Goal: Communication & Community: Share content

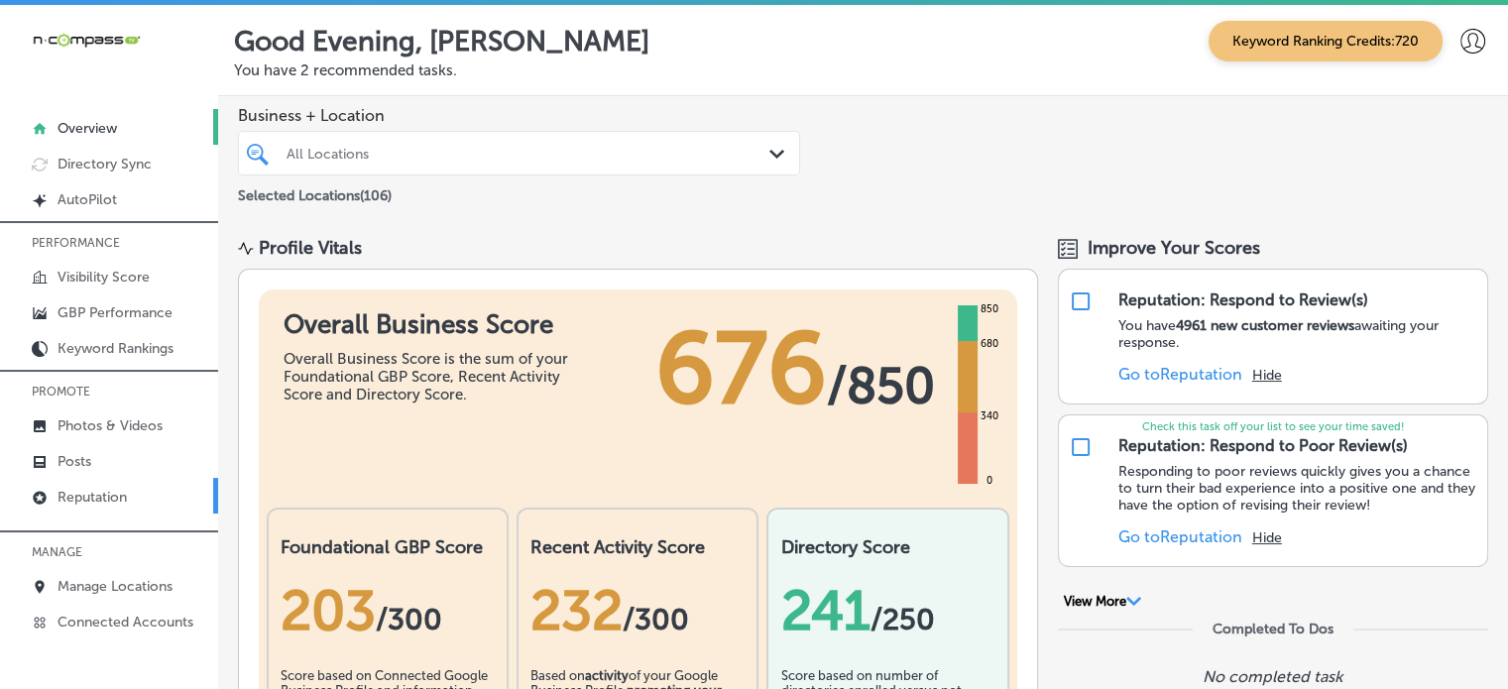
click at [116, 503] on p "Reputation" at bounding box center [91, 497] width 69 height 17
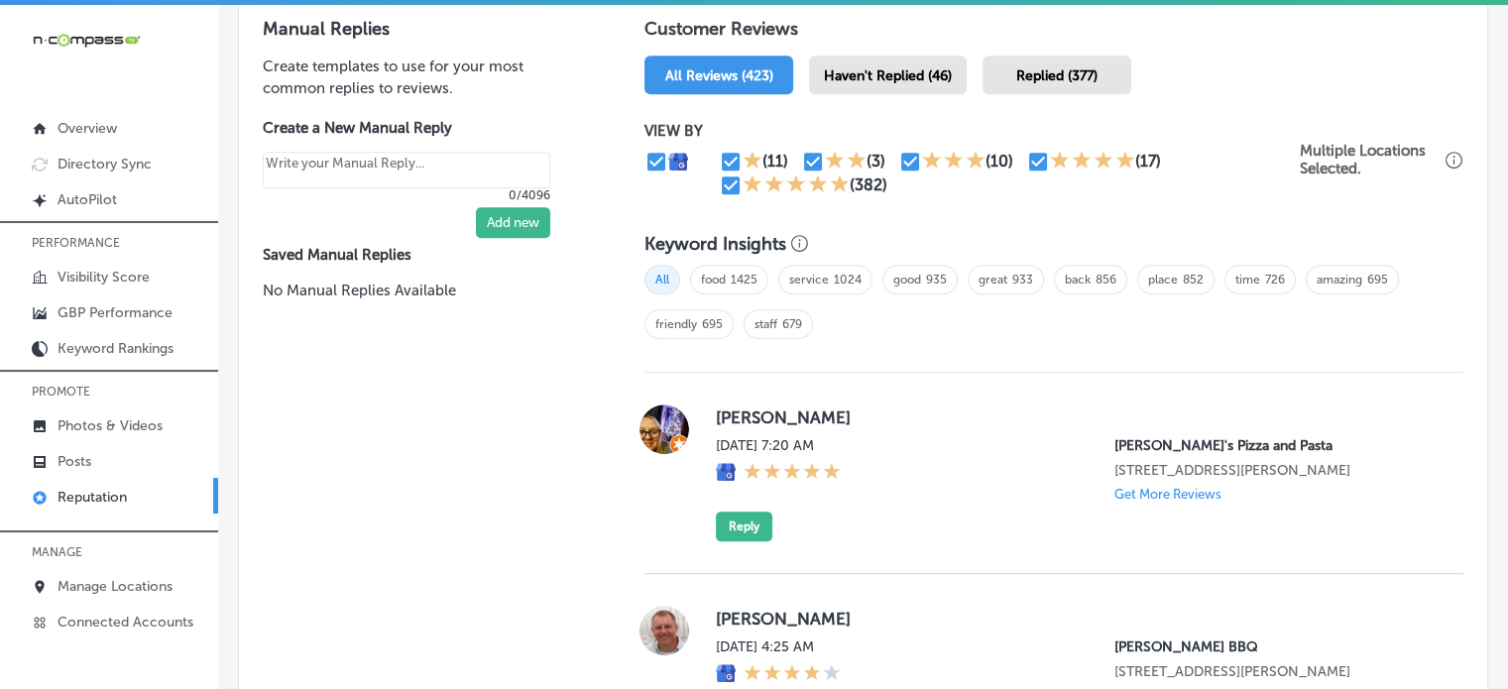
scroll to position [1174, 0]
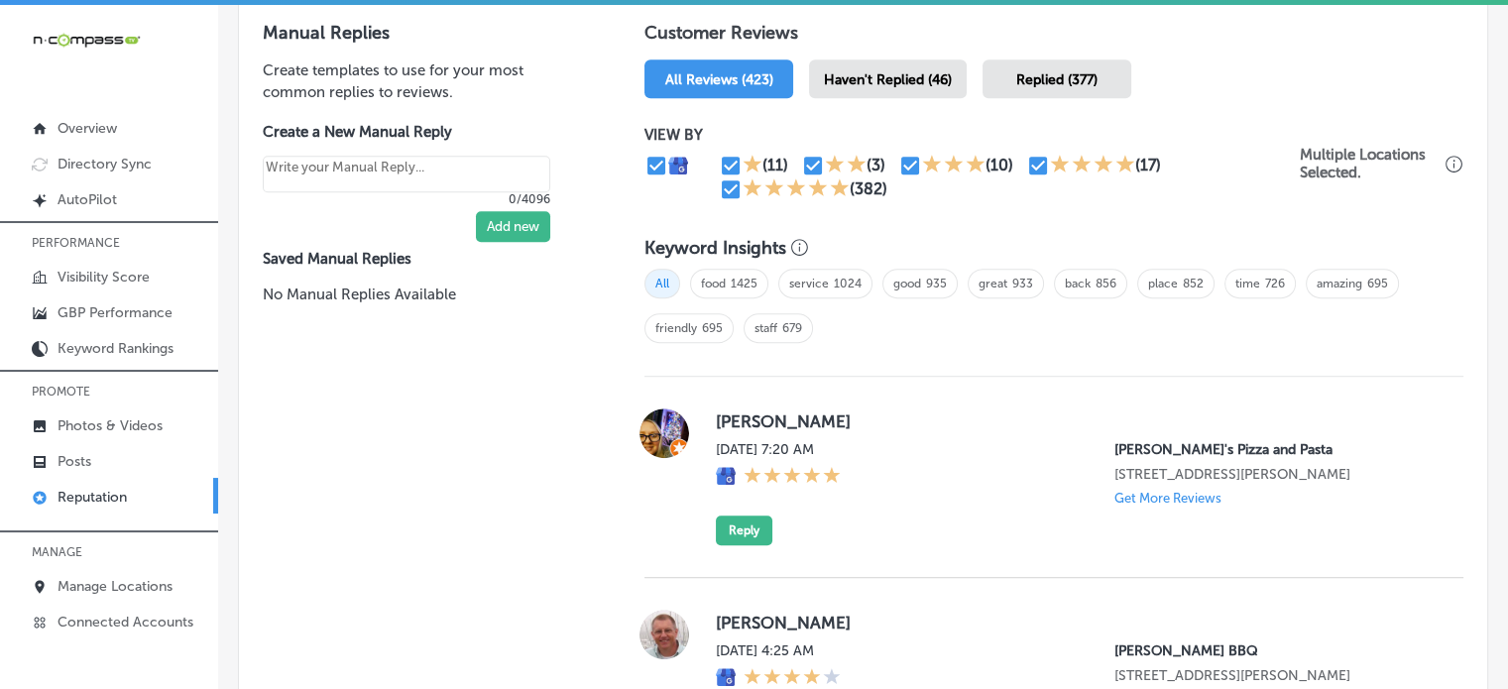
click at [864, 82] on span "Haven't Replied (46)" at bounding box center [888, 79] width 128 height 17
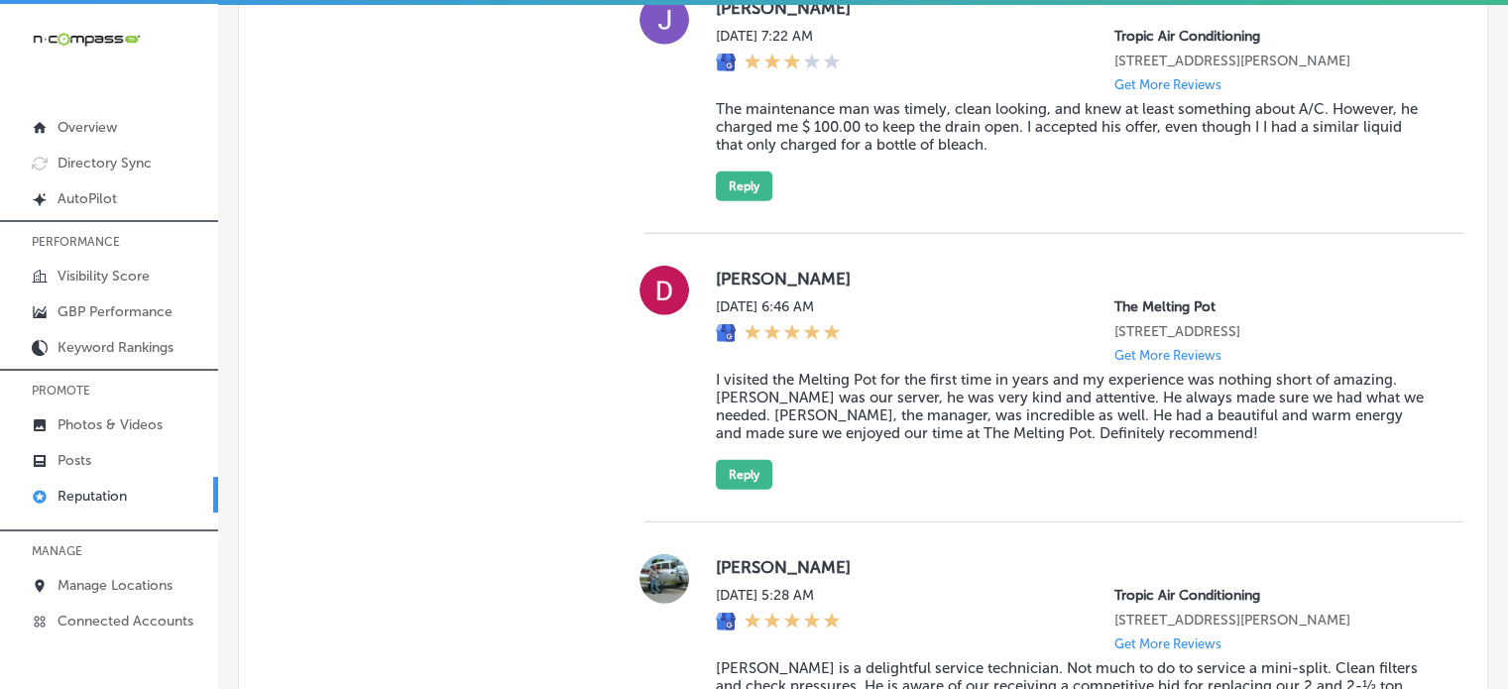
scroll to position [6238, 0]
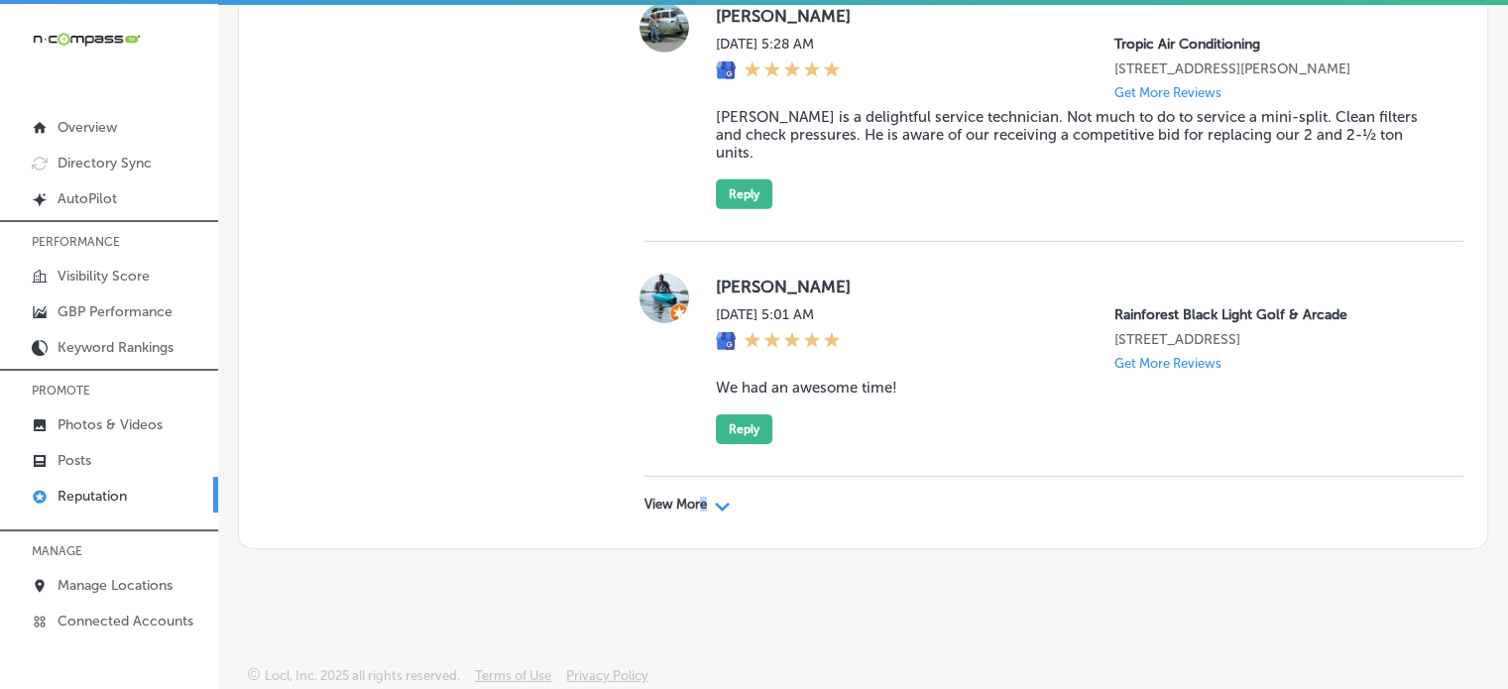
drag, startPoint x: 695, startPoint y: 523, endPoint x: 702, endPoint y: 500, distance: 24.8
click at [702, 500] on div "View More Path Created with Sketch." at bounding box center [1053, 505] width 819 height 56
click at [702, 500] on p "View More" at bounding box center [675, 505] width 62 height 16
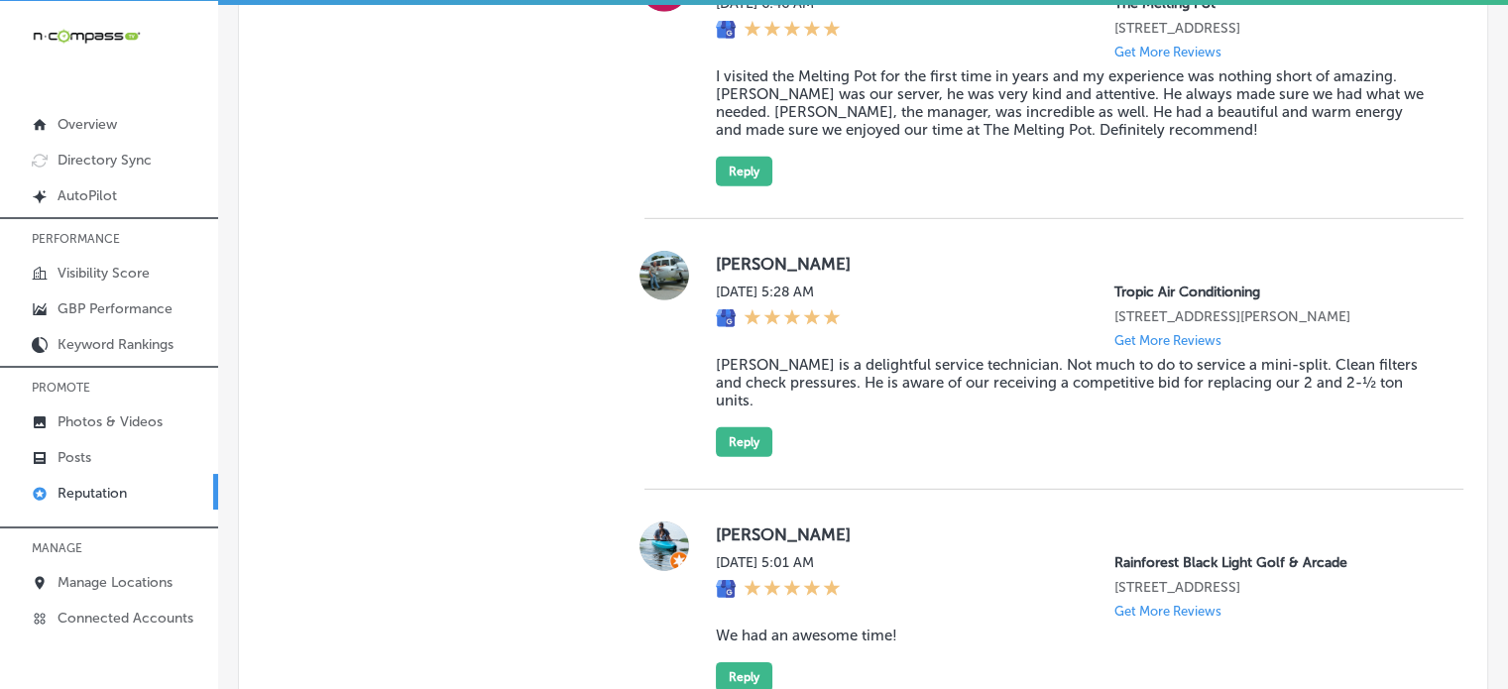
scroll to position [6251, 0]
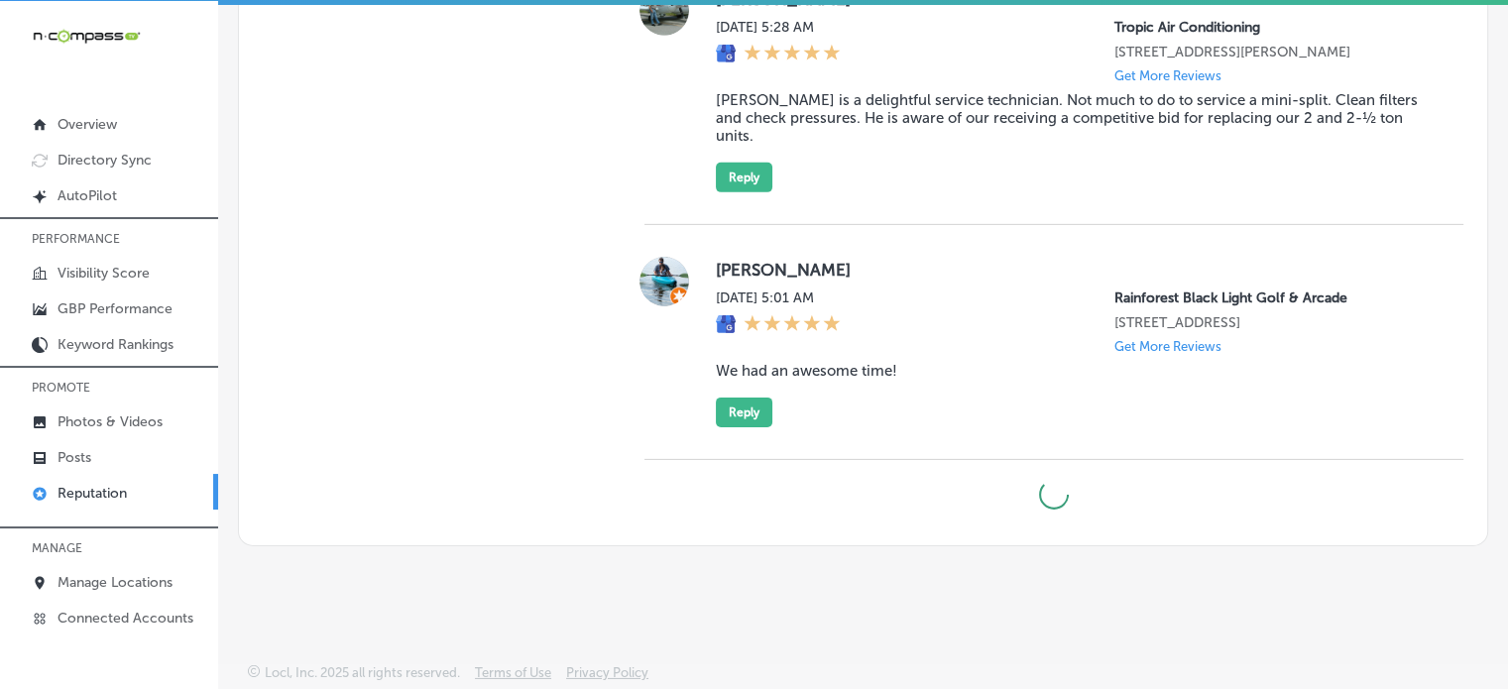
type textarea "x"
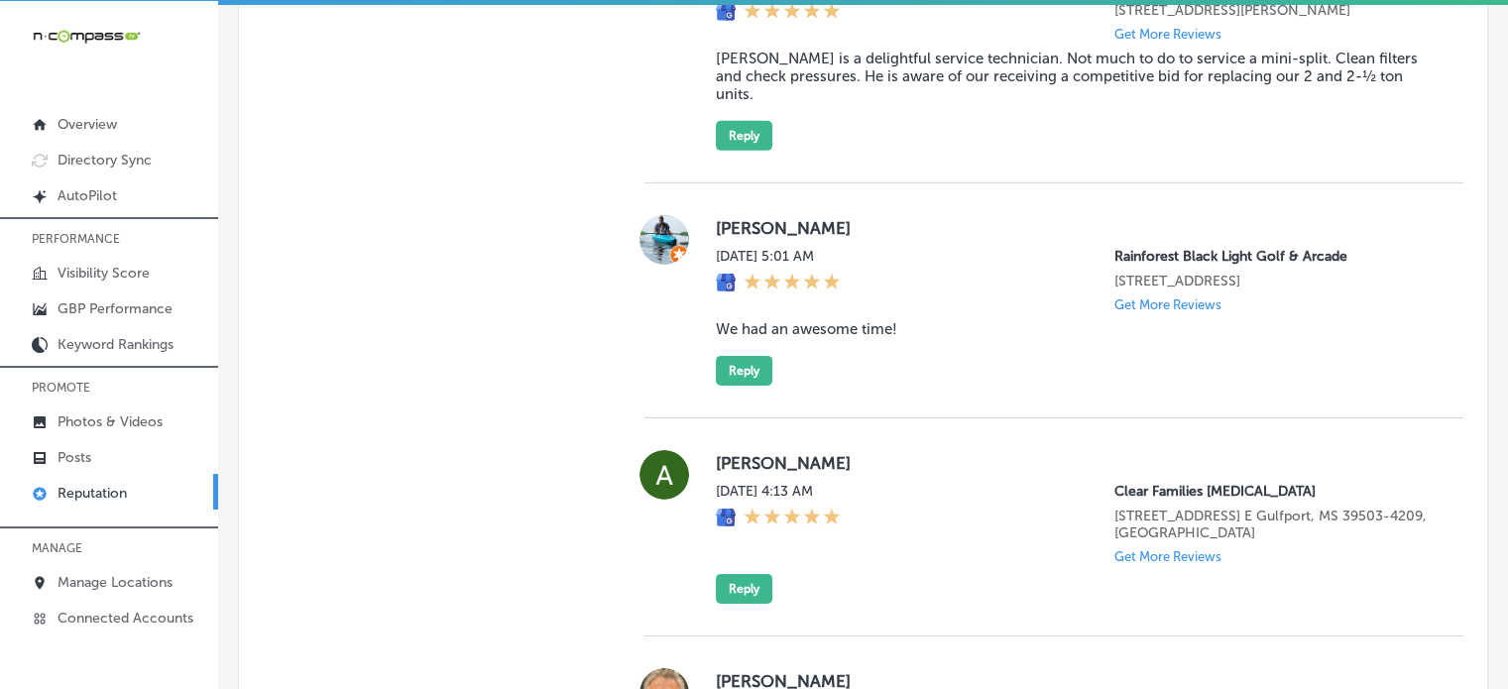
click at [588, 434] on div "Manual Replies Create templates to use for your most common replies to reviews.…" at bounding box center [422, 411] width 366 height 10988
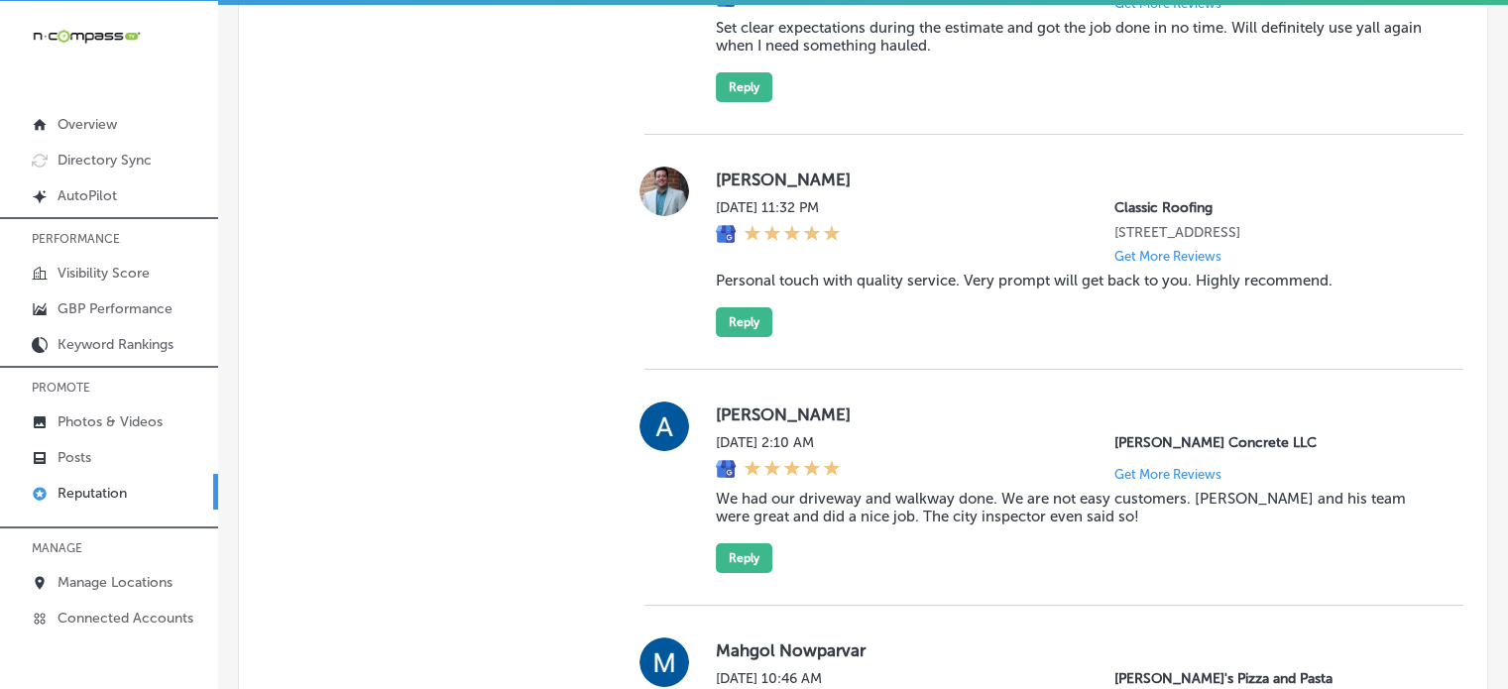
scroll to position [7389, 0]
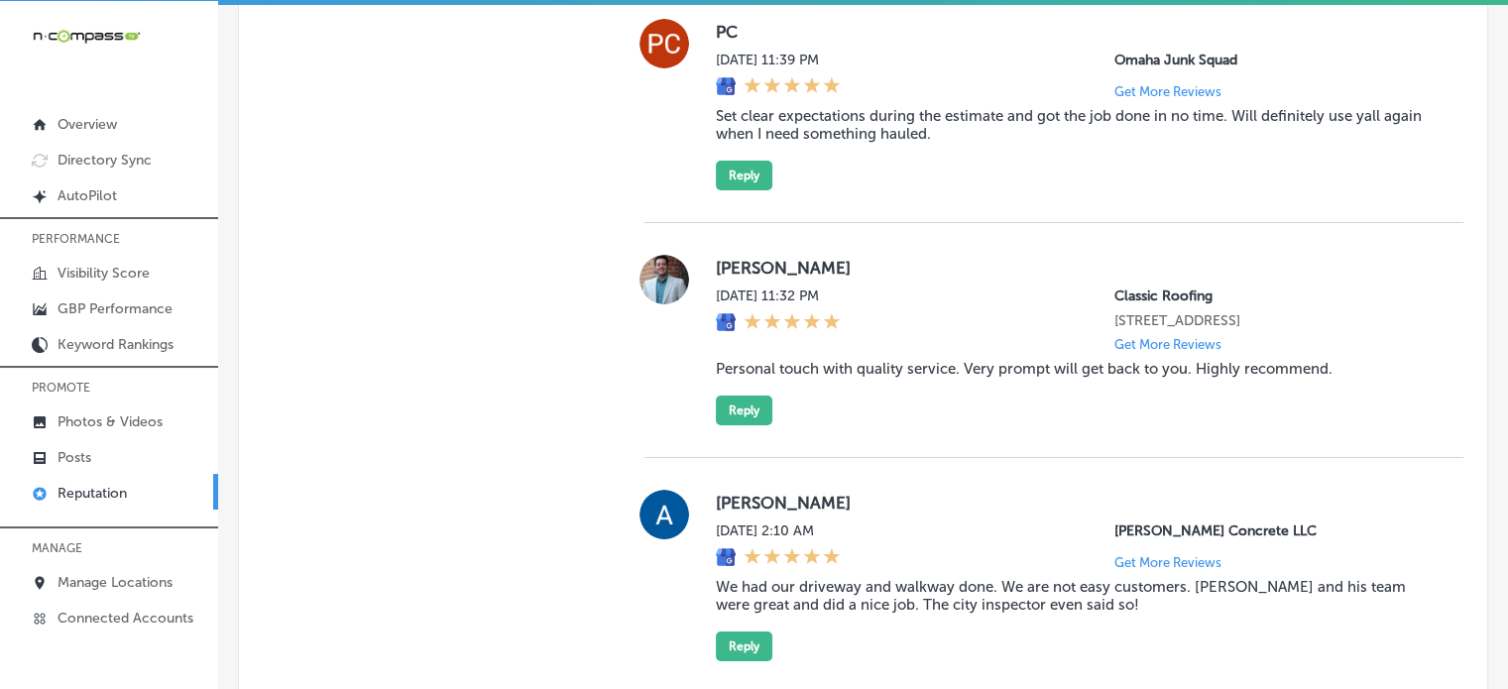
click at [977, 378] on blockquote "Personal touch with quality service. Very prompt will get back to you. Highly r…" at bounding box center [1074, 369] width 716 height 18
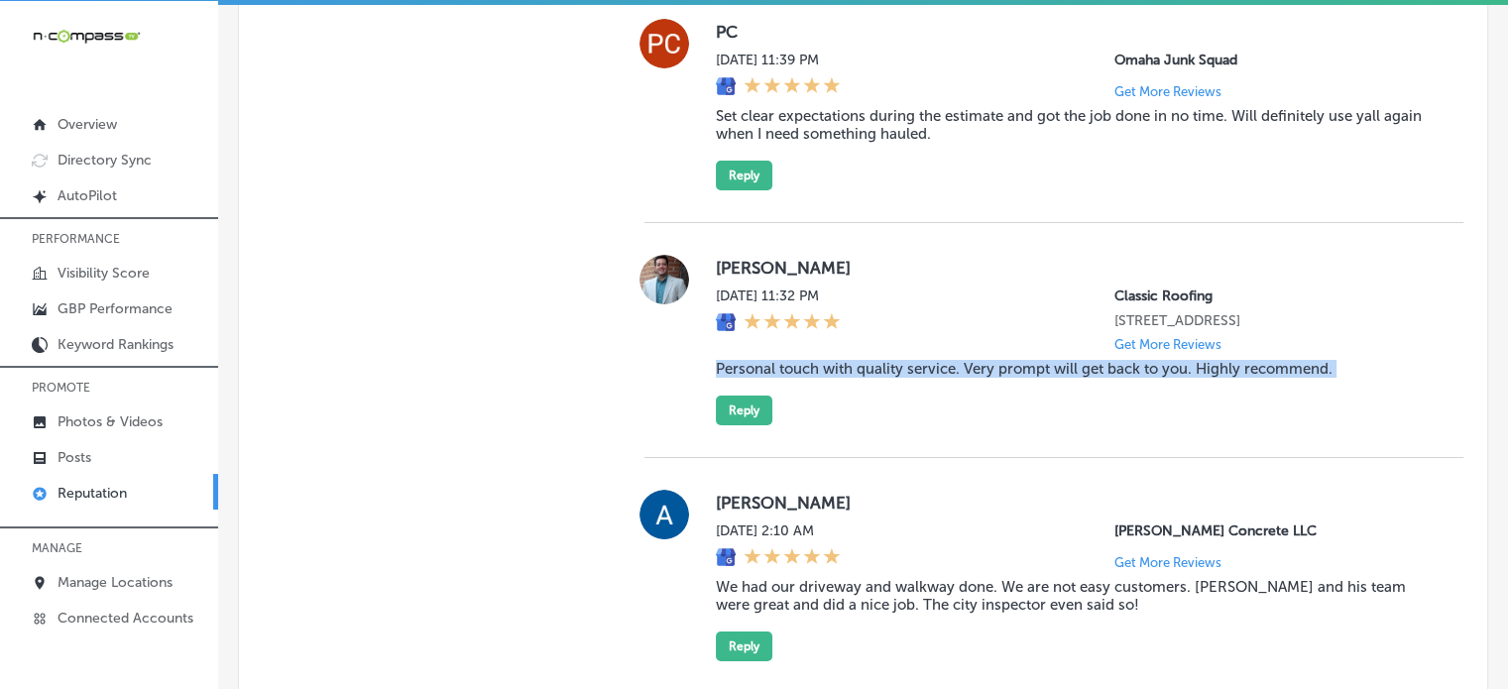
click at [977, 378] on blockquote "Personal touch with quality service. Very prompt will get back to you. Highly r…" at bounding box center [1074, 369] width 716 height 18
copy blockquote "Personal touch with quality service. Very prompt will get back to you. Highly r…"
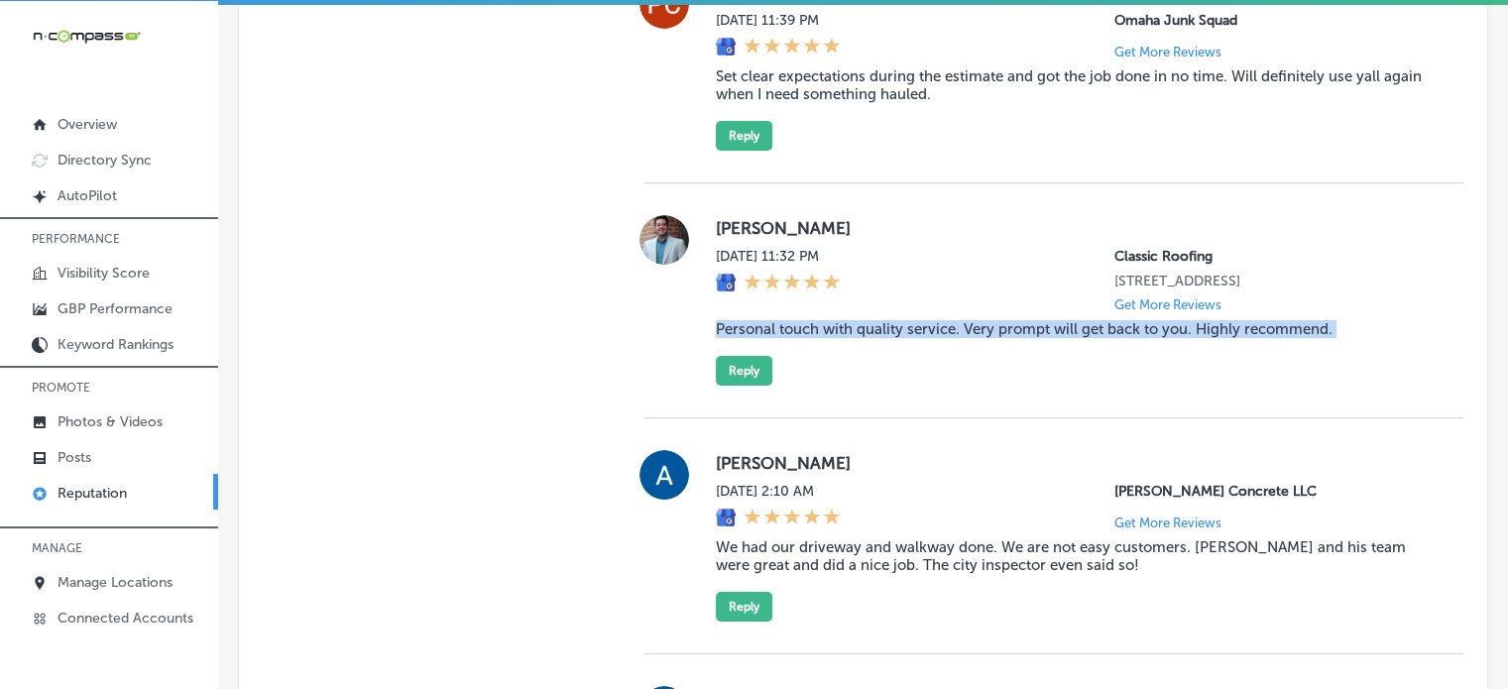
scroll to position [7431, 0]
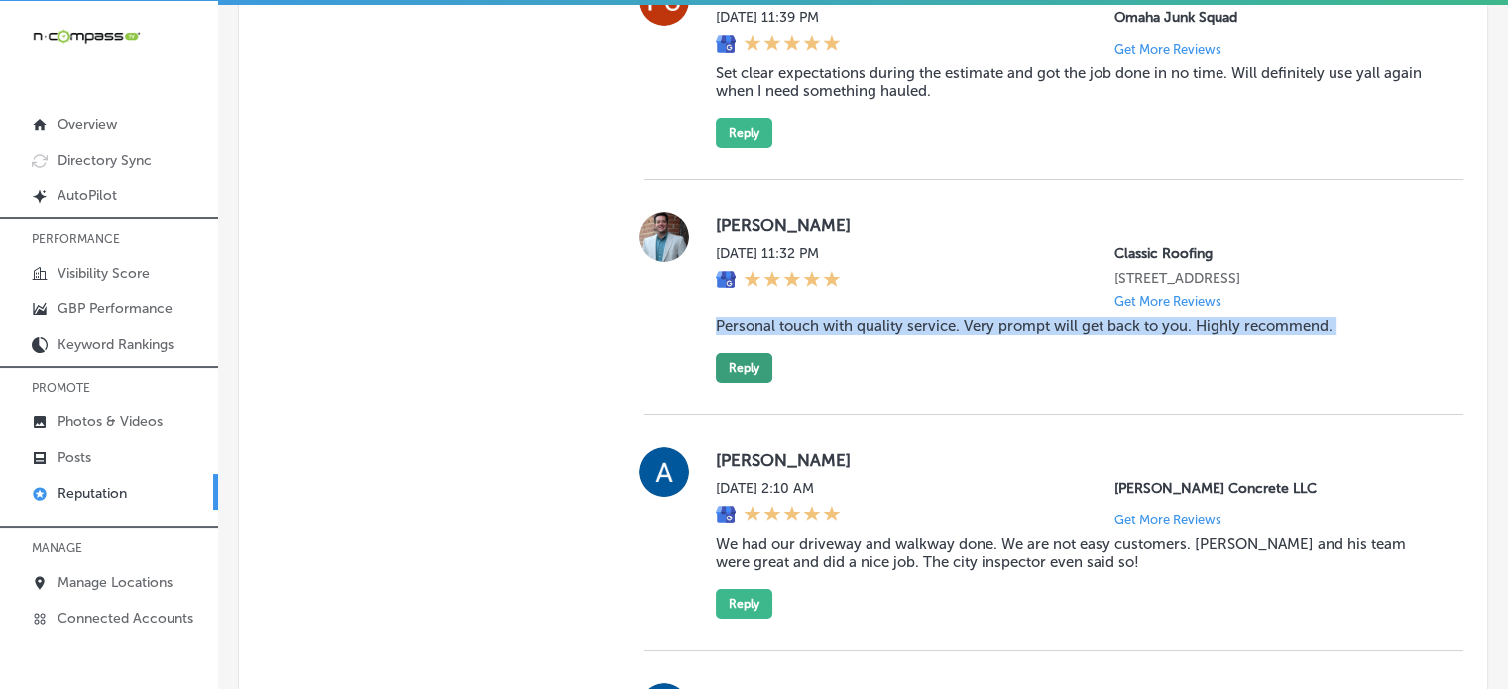
click at [722, 383] on button "Reply" at bounding box center [744, 368] width 57 height 30
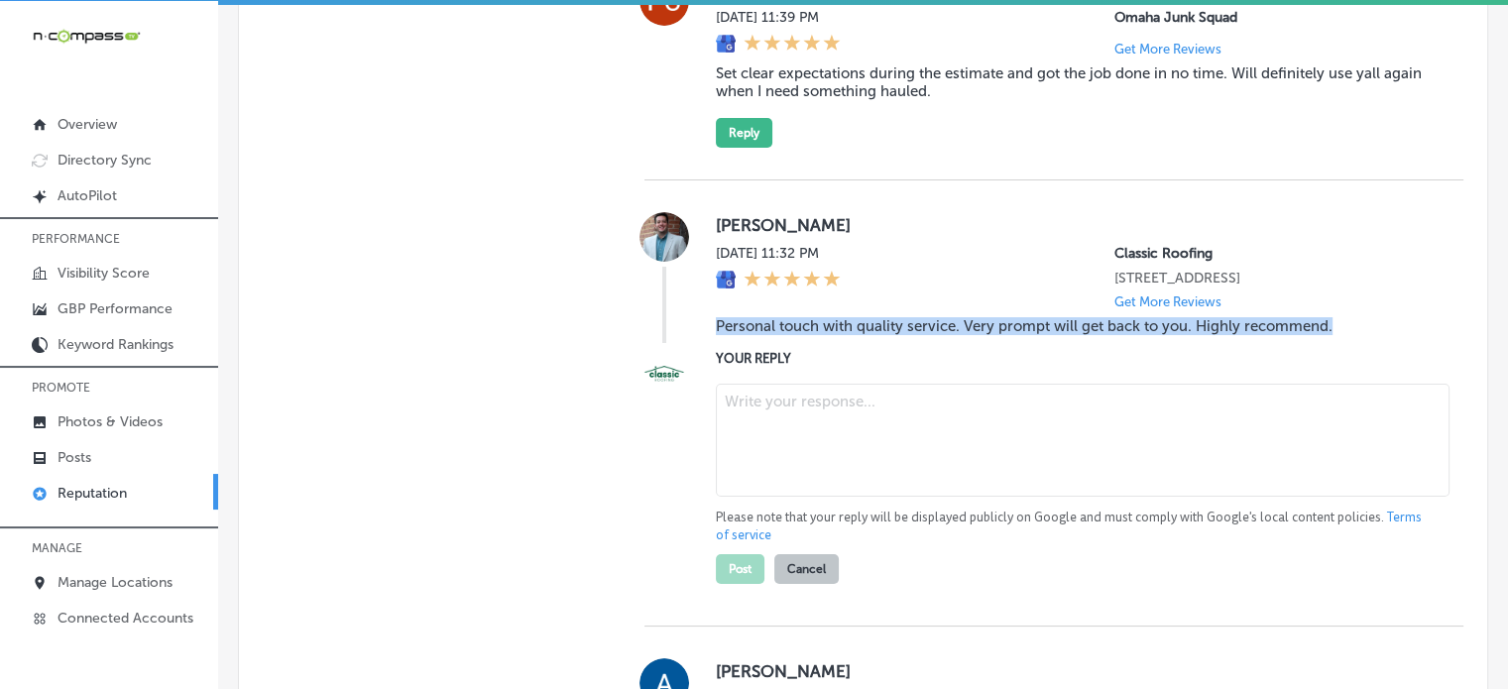
click at [789, 455] on textarea at bounding box center [1083, 440] width 734 height 113
paste textarea "Thank you, Kris, for your kind words and for recommending Classic Roofing! We’r…"
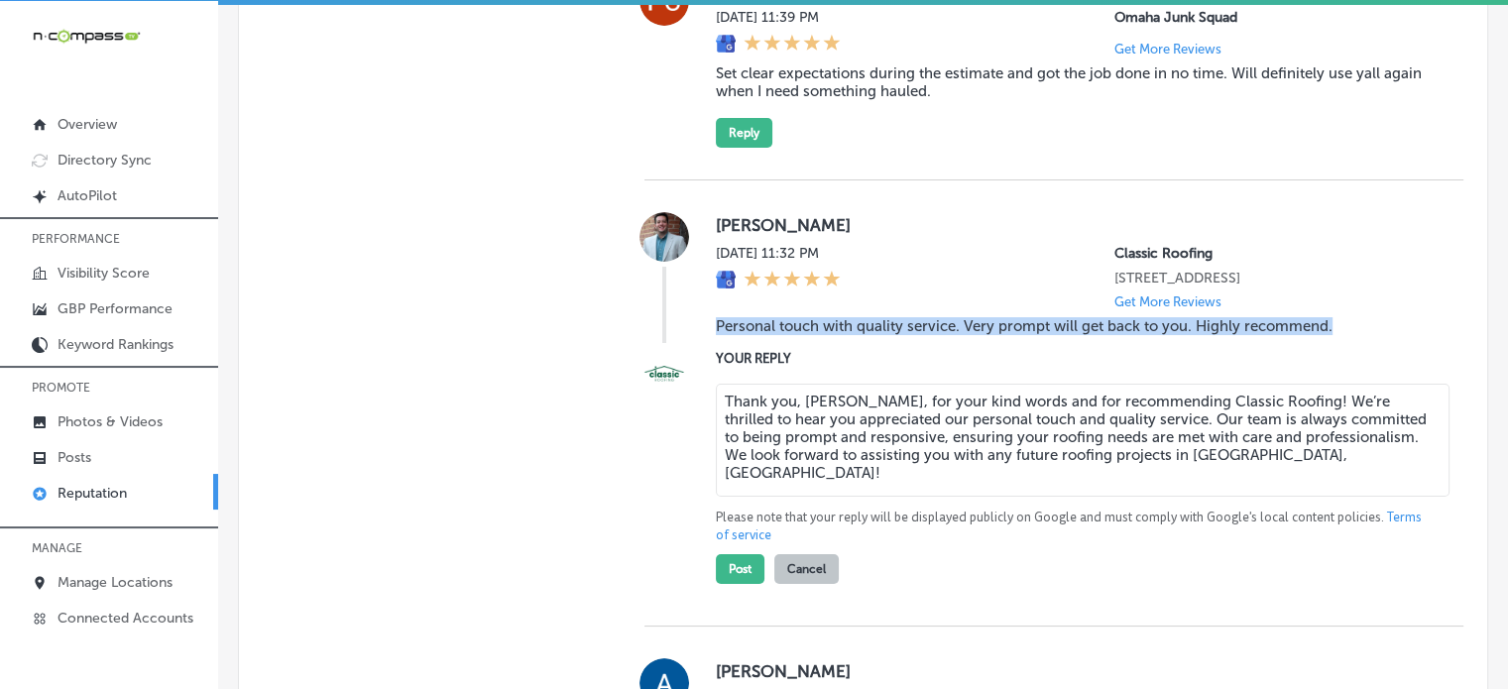
type textarea "Thank you, Kris, for your kind words and for recommending Classic Roofing! We’r…"
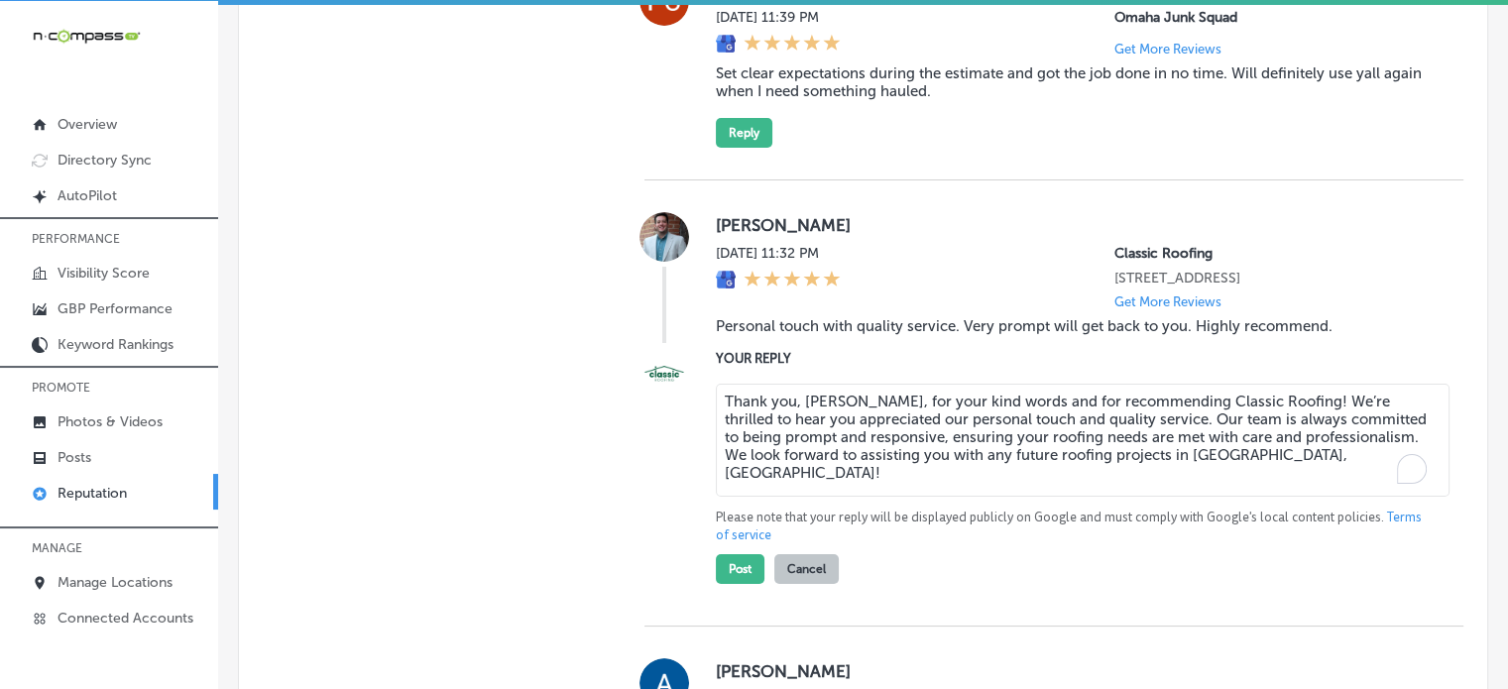
type textarea "x"
type textarea "Thank you, Kris, for your kind words and for recommending Classic Roofing! We’r…"
click at [725, 584] on button "Post" at bounding box center [740, 569] width 49 height 30
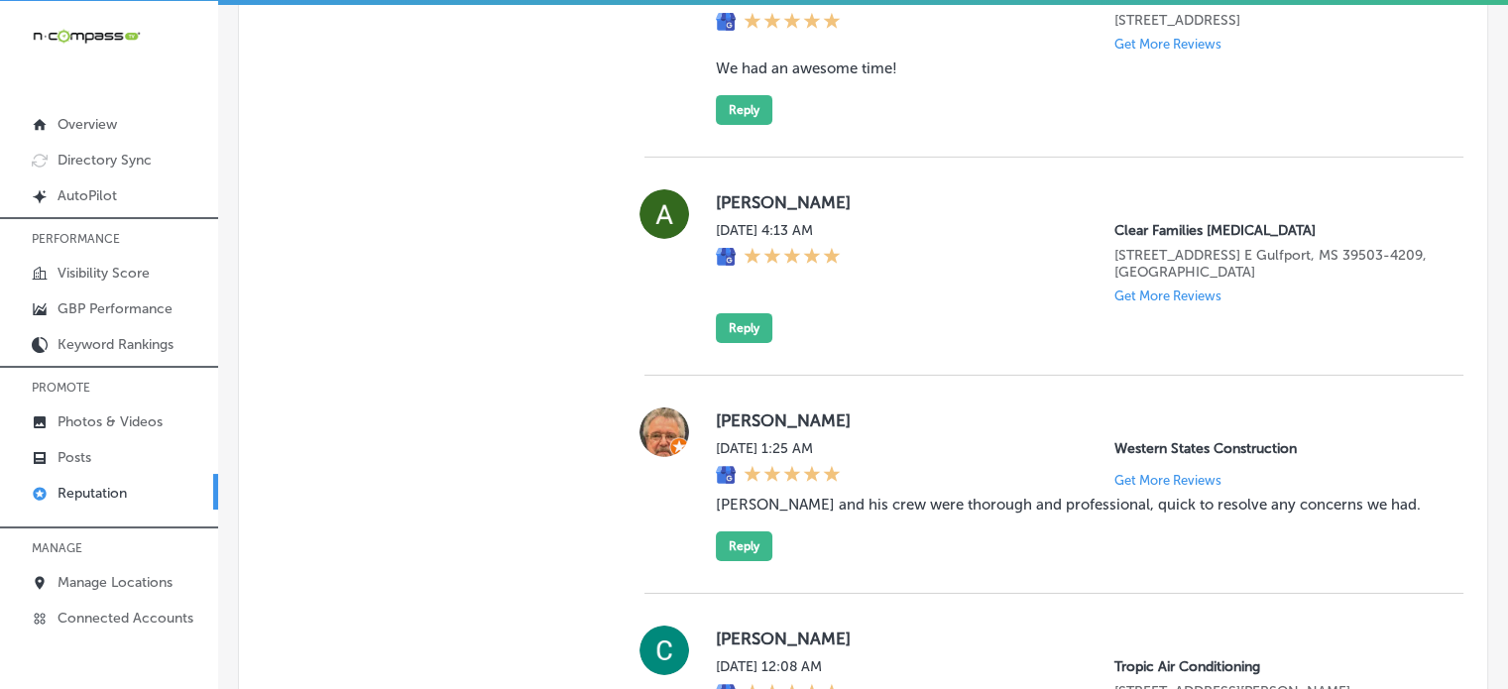
type textarea "x"
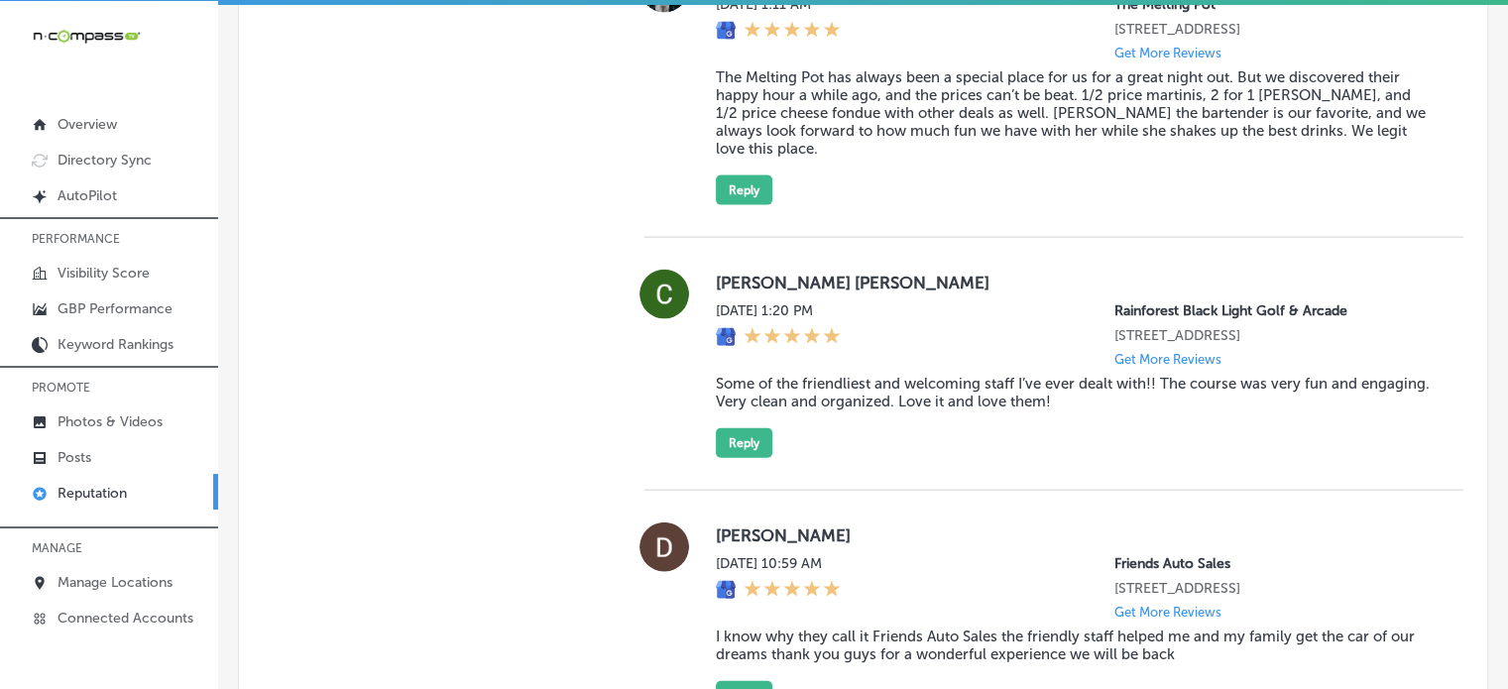
scroll to position [4487, 0]
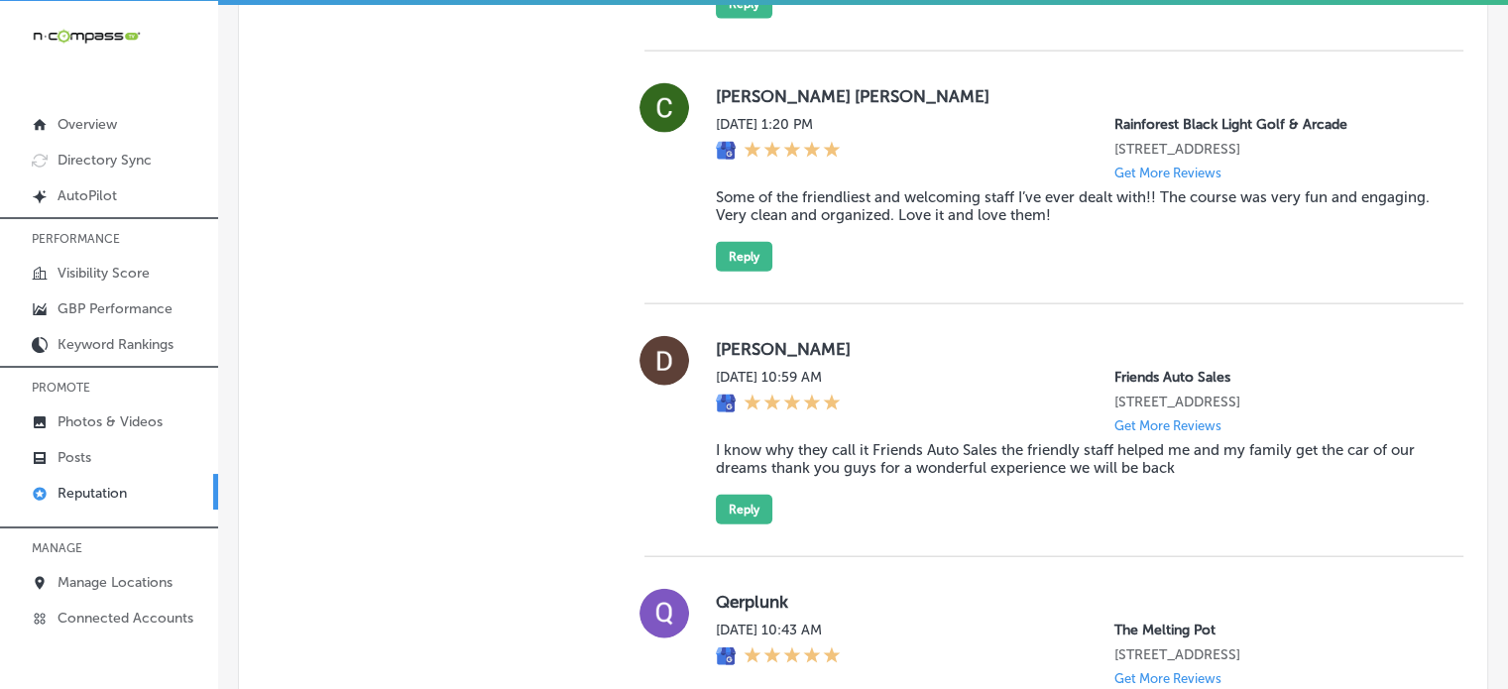
click at [885, 206] on blockquote "Some of the friendliest and welcoming staff I’ve ever dealt with!! The course w…" at bounding box center [1074, 206] width 716 height 36
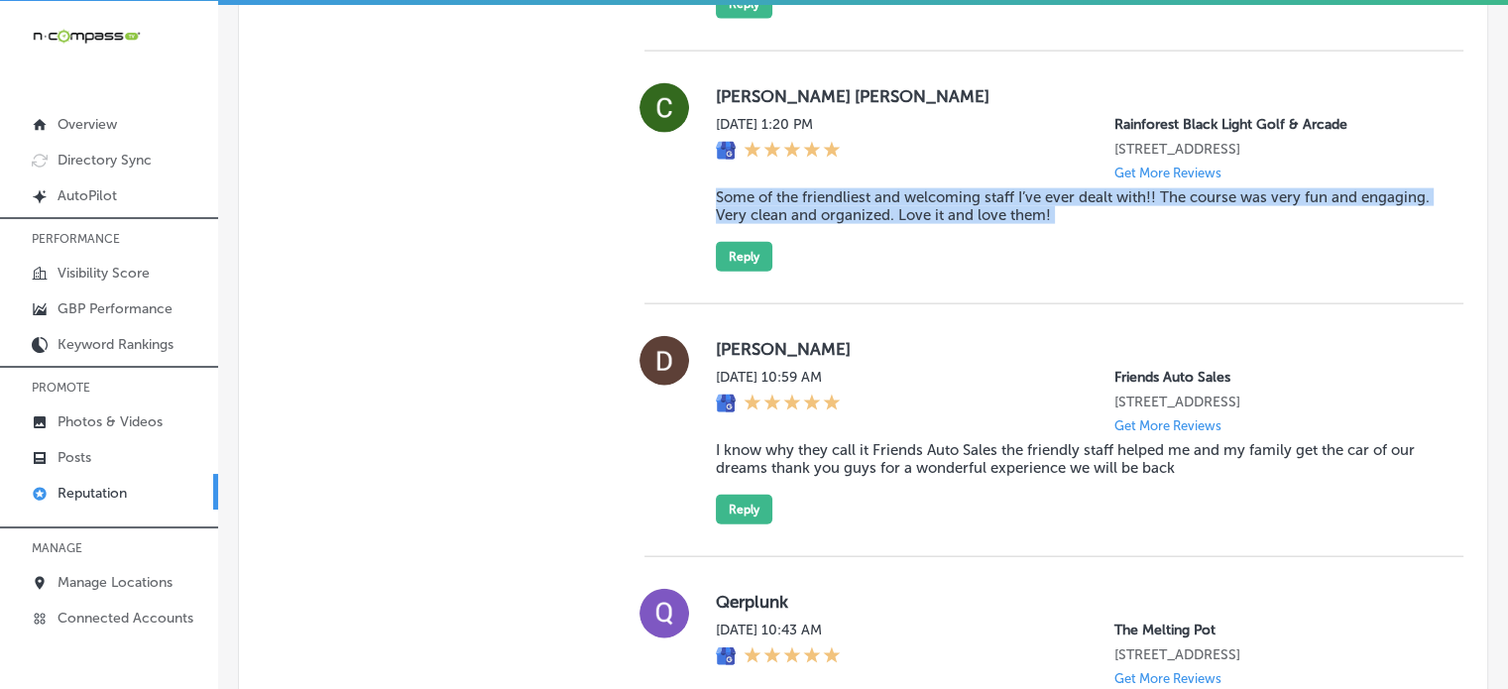
click at [885, 206] on blockquote "Some of the friendliest and welcoming staff I’ve ever dealt with!! The course w…" at bounding box center [1074, 206] width 716 height 36
copy blockquote "Some of the friendliest and welcoming staff I’ve ever dealt with!! The course w…"
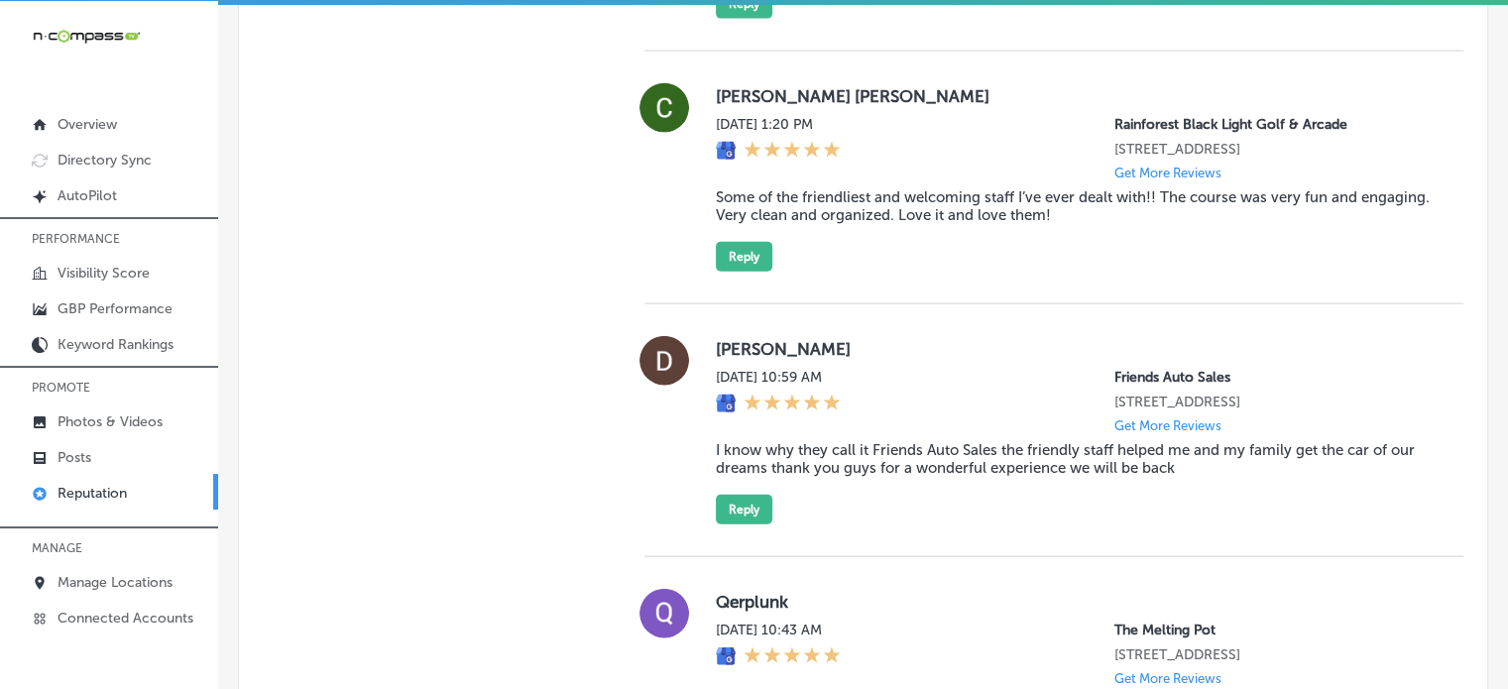
click at [753, 88] on label "Christopher Martinez Zavala" at bounding box center [1074, 96] width 716 height 20
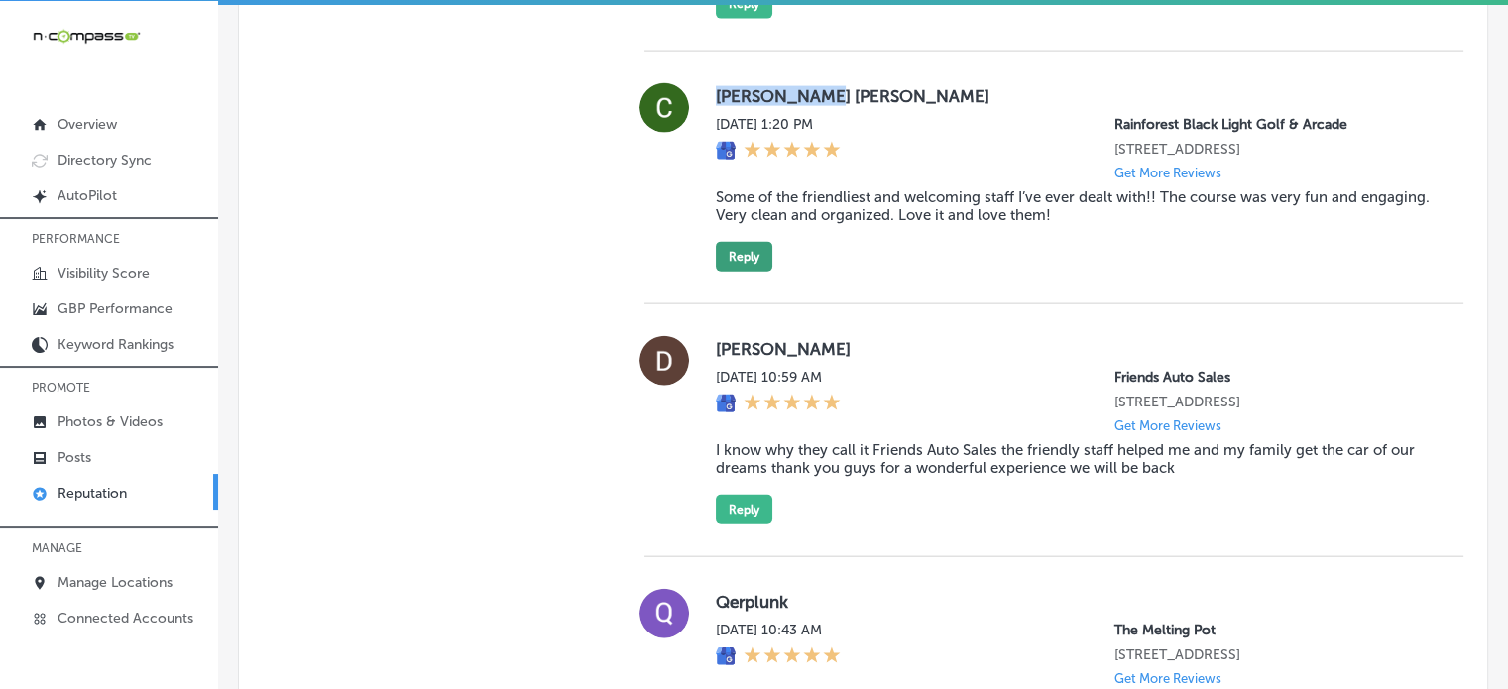
click at [741, 259] on button "Reply" at bounding box center [744, 257] width 57 height 30
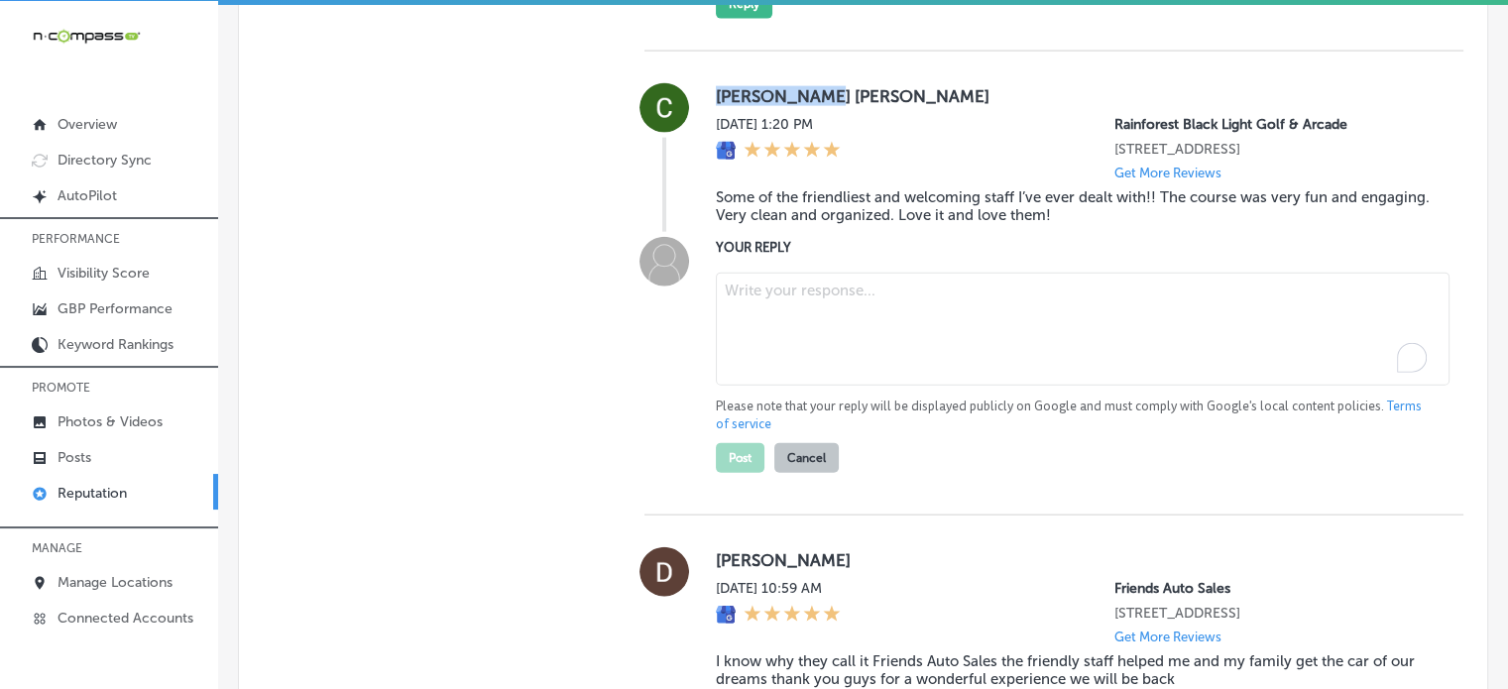
click at [817, 368] on textarea "To enrich screen reader interactions, please activate Accessibility in Grammarl…" at bounding box center [1083, 329] width 734 height 113
paste textarea "Thank you for the wonderful 4-star review, Christopher! We’re thrilled to hear …"
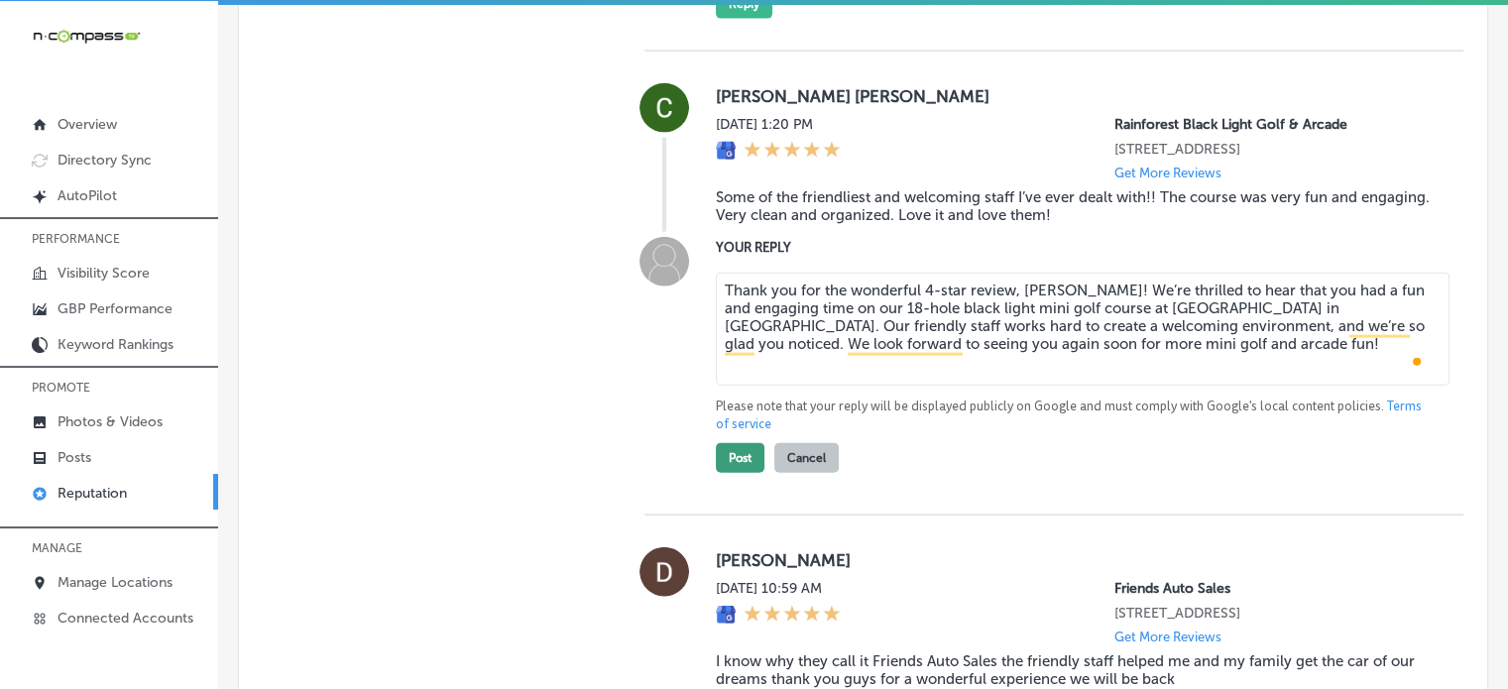
type textarea "Thank you for the wonderful 4-star review, Christopher! We’re thrilled to hear …"
click at [731, 460] on button "Post" at bounding box center [740, 458] width 49 height 30
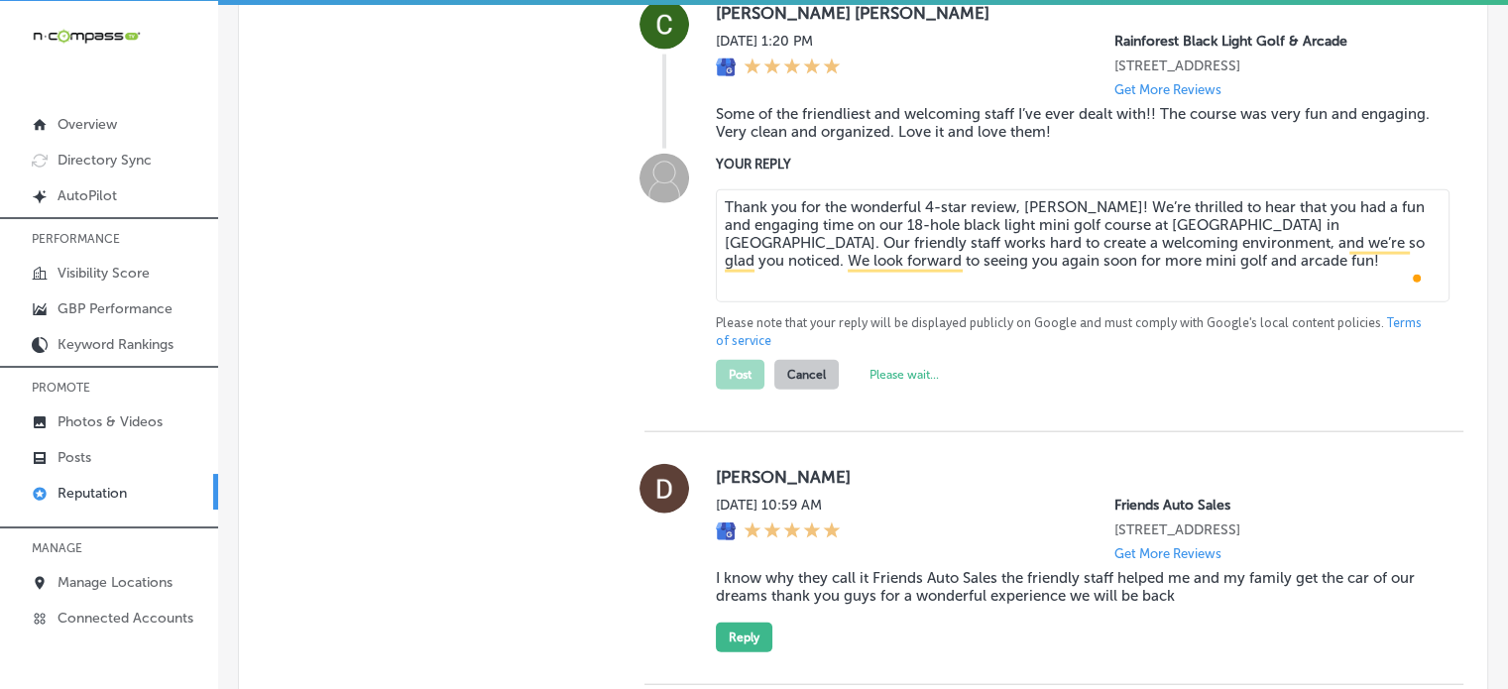
type textarea "x"
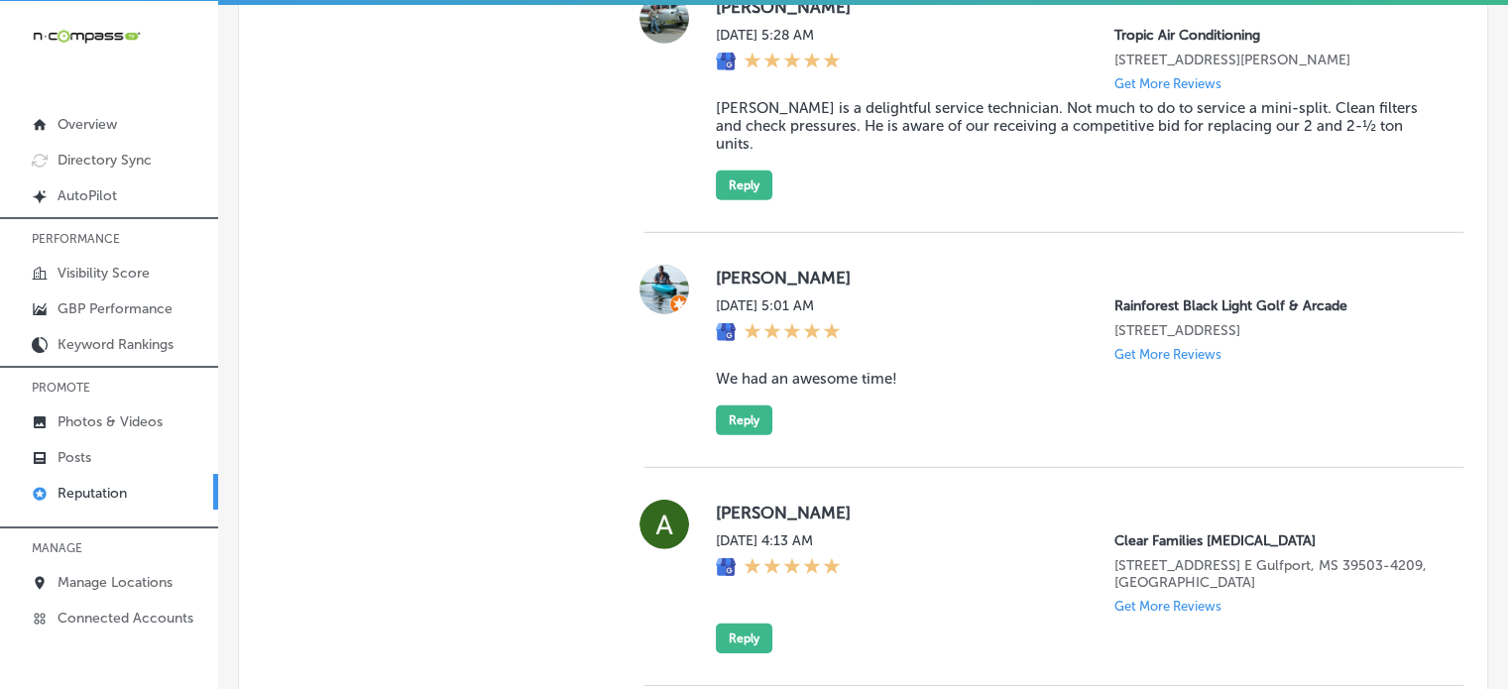
scroll to position [6051, 0]
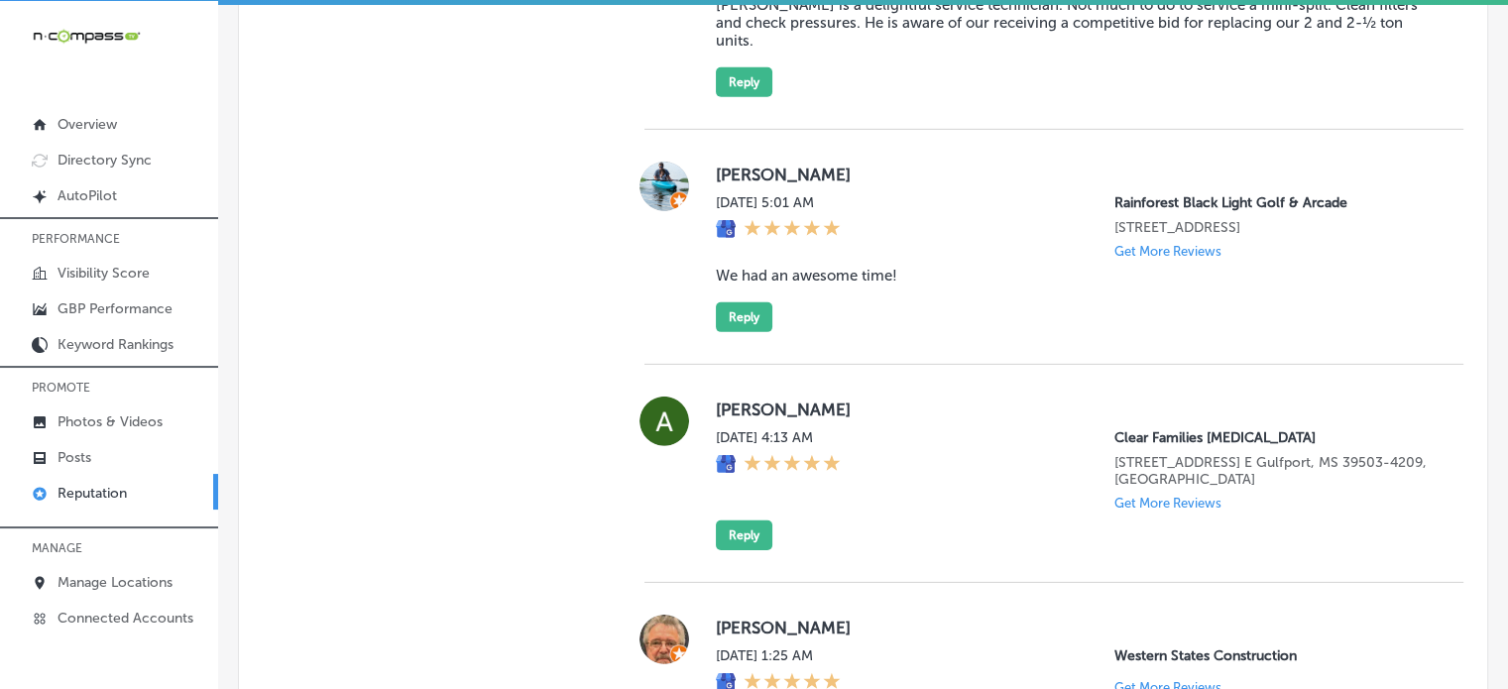
click at [803, 285] on blockquote "We had an awesome time!" at bounding box center [1074, 276] width 716 height 18
copy blockquote "We had an awesome time!"
click at [755, 332] on button "Reply" at bounding box center [744, 317] width 57 height 30
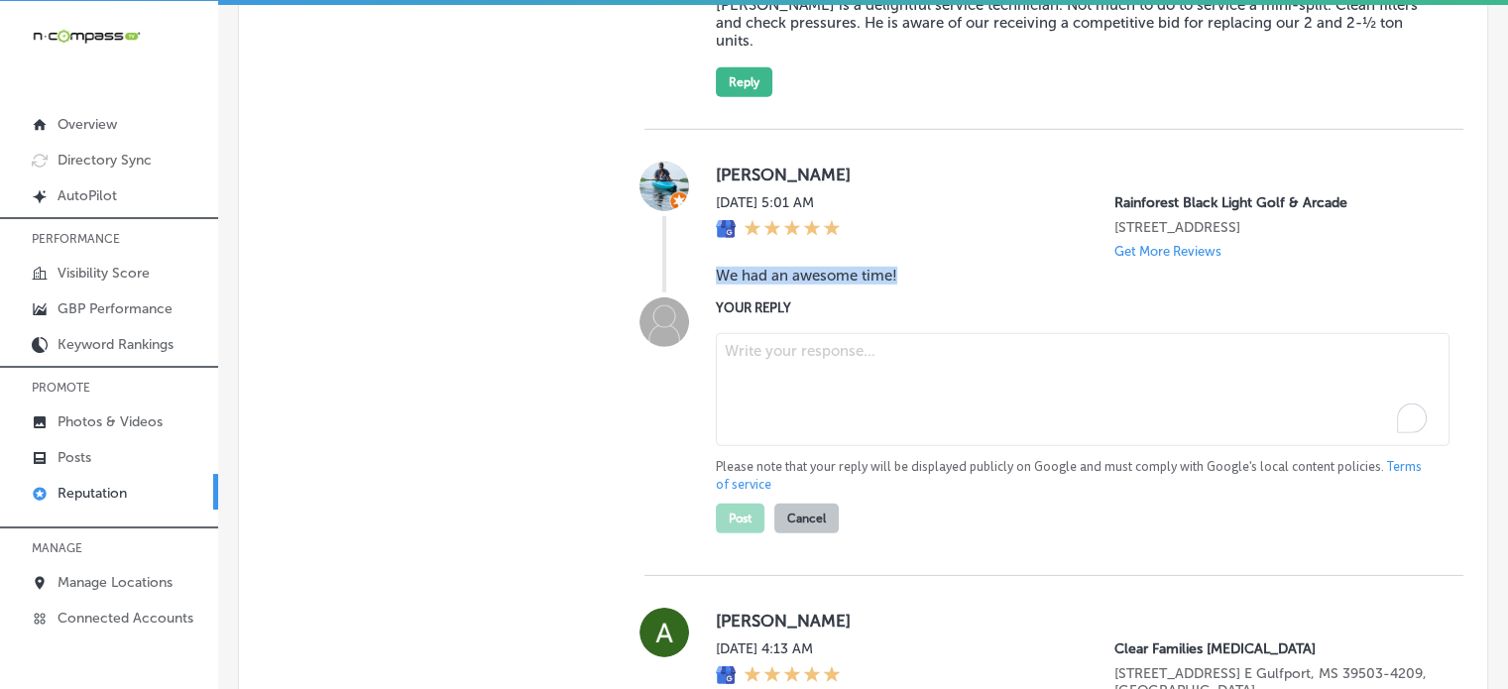
click at [809, 390] on textarea "To enrich screen reader interactions, please activate Accessibility in Grammarl…" at bounding box center [1083, 389] width 734 height 113
paste textarea "Thank you for the 4-star review, Garett! We’re so happy to hear you had an awes…"
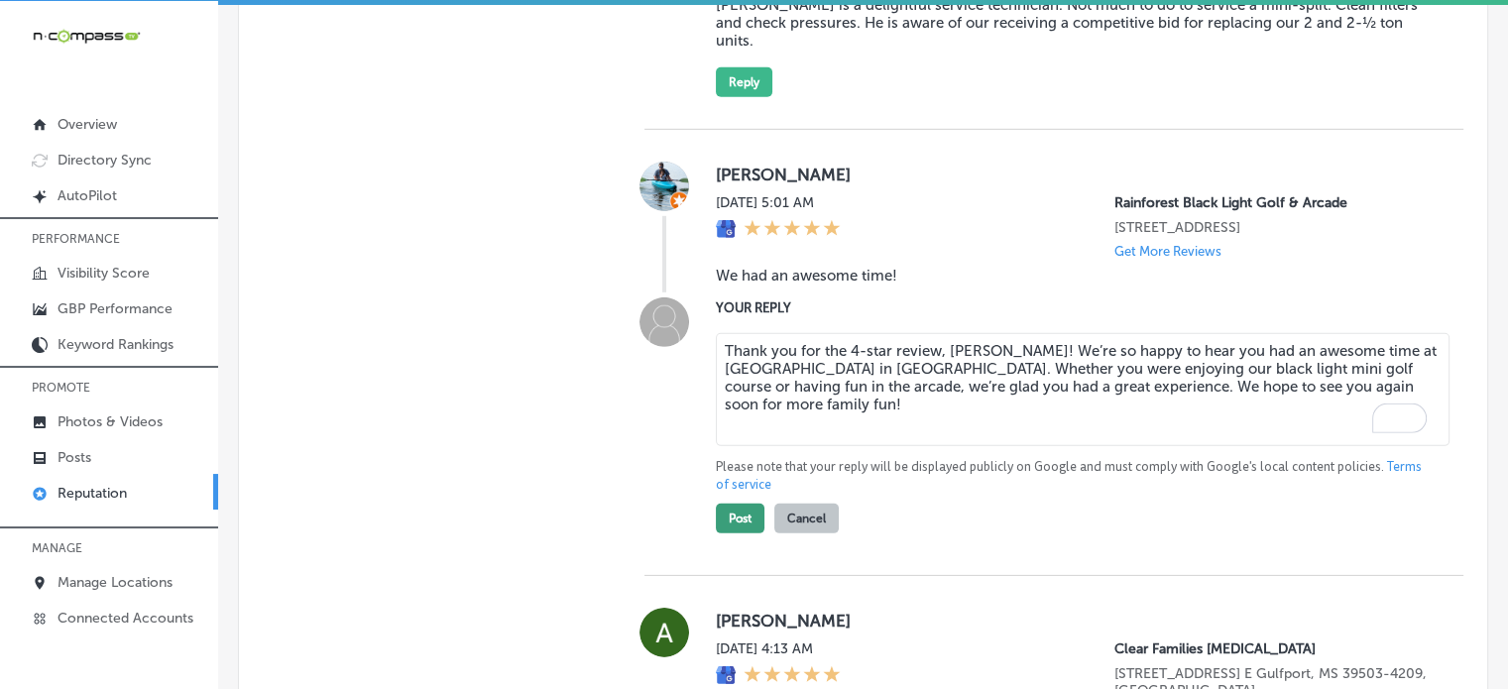
type textarea "Thank you for the 4-star review, Garett! We’re so happy to hear you had an awes…"
click at [755, 530] on button "Post" at bounding box center [740, 519] width 49 height 30
type textarea "x"
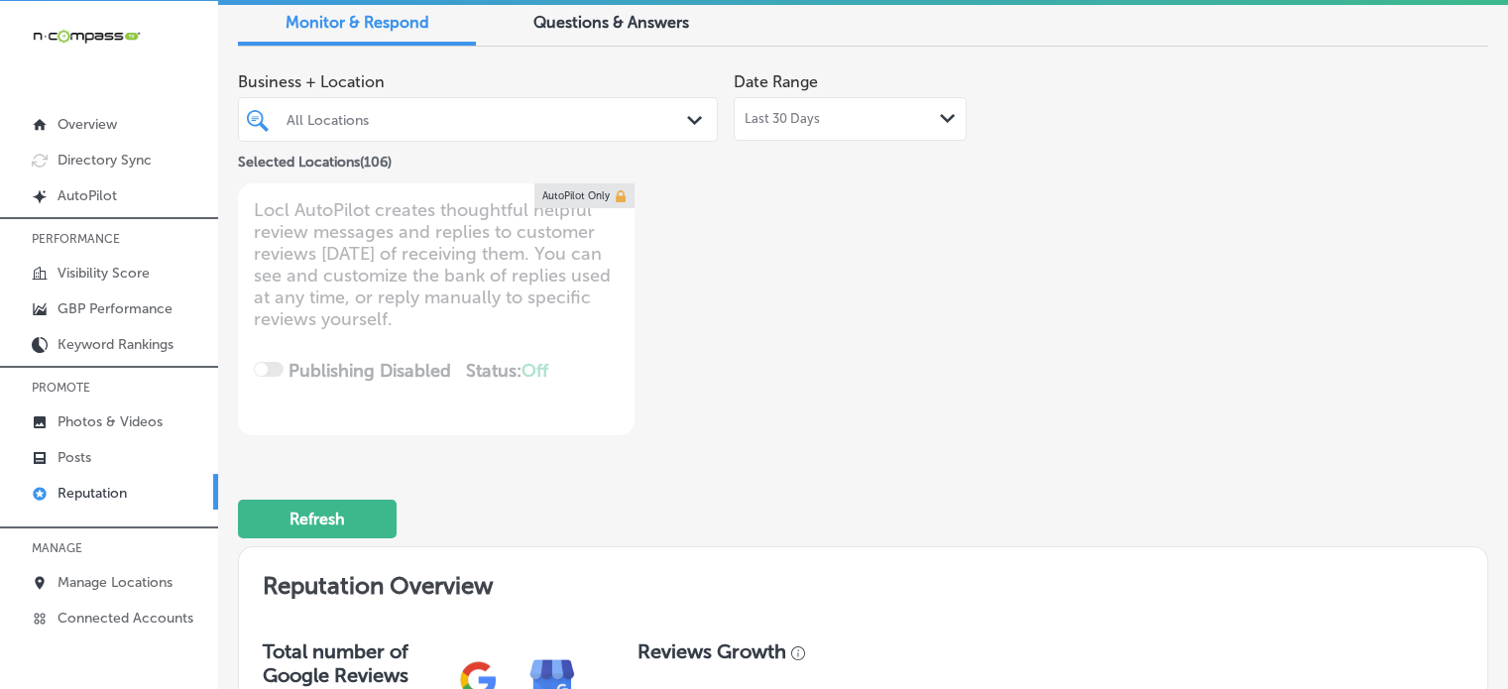
scroll to position [59, 0]
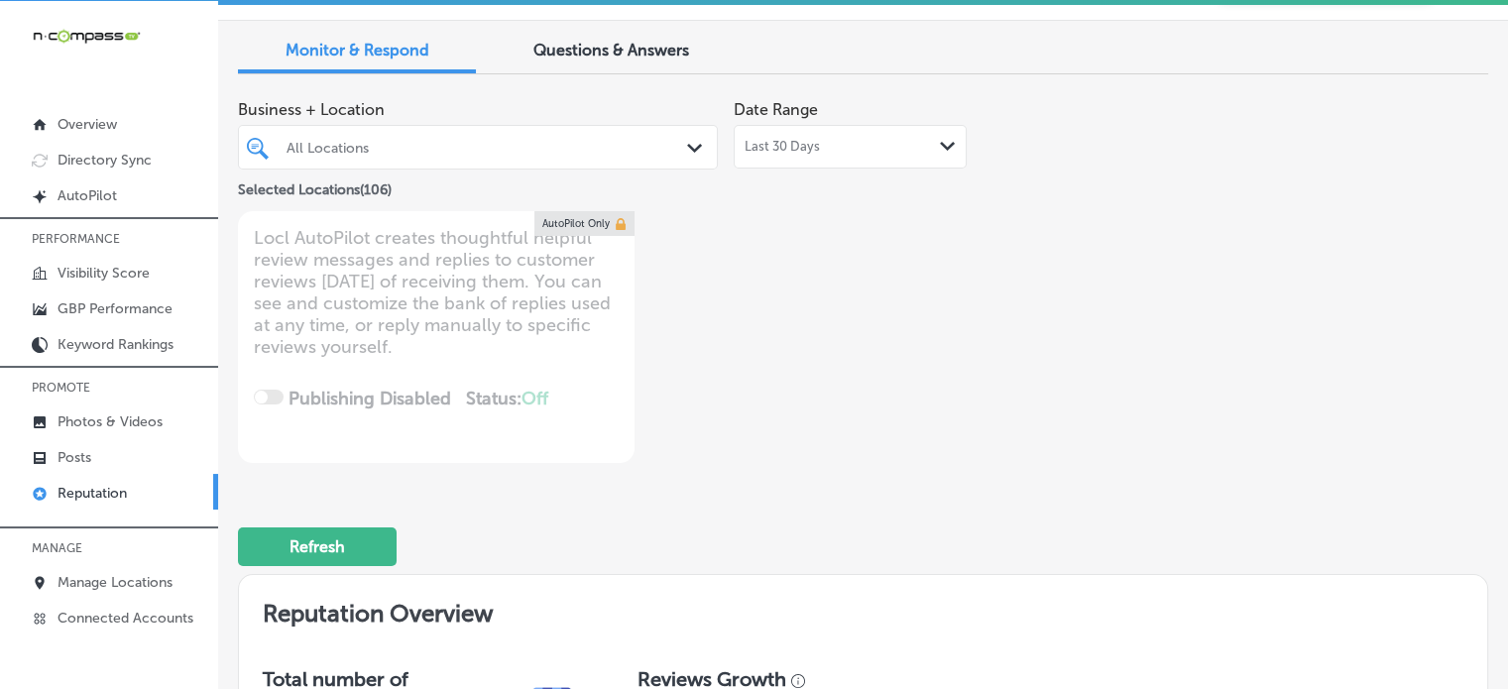
click at [404, 158] on div at bounding box center [459, 147] width 348 height 27
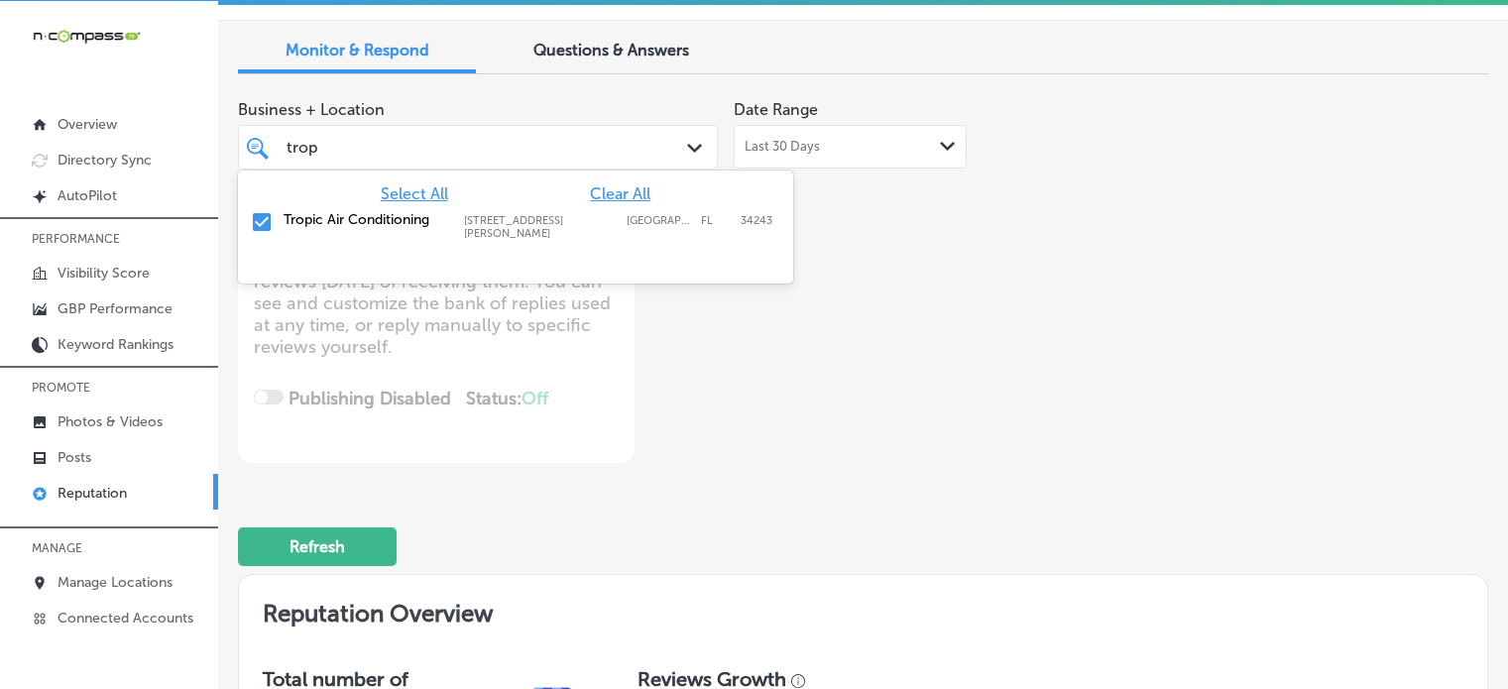
type input "tropi"
click at [271, 221] on input "checkbox" at bounding box center [262, 222] width 24 height 24
type textarea "x"
type input "tropi"
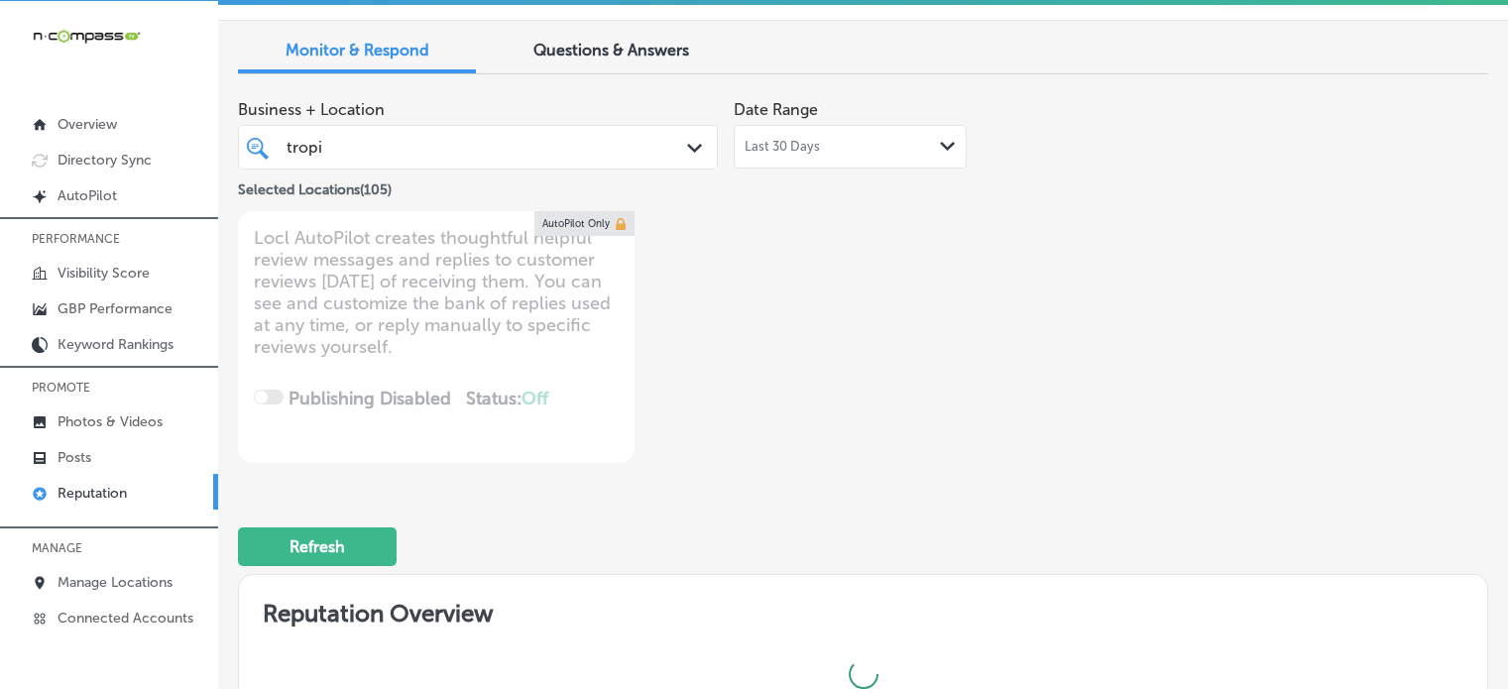
click at [800, 407] on div "Business + Location tropi tropi Path Created with Sketch. Selected Locations ( …" at bounding box center [613, 276] width 750 height 373
type textarea "x"
click at [800, 407] on div "Business + Location tropi tropi Path Created with Sketch. Selected Locations ( …" at bounding box center [613, 276] width 750 height 373
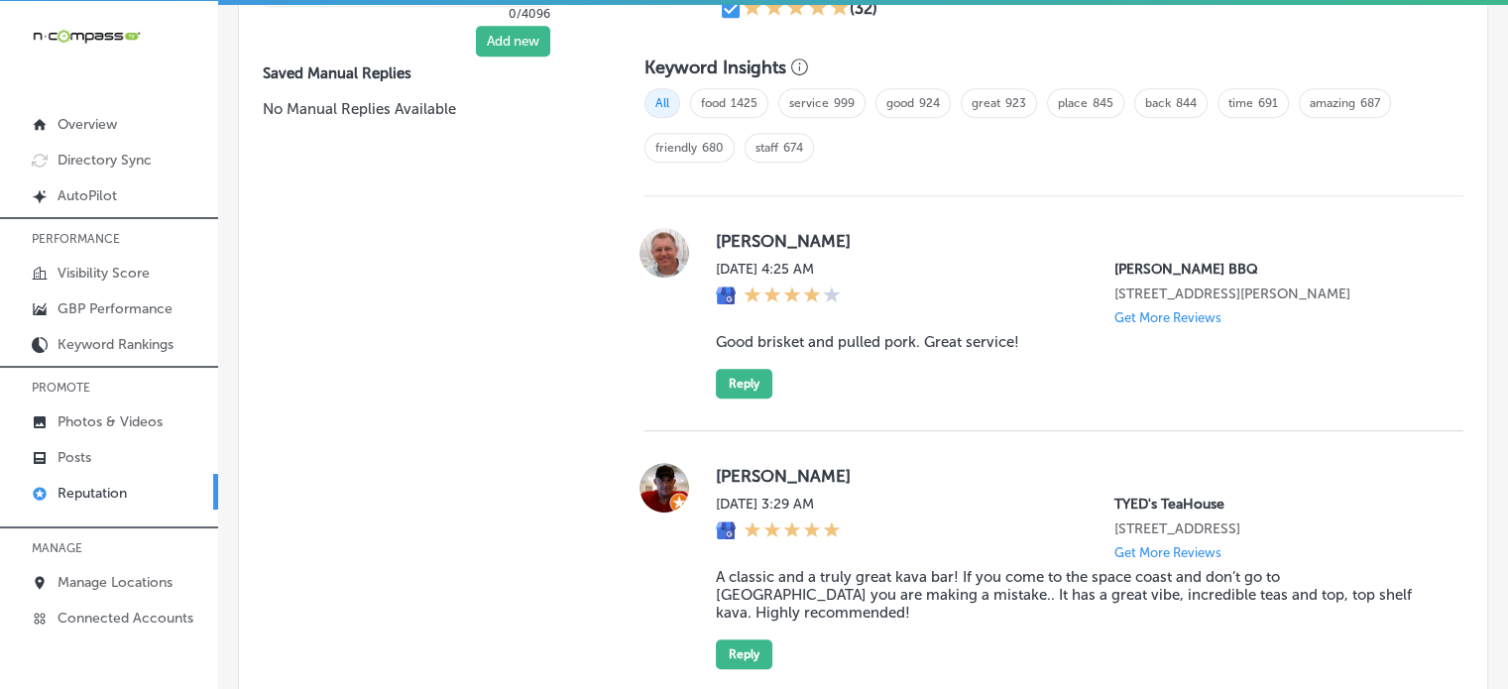
scroll to position [1349, 0]
click at [877, 341] on blockquote "Good brisket and pulled pork. Great service!" at bounding box center [1074, 343] width 716 height 18
copy blockquote "Good brisket and pulled pork. Great service!"
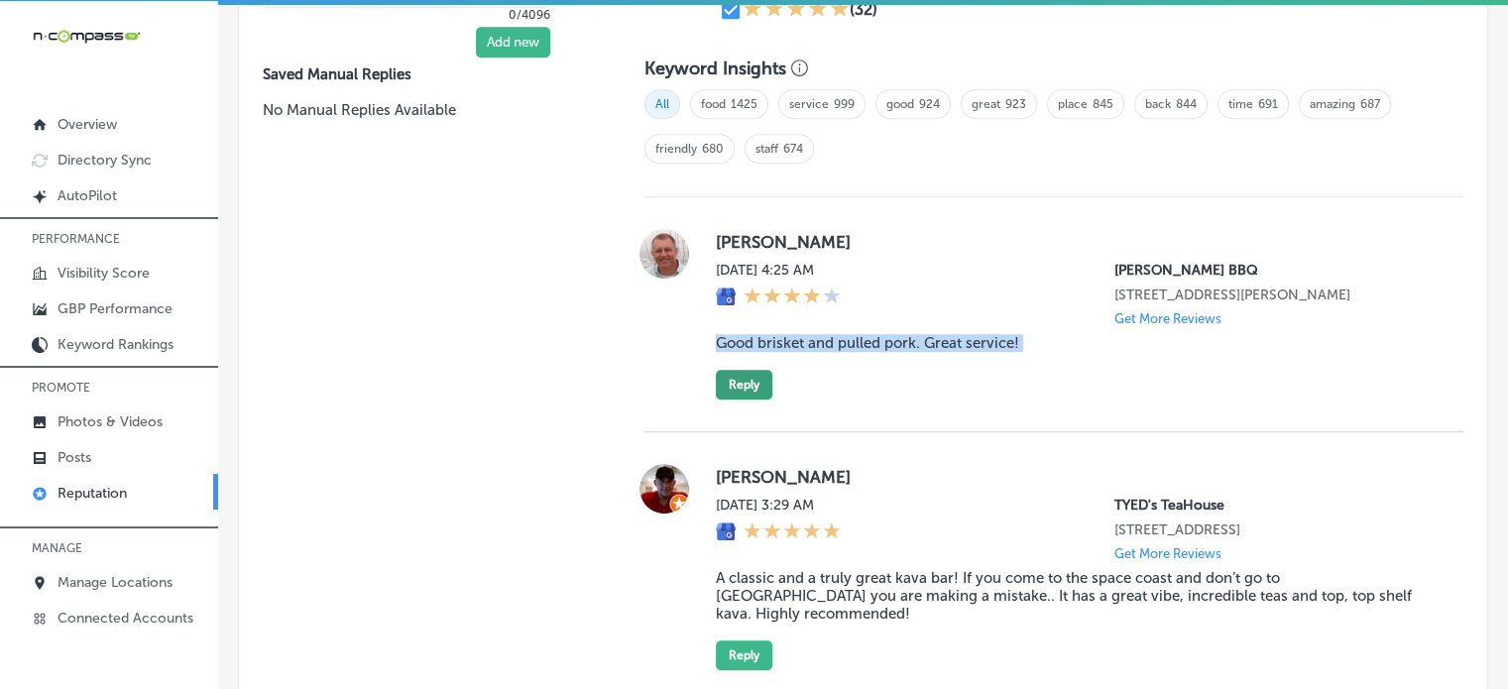
click at [743, 392] on button "Reply" at bounding box center [744, 385] width 57 height 30
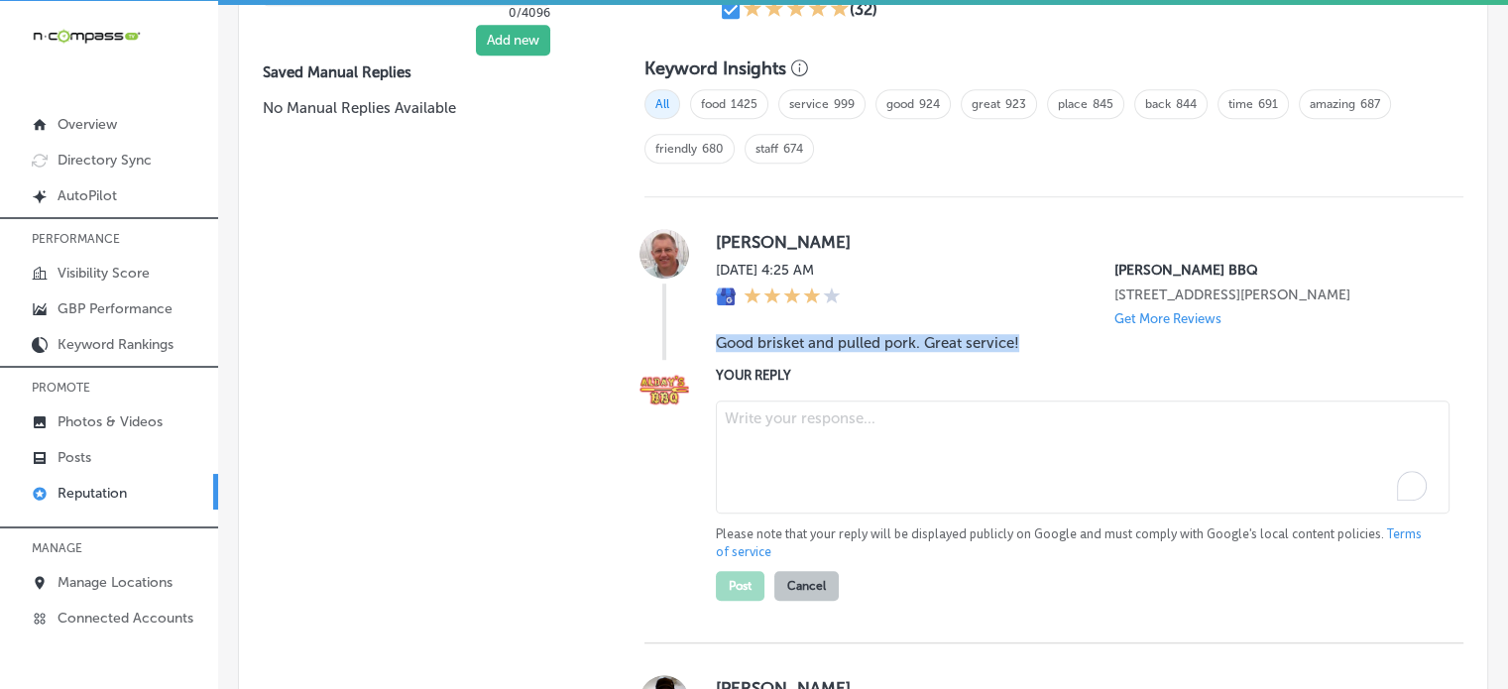
click at [773, 422] on textarea "To enrich screen reader interactions, please activate Accessibility in Grammarl…" at bounding box center [1083, 457] width 734 height 113
paste textarea "Thank you for the five-star review, Rob! We’re so glad you enjoyed the brisket …"
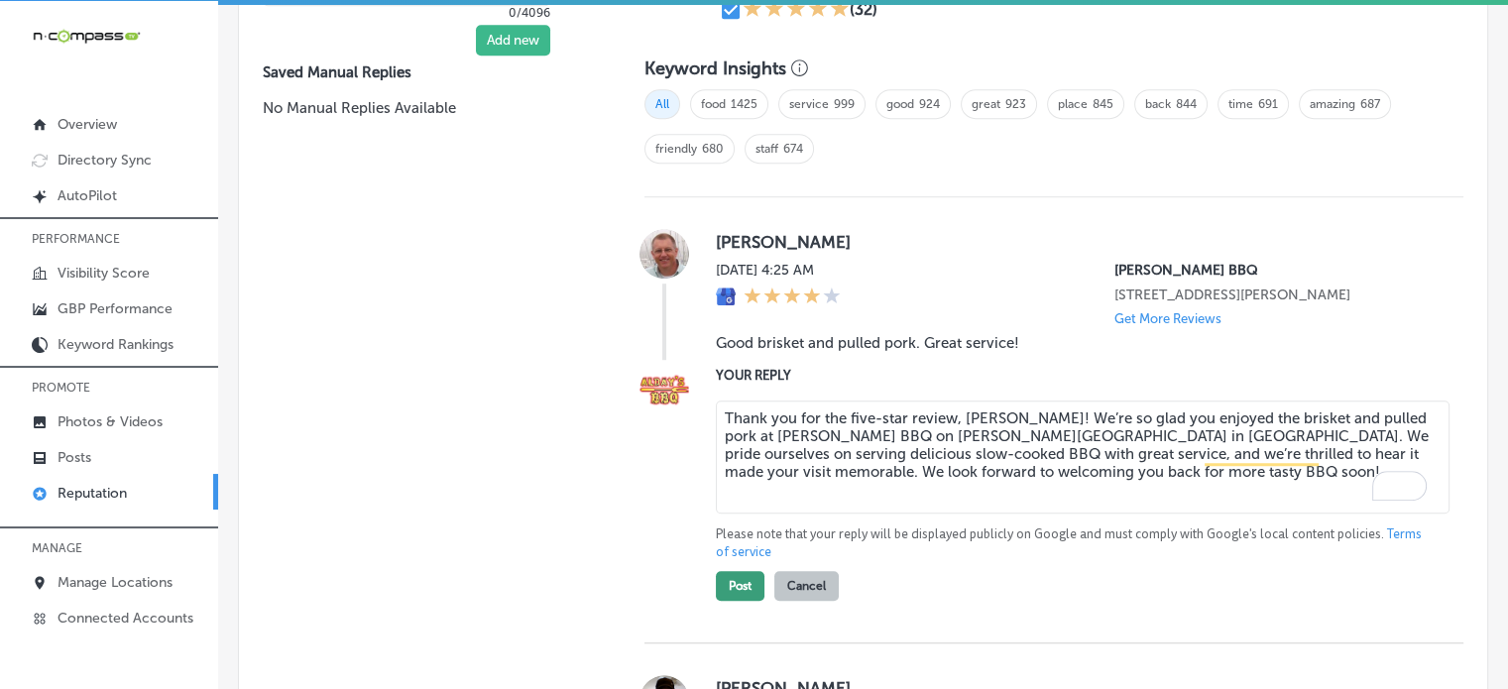
type textarea "Thank you for the five-star review, Rob! We’re so glad you enjoyed the brisket …"
click at [737, 591] on button "Post" at bounding box center [740, 586] width 49 height 30
type textarea "x"
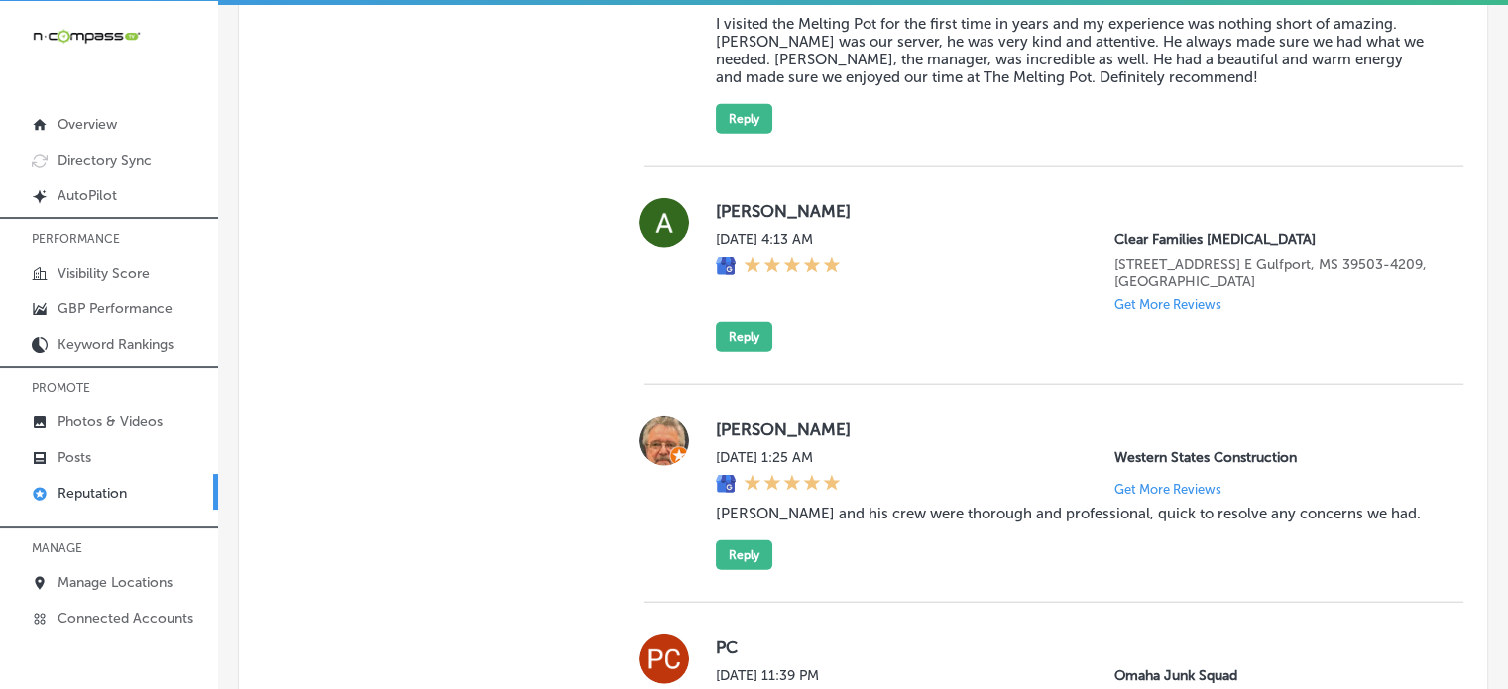
scroll to position [4766, 0]
click at [758, 352] on button "Reply" at bounding box center [744, 337] width 57 height 30
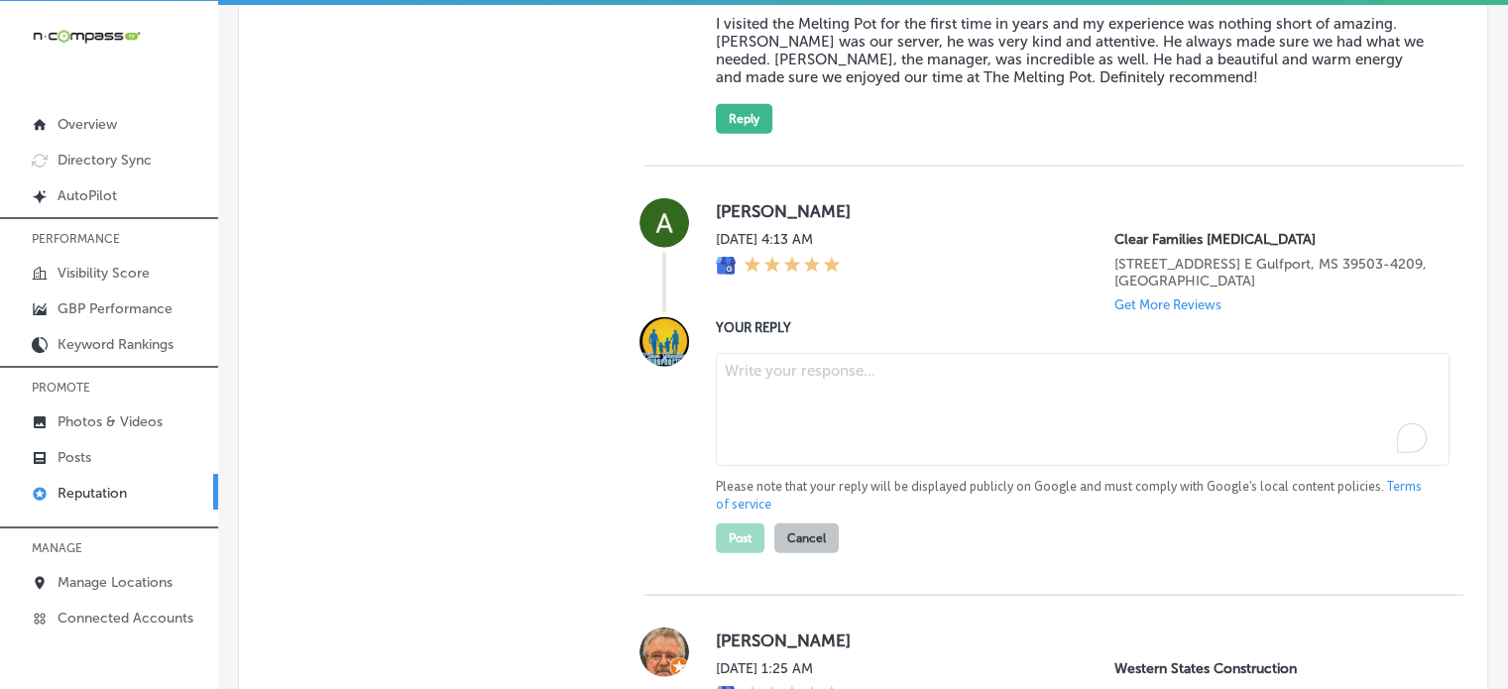
click at [839, 426] on textarea "To enrich screen reader interactions, please activate Accessibility in Grammarl…" at bounding box center [1083, 409] width 734 height 113
paste textarea "Thank you for the 5-star review, Amanda! We appreciate your support and are so …"
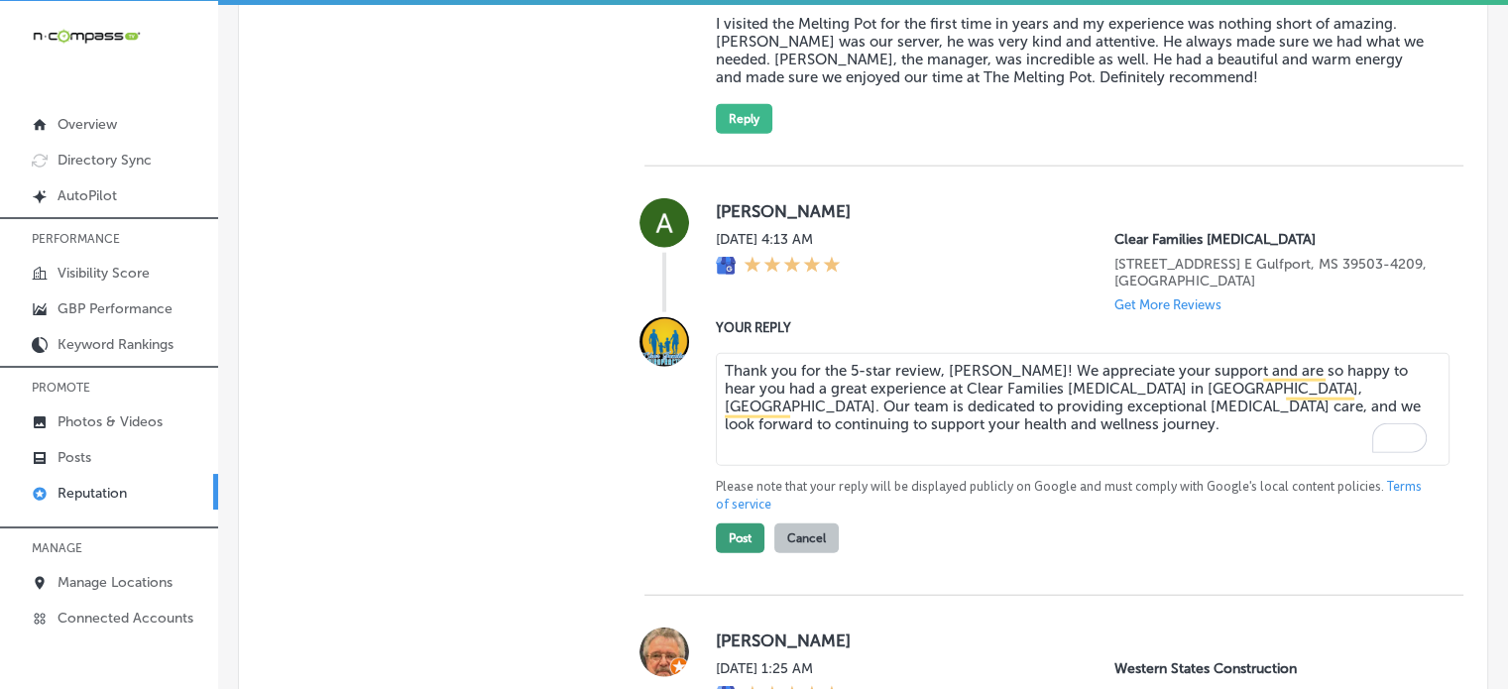
type textarea "Thank you for the 5-star review, Amanda! We appreciate your support and are so …"
click at [742, 553] on button "Post" at bounding box center [740, 538] width 49 height 30
type textarea "x"
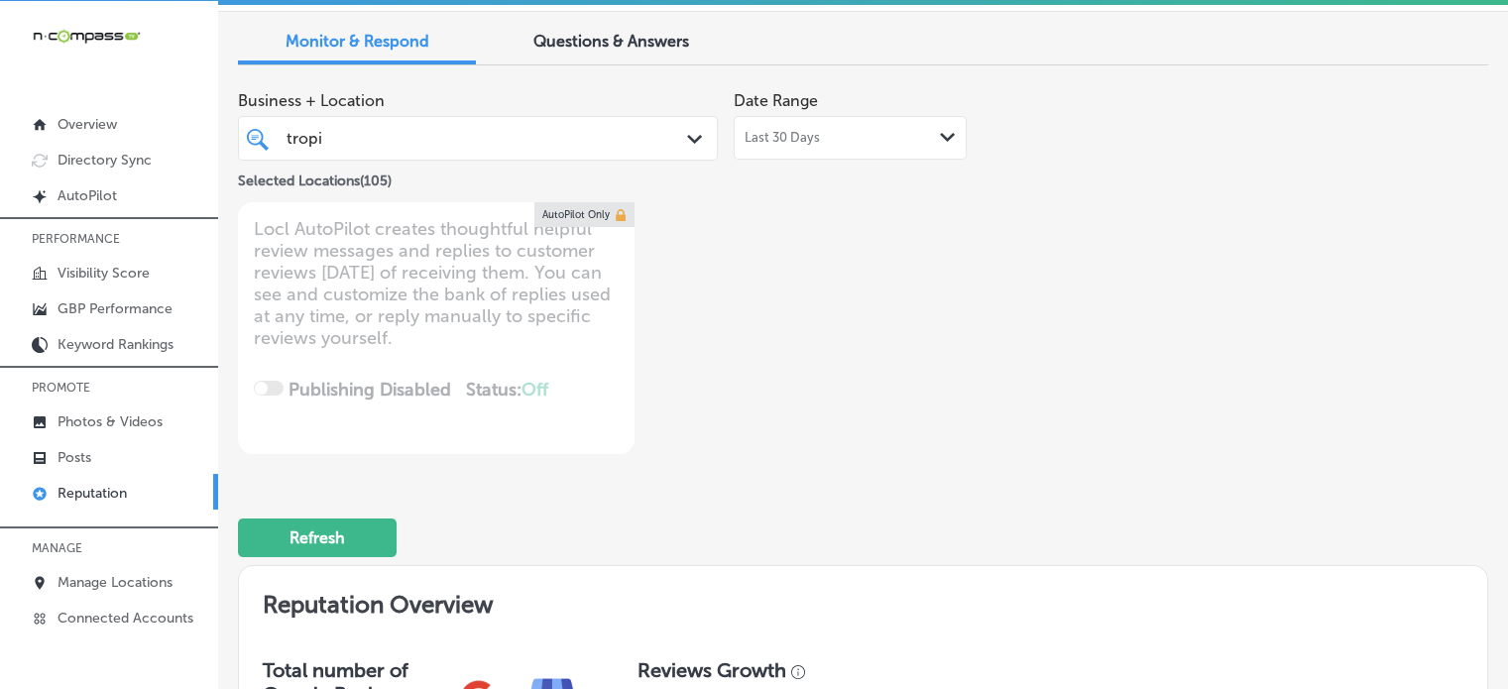
scroll to position [61, 0]
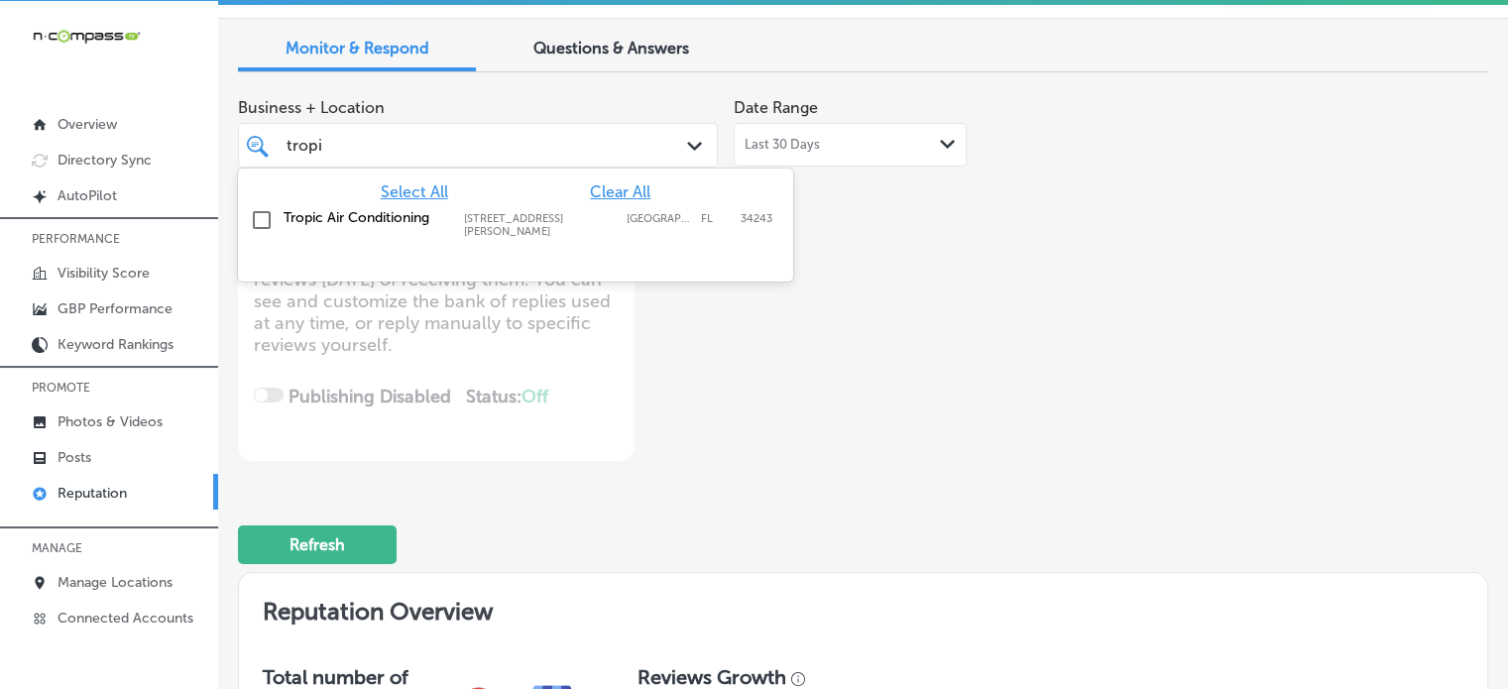
click at [408, 151] on div "tropi tropi" at bounding box center [459, 145] width 348 height 27
type input "t"
type input "tenold"
click at [359, 210] on label "Tenold Concrete LLC" at bounding box center [364, 226] width 161 height 34
type textarea "x"
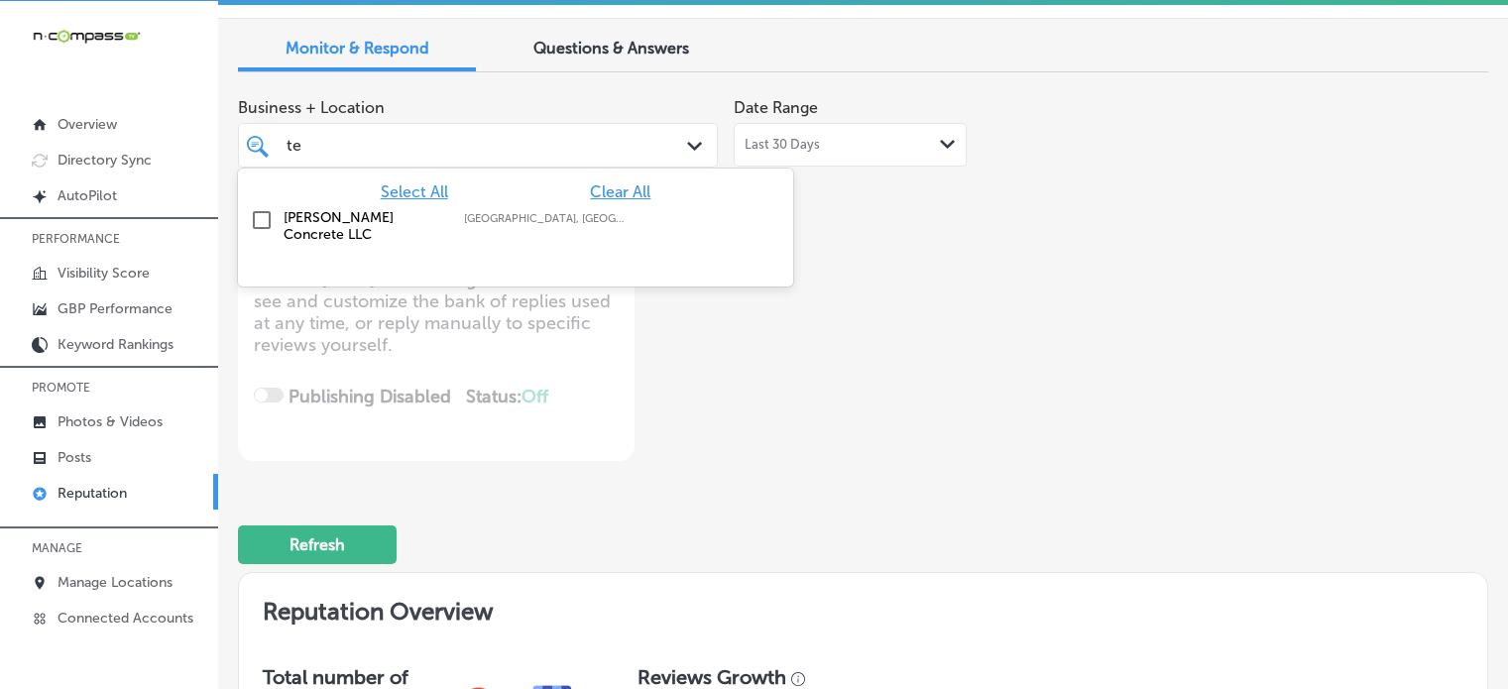
type input "t"
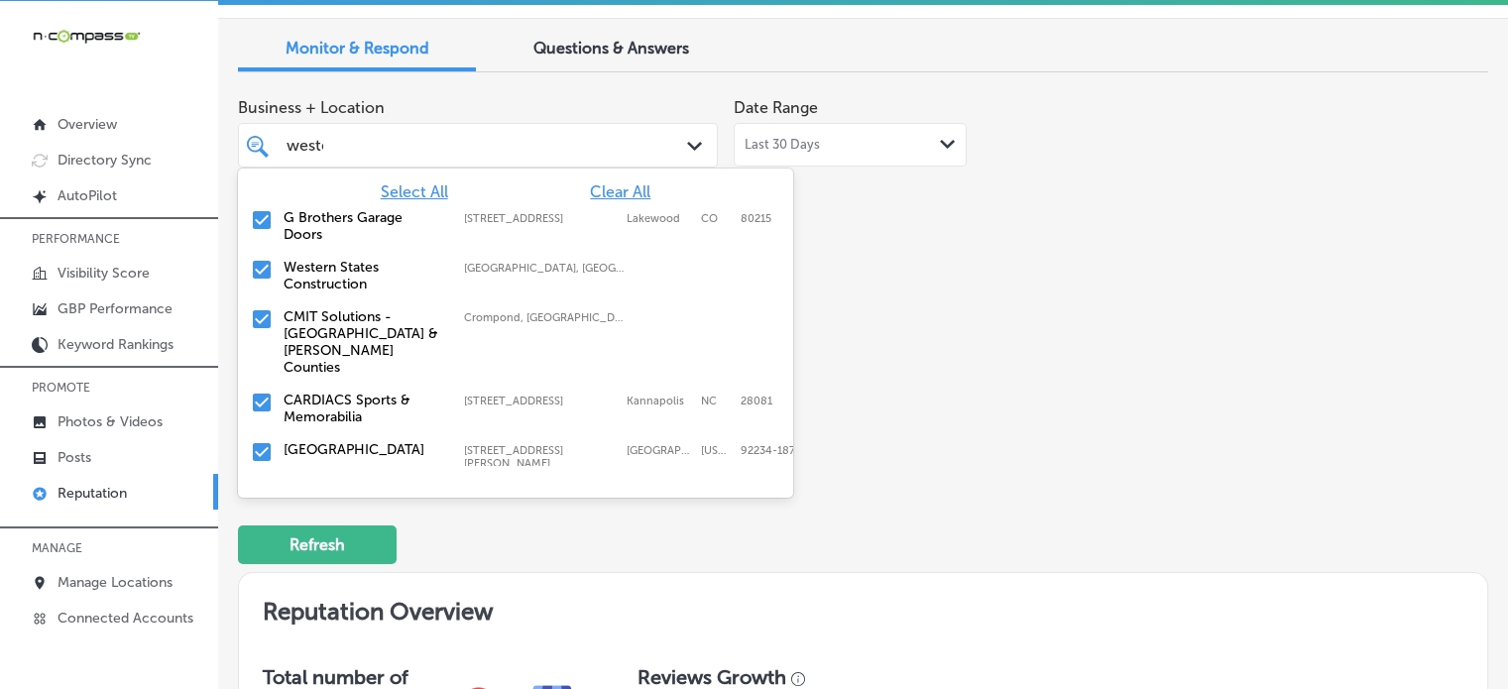
type input "wester"
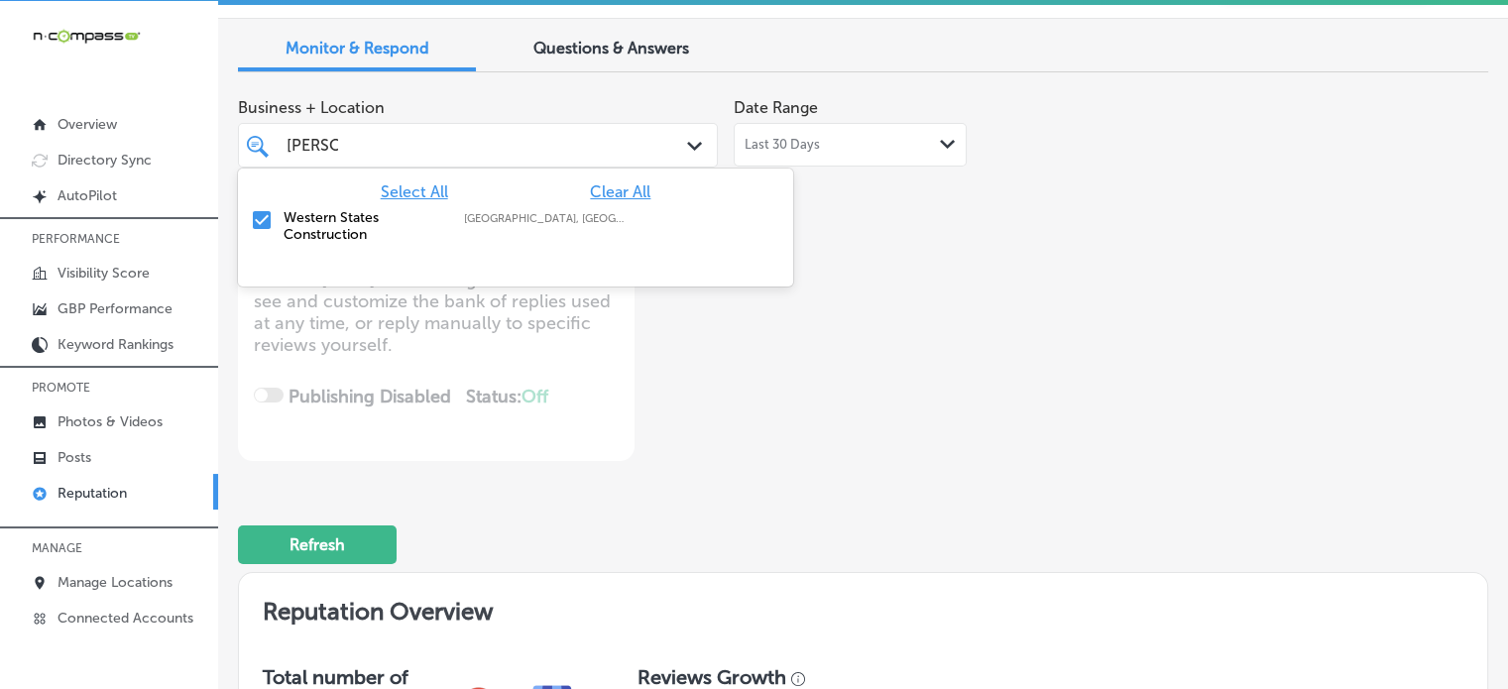
click at [359, 210] on label "Western States Construction" at bounding box center [364, 226] width 161 height 34
type textarea "x"
type input "w"
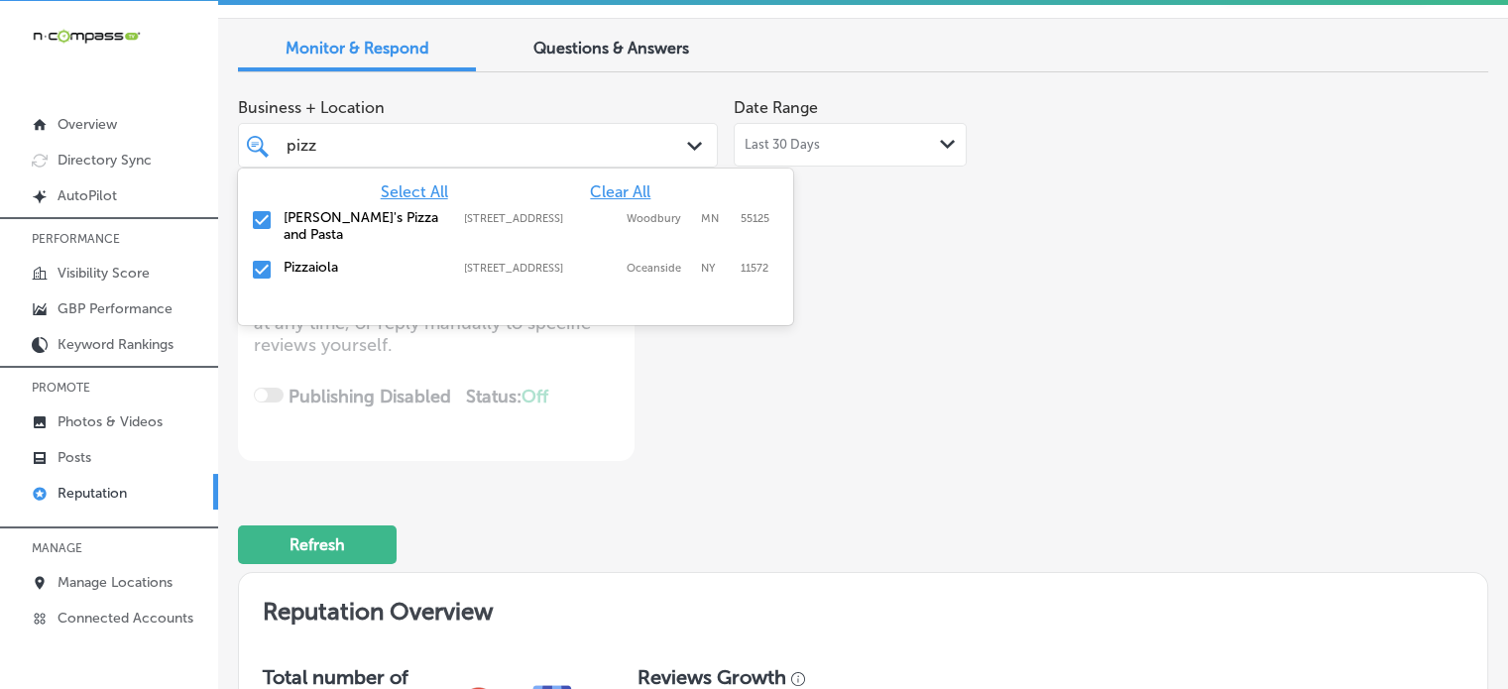
type input "pizza"
click at [359, 210] on label "Ronnally's Pizza and Pasta" at bounding box center [364, 226] width 161 height 34
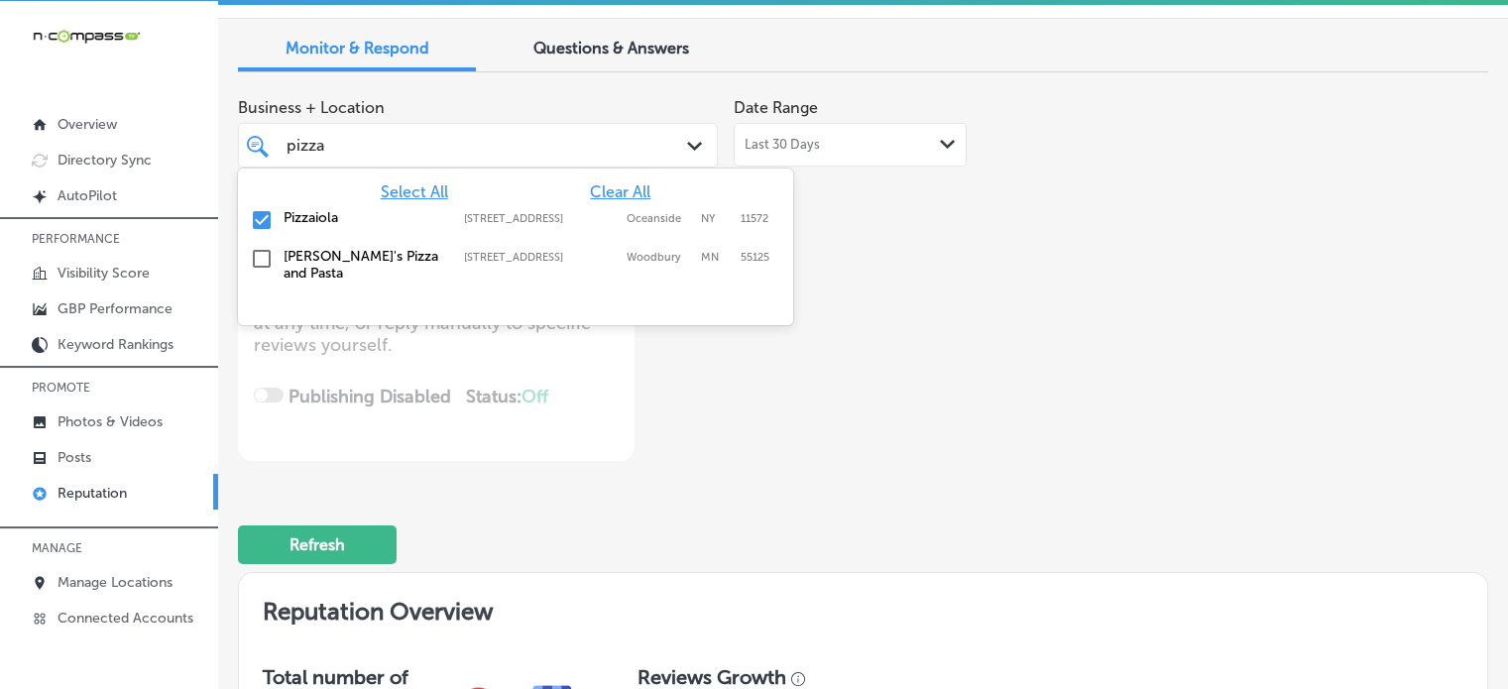
click at [354, 218] on label "Pizzaiola" at bounding box center [364, 217] width 161 height 17
type textarea "x"
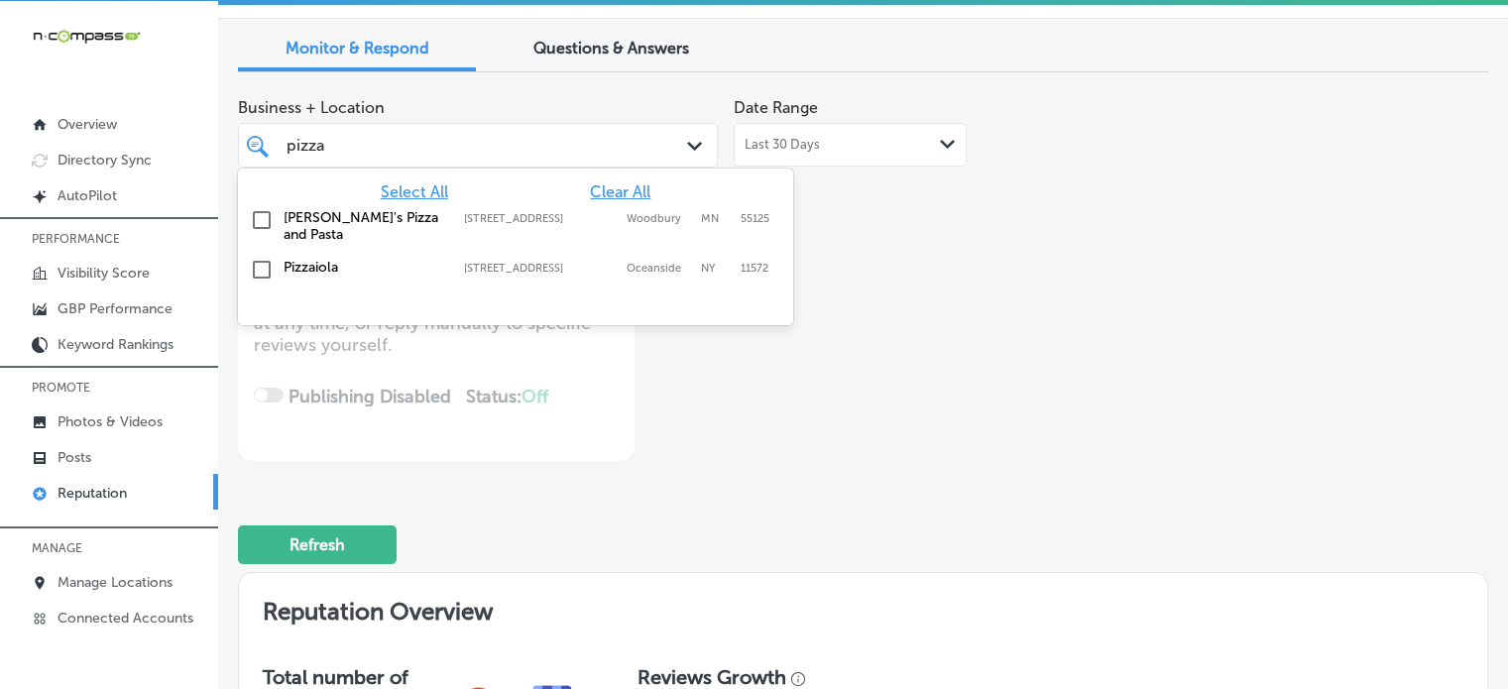
type input "pizza"
click at [849, 385] on div "Business + Location option 3191 Long Beach Rd, deselected. option 3191 Long Bea…" at bounding box center [613, 274] width 750 height 373
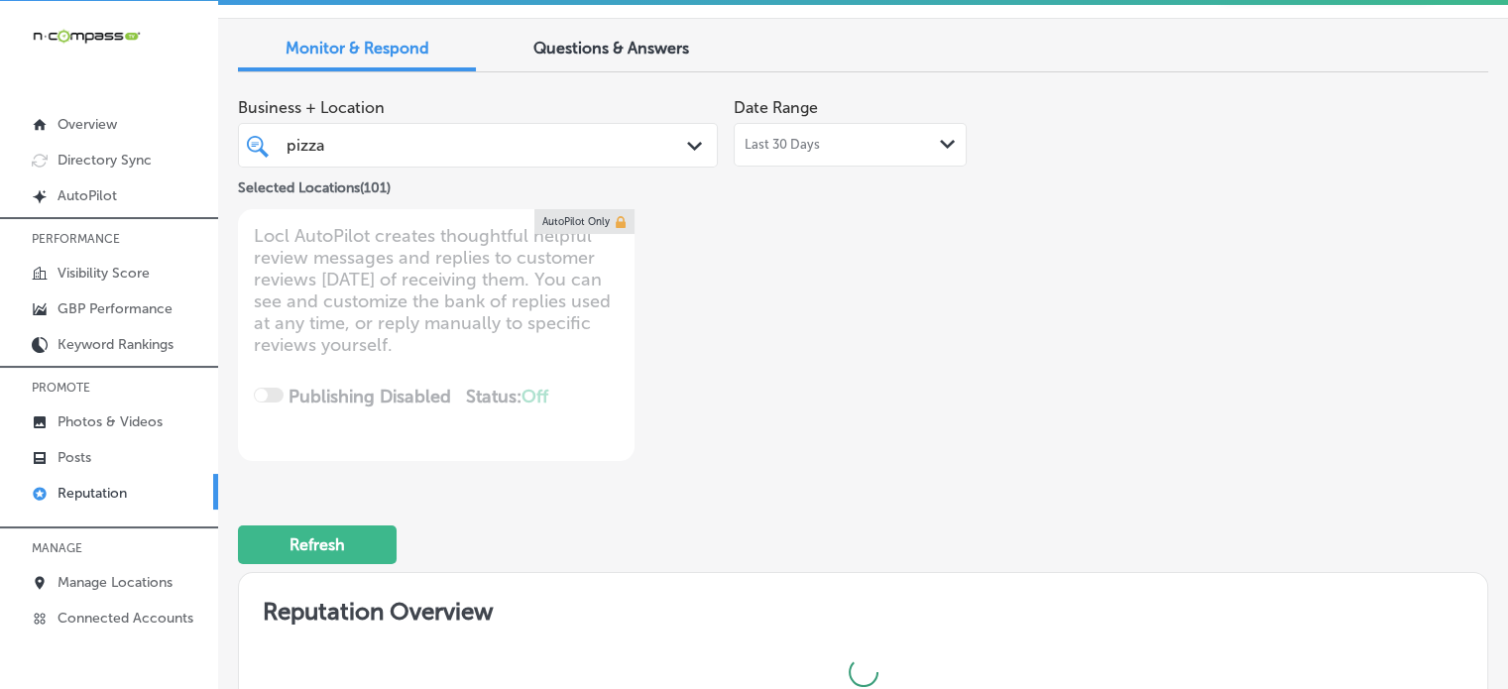
type textarea "x"
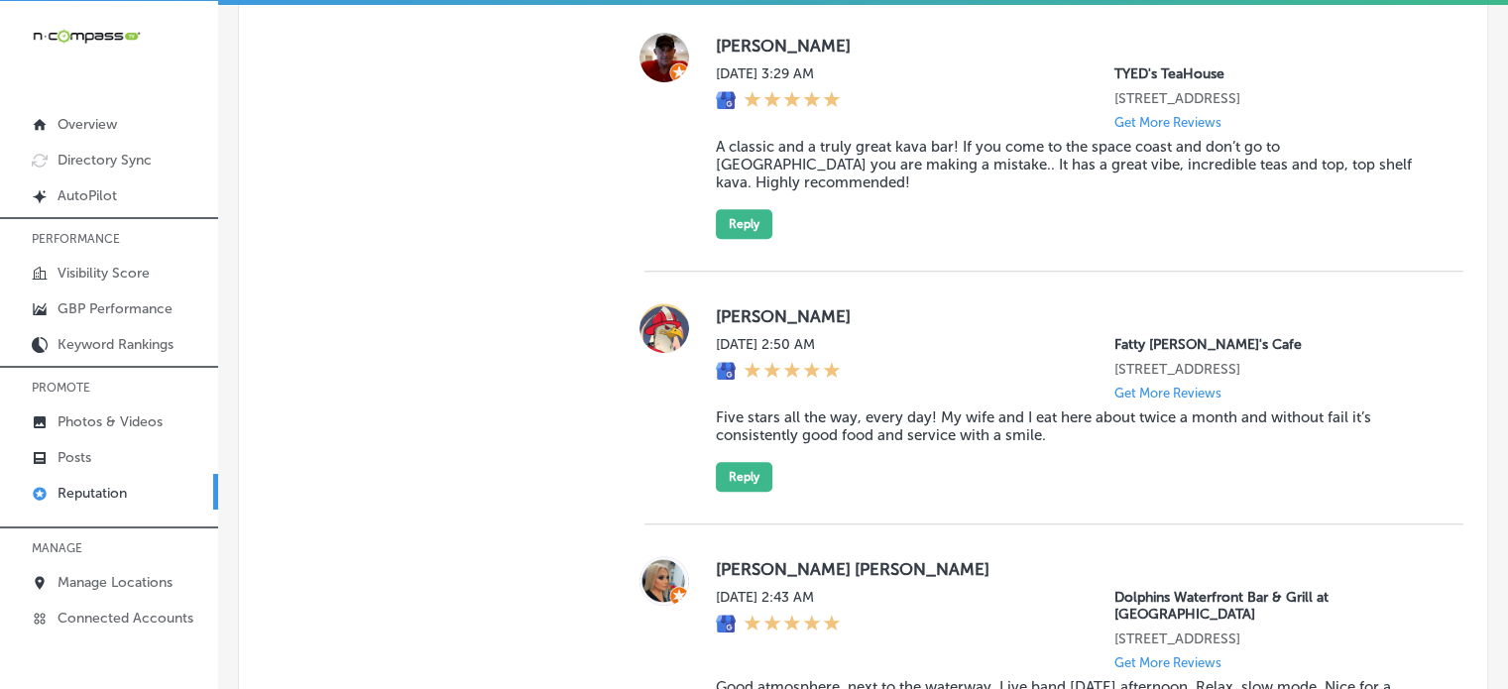
scroll to position [1559, 0]
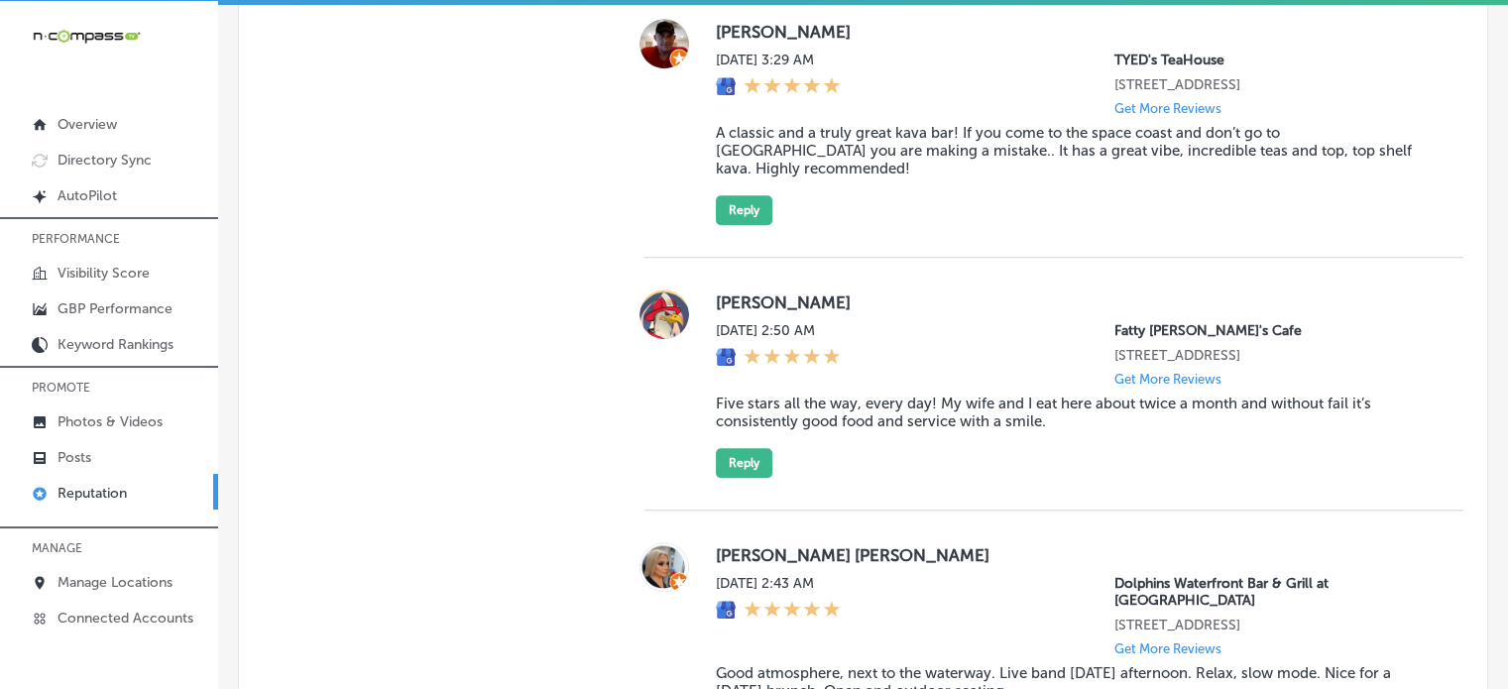
click at [891, 135] on blockquote "A classic and a truly great kava bar! If you come to the space coast and don’t …" at bounding box center [1074, 151] width 716 height 54
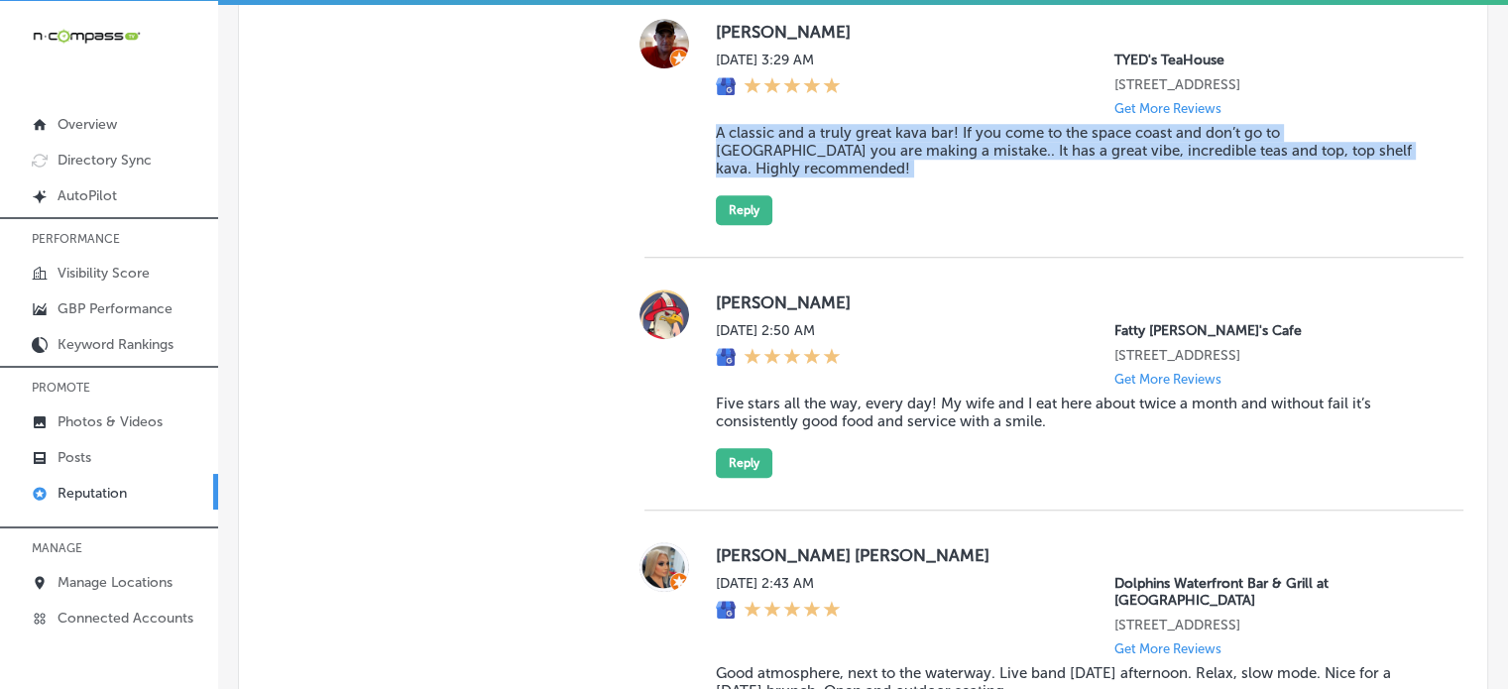
click at [891, 135] on blockquote "A classic and a truly great kava bar! If you come to the space coast and don’t …" at bounding box center [1074, 151] width 716 height 54
copy blockquote "A classic and a truly great kava bar! If you come to the space coast and don’t …"
click at [752, 195] on button "Reply" at bounding box center [744, 210] width 57 height 30
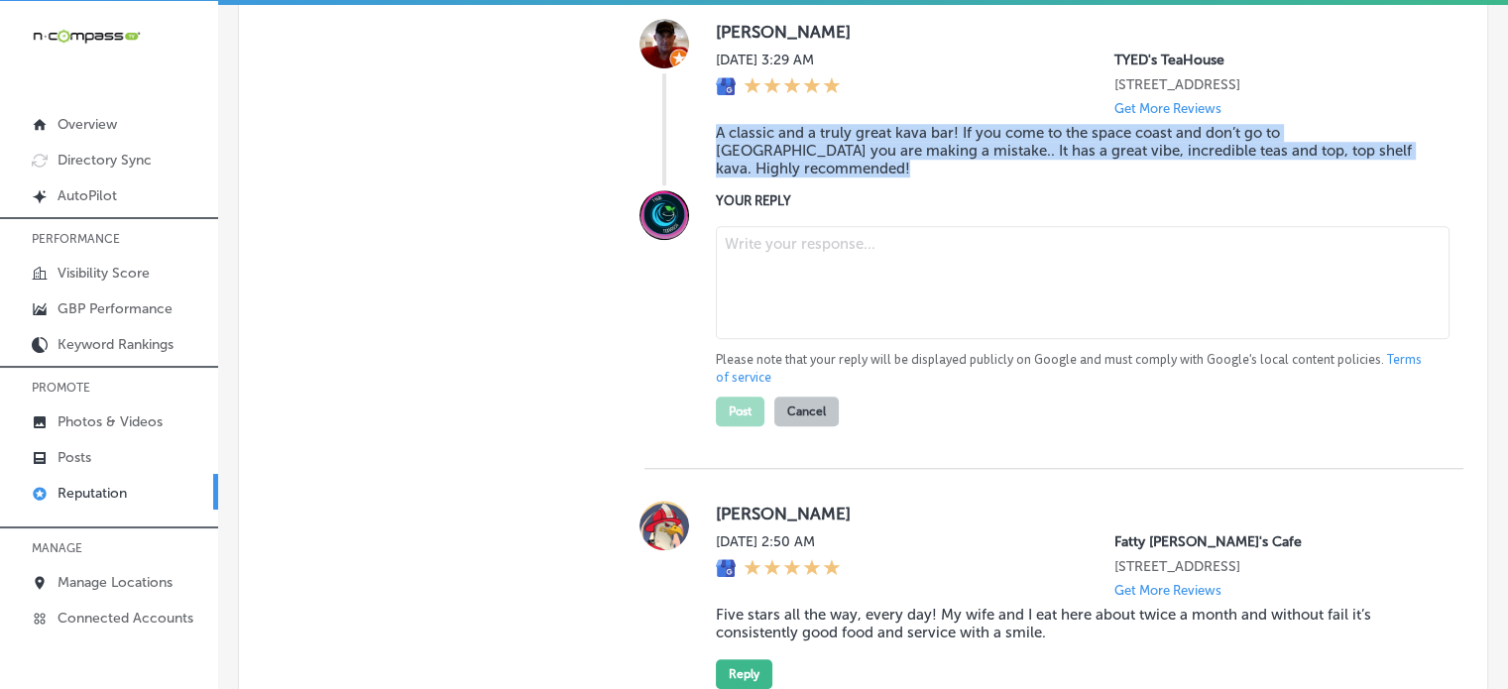
click at [830, 281] on textarea at bounding box center [1083, 282] width 734 height 113
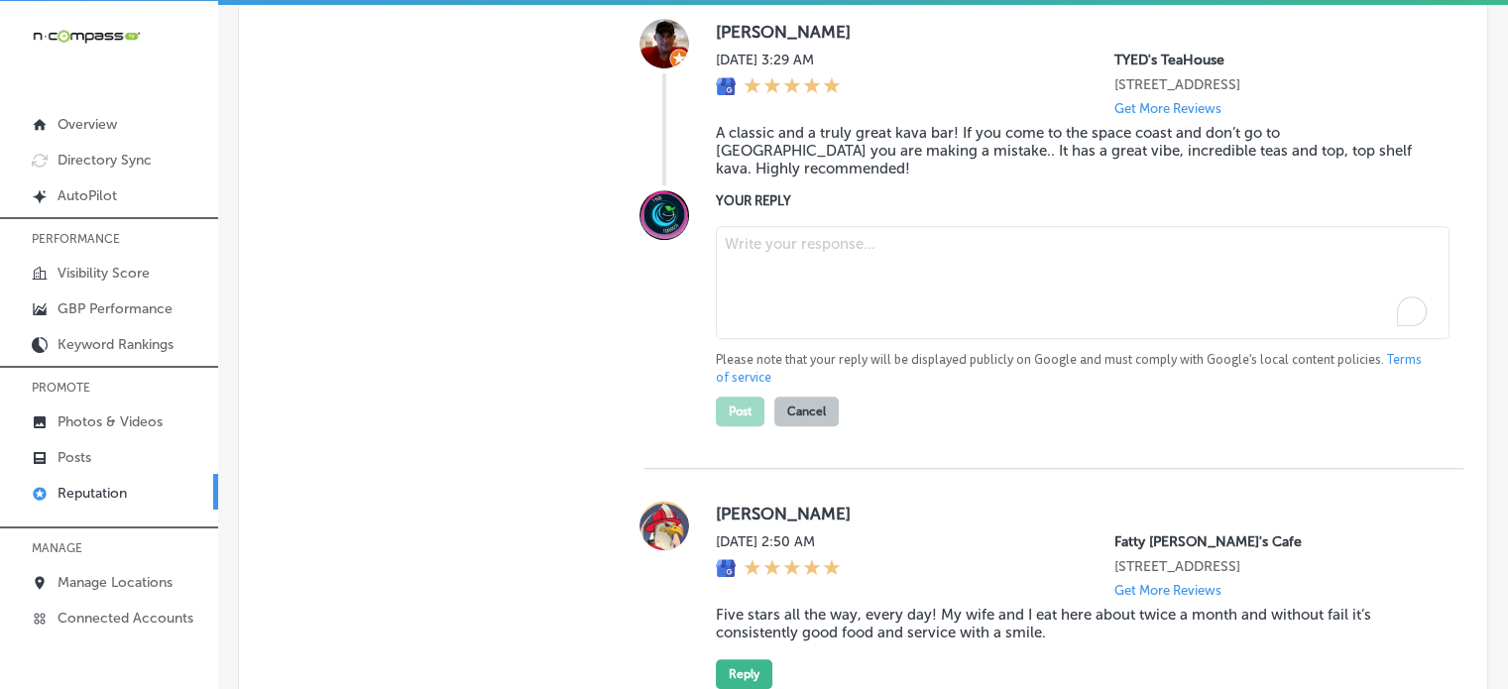
paste textarea "Thank you for the amazing 5-star review, Gerhard! We're so glad you enjoyed the…"
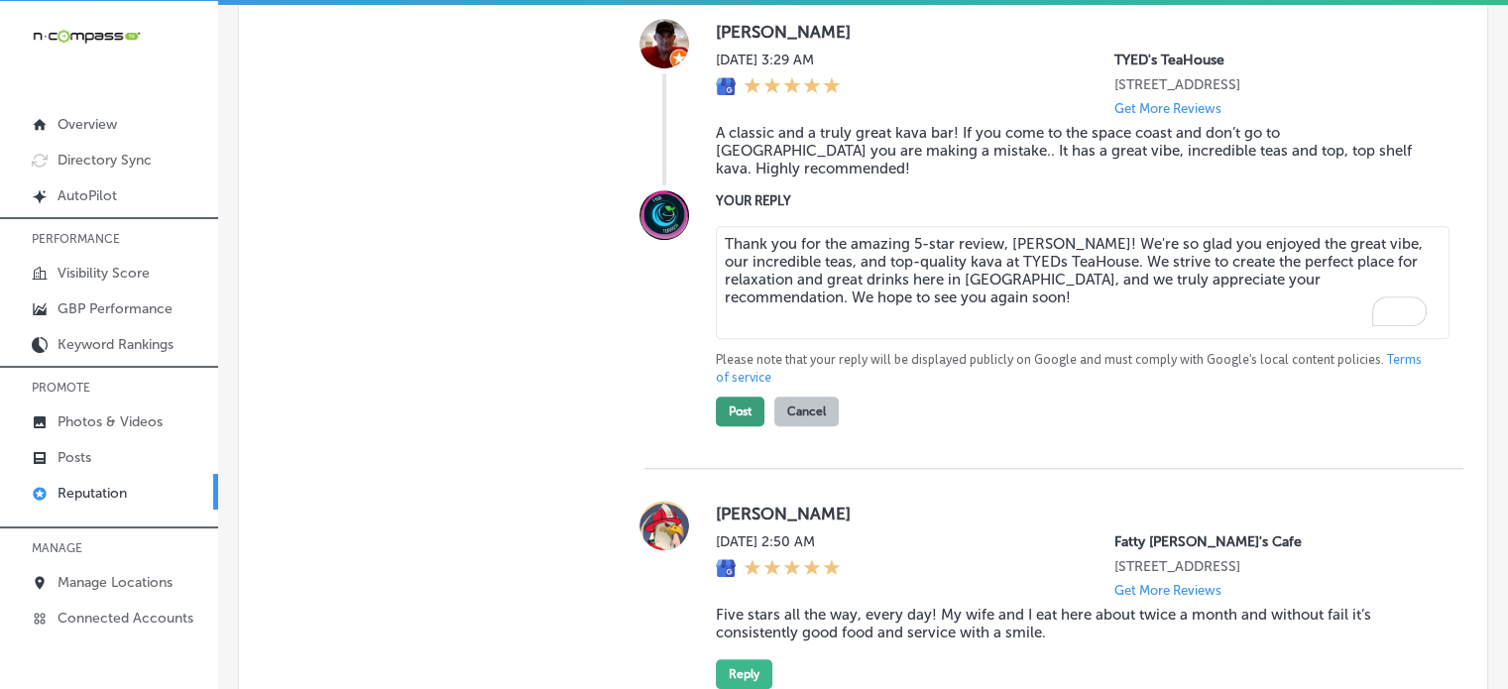
type textarea "Thank you for the amazing 5-star review, Gerhard! We're so glad you enjoyed the…"
click at [738, 397] on button "Post" at bounding box center [740, 412] width 49 height 30
type textarea "x"
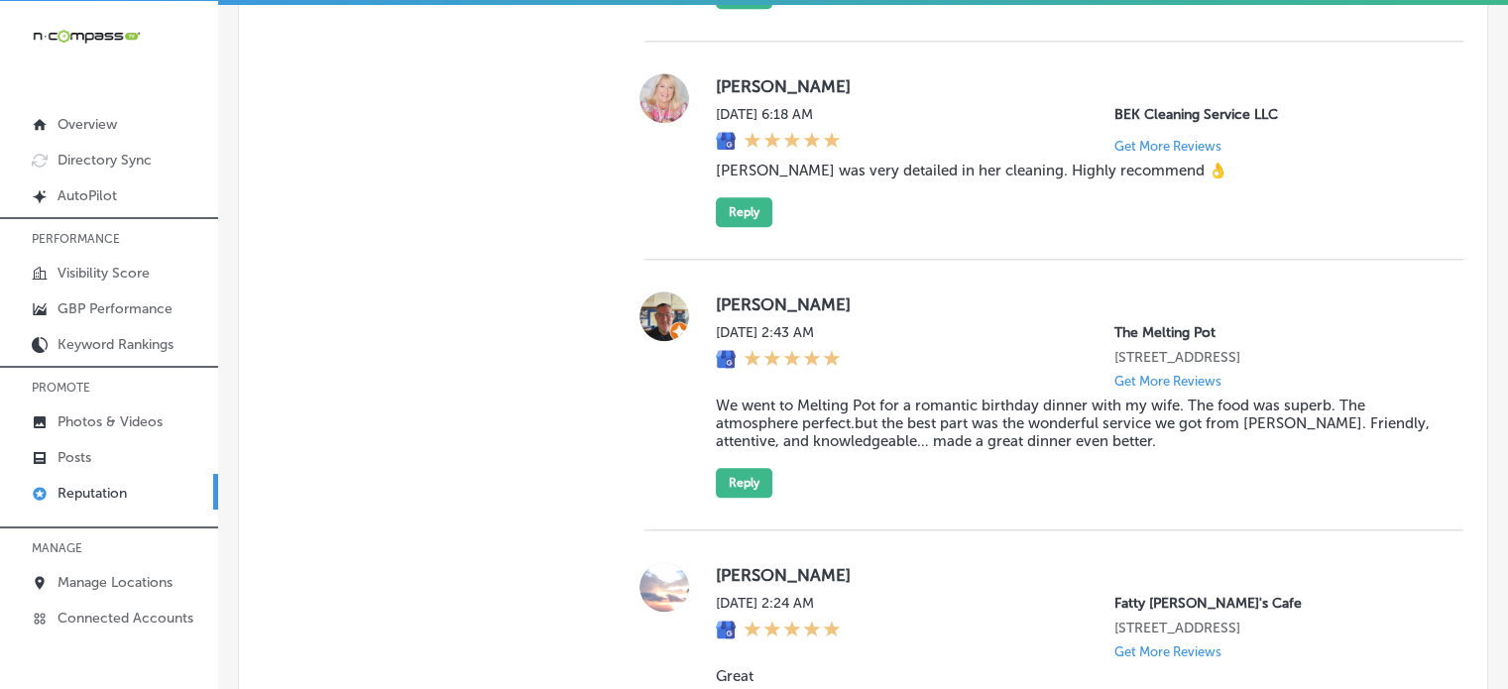
scroll to position [2230, 0]
click at [967, 443] on blockquote "We went to Melting Pot for a romantic birthday dinner with my wife. The food wa…" at bounding box center [1074, 423] width 716 height 54
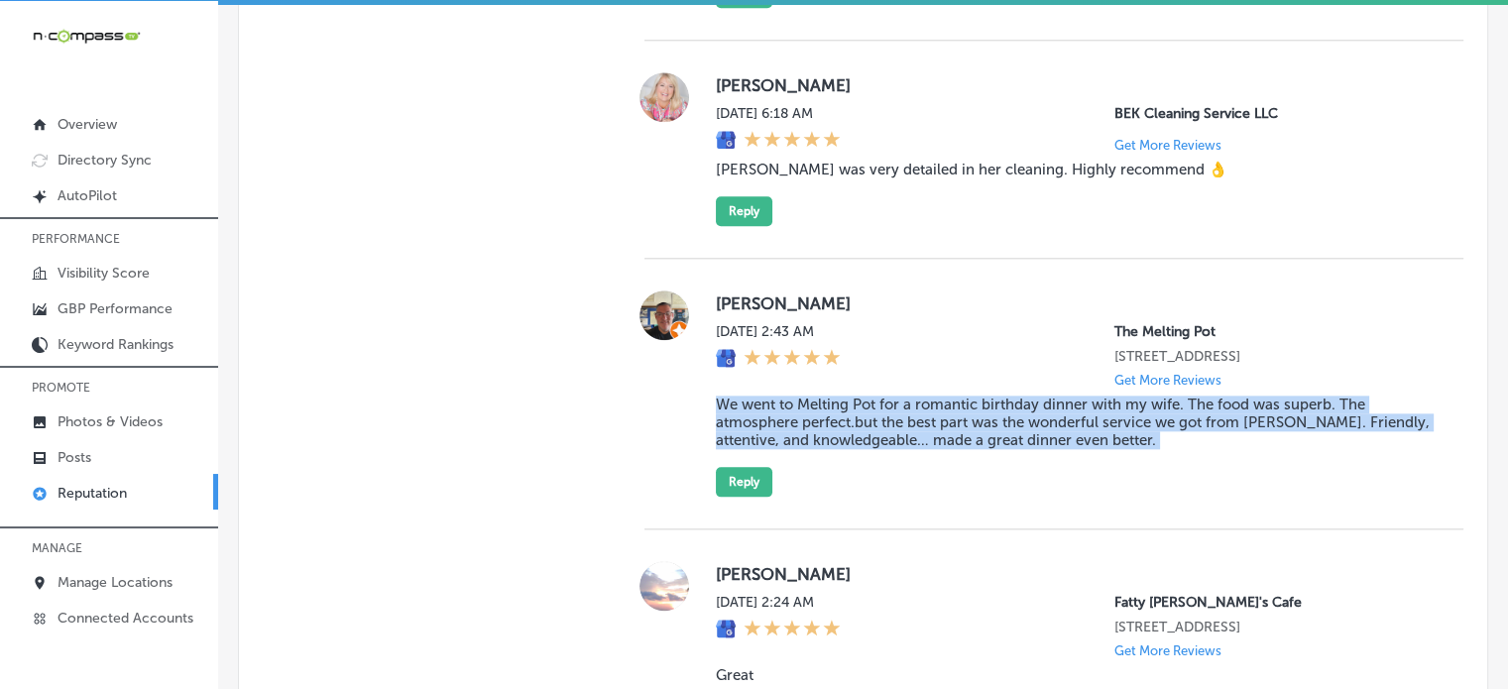
click at [967, 443] on blockquote "We went to Melting Pot for a romantic birthday dinner with my wife. The food wa…" at bounding box center [1074, 423] width 716 height 54
copy blockquote "We went to Melting Pot for a romantic birthday dinner with my wife. The food wa…"
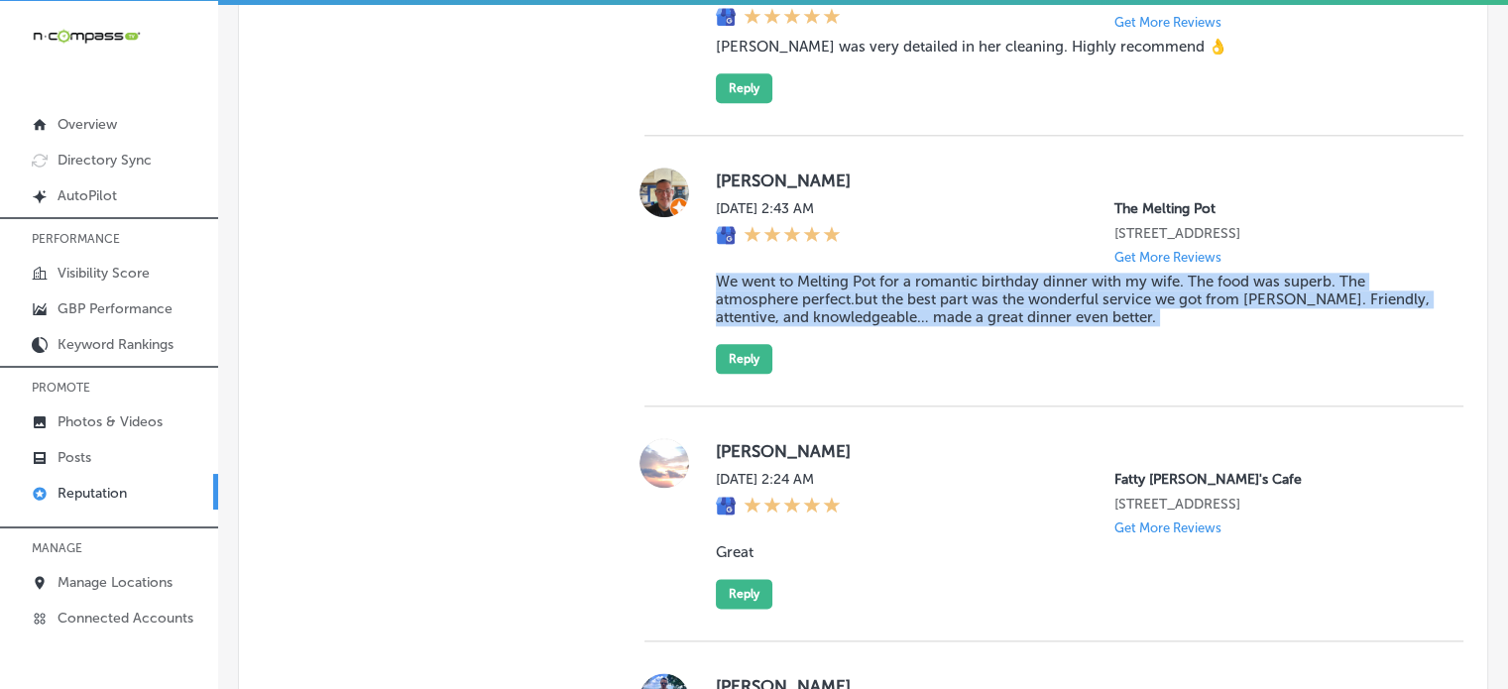
scroll to position [2355, 0]
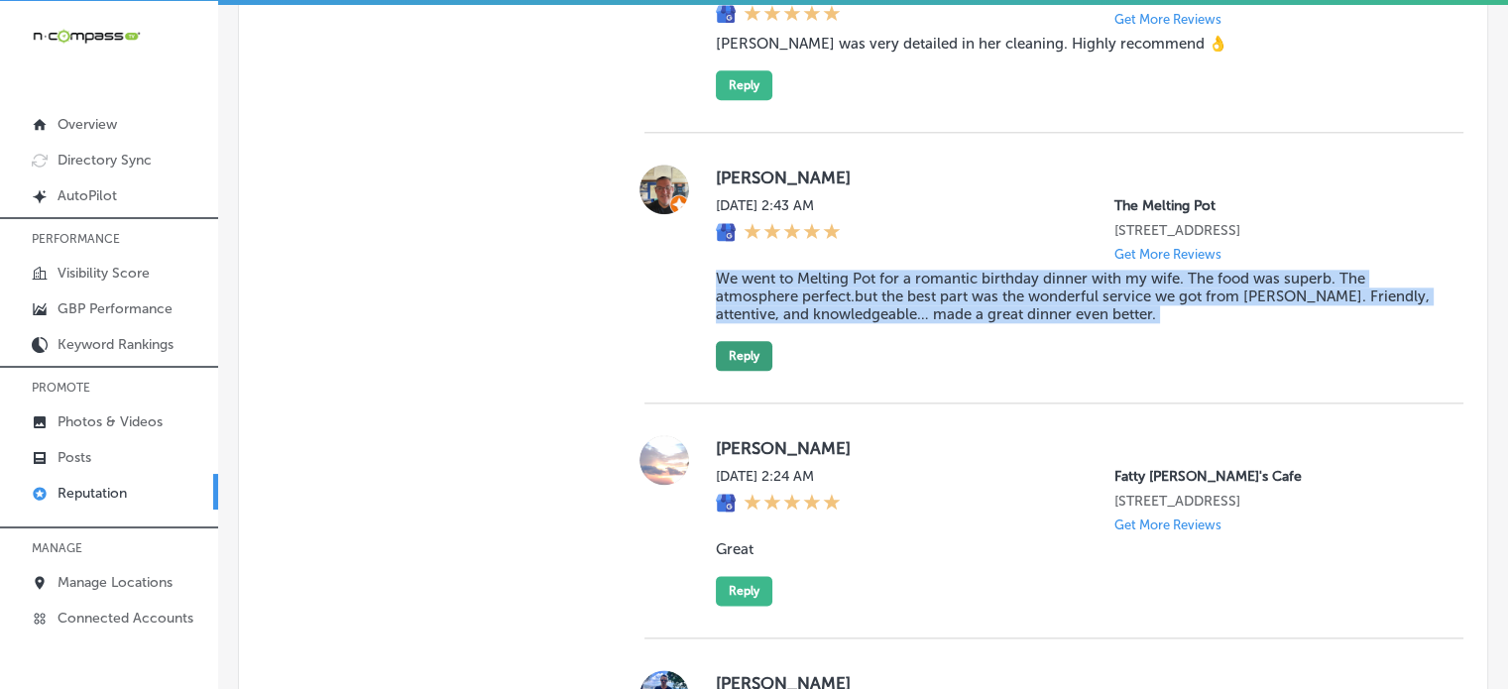
click at [742, 361] on button "Reply" at bounding box center [744, 356] width 57 height 30
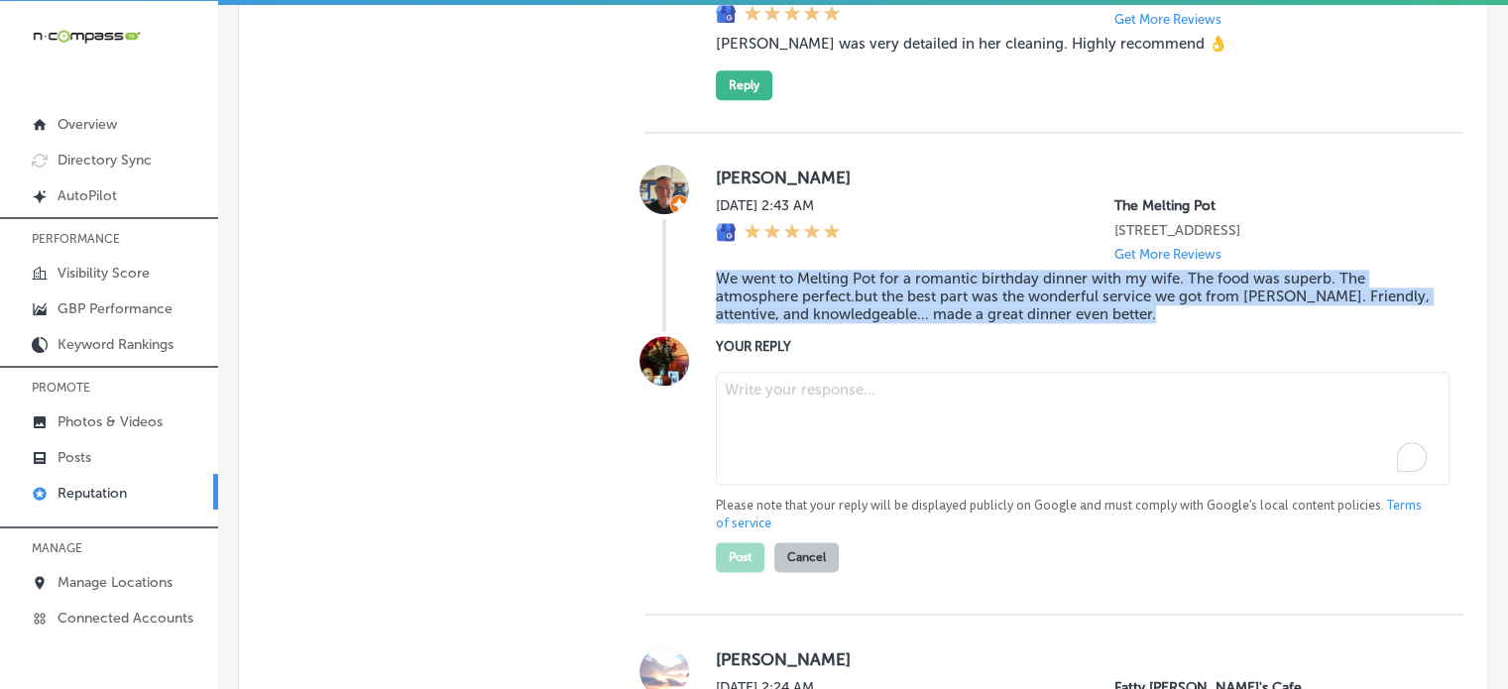
click at [800, 385] on textarea "To enrich screen reader interactions, please activate Accessibility in Grammarl…" at bounding box center [1083, 428] width 734 height 113
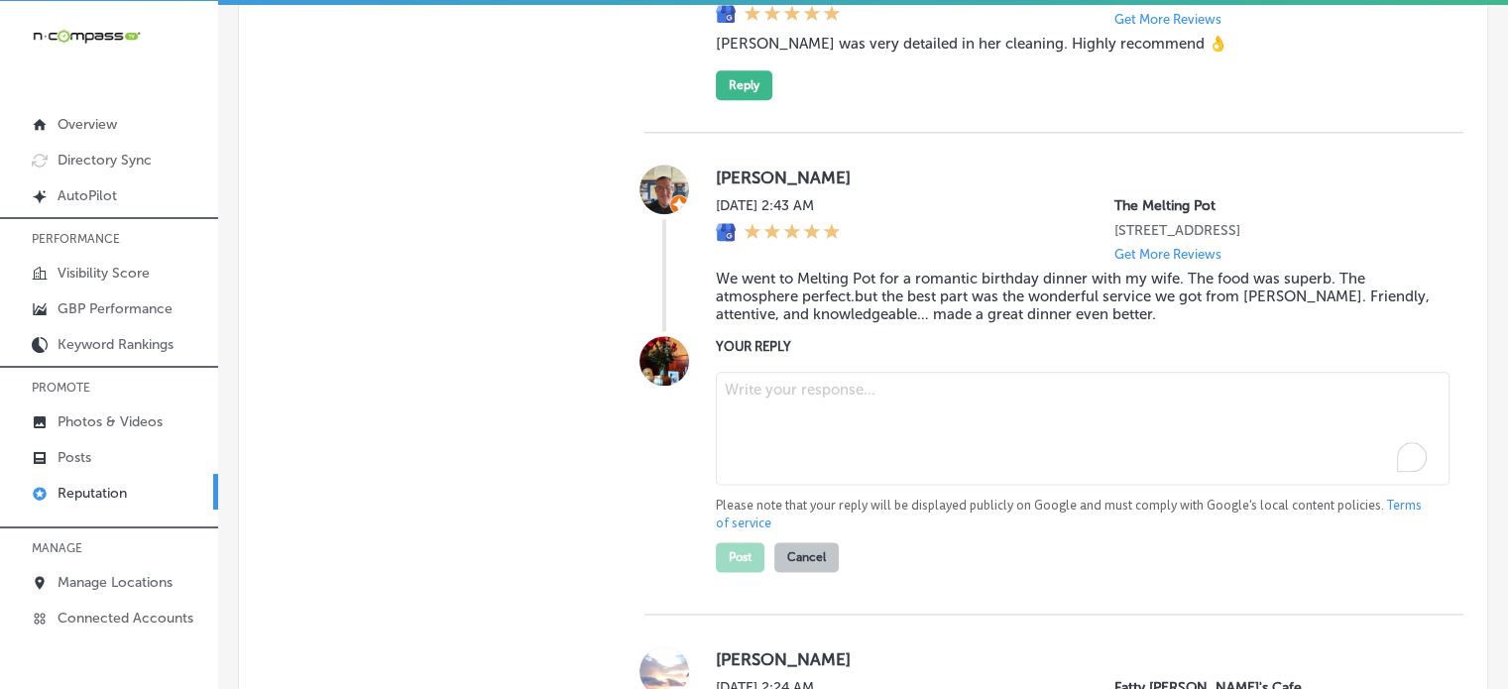
paste textarea "Thank you for the wonderful review, Jody! We’re so happy to hear that you had a…"
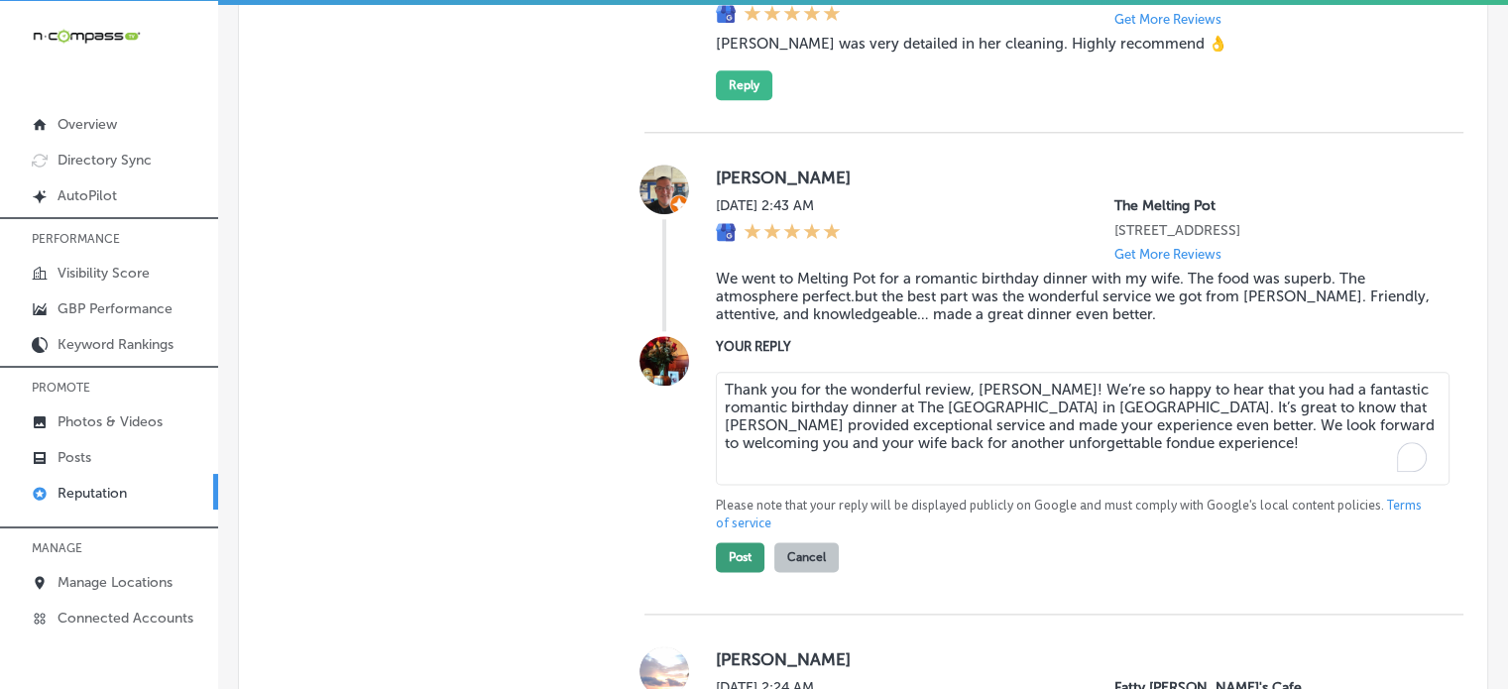
type textarea "Thank you for the wonderful review, Jody! We’re so happy to hear that you had a…"
click at [742, 554] on button "Post" at bounding box center [740, 557] width 49 height 30
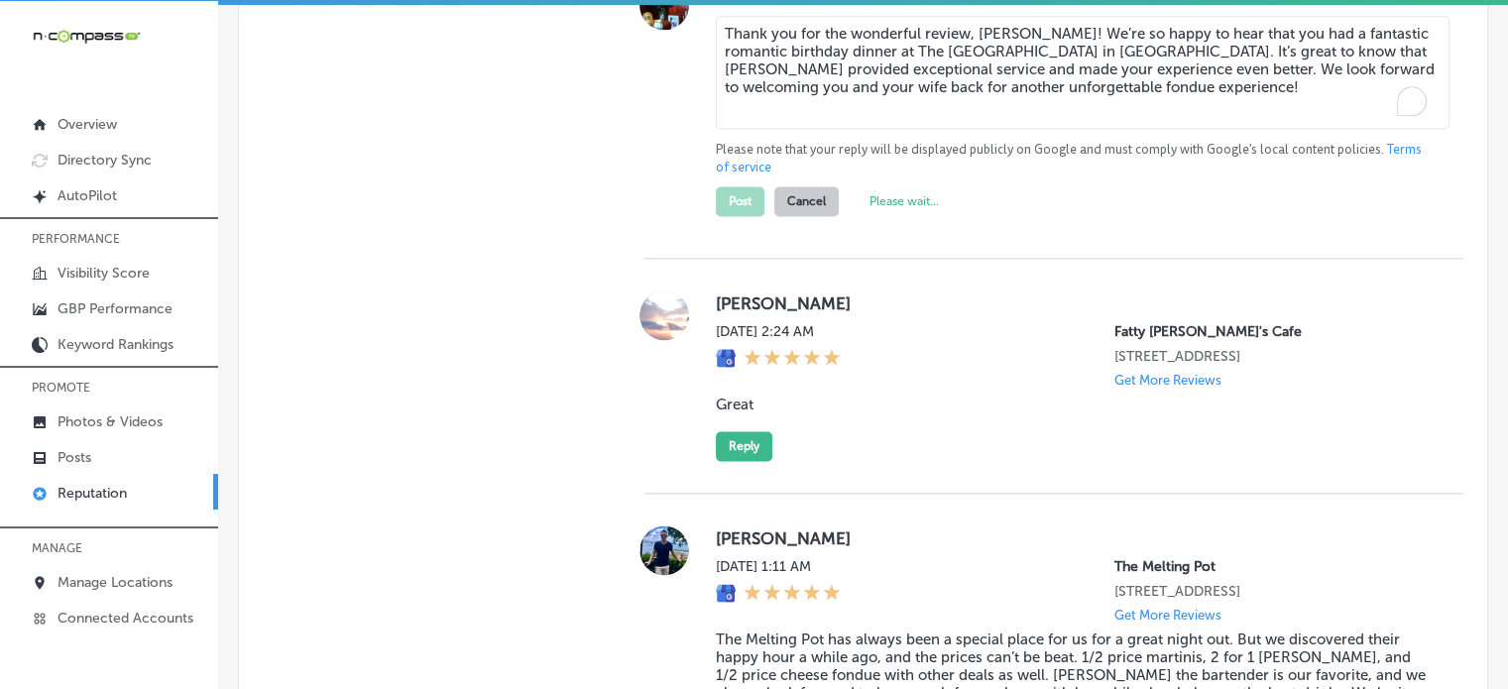
type textarea "x"
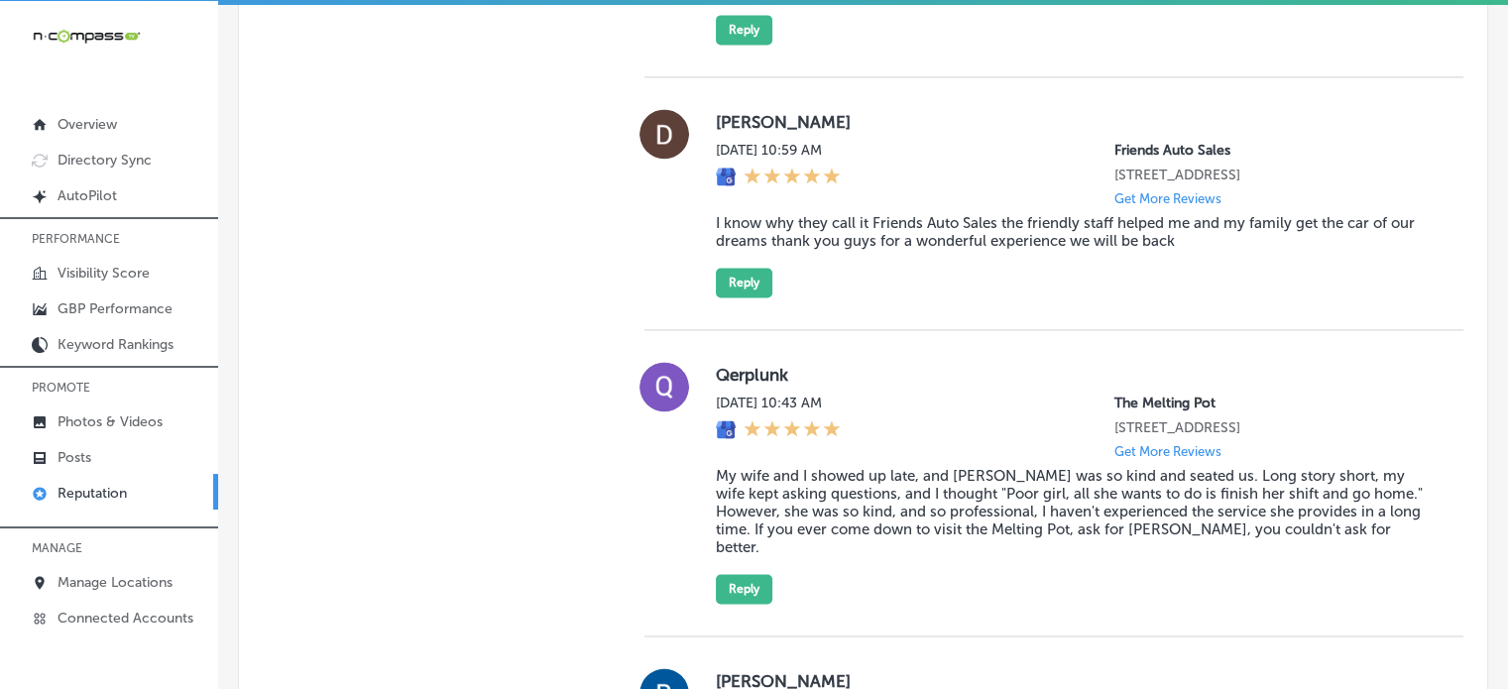
scroll to position [2957, 0]
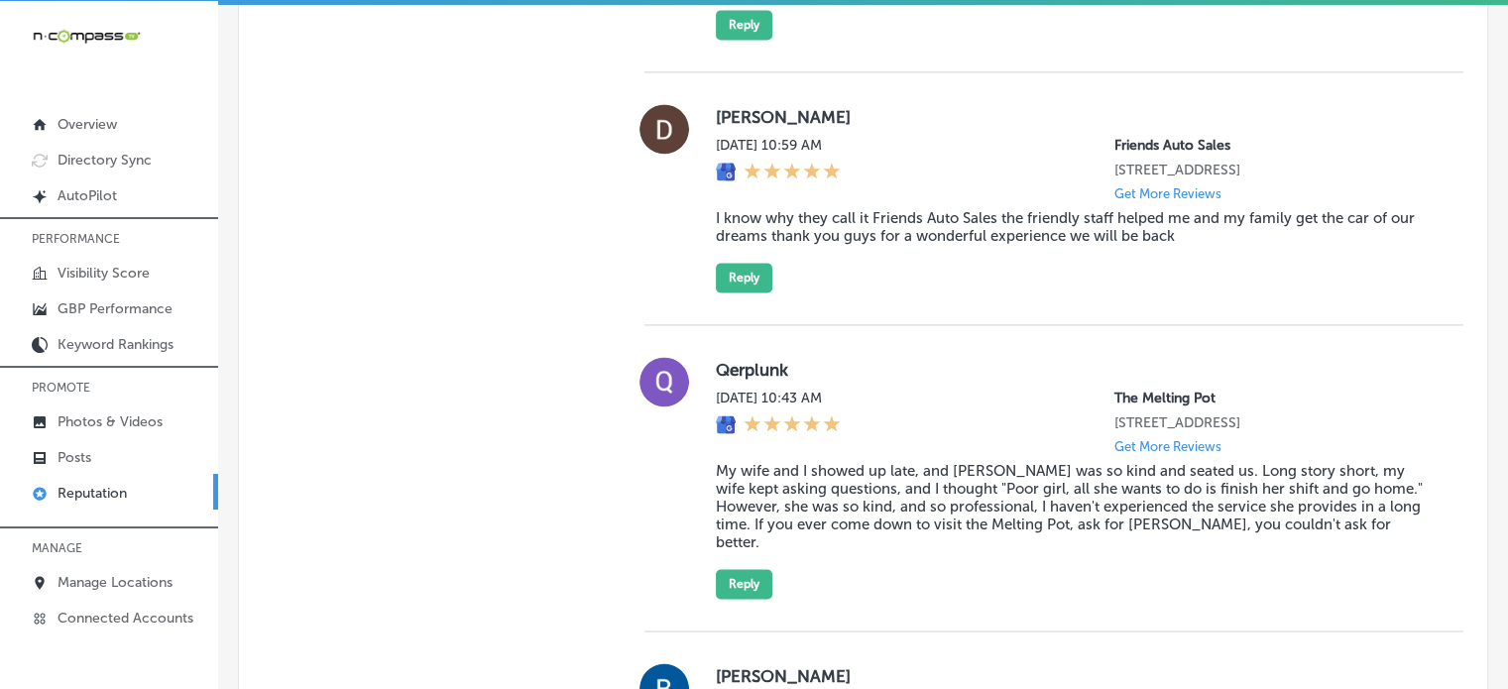
click at [1040, 269] on div "Daniel DeNava Sat, Sep 20, 2025 10:59 AM Friends Auto Sales 5201 E Colfax Ave D…" at bounding box center [1074, 198] width 716 height 188
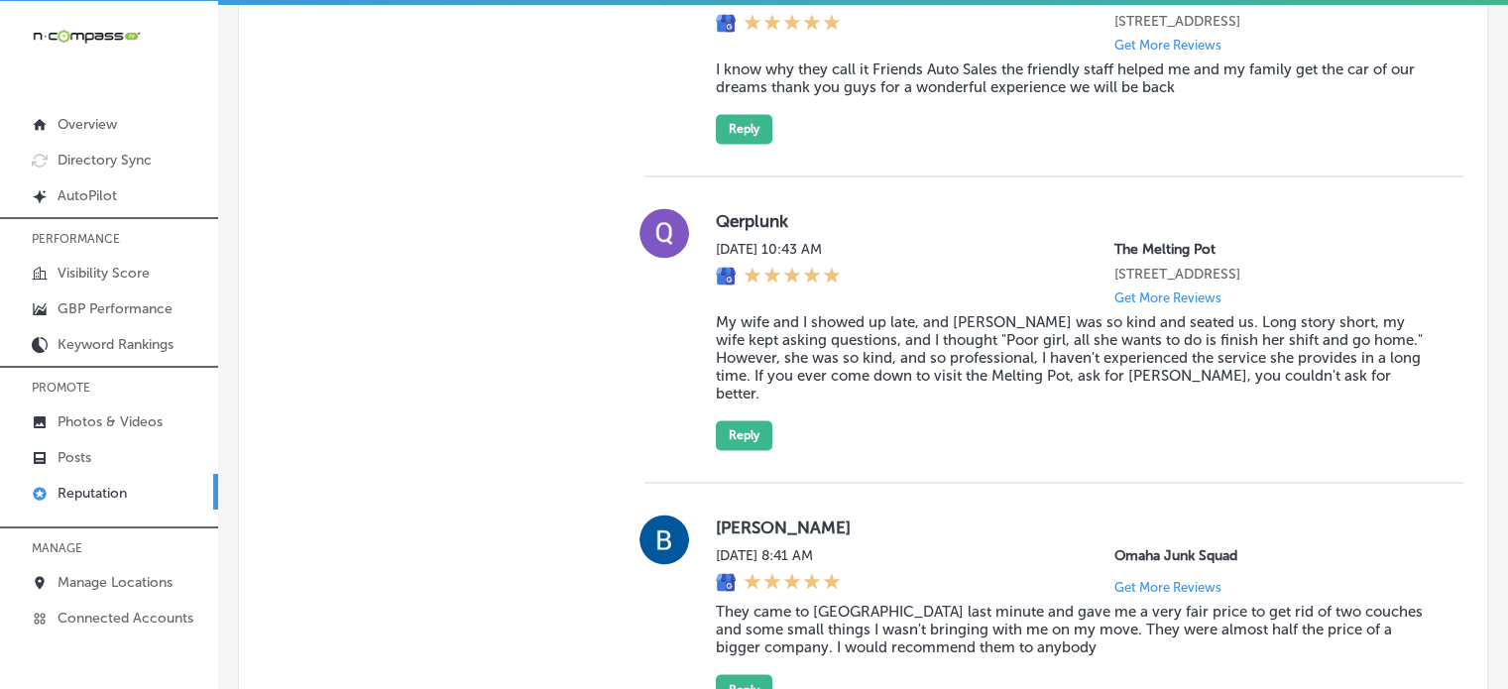
click at [1037, 350] on blockquote "My wife and I showed up late, and Helen was so kind and seated us. Long story s…" at bounding box center [1074, 357] width 716 height 89
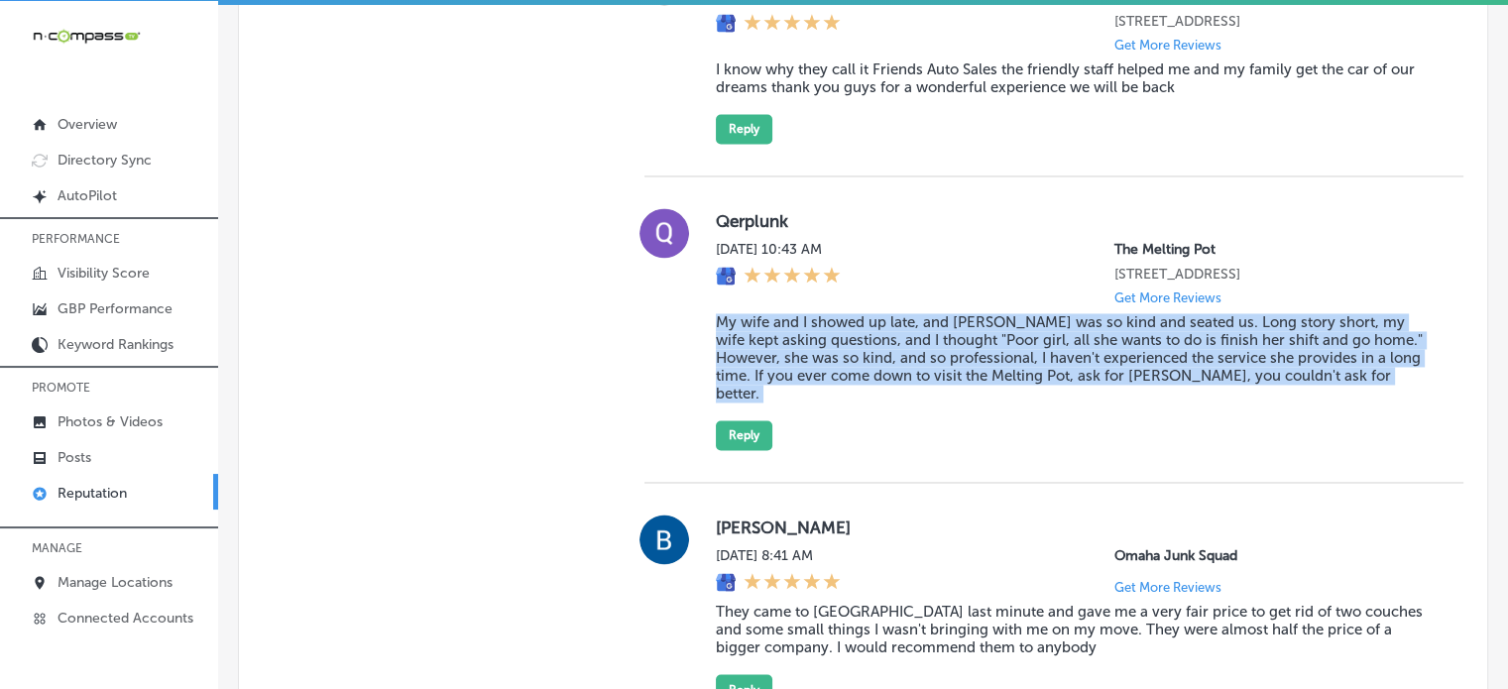
click at [1037, 350] on blockquote "My wife and I showed up late, and Helen was so kind and seated us. Long story s…" at bounding box center [1074, 357] width 716 height 89
copy blockquote "My wife and I showed up late, and Helen was so kind and seated us. Long story s…"
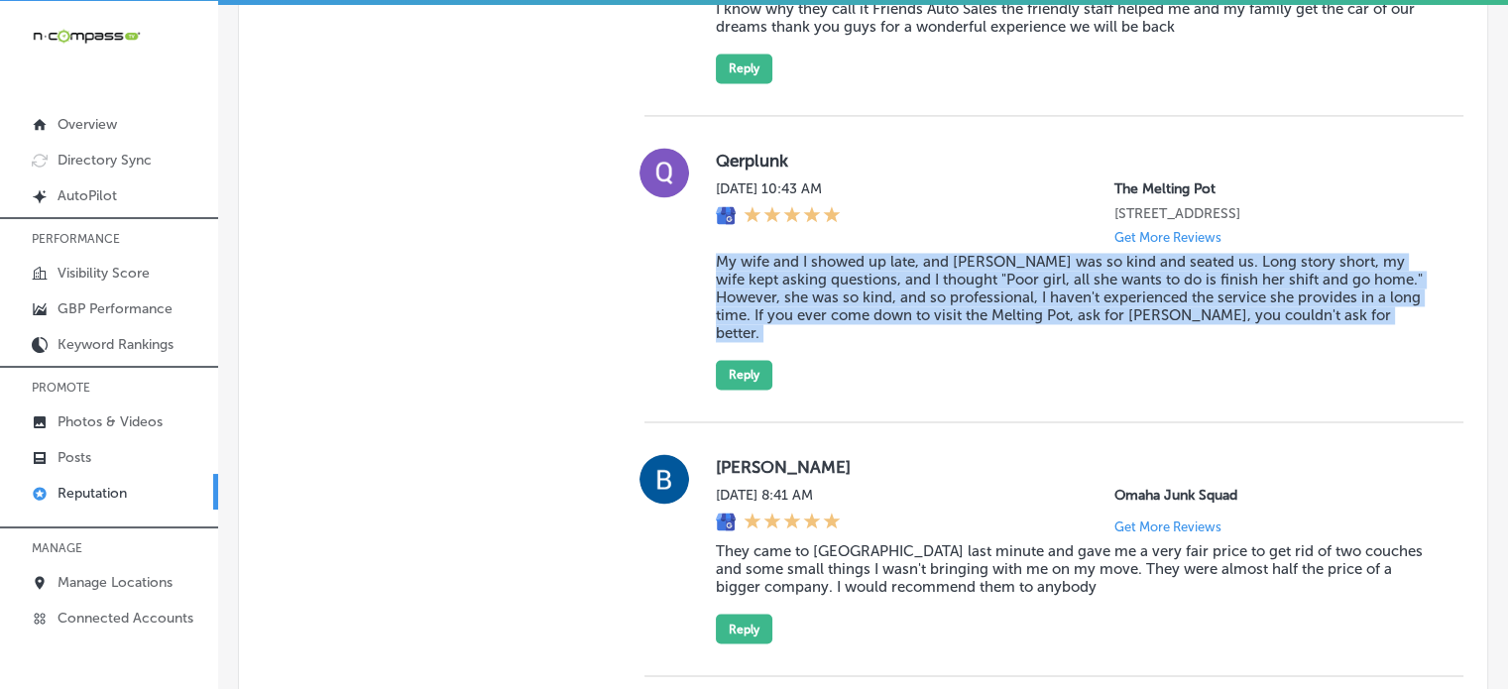
scroll to position [3173, 0]
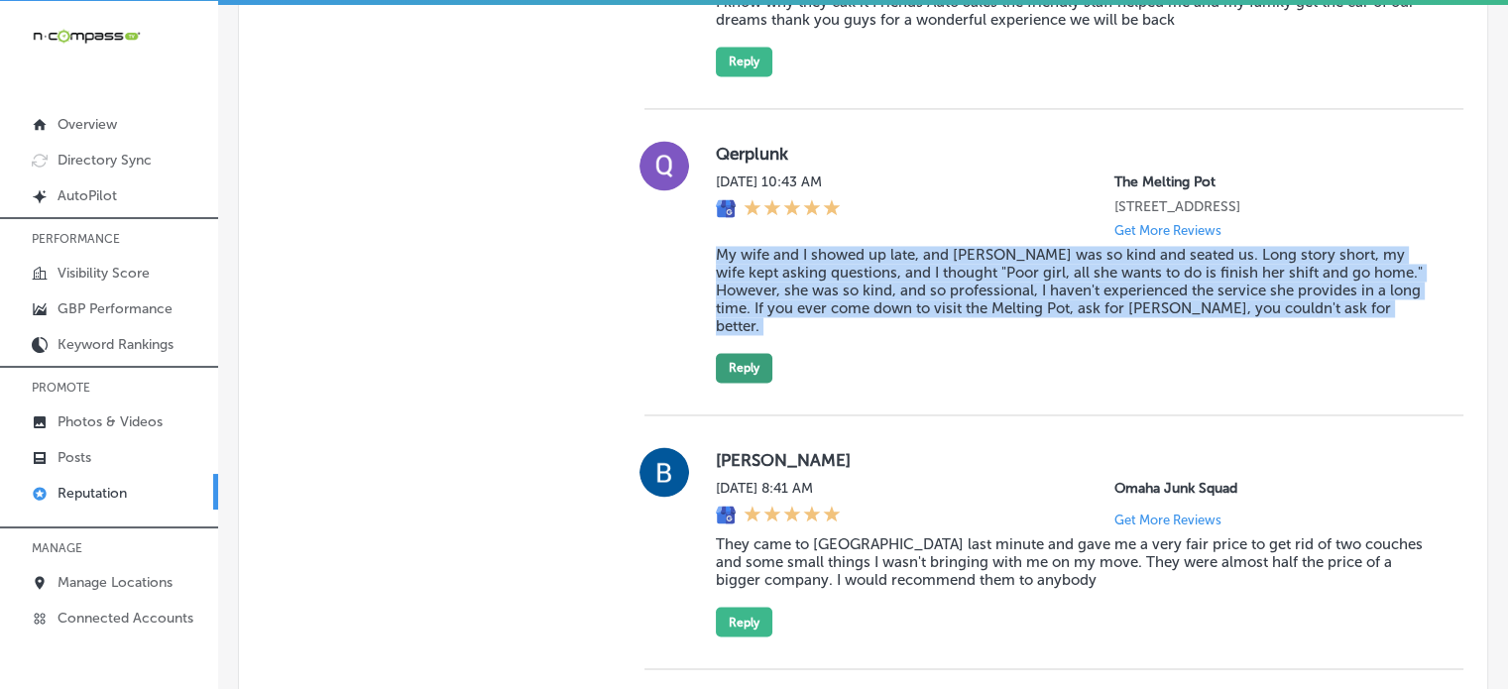
click at [750, 356] on button "Reply" at bounding box center [744, 368] width 57 height 30
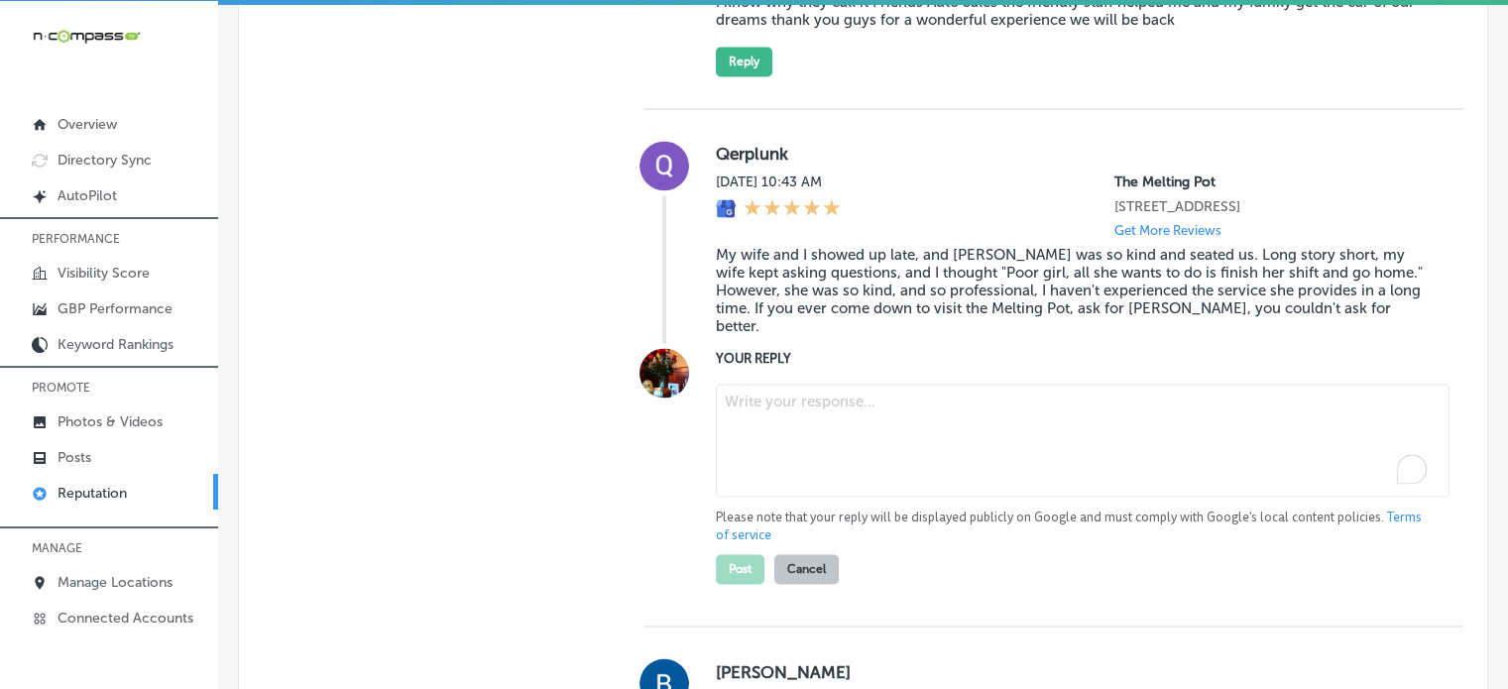
click at [829, 423] on textarea "To enrich screen reader interactions, please activate Accessibility in Grammarl…" at bounding box center [1083, 440] width 734 height 113
paste textarea "Thank you for the amazing review! We’re so glad to hear that Helen provided out…"
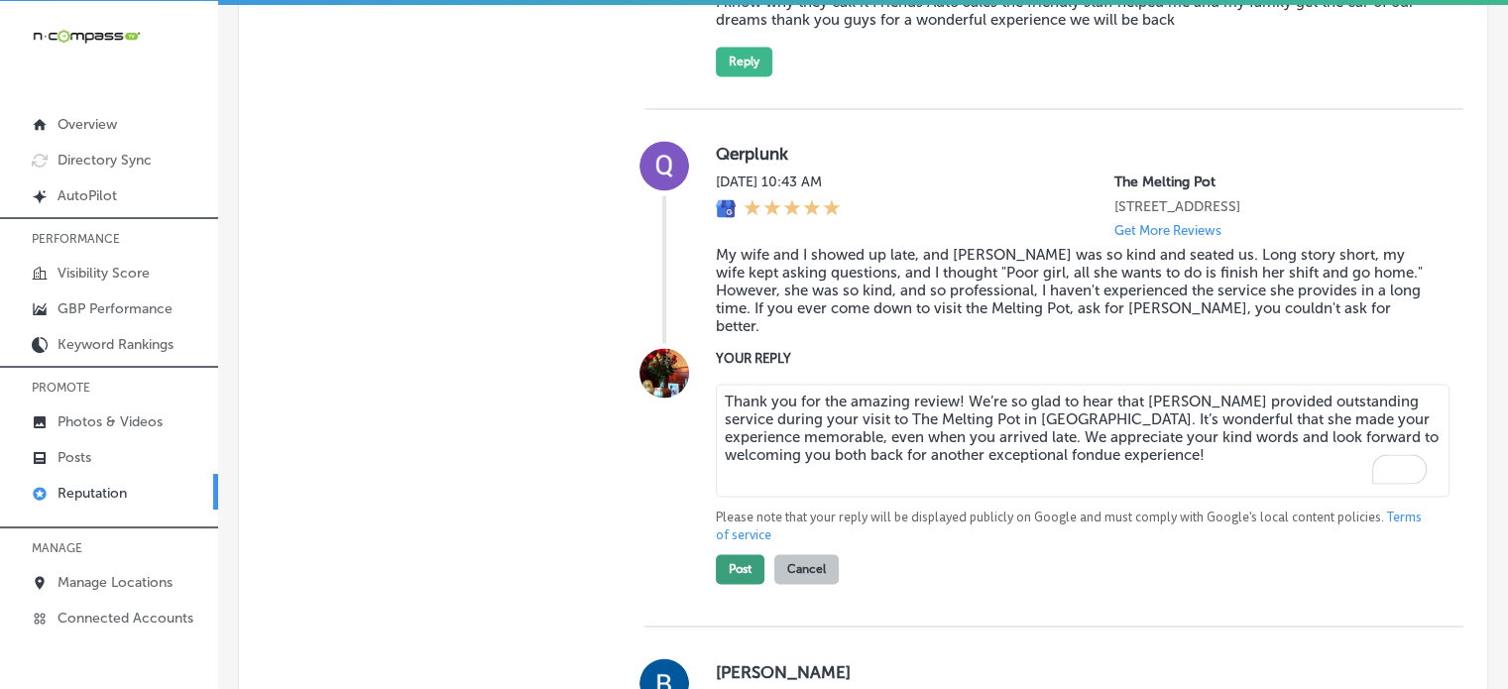
type textarea "Thank you for the amazing review! We’re so glad to hear that Helen provided out…"
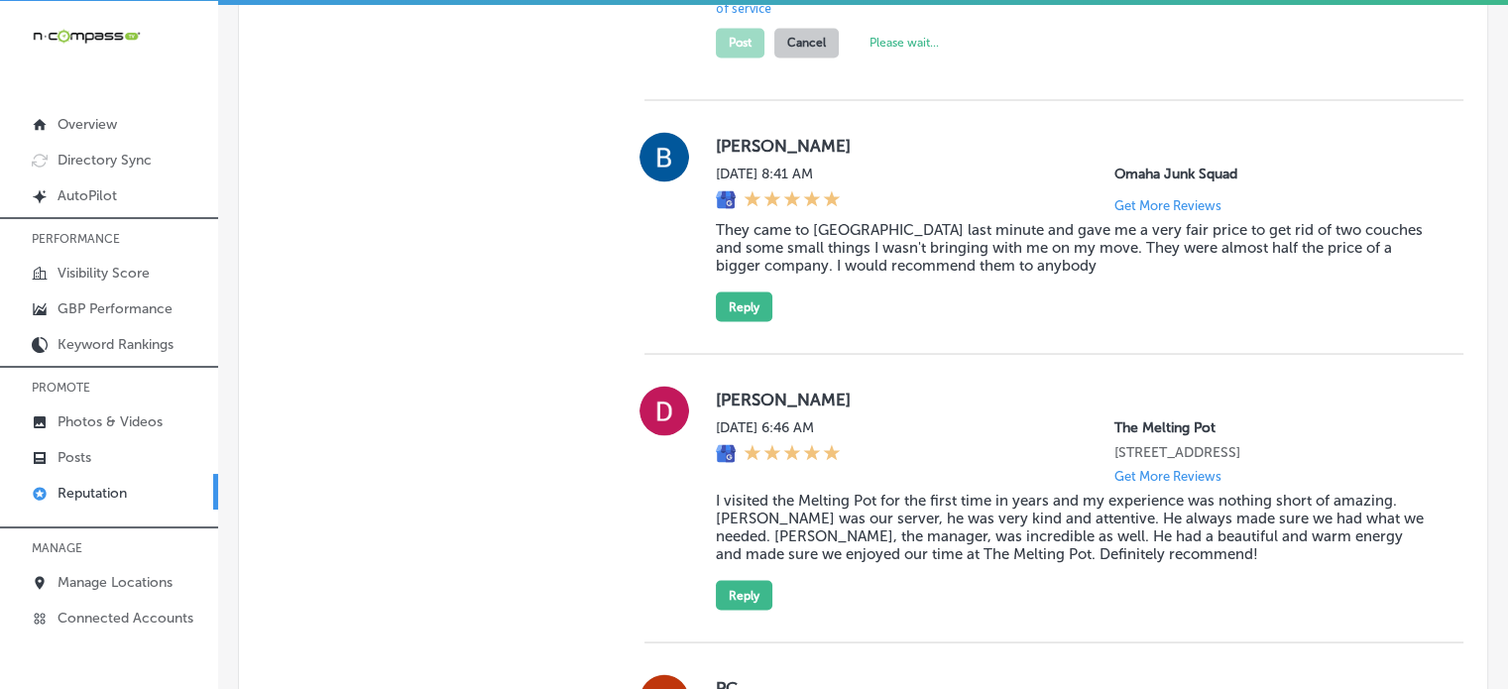
scroll to position [3703, 0]
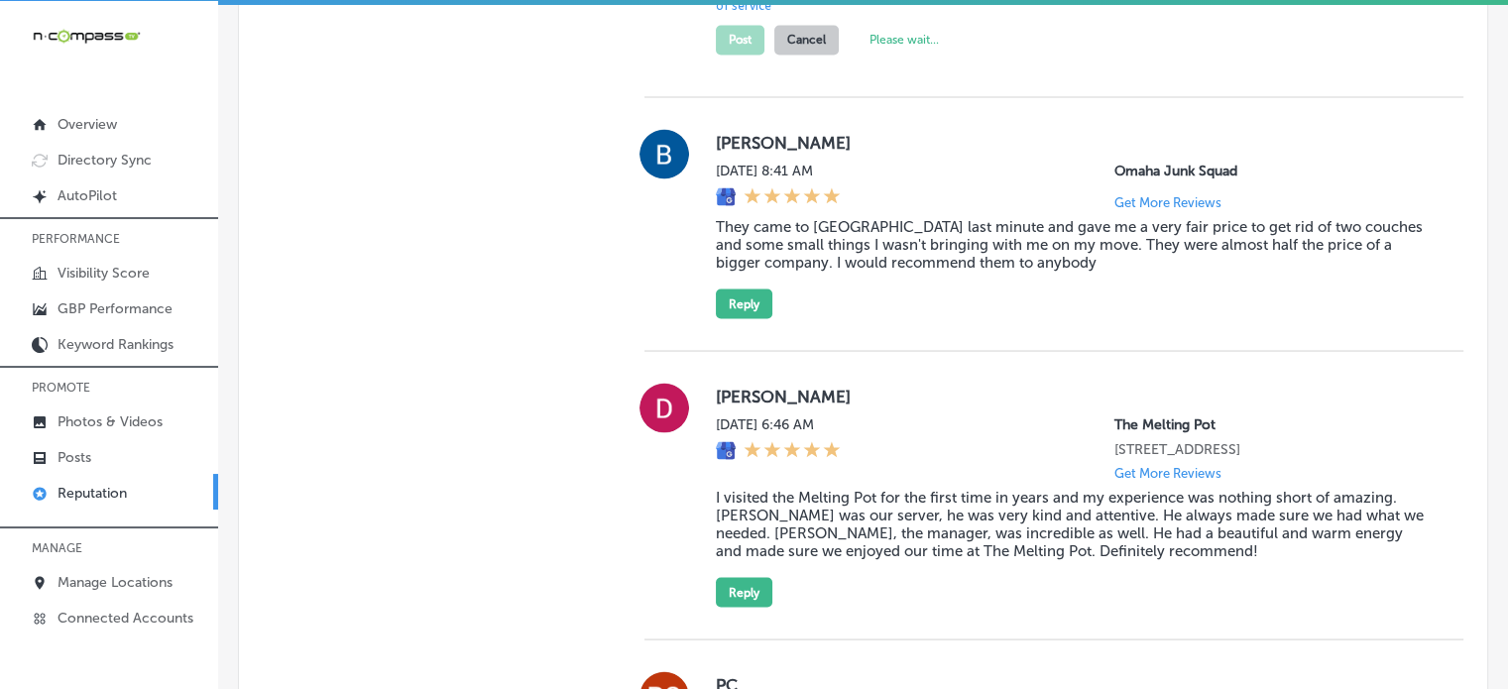
click at [948, 546] on blockquote "I visited the Melting Pot for the first time in years and my experience was not…" at bounding box center [1074, 523] width 716 height 71
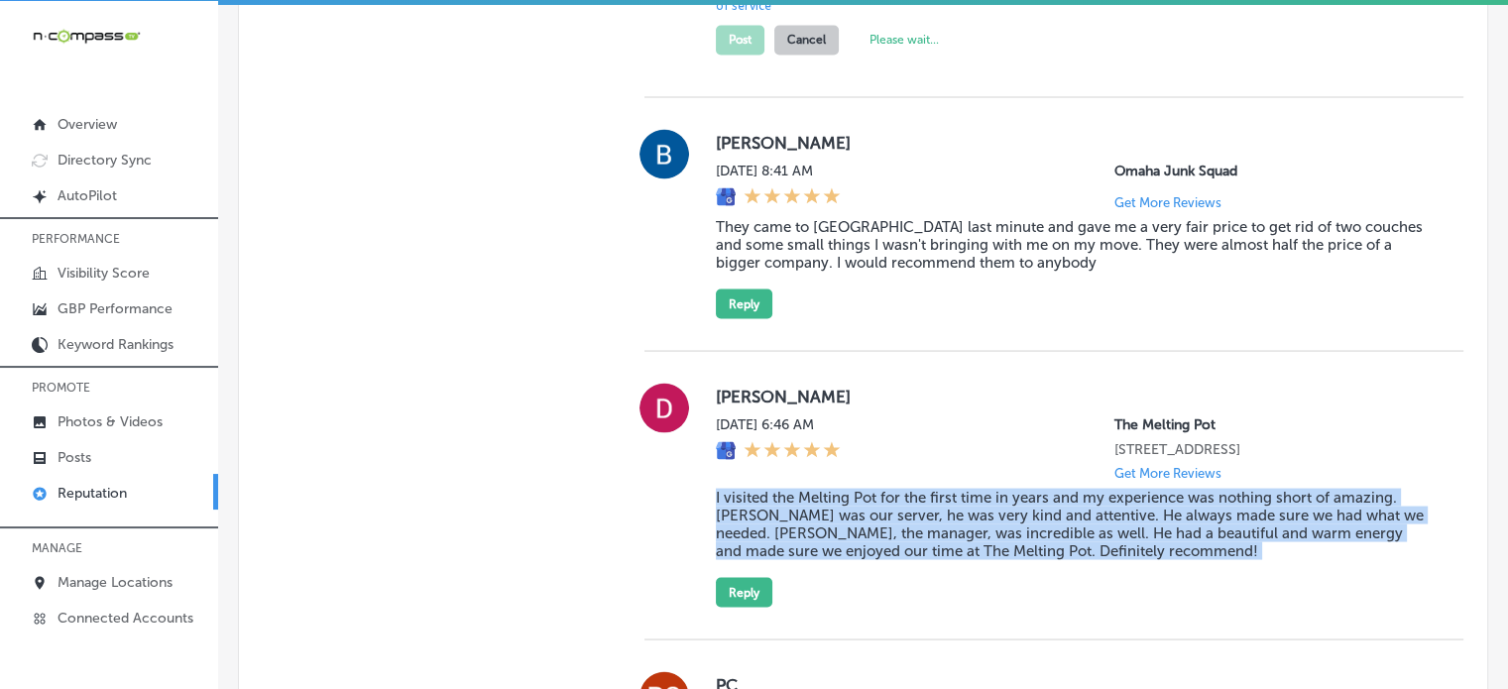
click at [948, 546] on blockquote "I visited the Melting Pot for the first time in years and my experience was not…" at bounding box center [1074, 523] width 716 height 71
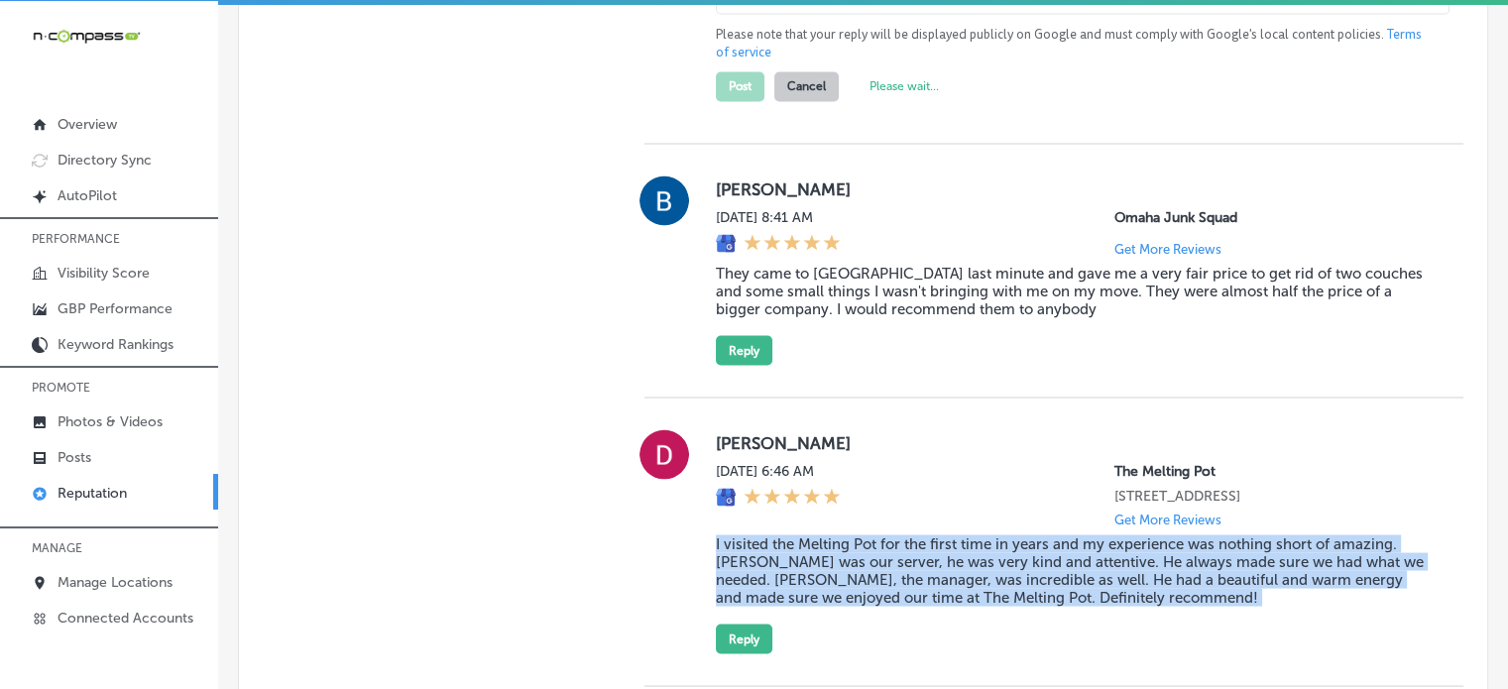
scroll to position [3655, 0]
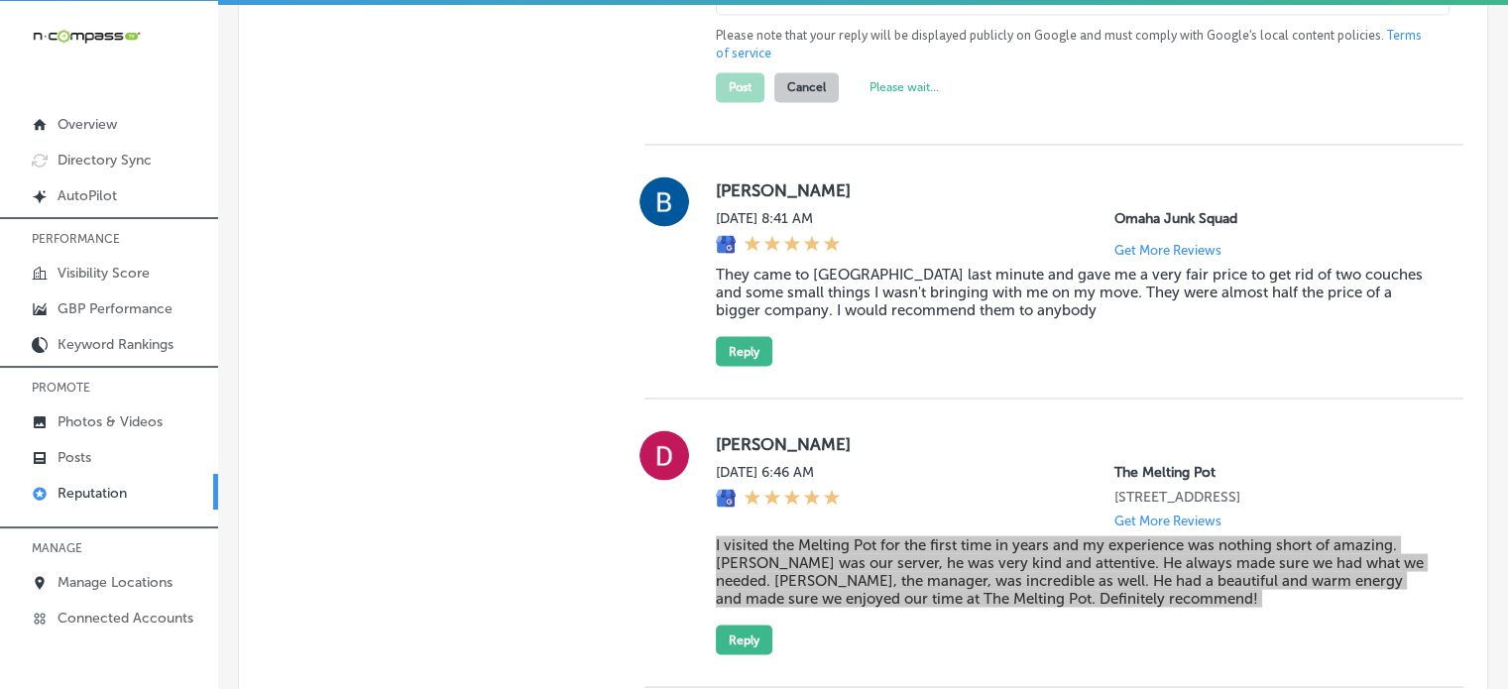
type textarea "x"
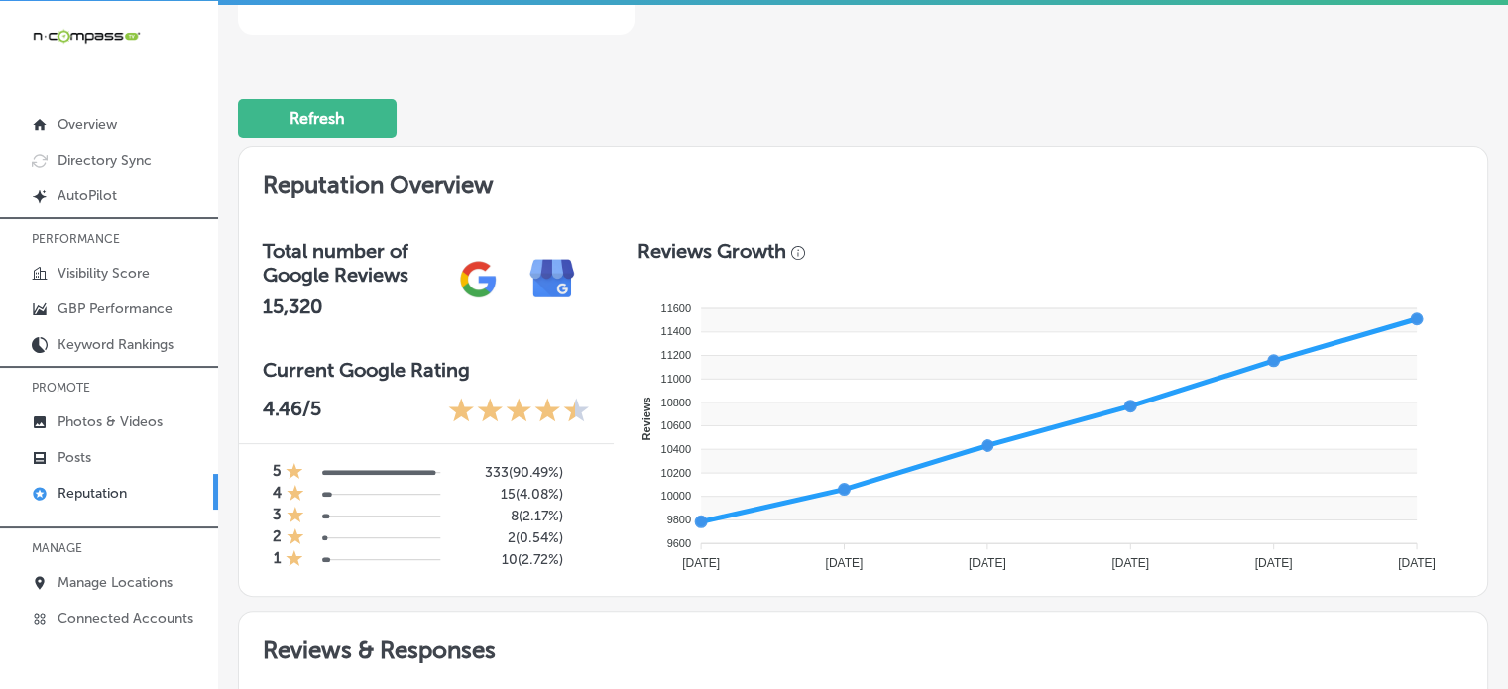
scroll to position [0, 0]
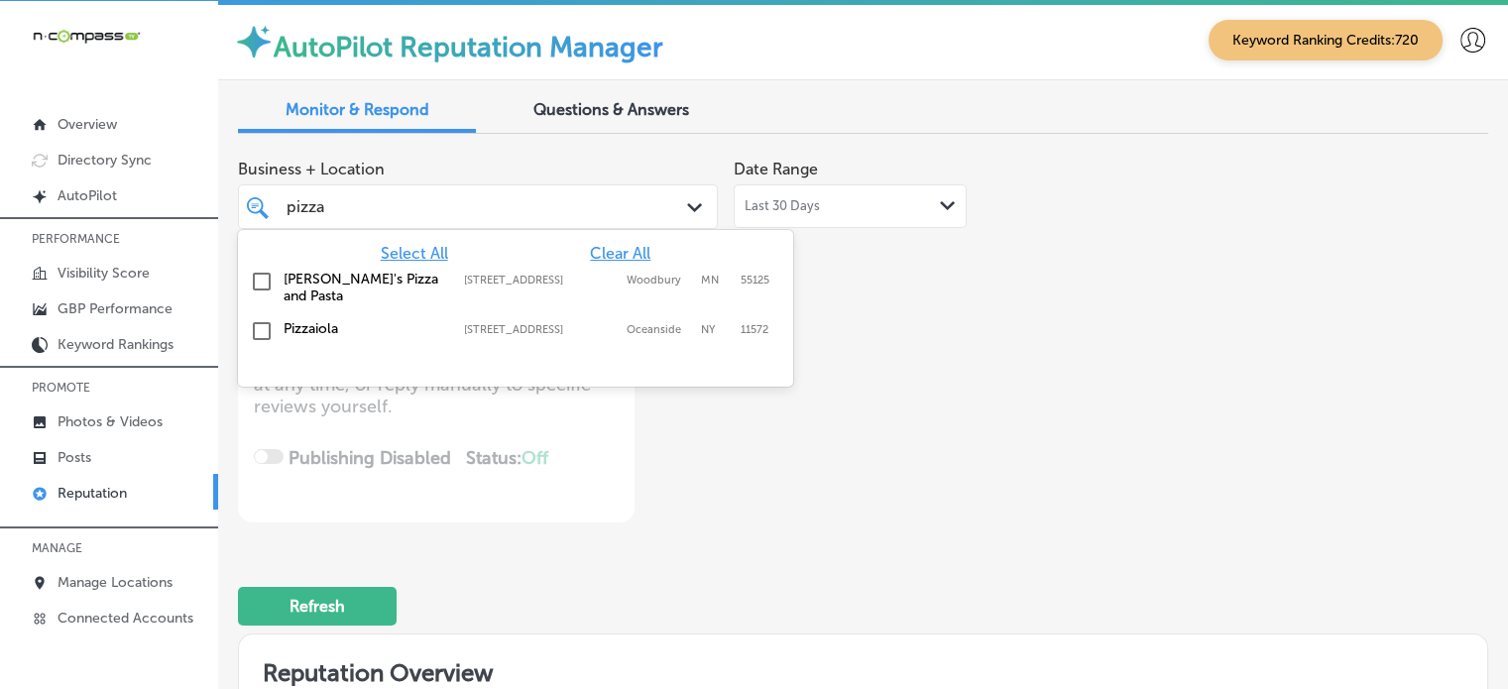
click at [428, 209] on div "pizza pizza" at bounding box center [459, 206] width 348 height 27
type input "p"
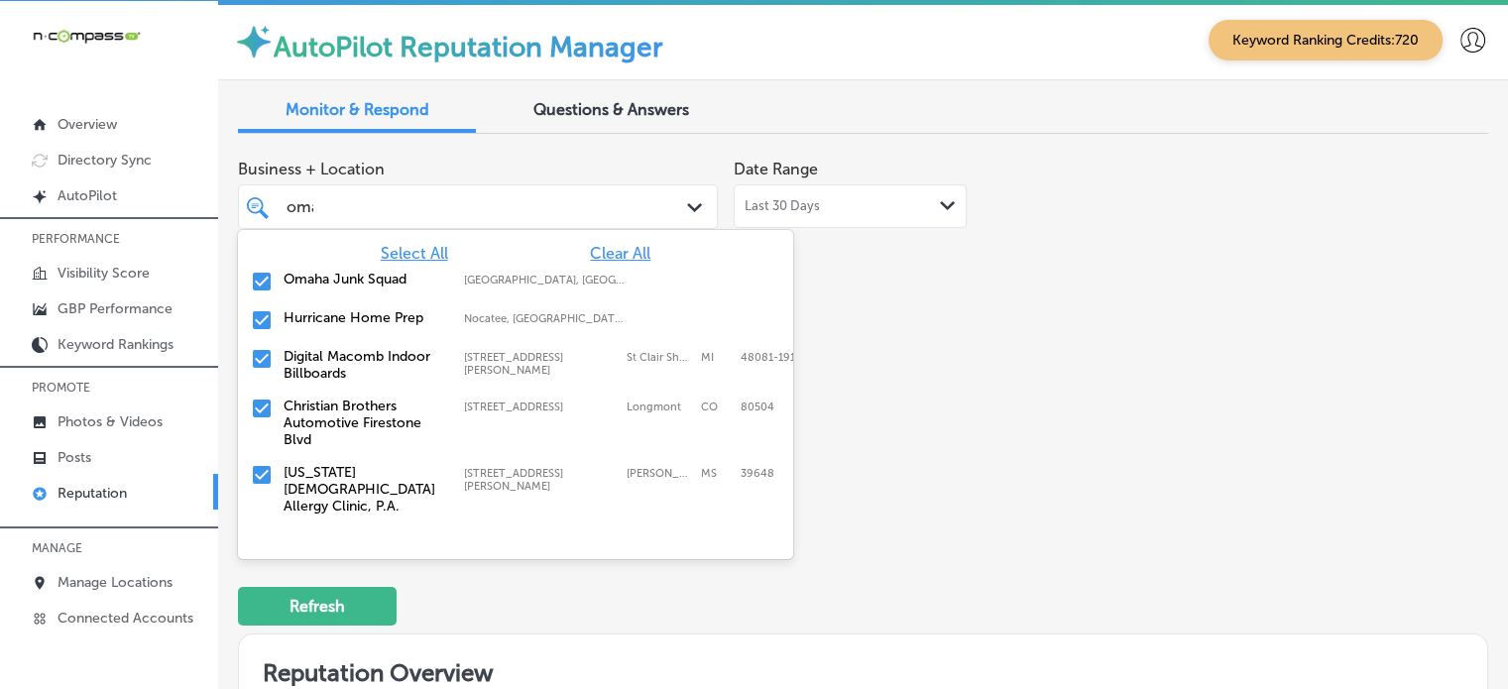
type input "omah"
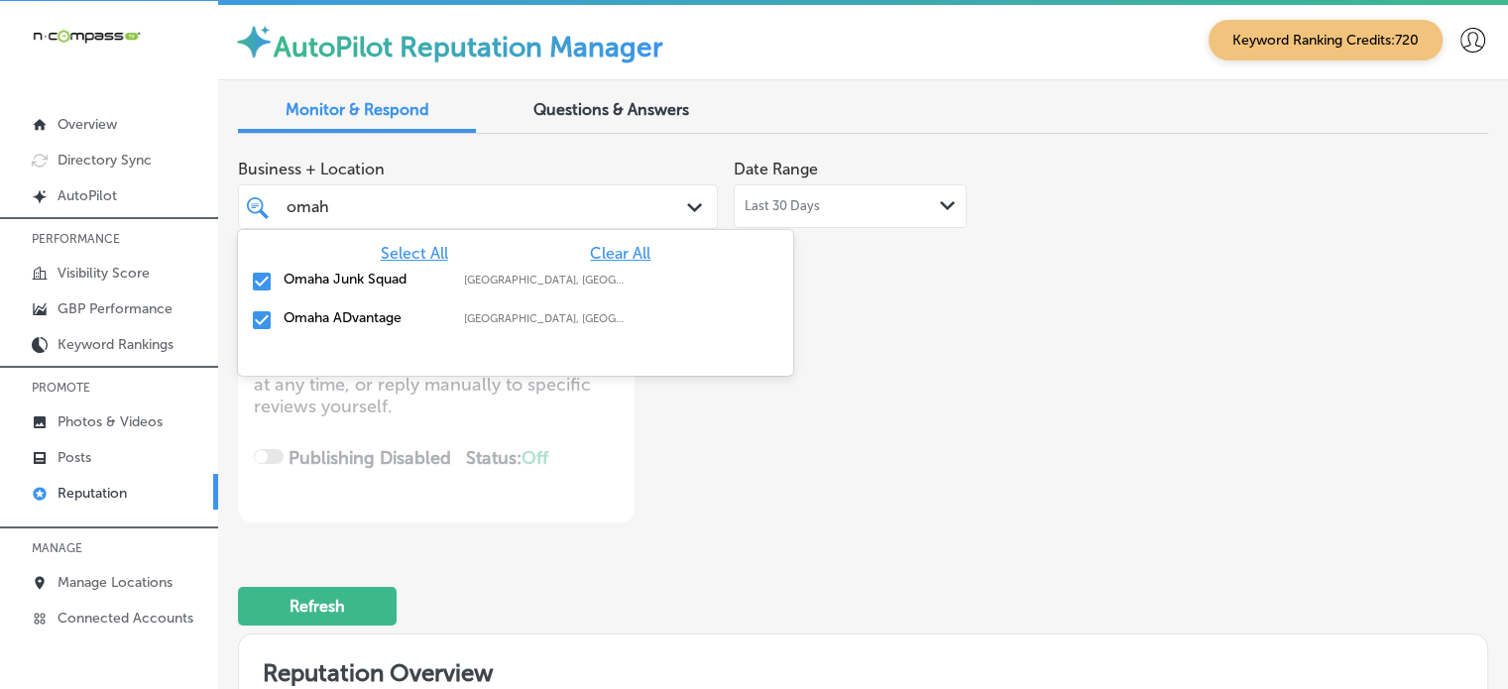
click at [281, 281] on div "Omaha Junk Squad Omaha, NE, USA | Wahoo, NE, USA | Gretna ..." at bounding box center [515, 282] width 539 height 31
type textarea "x"
type input "omah"
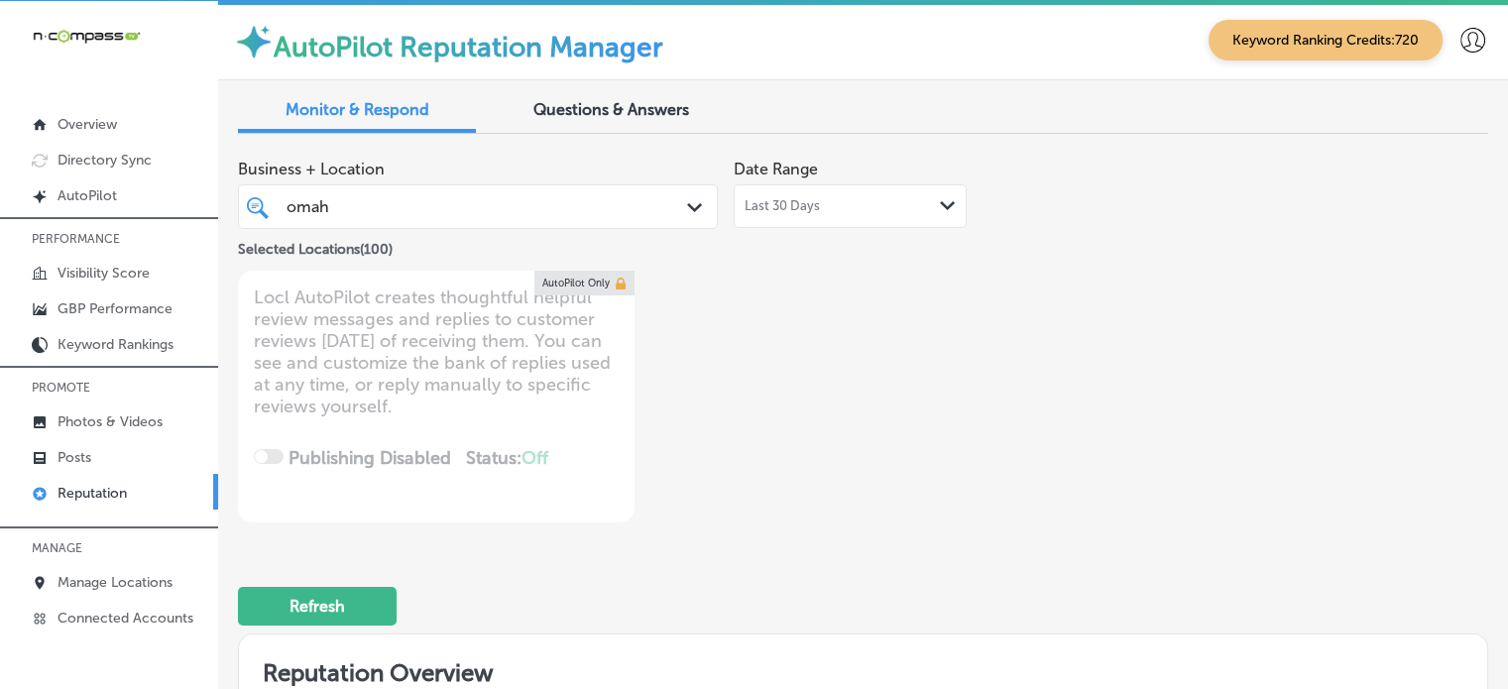
click at [801, 440] on div "Business + Location omah omah Path Created with Sketch. Selected Locations ( 10…" at bounding box center [613, 336] width 750 height 373
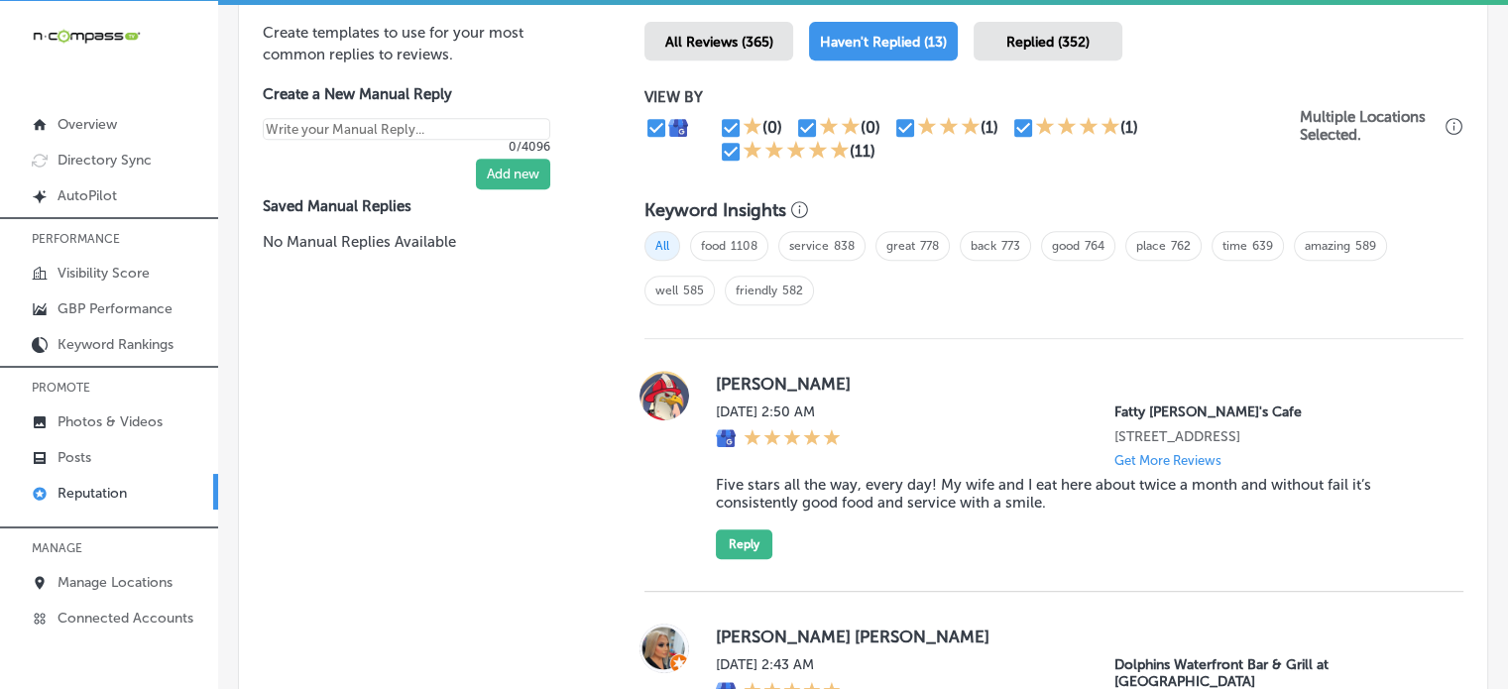
type textarea "x"
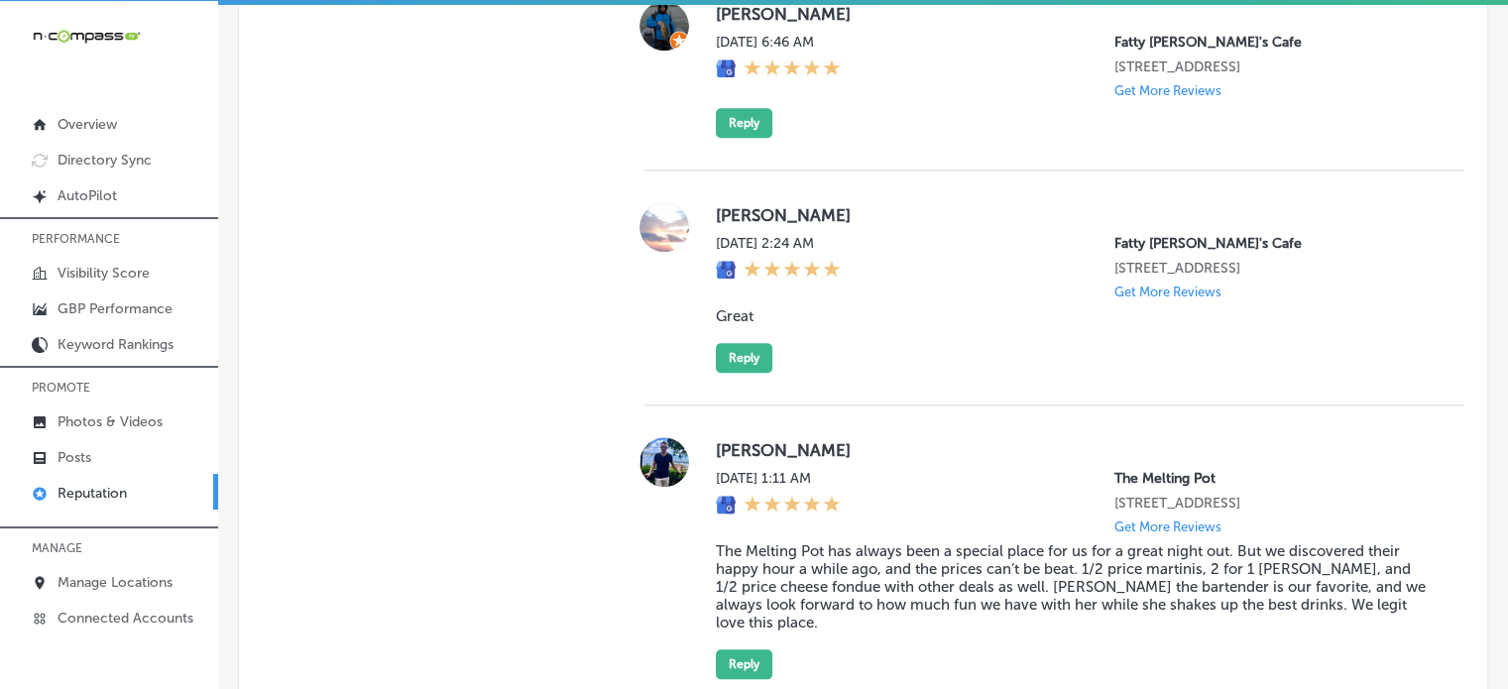
scroll to position [2391, 0]
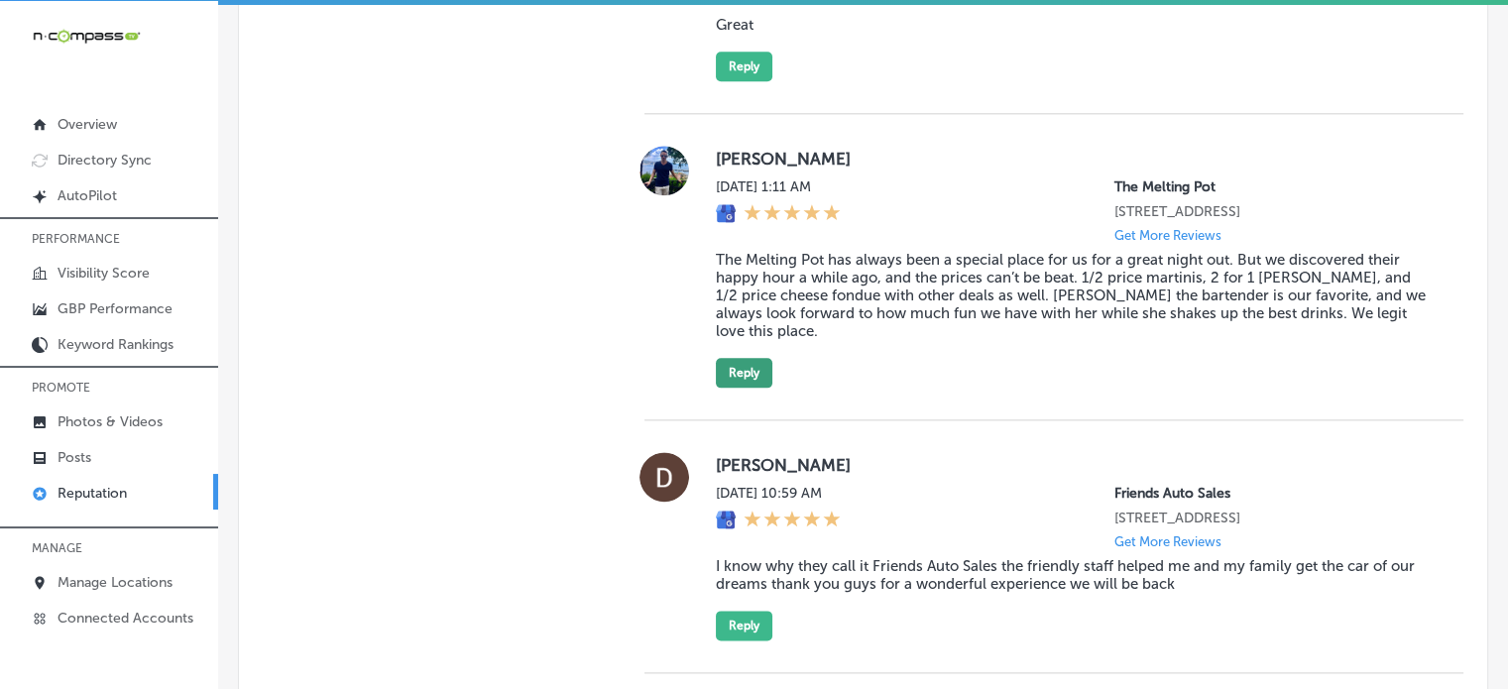
click at [742, 363] on button "Reply" at bounding box center [744, 373] width 57 height 30
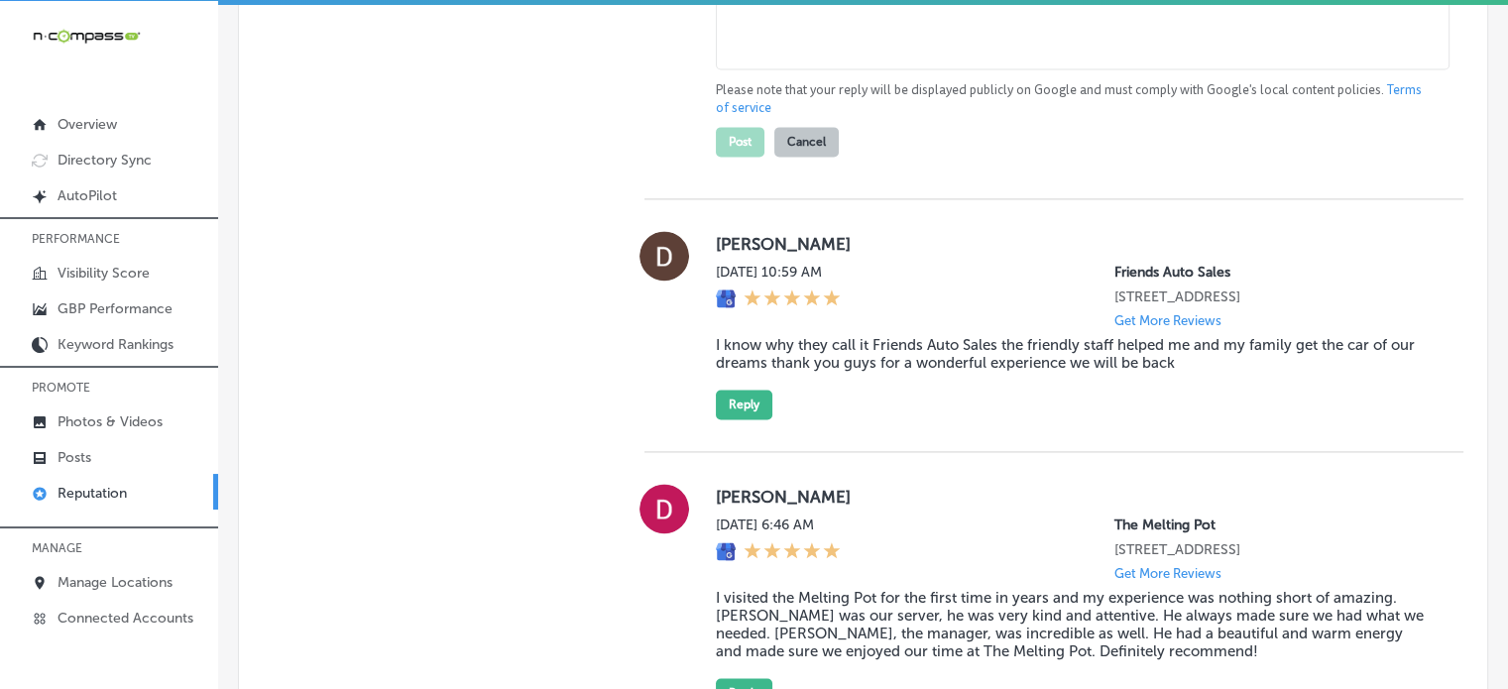
click at [936, 433] on div "Daniel DeNava Sat, Sep 20, 2025 10:59 AM Friends Auto Sales 5201 E Colfax Ave D…" at bounding box center [1053, 325] width 819 height 253
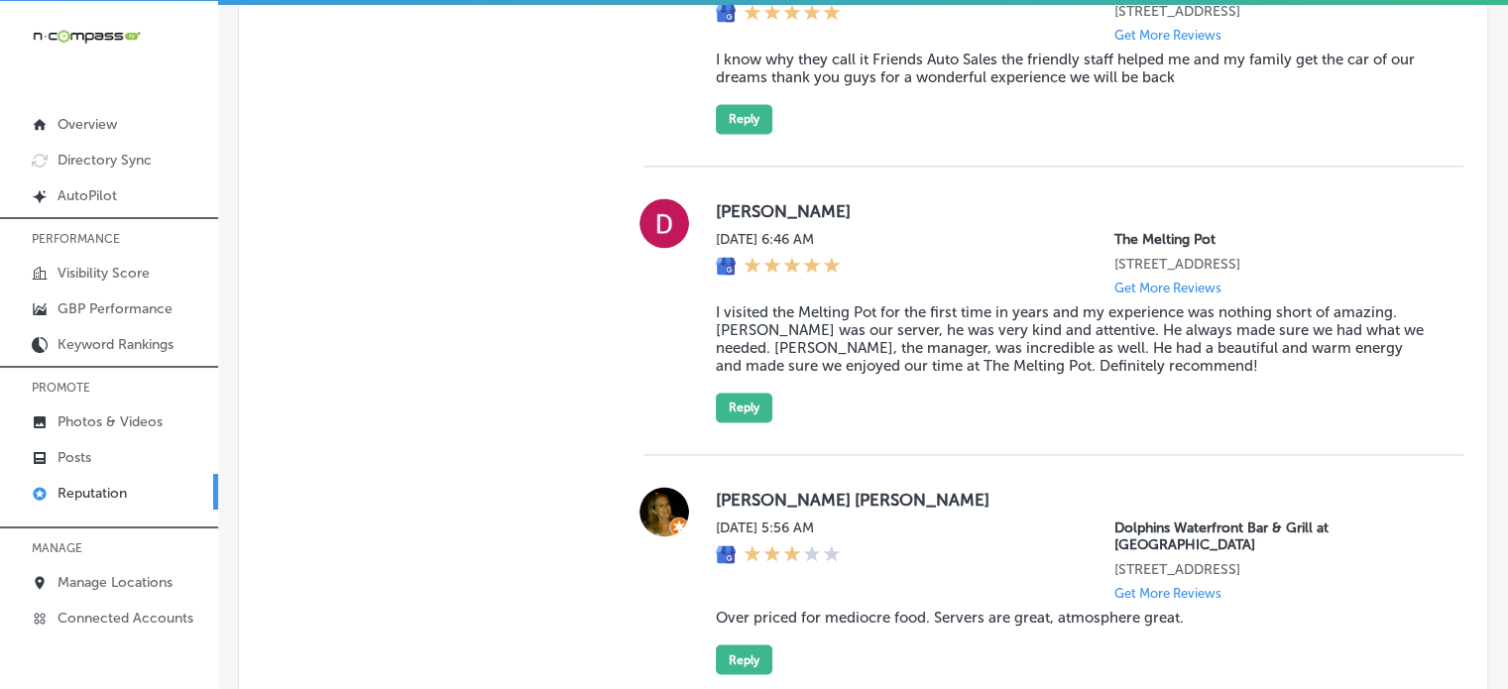
scroll to position [3132, 0]
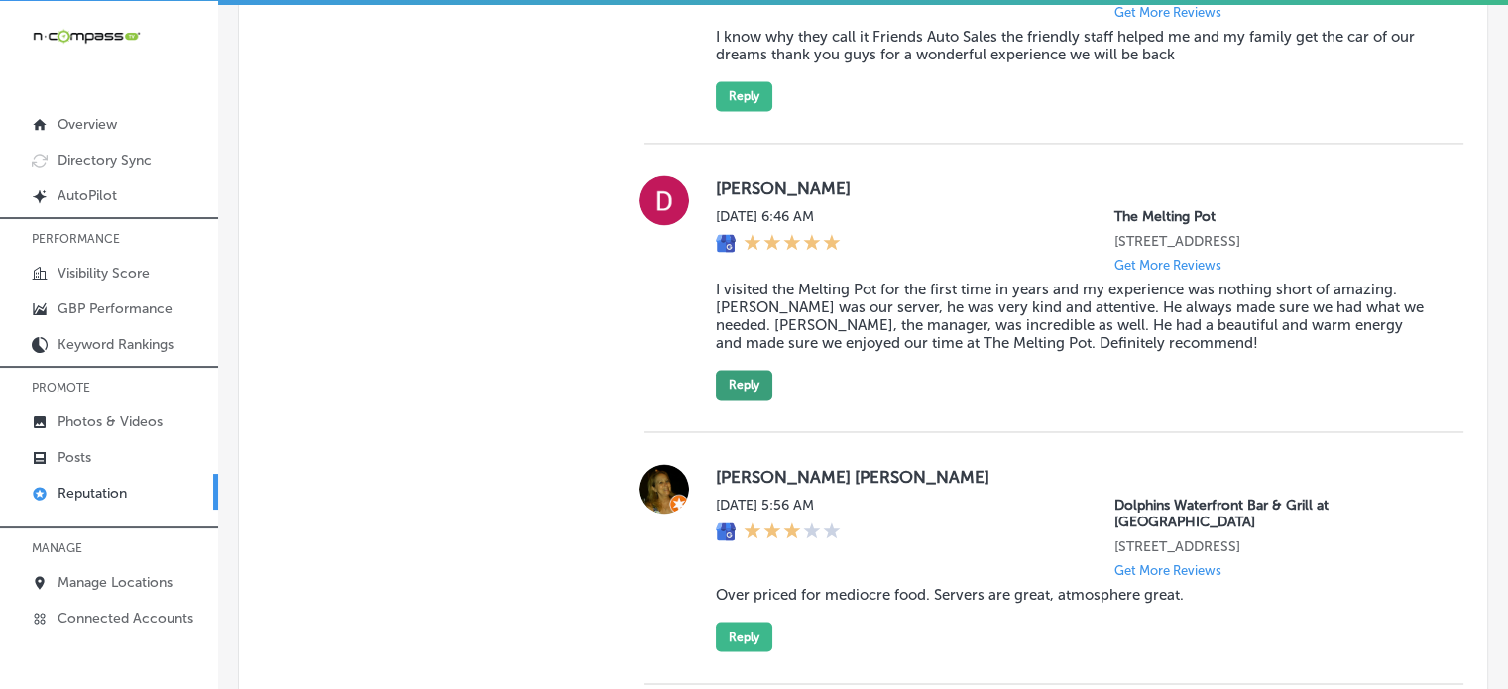
click at [745, 398] on button "Reply" at bounding box center [744, 385] width 57 height 30
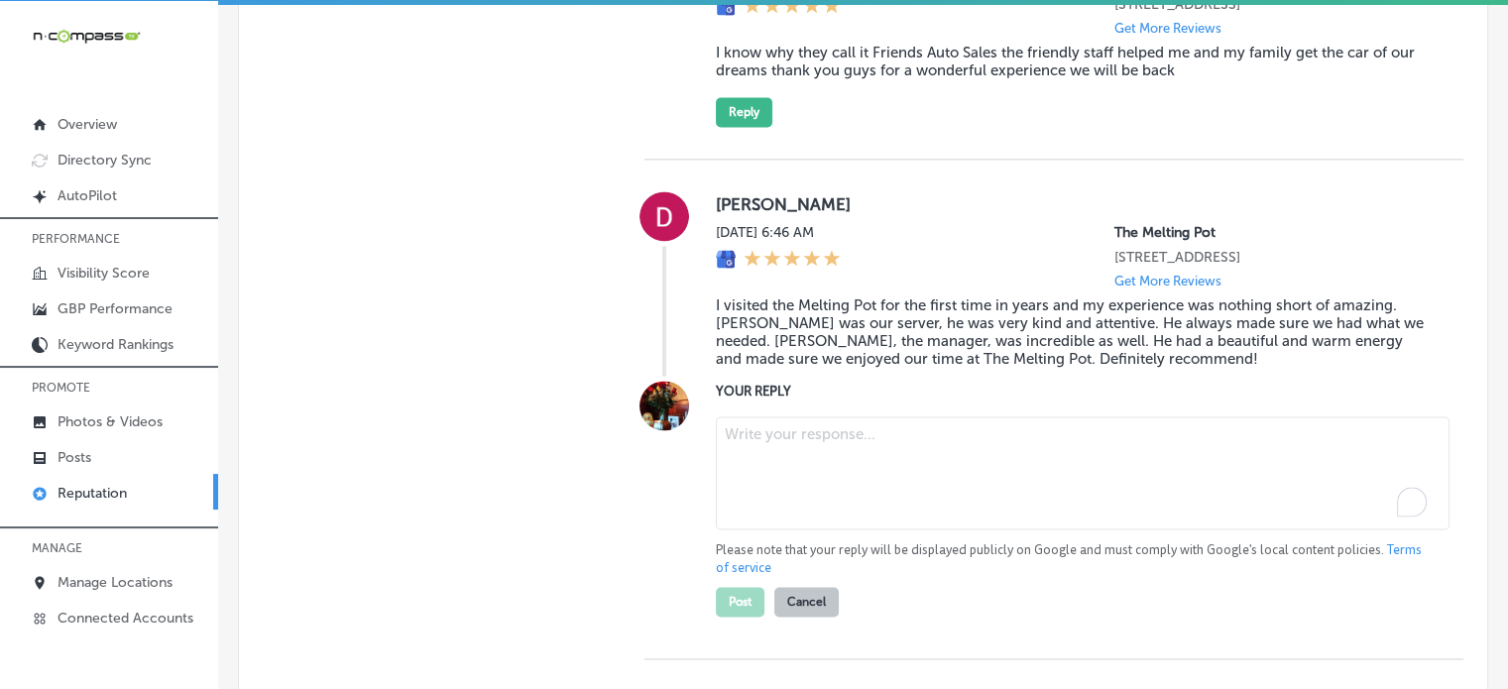
click at [866, 466] on textarea "To enrich screen reader interactions, please activate Accessibility in Grammarl…" at bounding box center [1083, 472] width 734 height 113
paste textarea "Thank you for the wonderful review, Daniela! We’re thrilled to hear that you ha…"
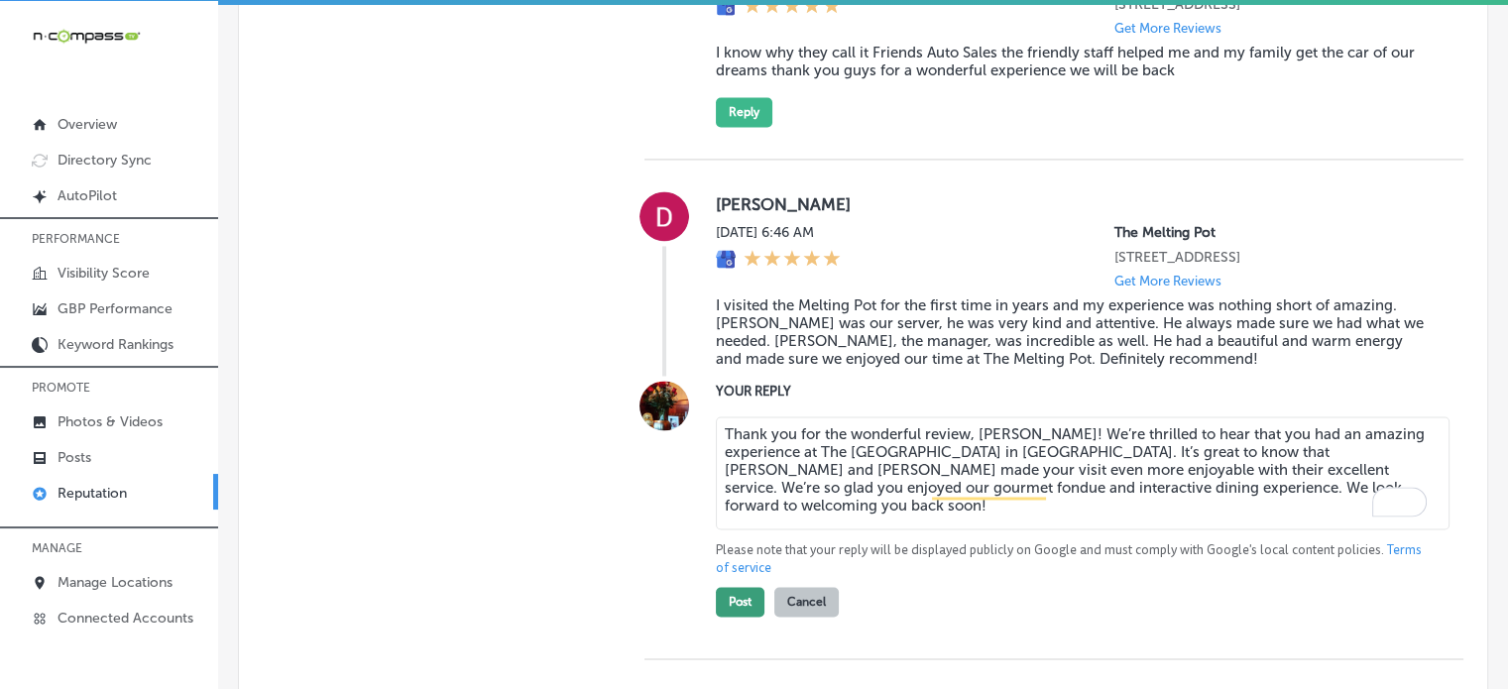
type textarea "Thank you for the wonderful review, Daniela! We’re thrilled to hear that you ha…"
click at [739, 606] on button "Post" at bounding box center [740, 602] width 49 height 30
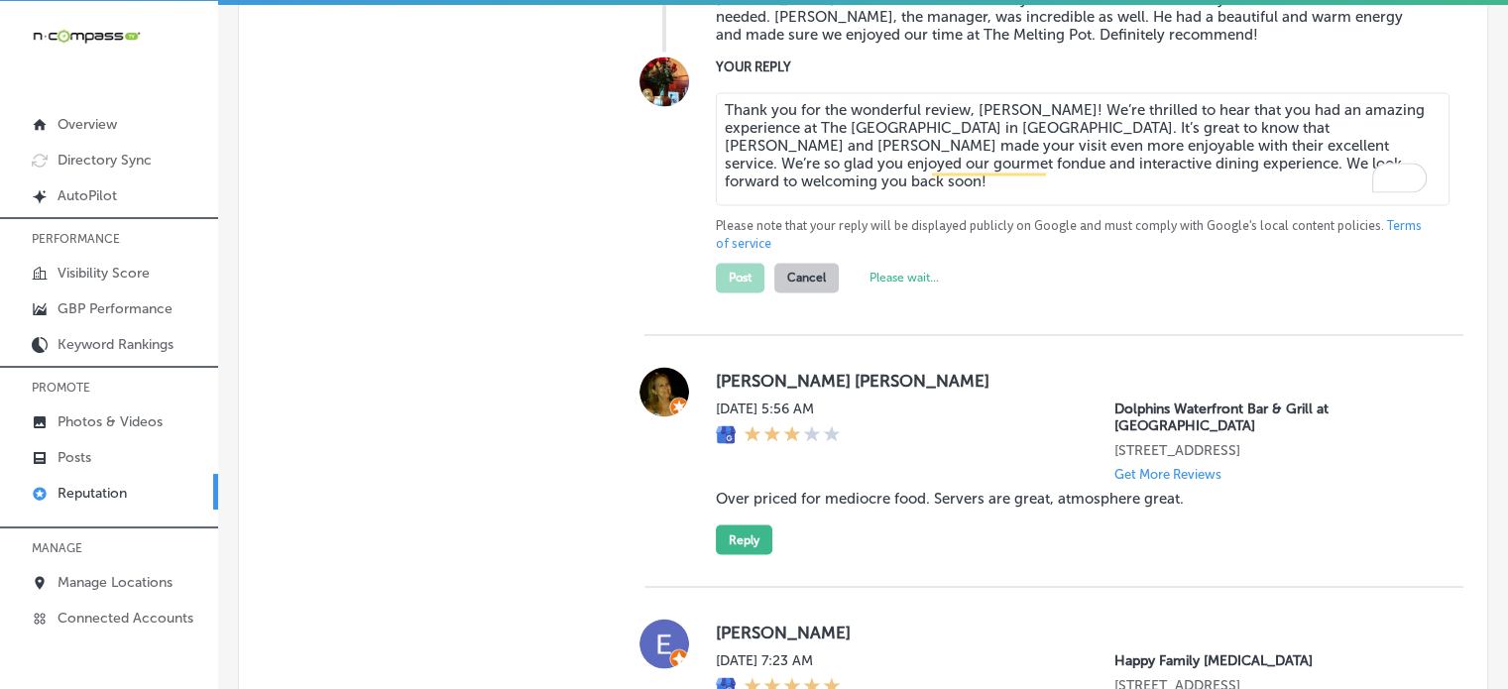
scroll to position [3455, 0]
type textarea "x"
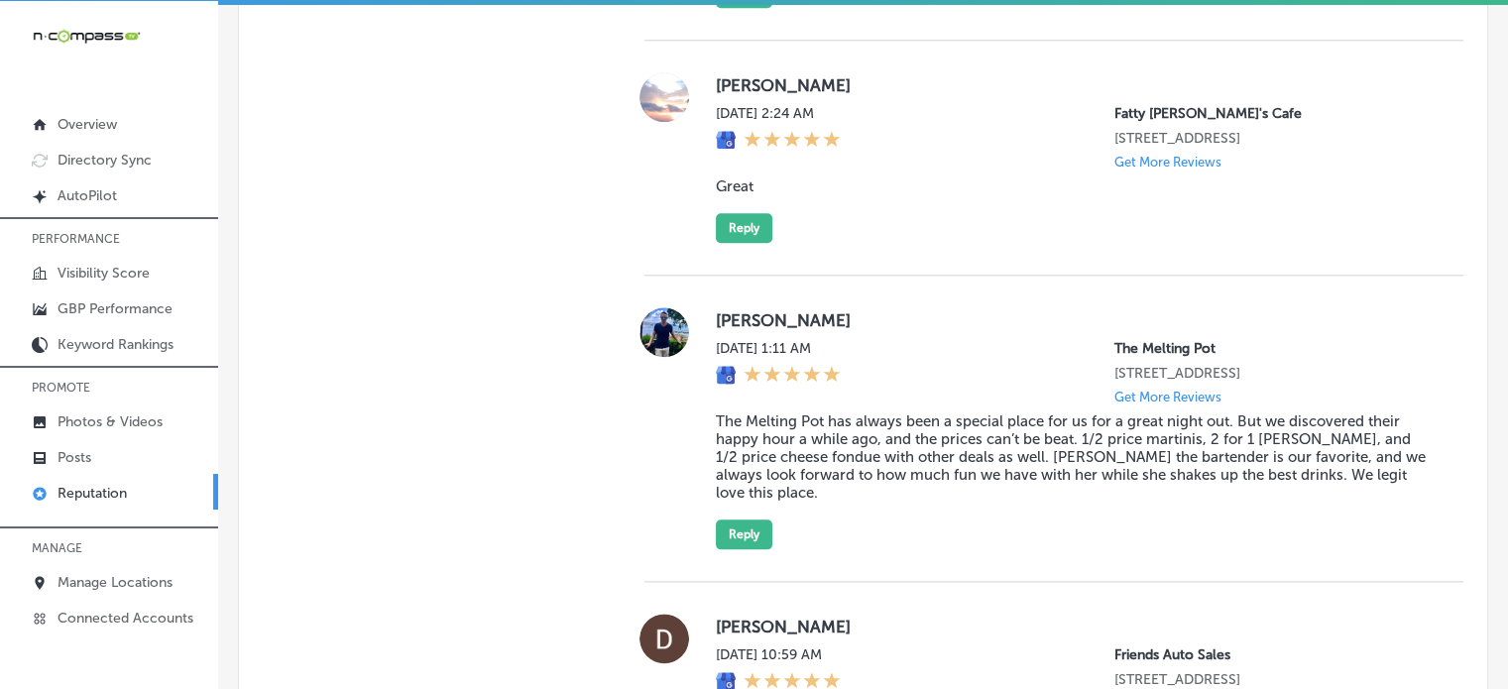
scroll to position [2188, 0]
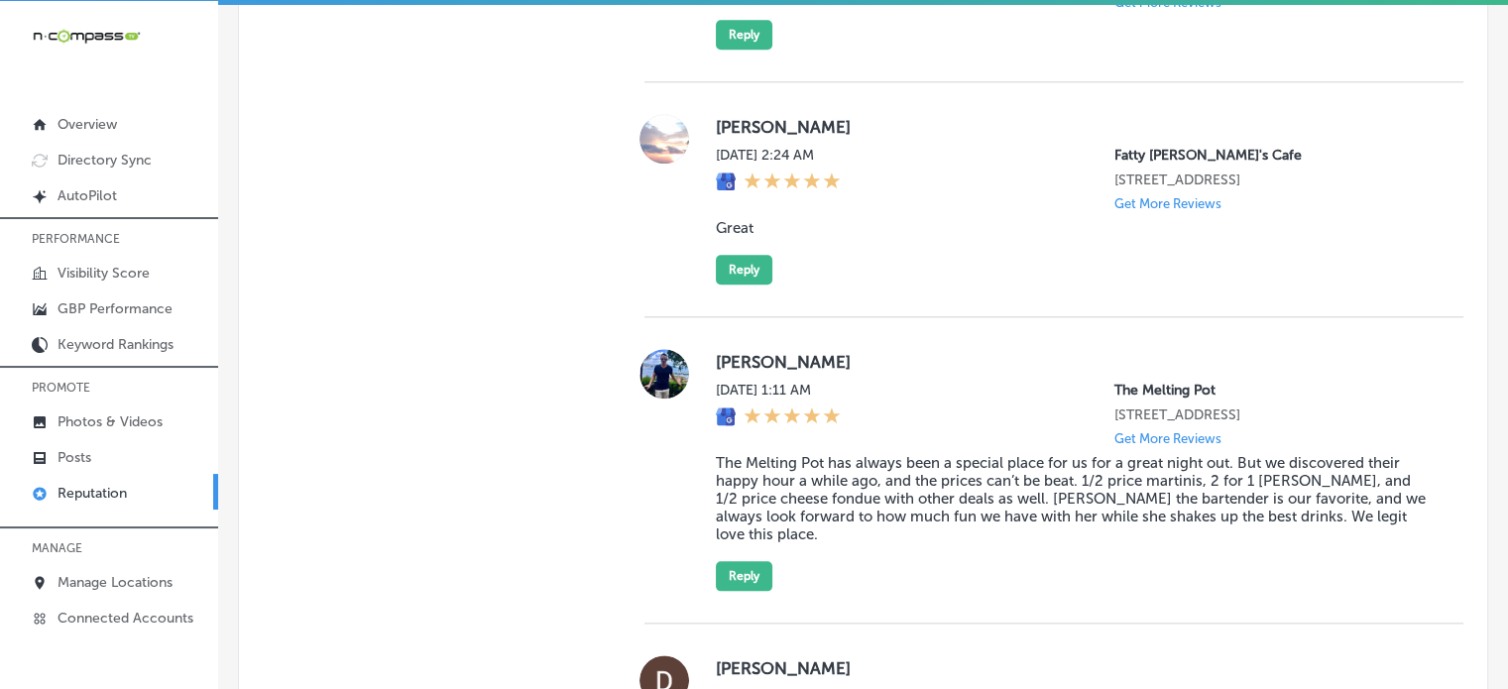
click at [922, 507] on blockquote "The Melting Pot has always been a special place for us for a great night out. B…" at bounding box center [1074, 498] width 716 height 89
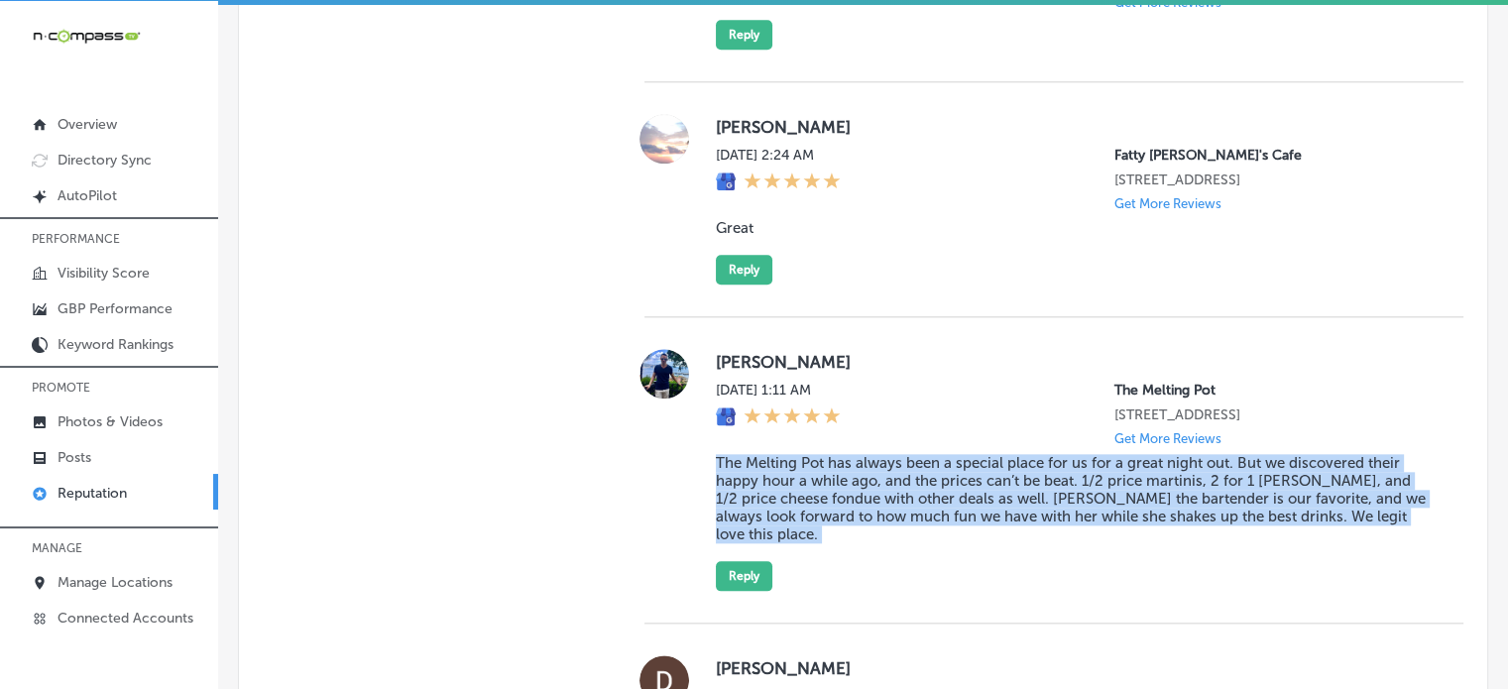
click at [922, 507] on blockquote "The Melting Pot has always been a special place for us for a great night out. B…" at bounding box center [1074, 498] width 716 height 89
copy blockquote "The Melting Pot has always been a special place for us for a great night out. B…"
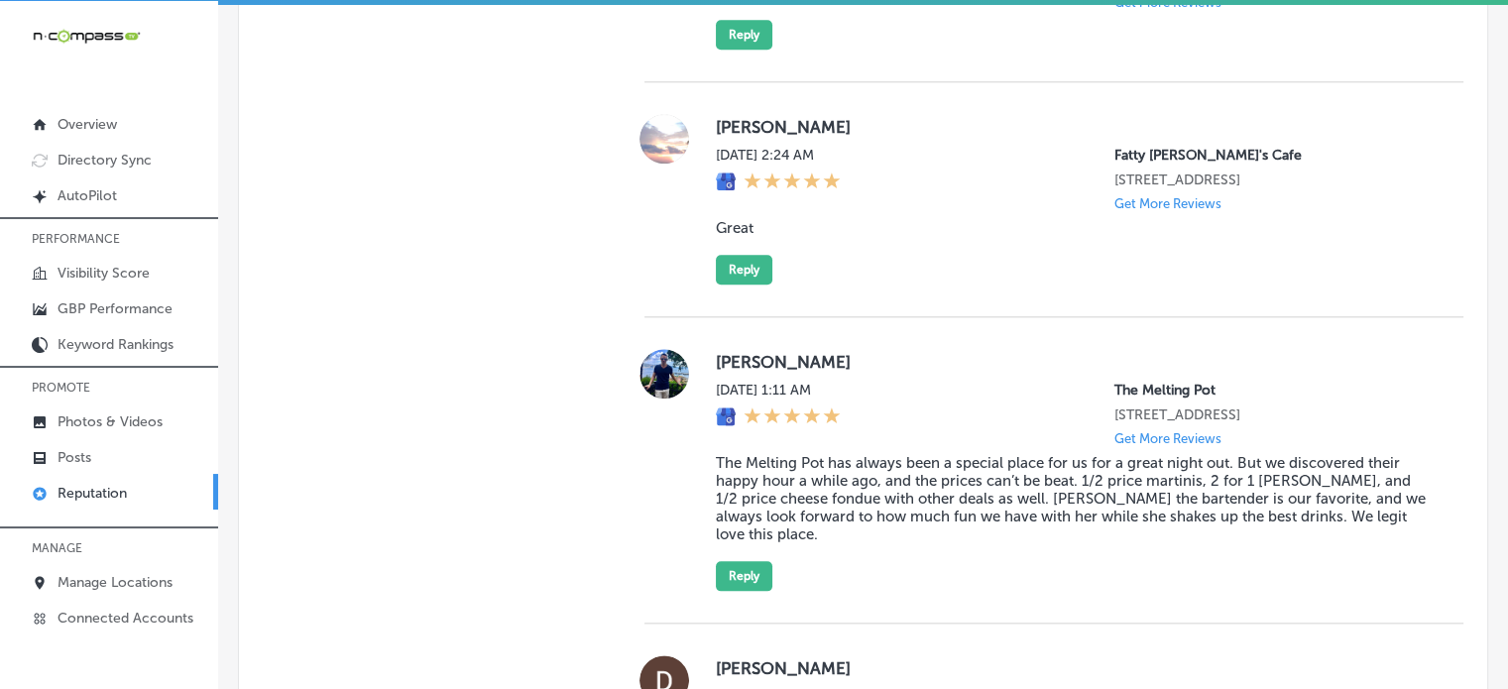
click at [936, 243] on div "Theresa Carroll Sun, Sep 21, 2025 2:24 AM Fatty Patty's Cafe 948 Navy Blvd Pana…" at bounding box center [1074, 199] width 716 height 171
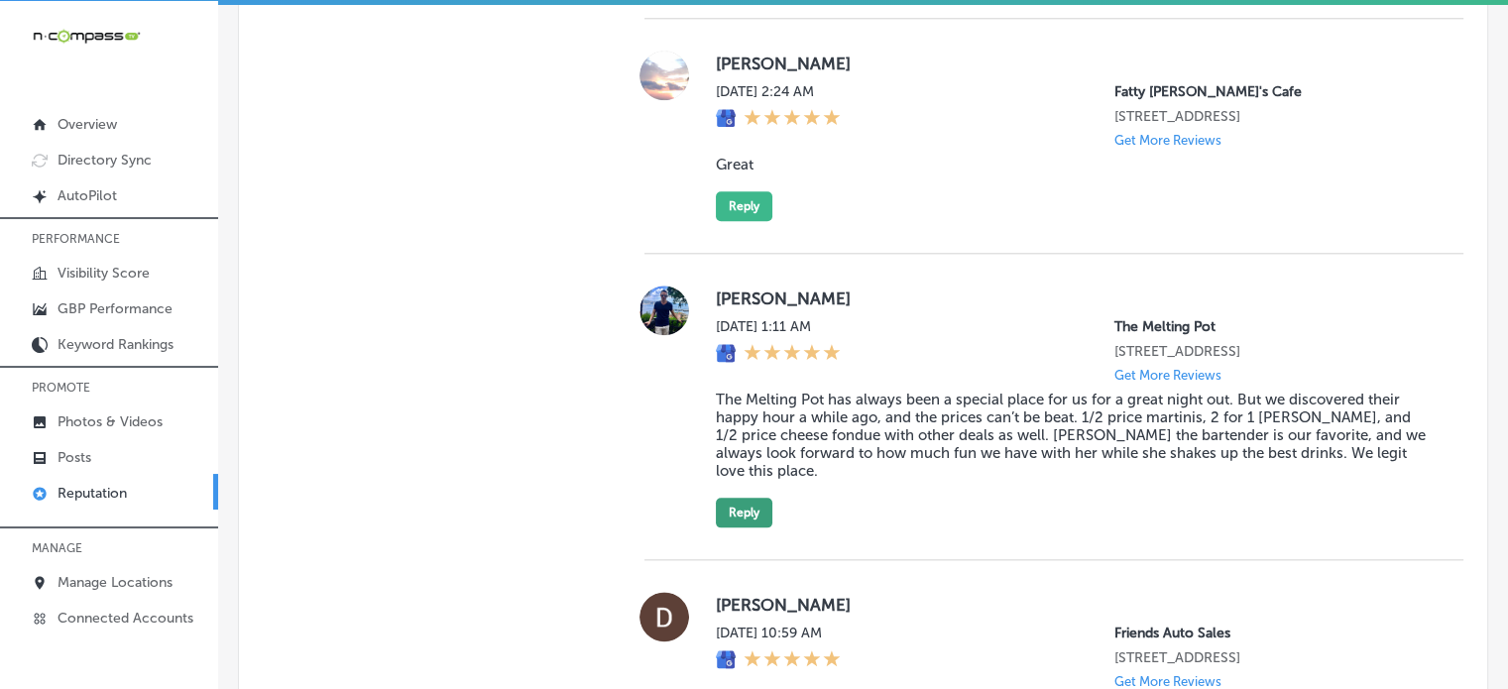
click at [751, 498] on button "Reply" at bounding box center [744, 513] width 57 height 30
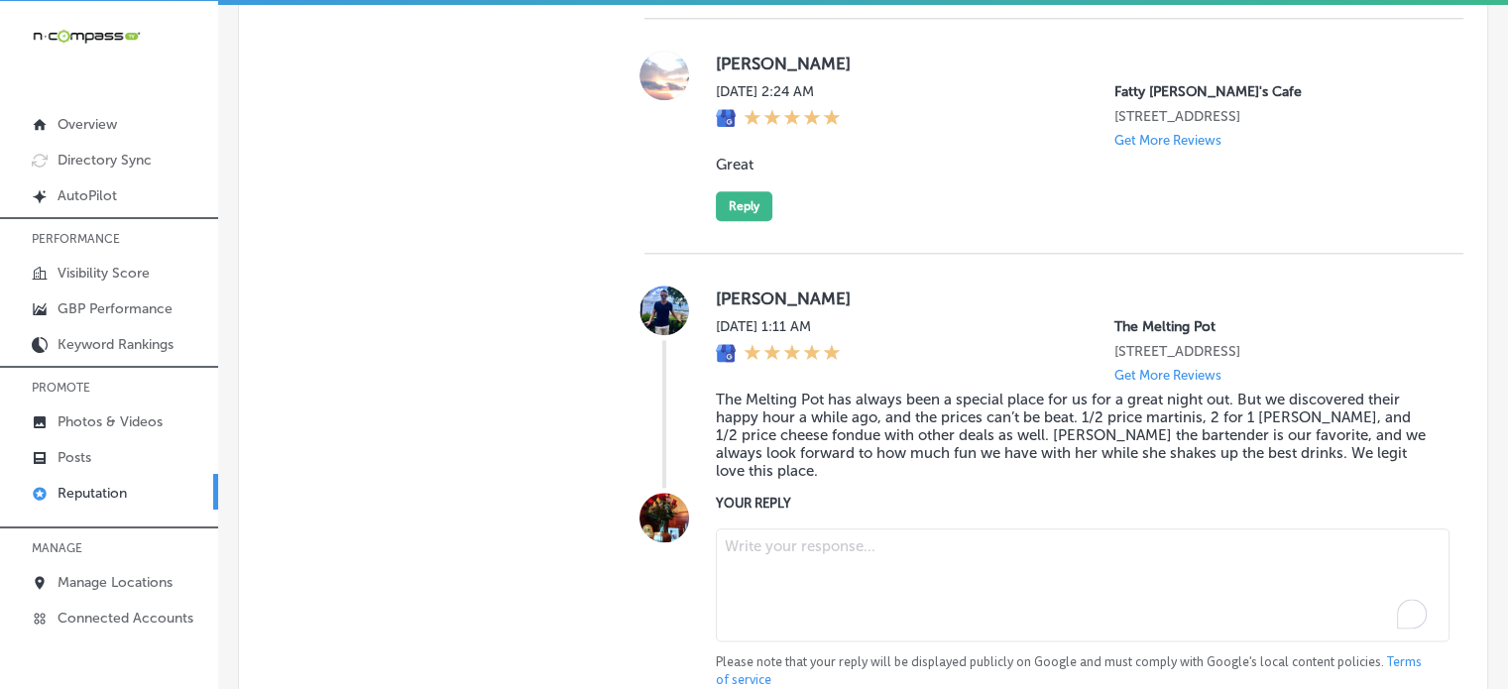
click at [852, 537] on textarea "To enrich screen reader interactions, please activate Accessibility in Grammarl…" at bounding box center [1083, 584] width 734 height 113
paste textarea "Thank you for the fantastic review, Brandon! We’re so glad to hear that The Mel…"
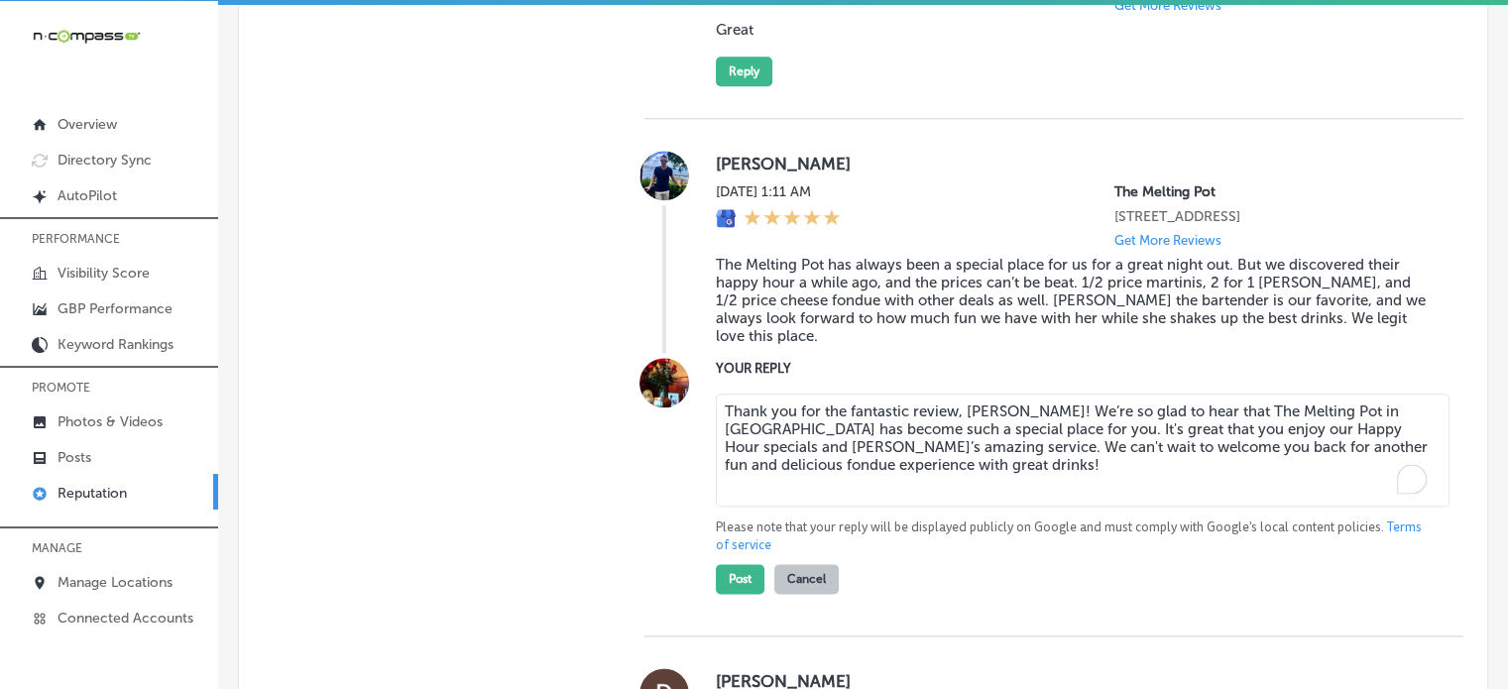
scroll to position [2397, 0]
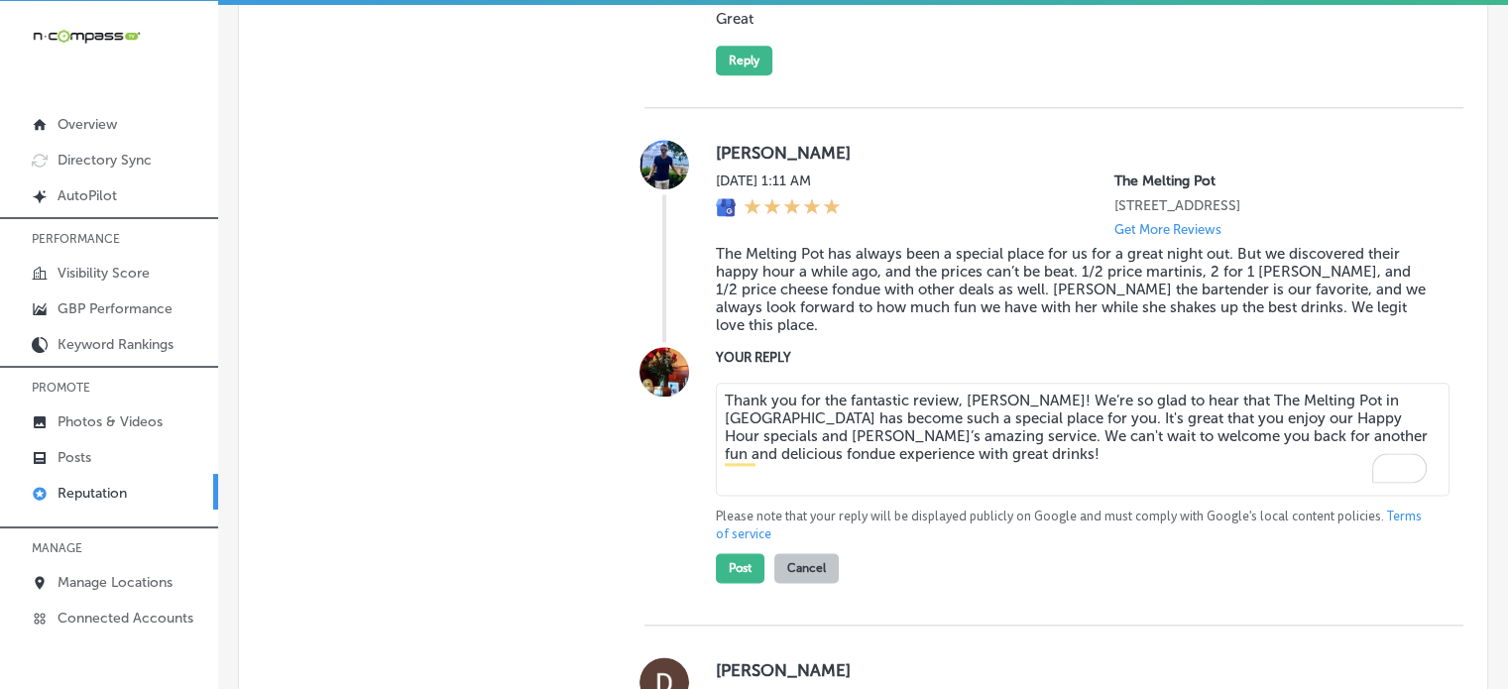
type textarea "Thank you for the fantastic review, Brandon! We’re so glad to hear that The Mel…"
click at [852, 509] on p "Please note that your reply will be displayed publicly on Google and must compl…" at bounding box center [1074, 526] width 716 height 36
drag, startPoint x: 750, startPoint y: 499, endPoint x: 791, endPoint y: 511, distance: 42.4
click at [791, 511] on p "Please note that your reply will be displayed publicly on Google and must compl…" at bounding box center [1074, 526] width 716 height 36
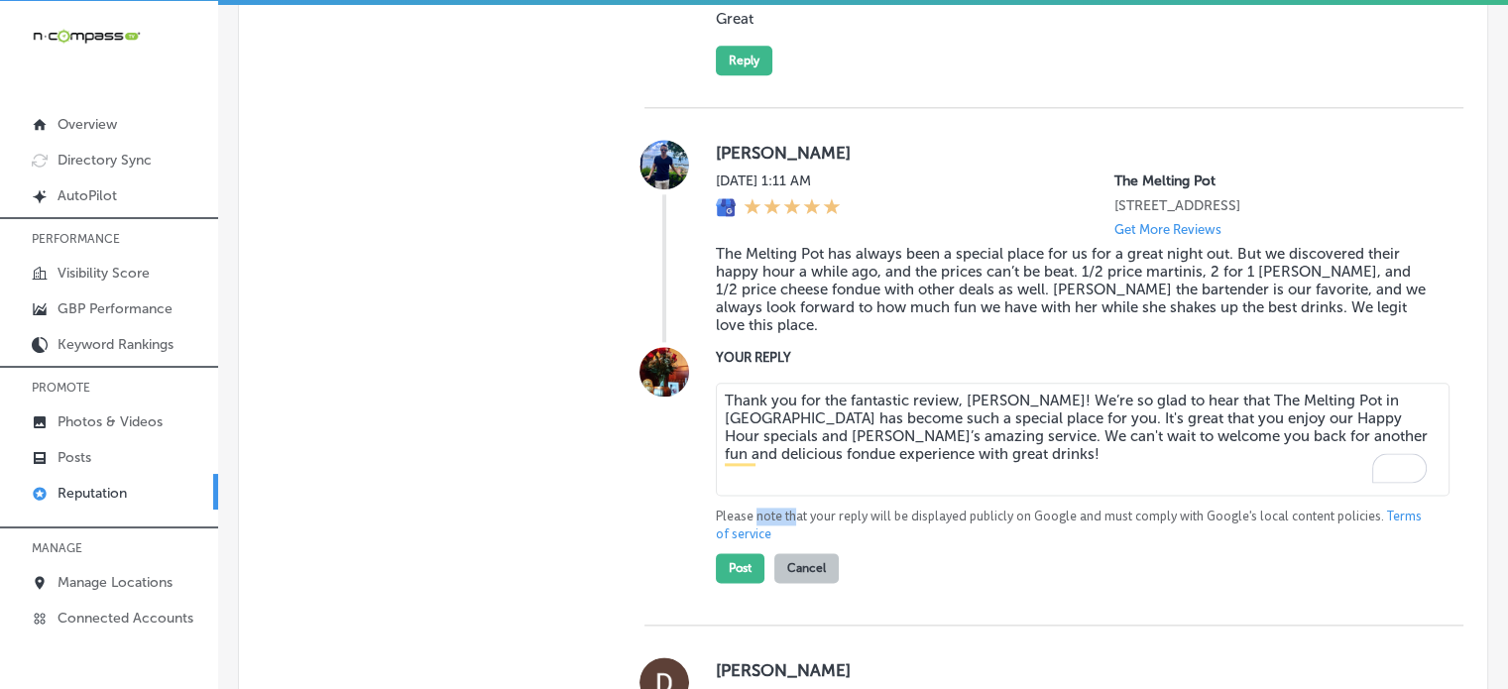
click at [791, 511] on p "Please note that your reply will be displayed publicly on Google and must compl…" at bounding box center [1074, 526] width 716 height 36
click at [744, 553] on button "Post" at bounding box center [740, 568] width 49 height 30
type textarea "x"
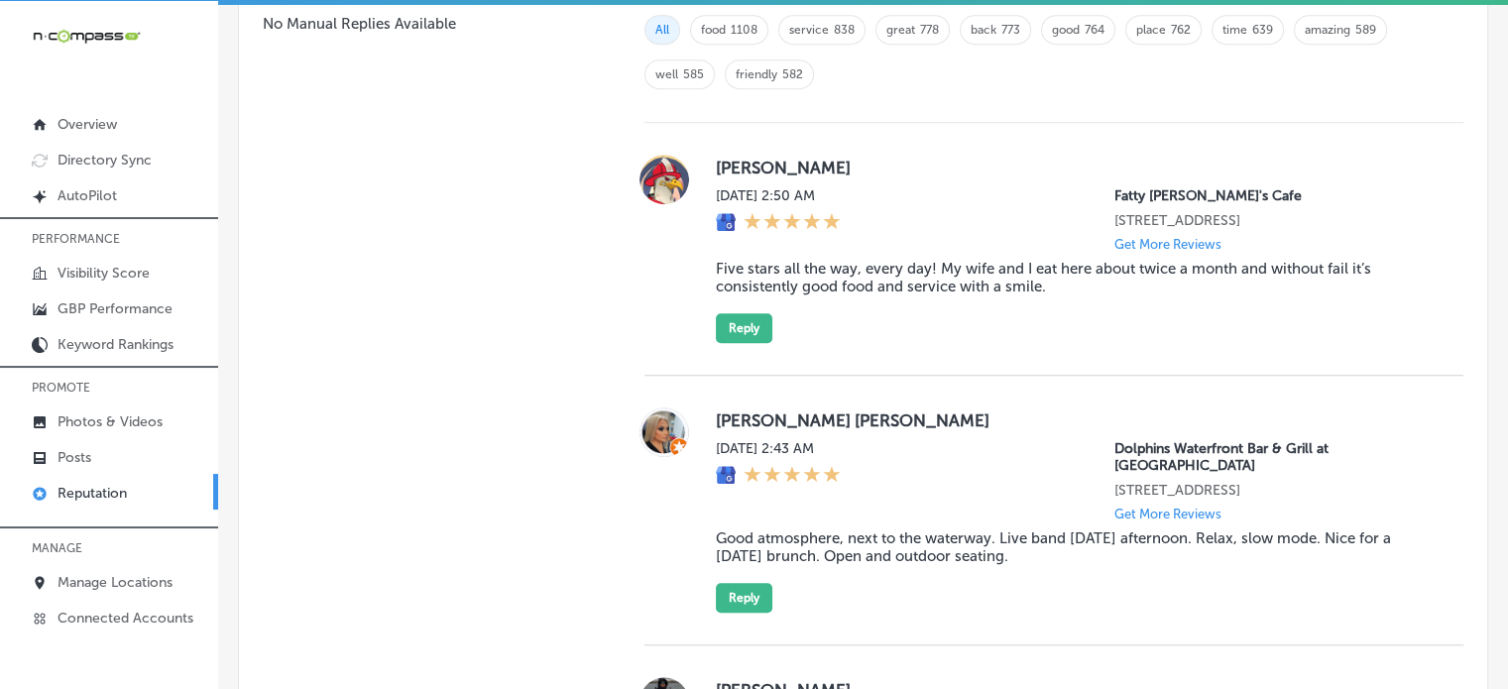
scroll to position [1425, 0]
click at [846, 259] on blockquote "Five stars all the way, every day! My wife and I eat here about twice a month a…" at bounding box center [1074, 277] width 716 height 36
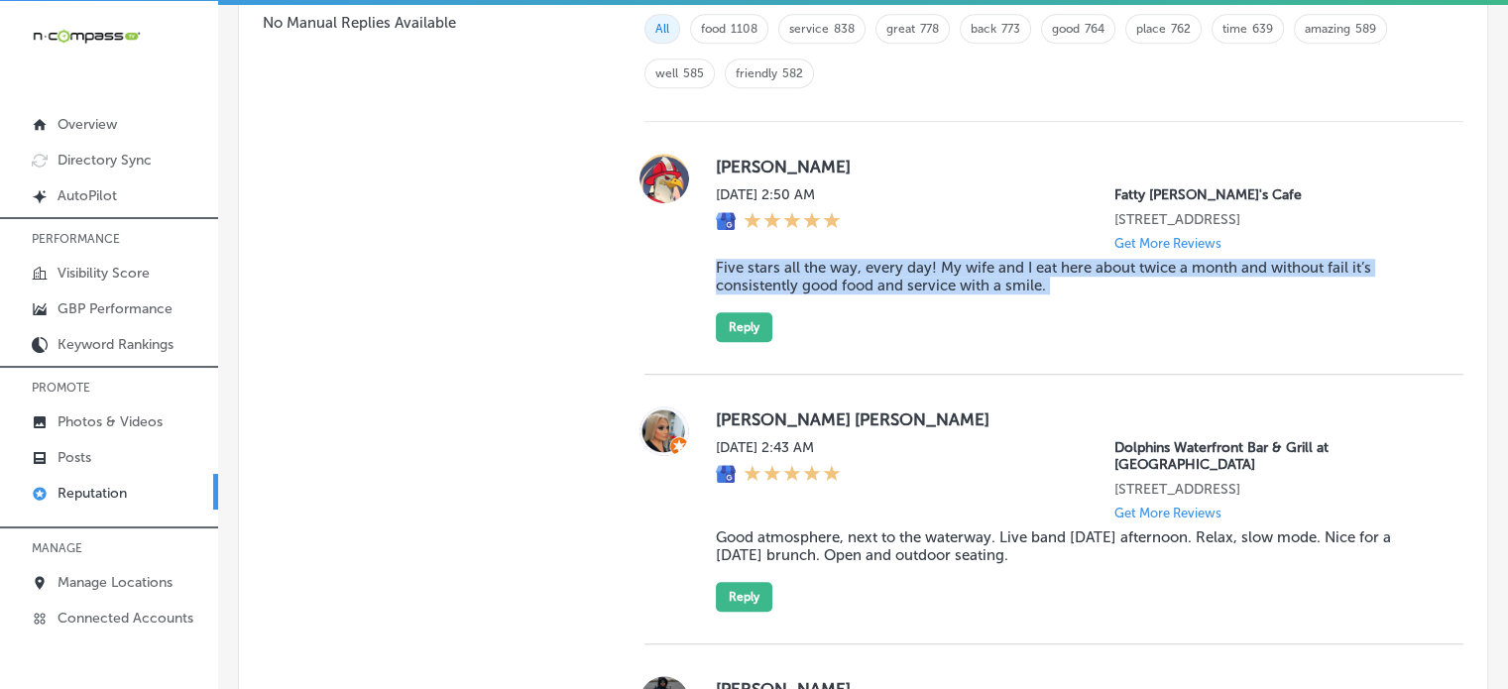
click at [846, 259] on blockquote "Five stars all the way, every day! My wife and I eat here about twice a month a…" at bounding box center [1074, 277] width 716 height 36
copy blockquote "Five stars all the way, every day! My wife and I eat here about twice a month a…"
click at [747, 322] on button "Reply" at bounding box center [744, 327] width 57 height 30
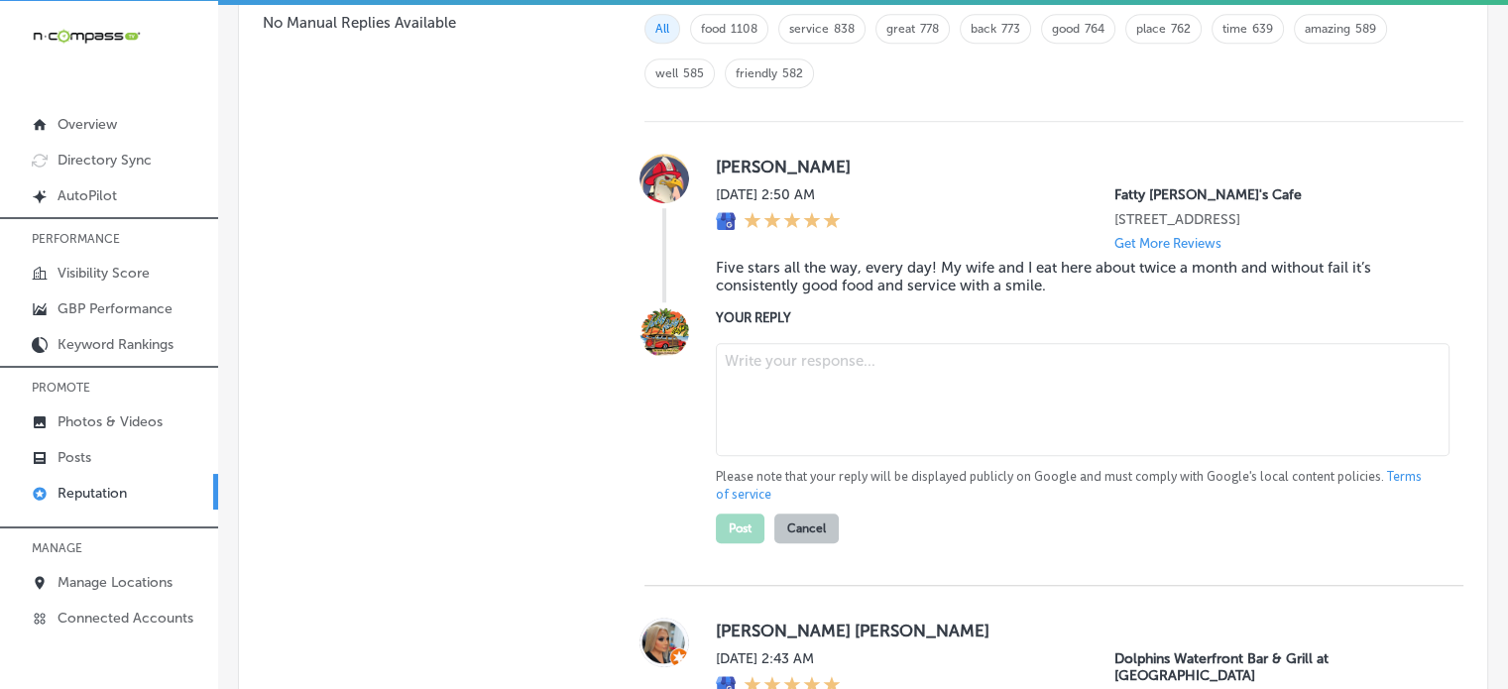
click at [801, 374] on textarea at bounding box center [1083, 399] width 734 height 113
paste textarea "Thank you for the fantastic review, Steve! We’re so glad to hear you and your w…"
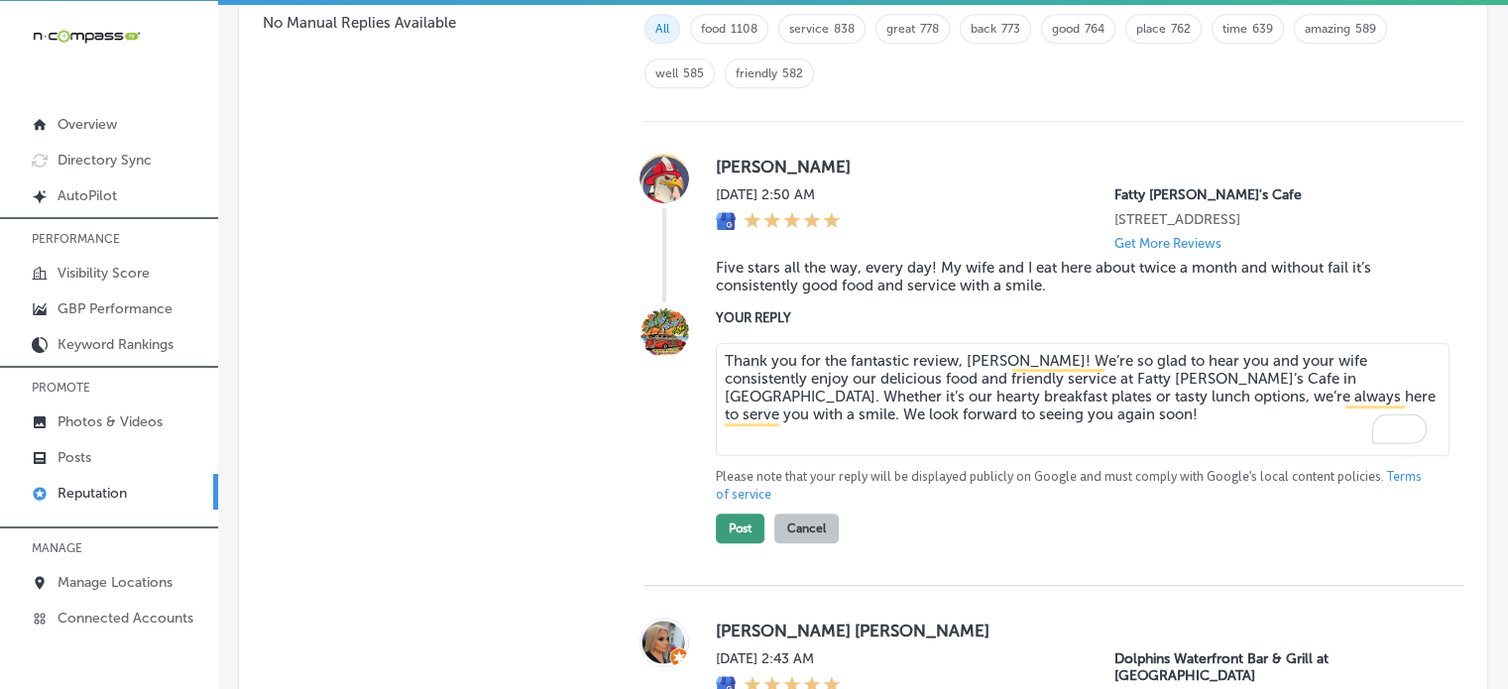
type textarea "Thank you for the fantastic review, Steve! We’re so glad to hear you and your w…"
click at [742, 538] on button "Post" at bounding box center [740, 529] width 49 height 30
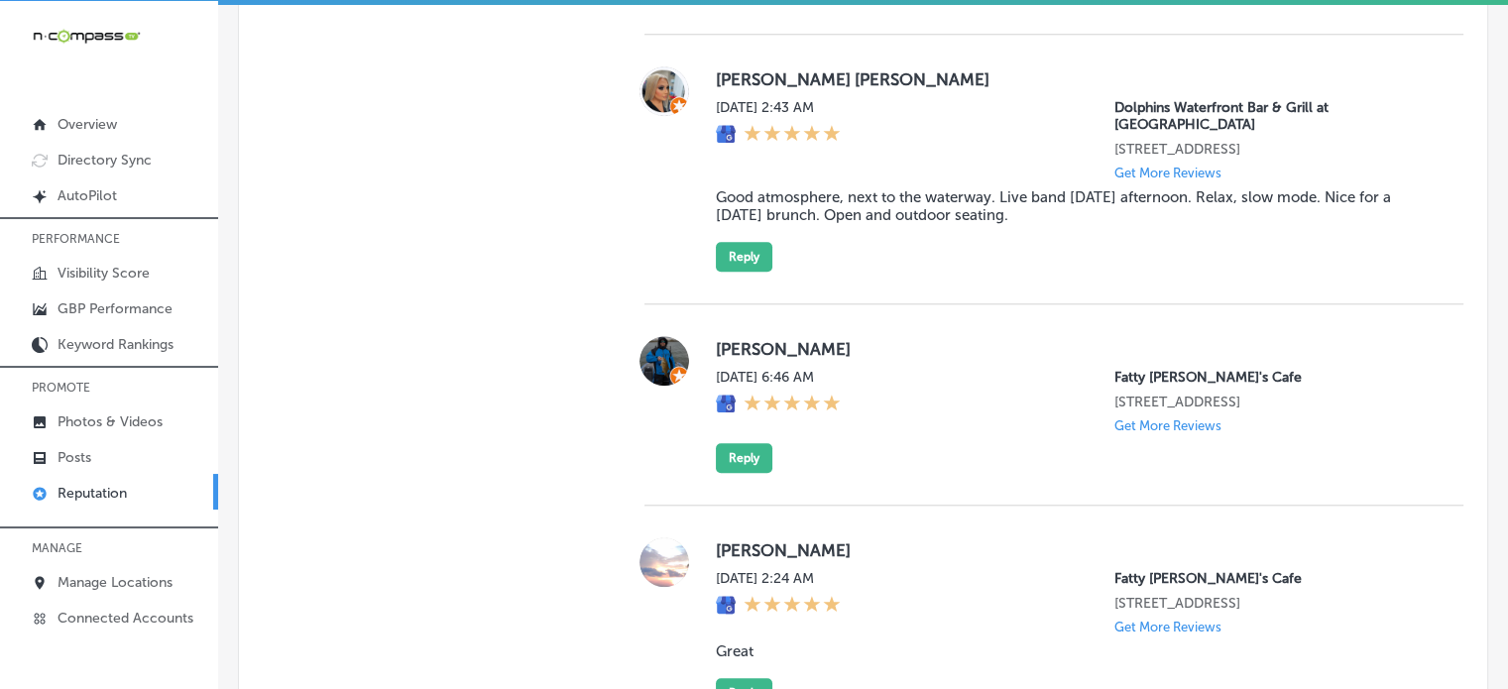
scroll to position [1980, 0]
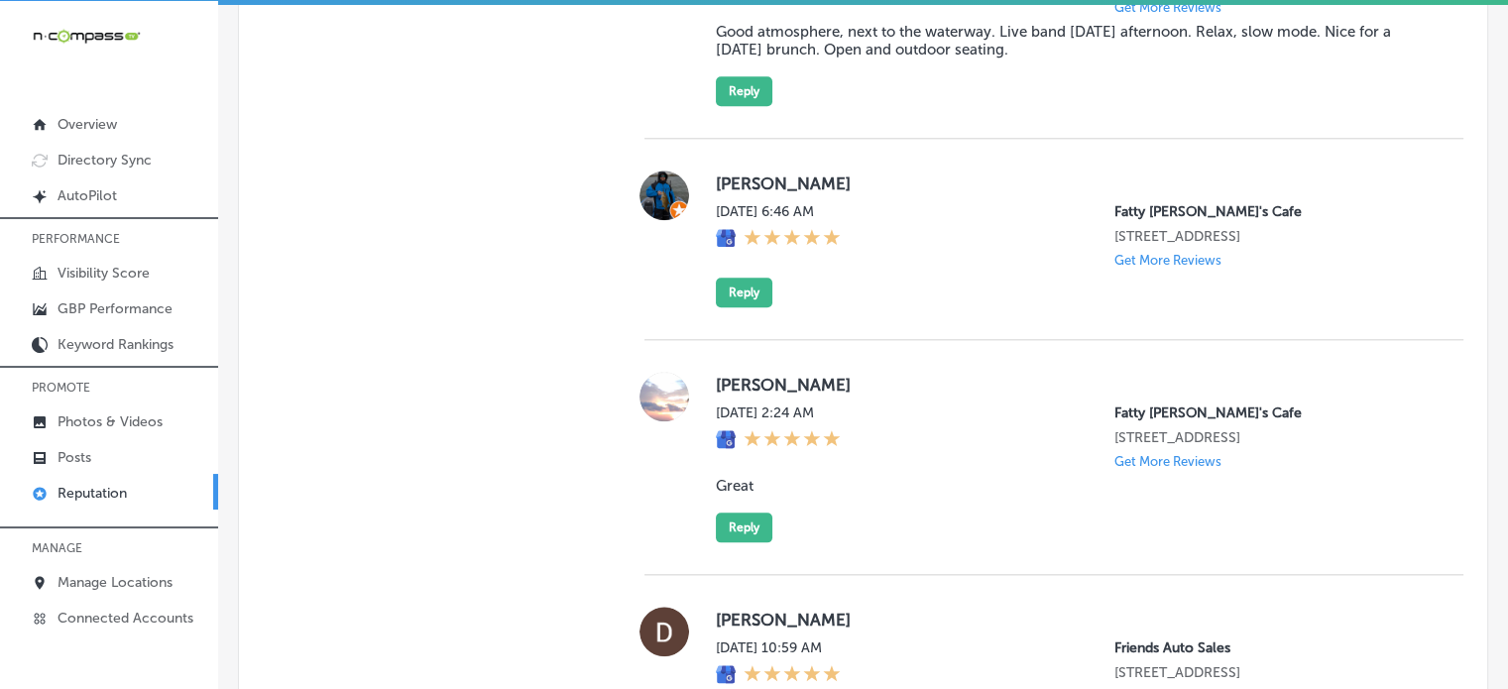
type textarea "x"
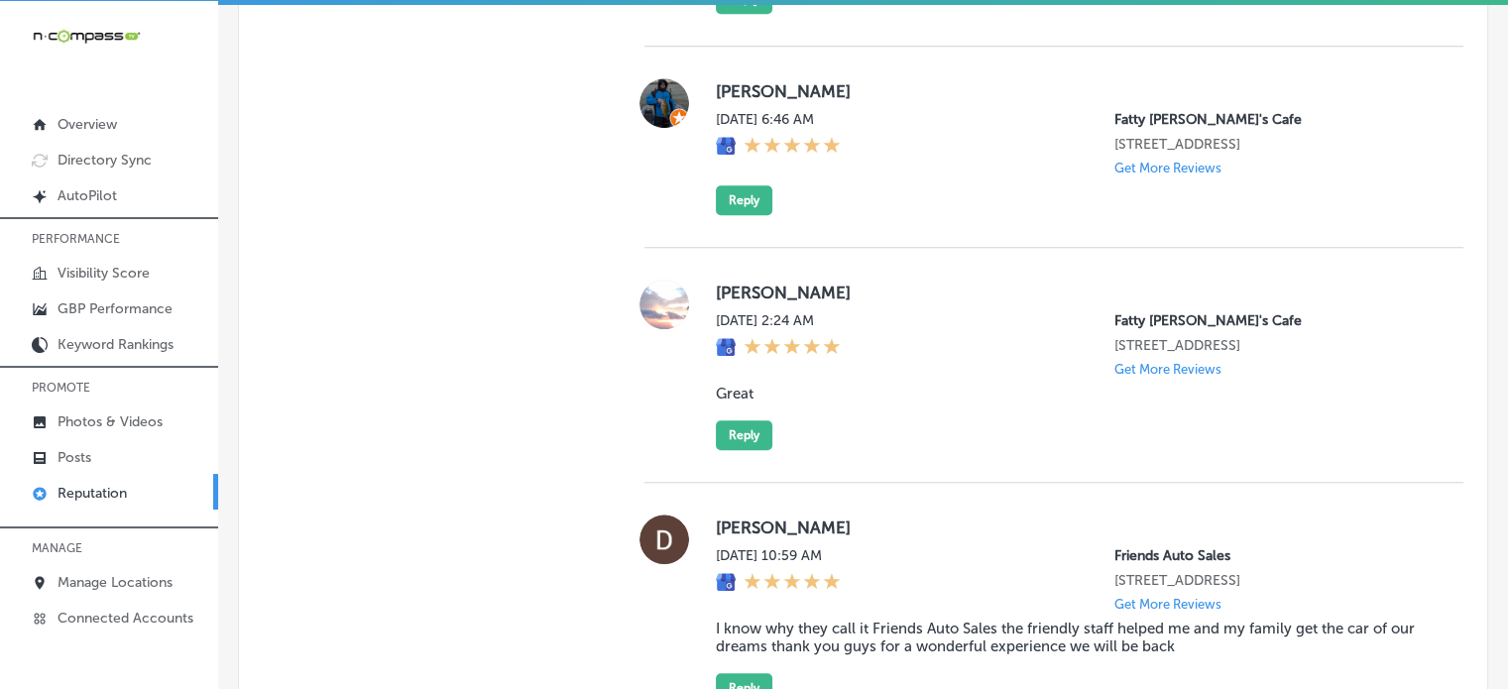
scroll to position [1765, 0]
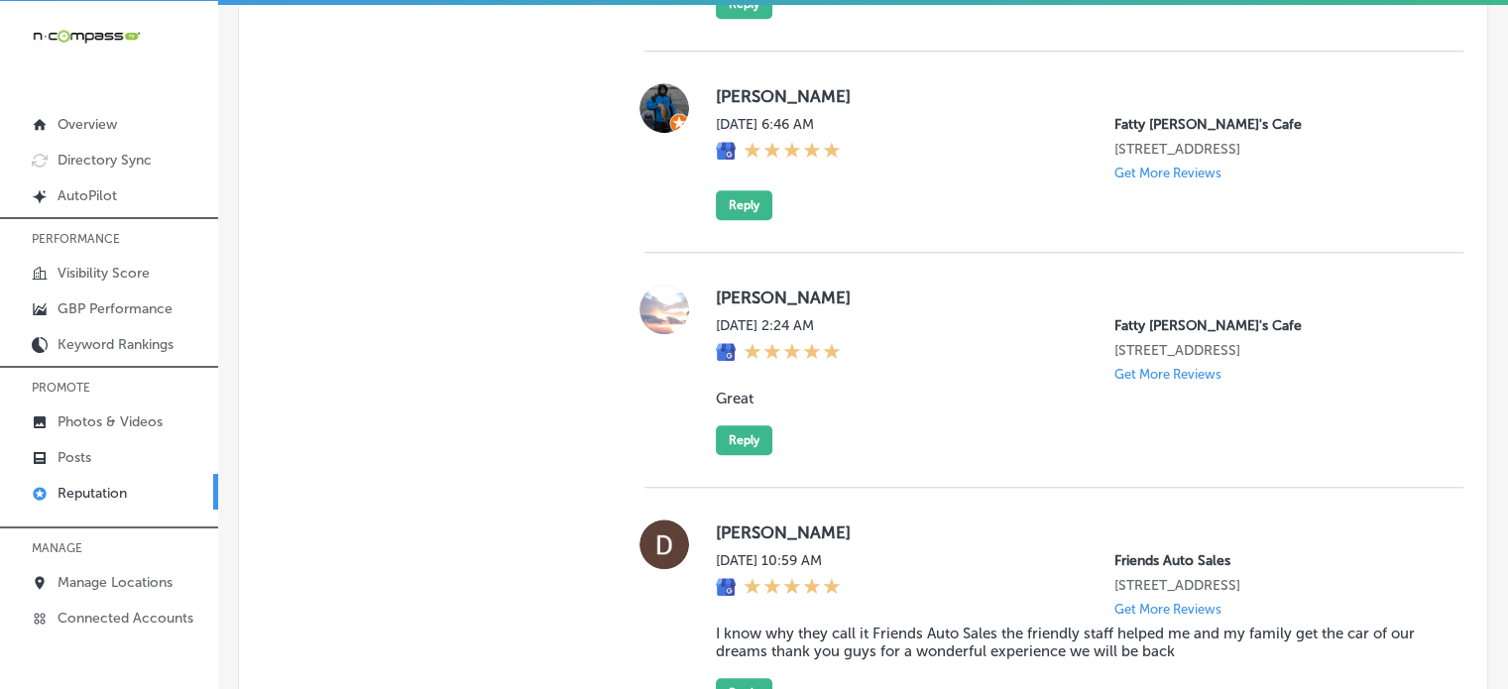
click at [744, 390] on blockquote "Great" at bounding box center [1074, 399] width 716 height 18
copy blockquote "Great"
click at [749, 425] on button "Reply" at bounding box center [744, 440] width 57 height 30
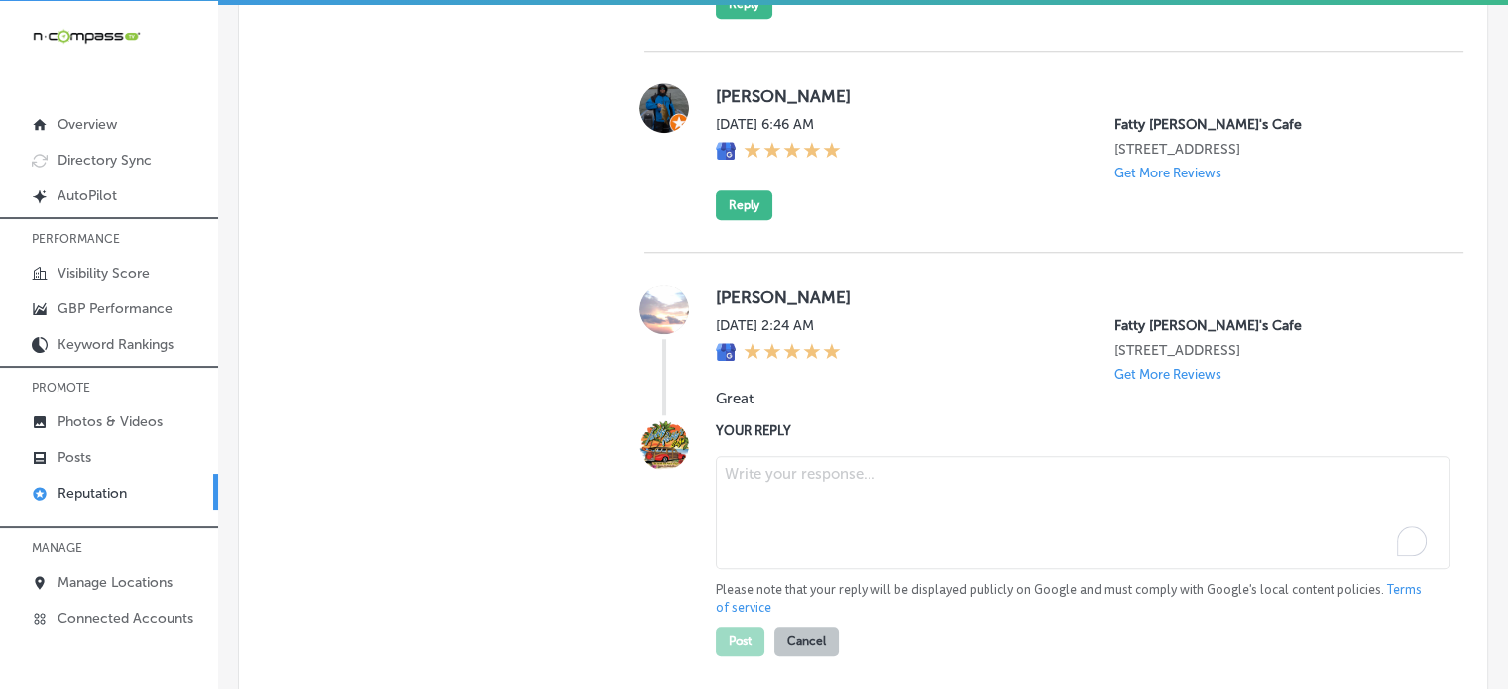
click at [860, 458] on textarea "To enrich screen reader interactions, please activate Accessibility in Grammarl…" at bounding box center [1083, 512] width 734 height 113
paste textarea "Thank you for the great review, Theresa! We’re so glad to hear you had a fantas…"
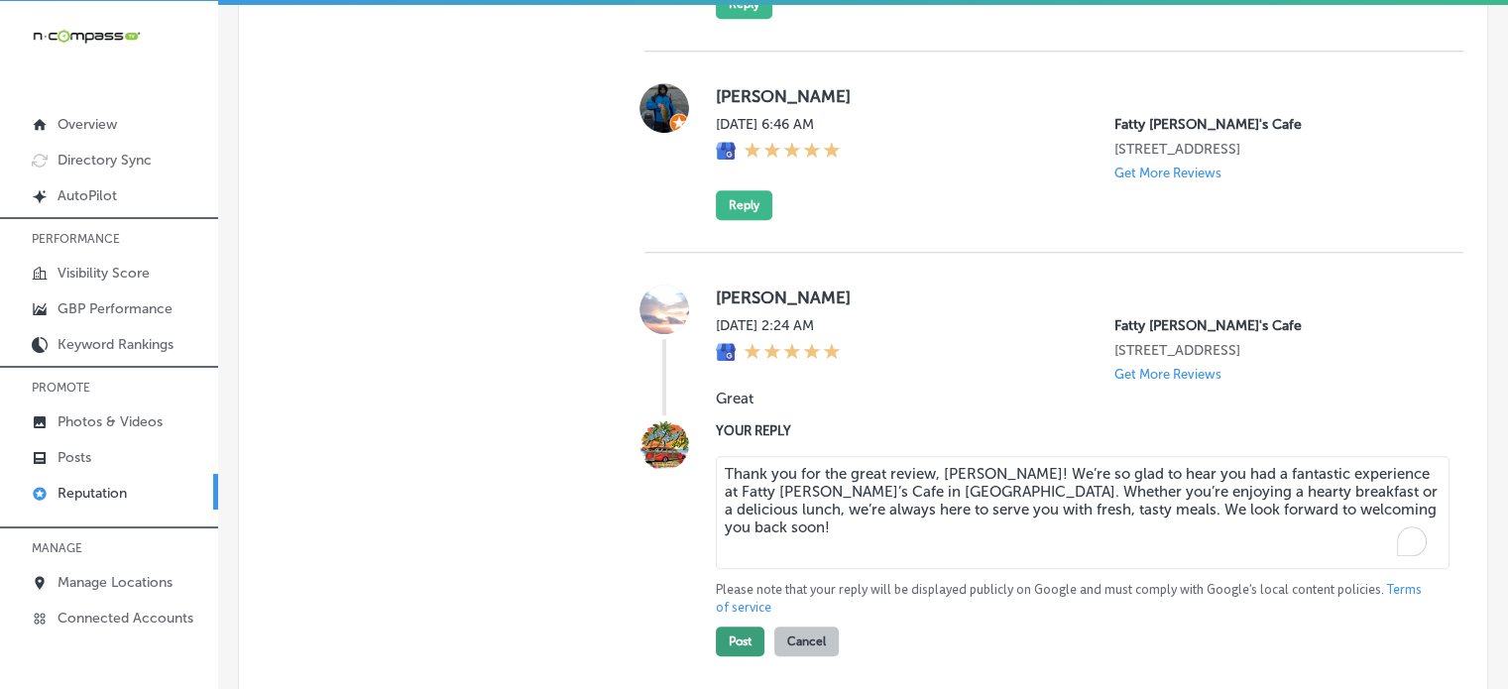
type textarea "Thank you for the great review, Theresa! We’re so glad to hear you had a fantas…"
click at [726, 631] on button "Post" at bounding box center [740, 642] width 49 height 30
type textarea "x"
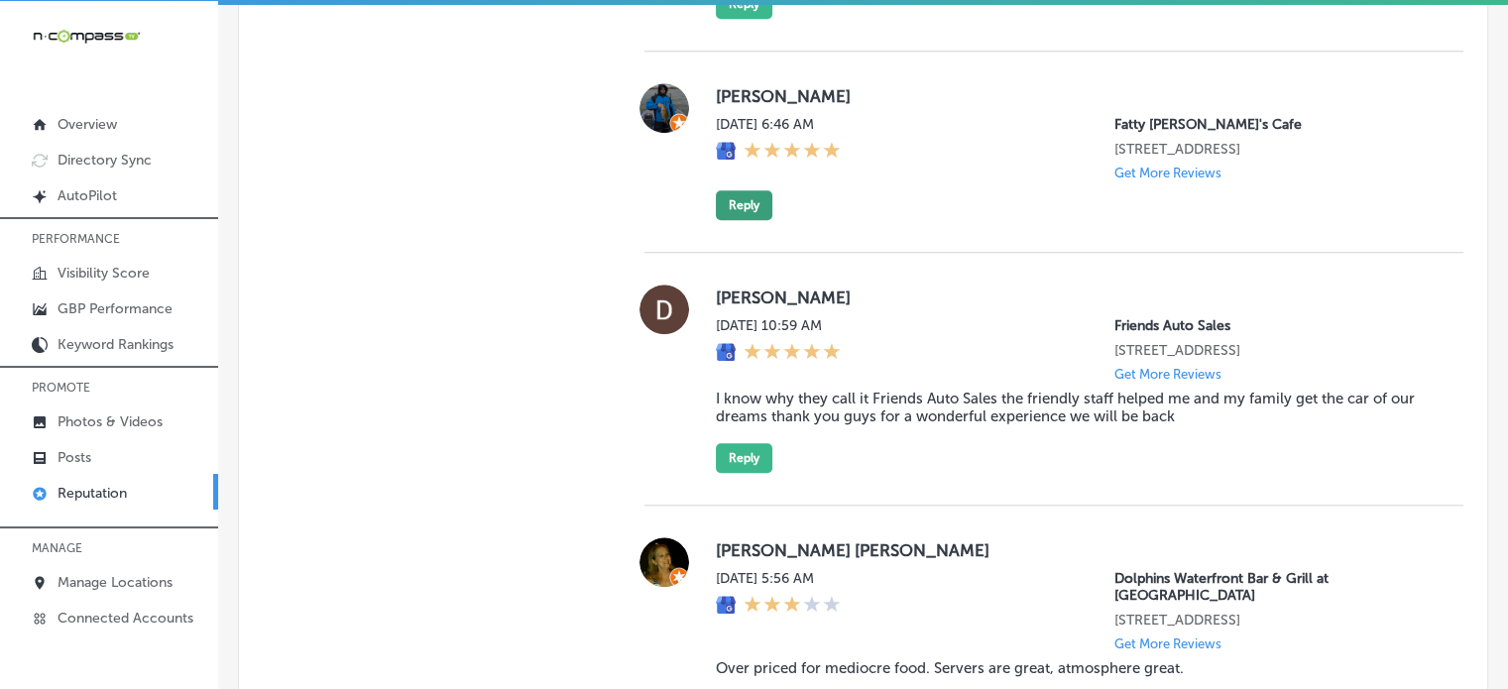
click at [750, 193] on button "Reply" at bounding box center [744, 205] width 57 height 30
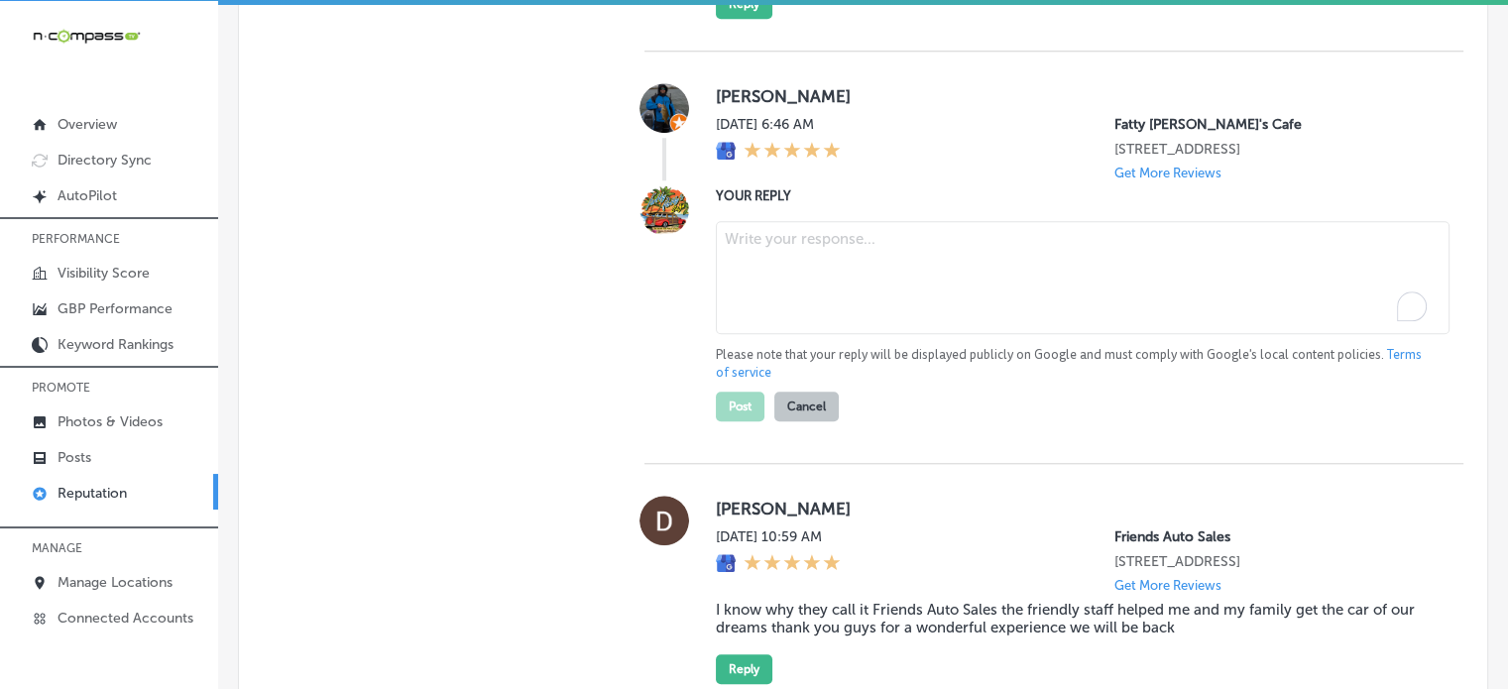
click at [793, 245] on textarea "To enrich screen reader interactions, please activate Accessibility in Grammarl…" at bounding box center [1083, 277] width 734 height 113
paste textarea "Thank you for the five-star review, Chris! We’re so happy to hear you had a gre…"
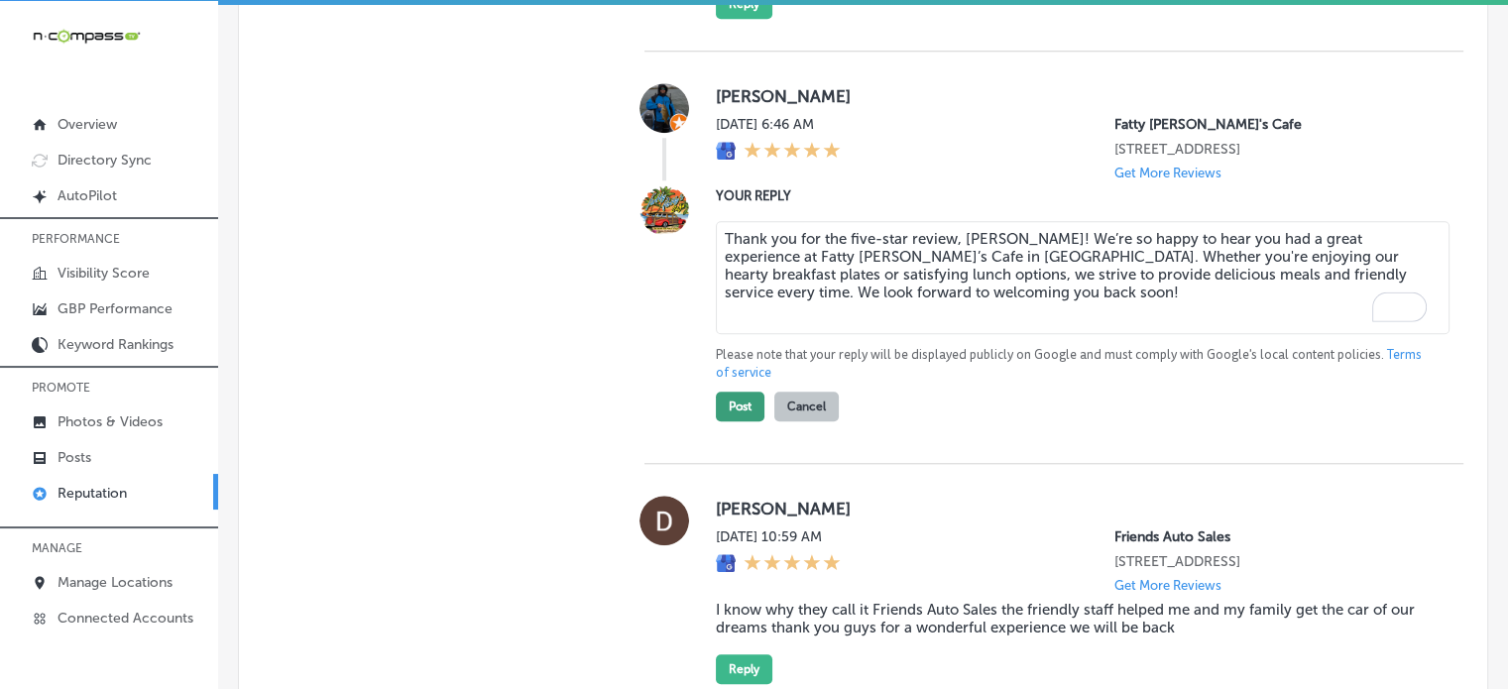
type textarea "Thank you for the five-star review, Chris! We’re so happy to hear you had a gre…"
click at [746, 392] on button "Post" at bounding box center [740, 407] width 49 height 30
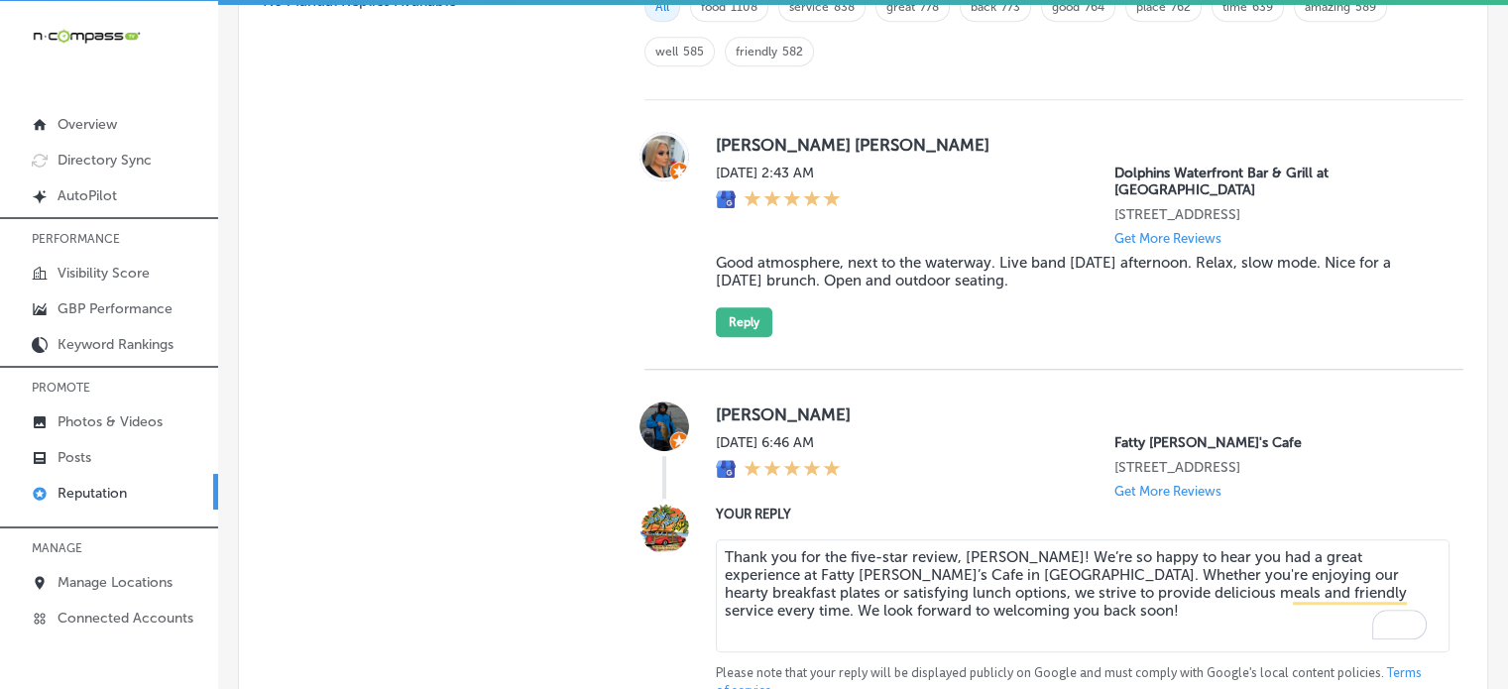
type textarea "x"
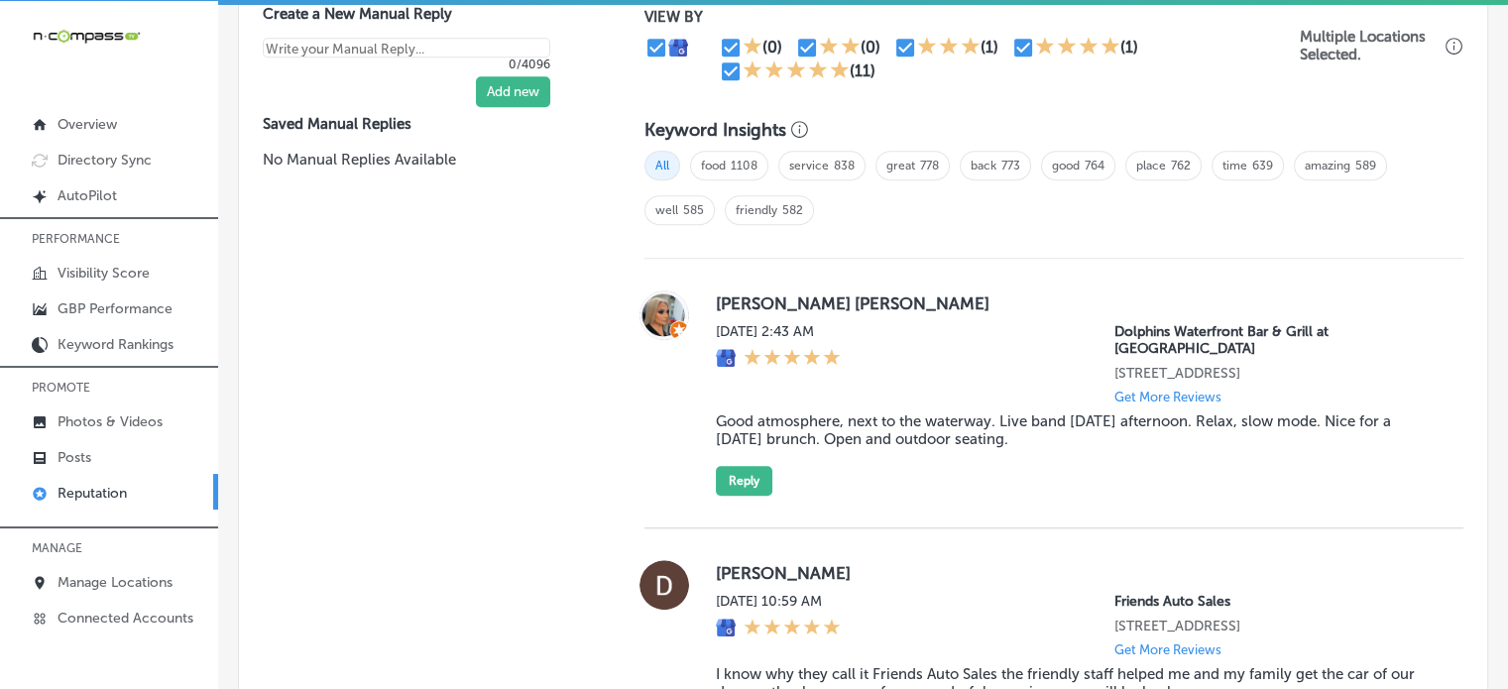
scroll to position [1284, 0]
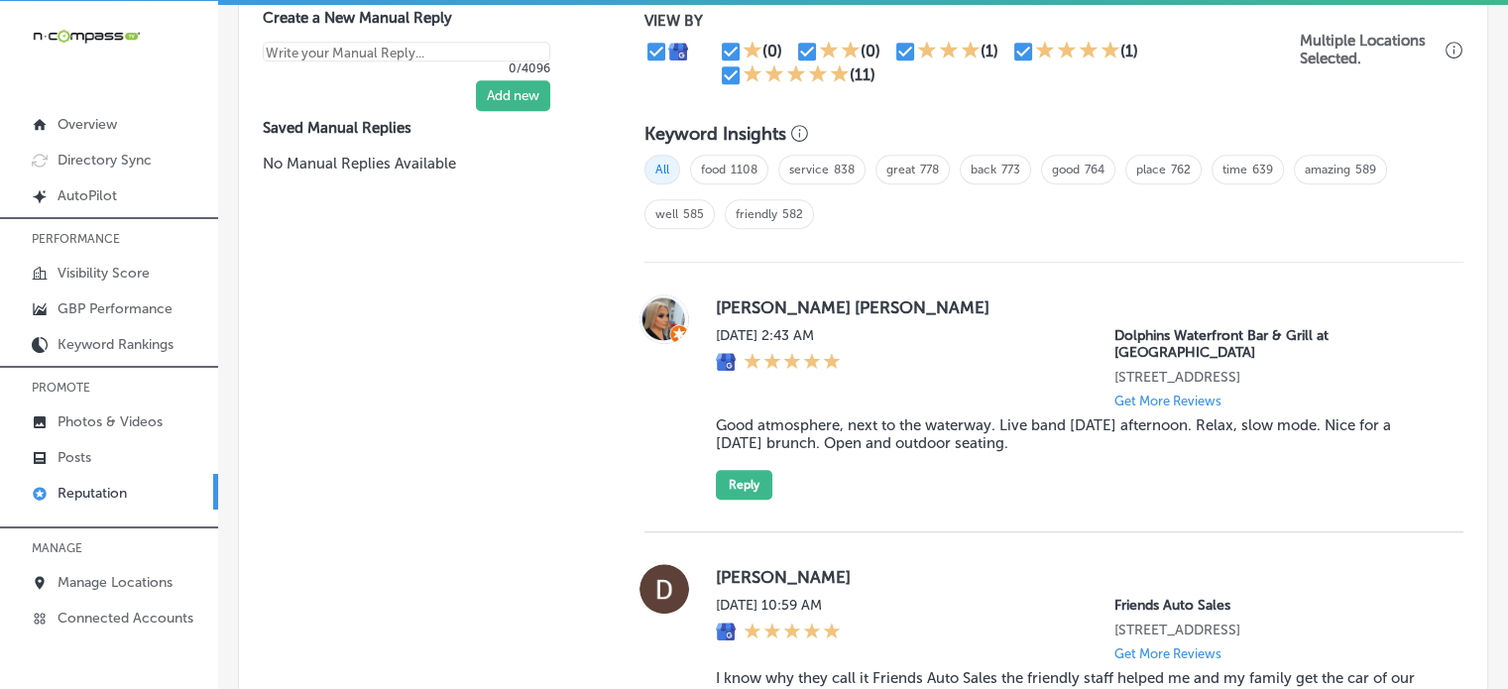
click at [853, 416] on blockquote "Good atmosphere, next to the waterway. Live band on Sunday afternoon. Relax, sl…" at bounding box center [1074, 434] width 716 height 36
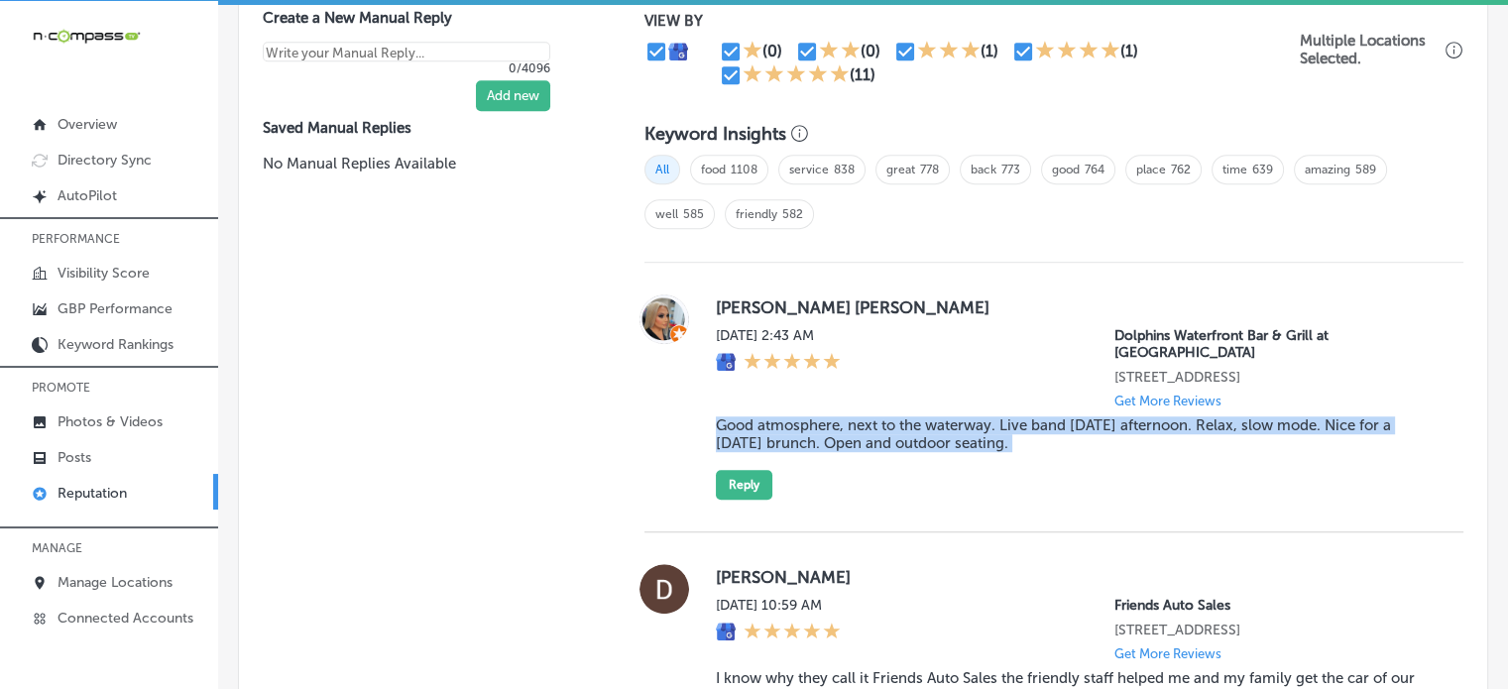
click at [853, 416] on blockquote "Good atmosphere, next to the waterway. Live band on Sunday afternoon. Relax, sl…" at bounding box center [1074, 434] width 716 height 36
copy blockquote "Good atmosphere, next to the waterway. Live band on Sunday afternoon. Relax, sl…"
click at [747, 472] on button "Reply" at bounding box center [744, 485] width 57 height 30
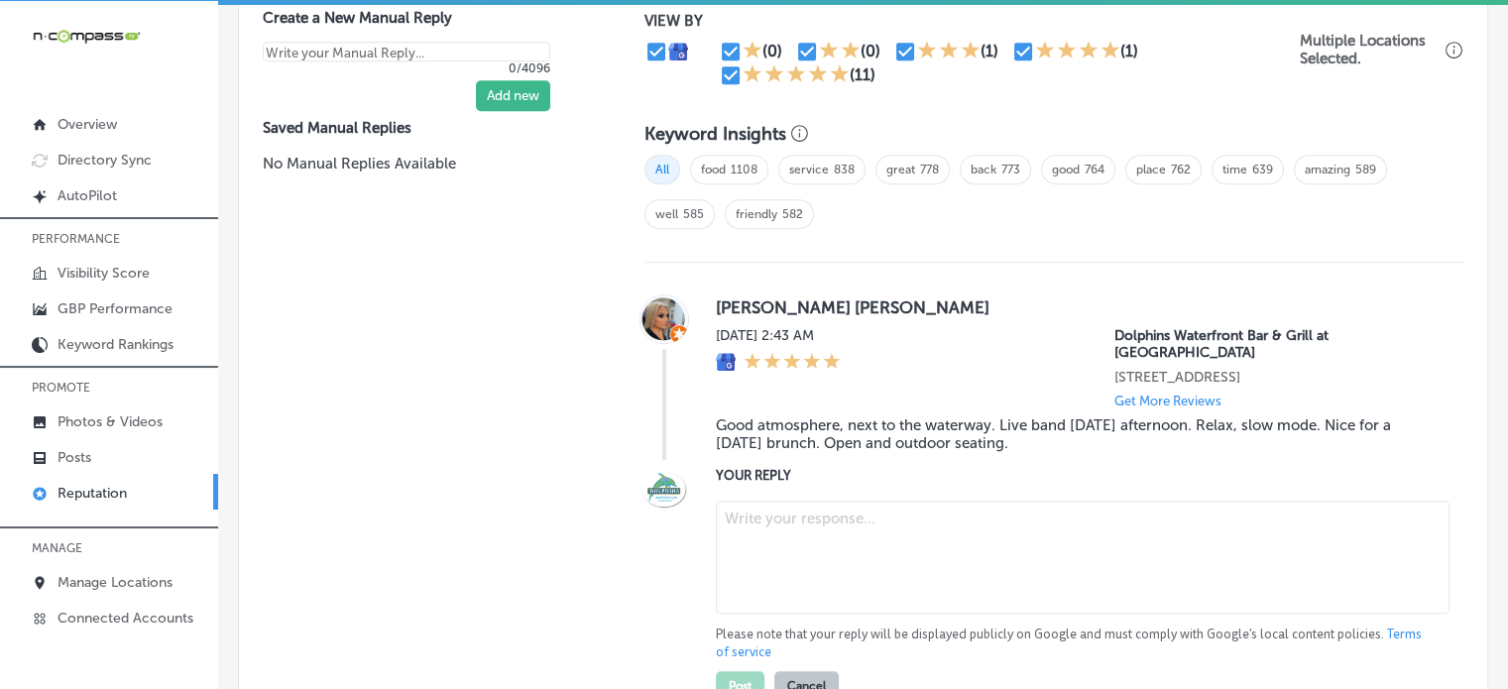
click at [811, 522] on textarea at bounding box center [1083, 557] width 734 height 113
paste textarea "Thank you for the fantastic 5-star review, Janette! We’re so glad you enjoyed t…"
type textarea "Thank you for the fantastic 5-star review, Janette! We’re so glad you enjoyed t…"
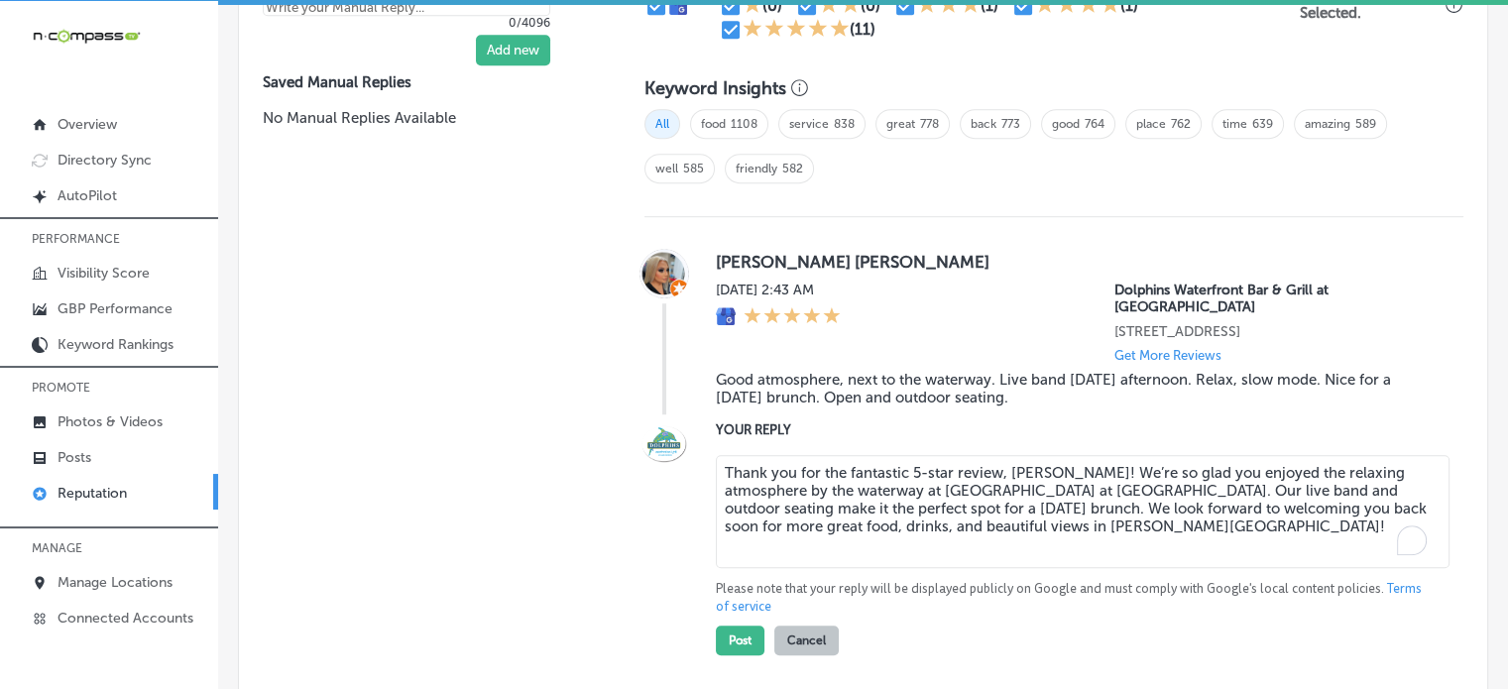
scroll to position [1346, 0]
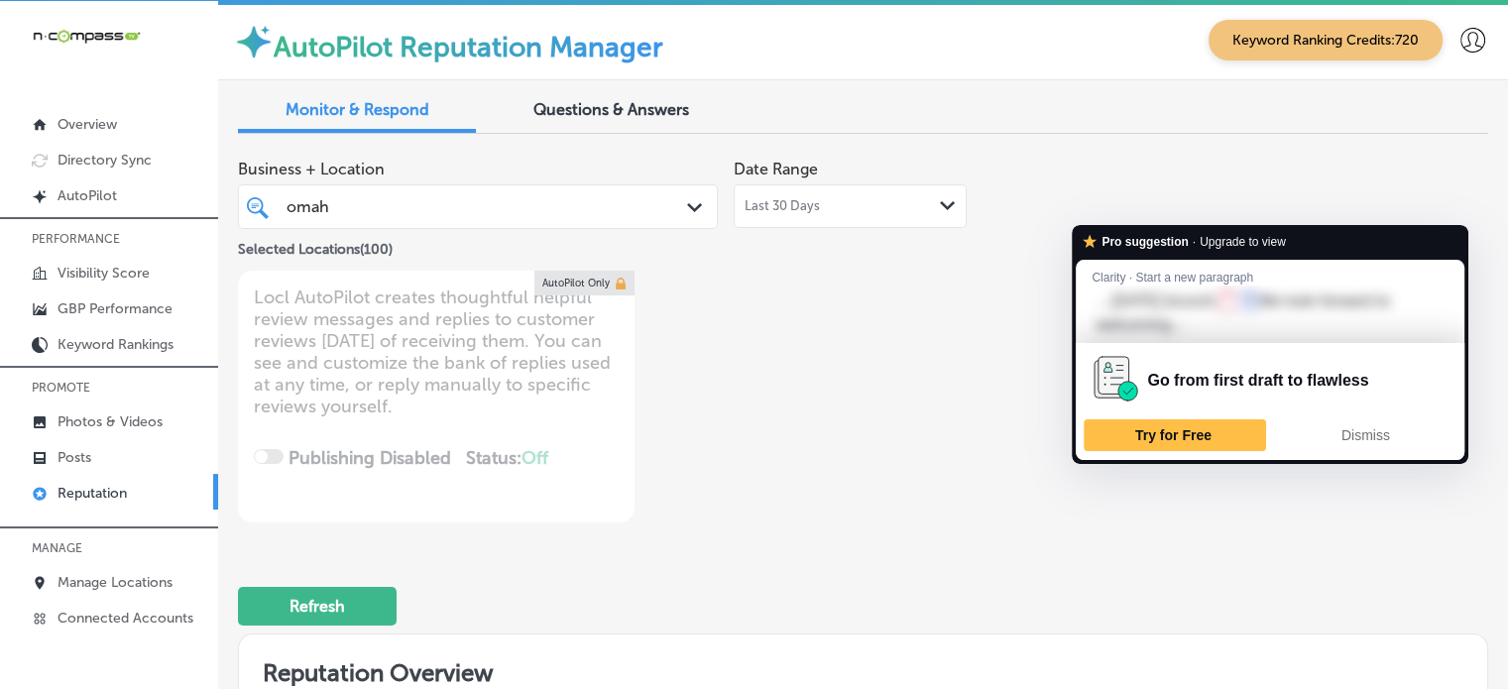
scroll to position [1346, 0]
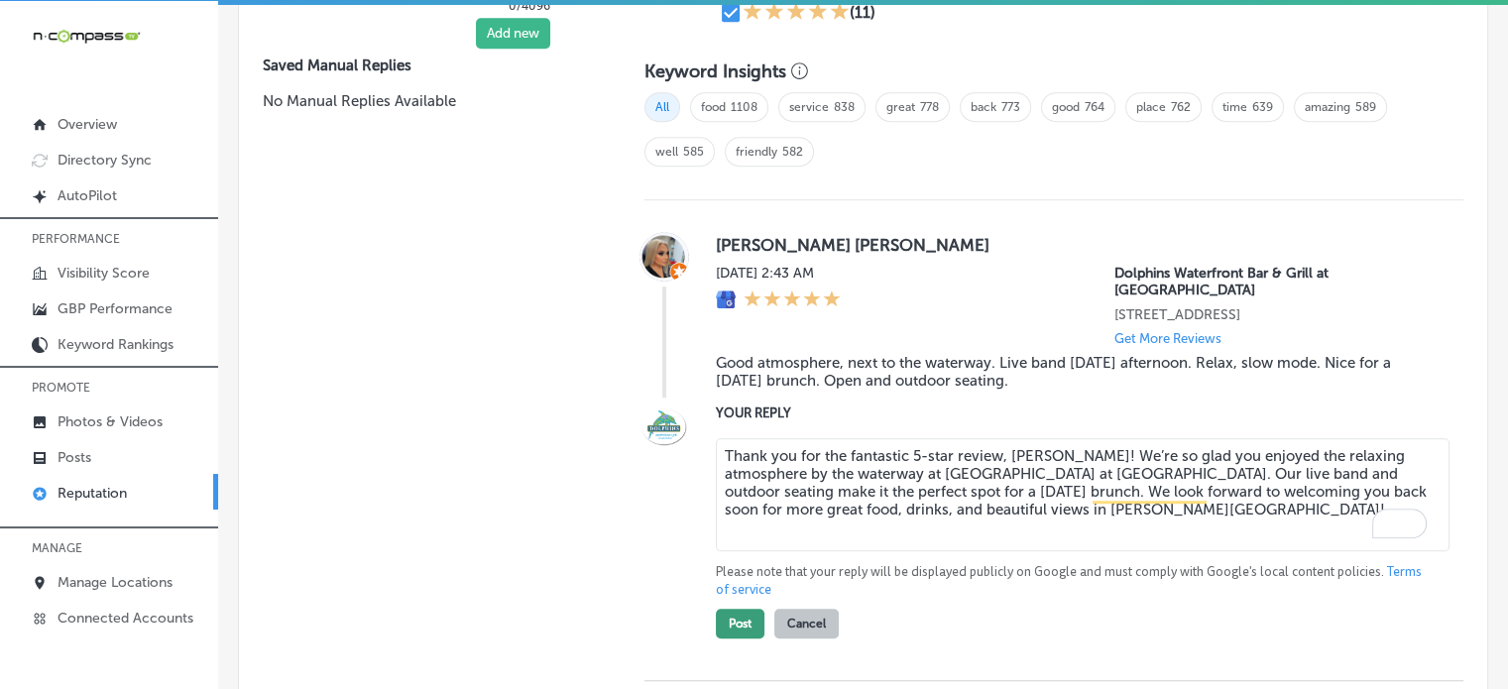
type textarea "Thank you for the fantastic 5-star review, Janette! We’re so glad you enjoyed t…"
click at [746, 614] on button "Post" at bounding box center [740, 624] width 49 height 30
type textarea "x"
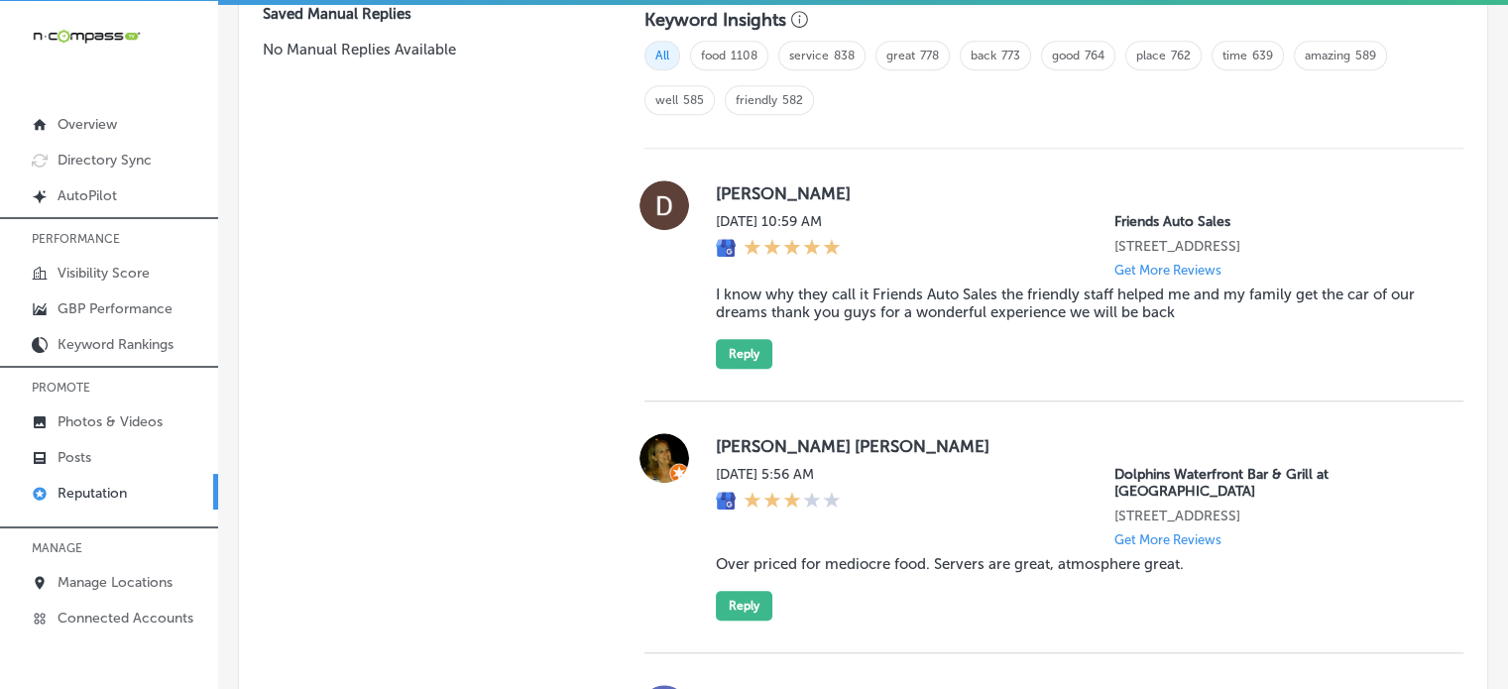
scroll to position [1439, 0]
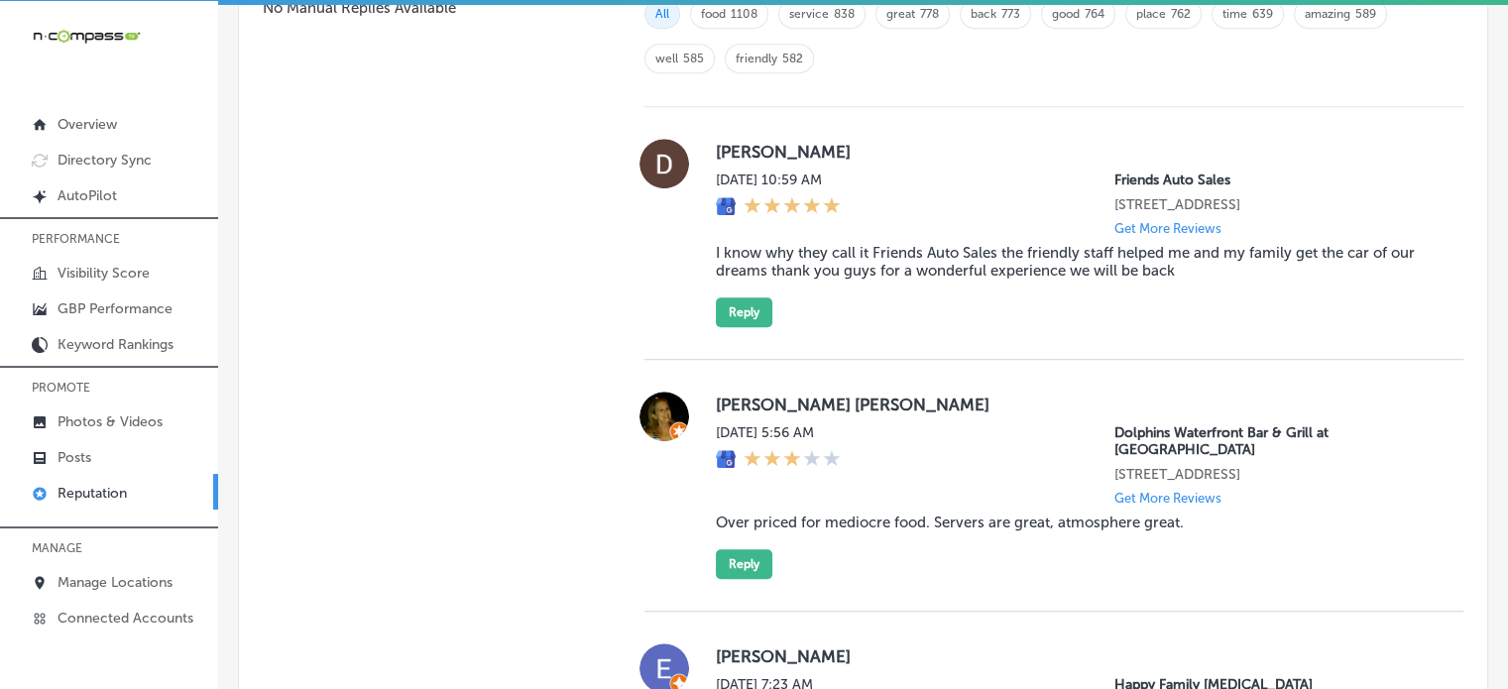
click at [821, 257] on blockquote "I know why they call it Friends Auto Sales the friendly staff helped me and my …" at bounding box center [1074, 262] width 716 height 36
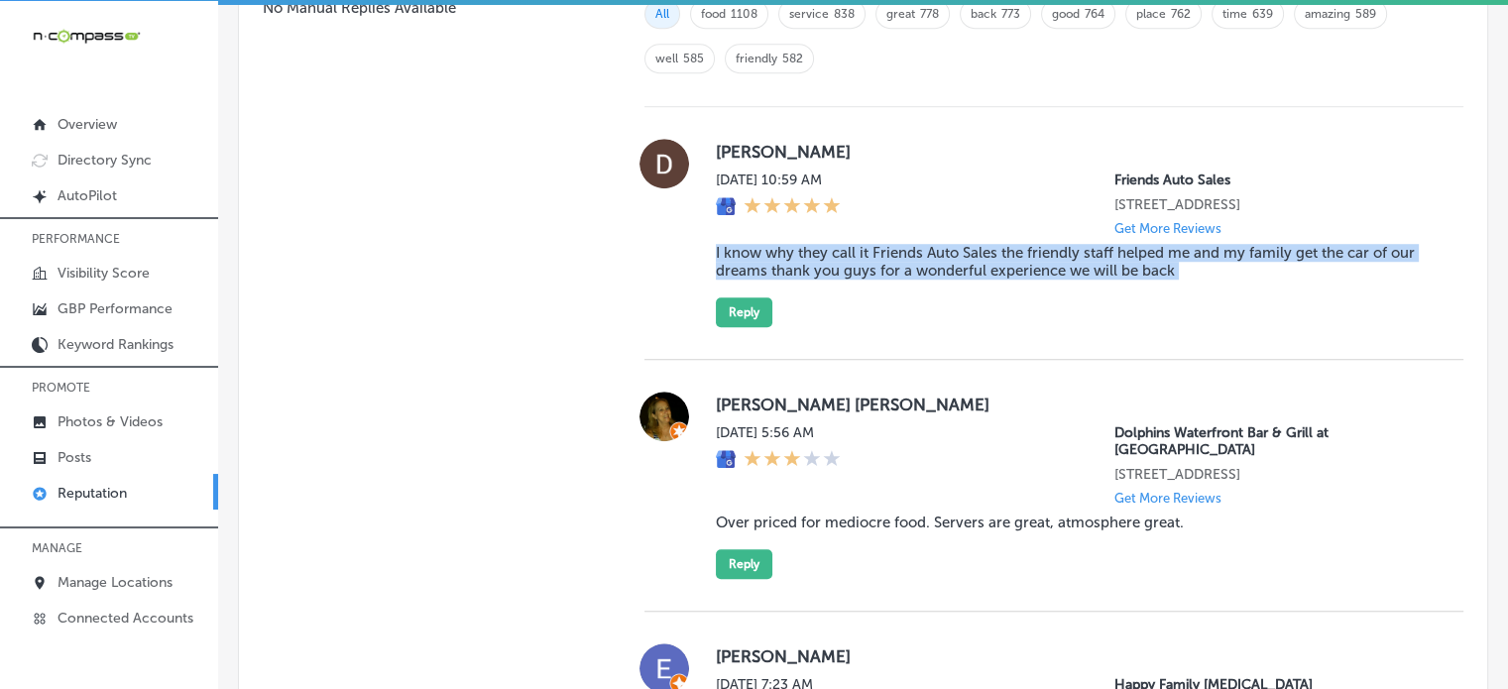
click at [821, 257] on blockquote "I know why they call it Friends Auto Sales the friendly staff helped me and my …" at bounding box center [1074, 262] width 716 height 36
copy blockquote "I know why they call it Friends Auto Sales the friendly staff helped me and my …"
click at [756, 316] on button "Reply" at bounding box center [744, 312] width 57 height 30
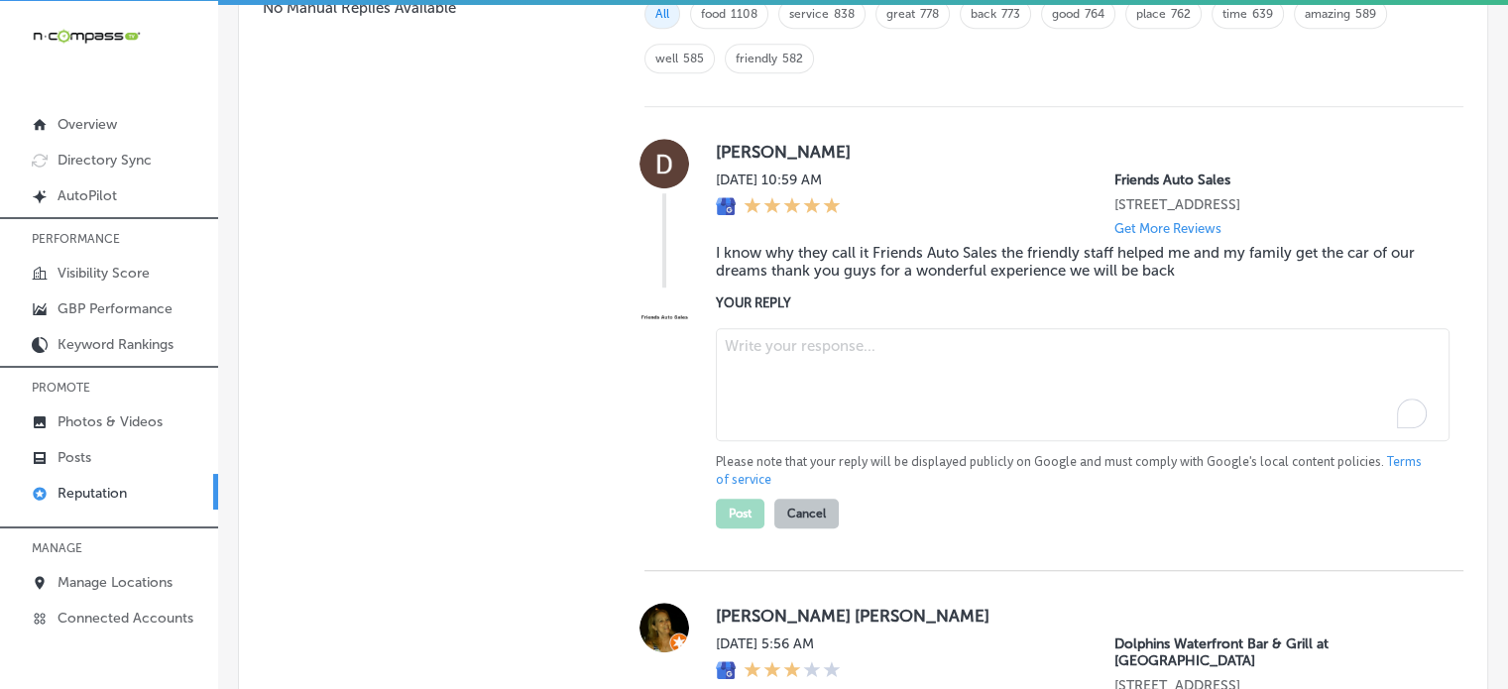
click at [801, 355] on textarea "To enrich screen reader interactions, please activate Accessibility in Grammarl…" at bounding box center [1083, 384] width 734 height 113
paste textarea "Thank you for the 5-star review, Daniel! We’re so happy to hear that you and yo…"
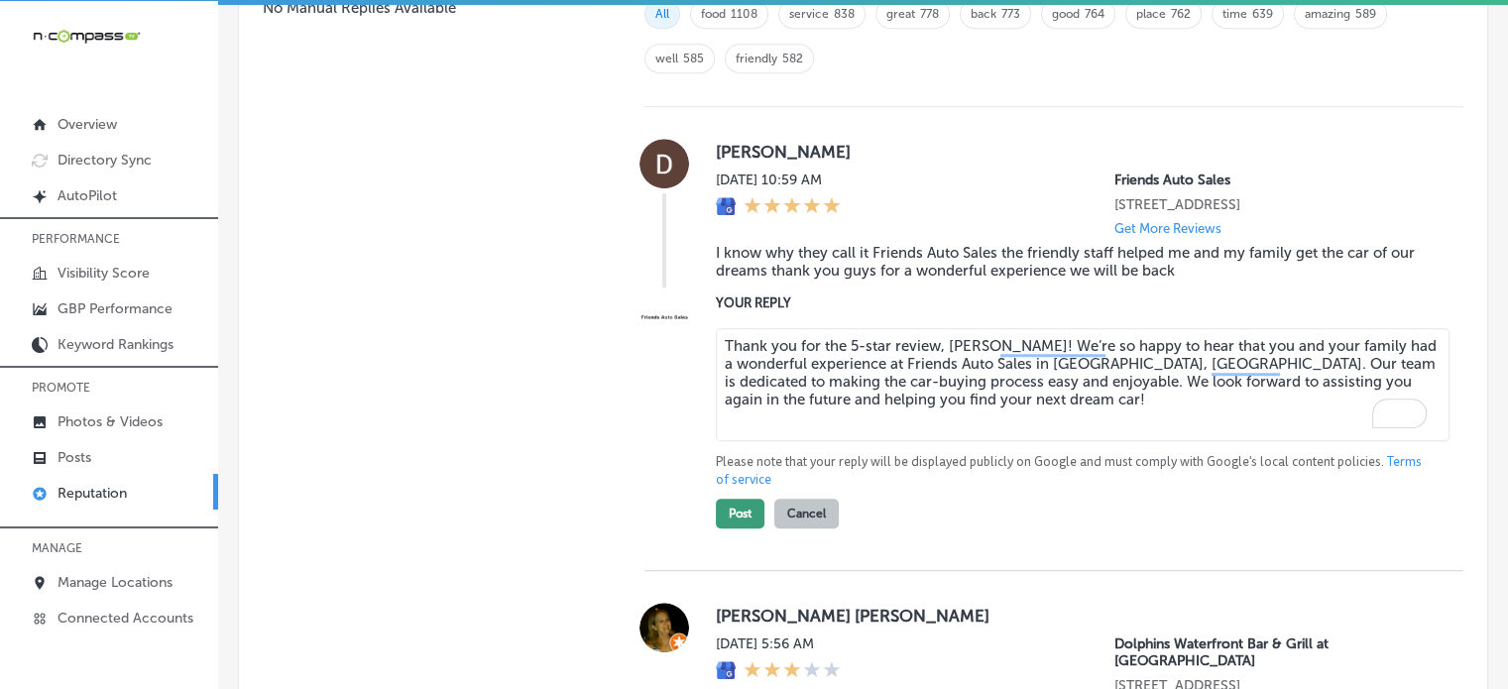
type textarea "Thank you for the 5-star review, Daniel! We’re so happy to hear that you and yo…"
click at [738, 517] on button "Post" at bounding box center [740, 514] width 49 height 30
type textarea "x"
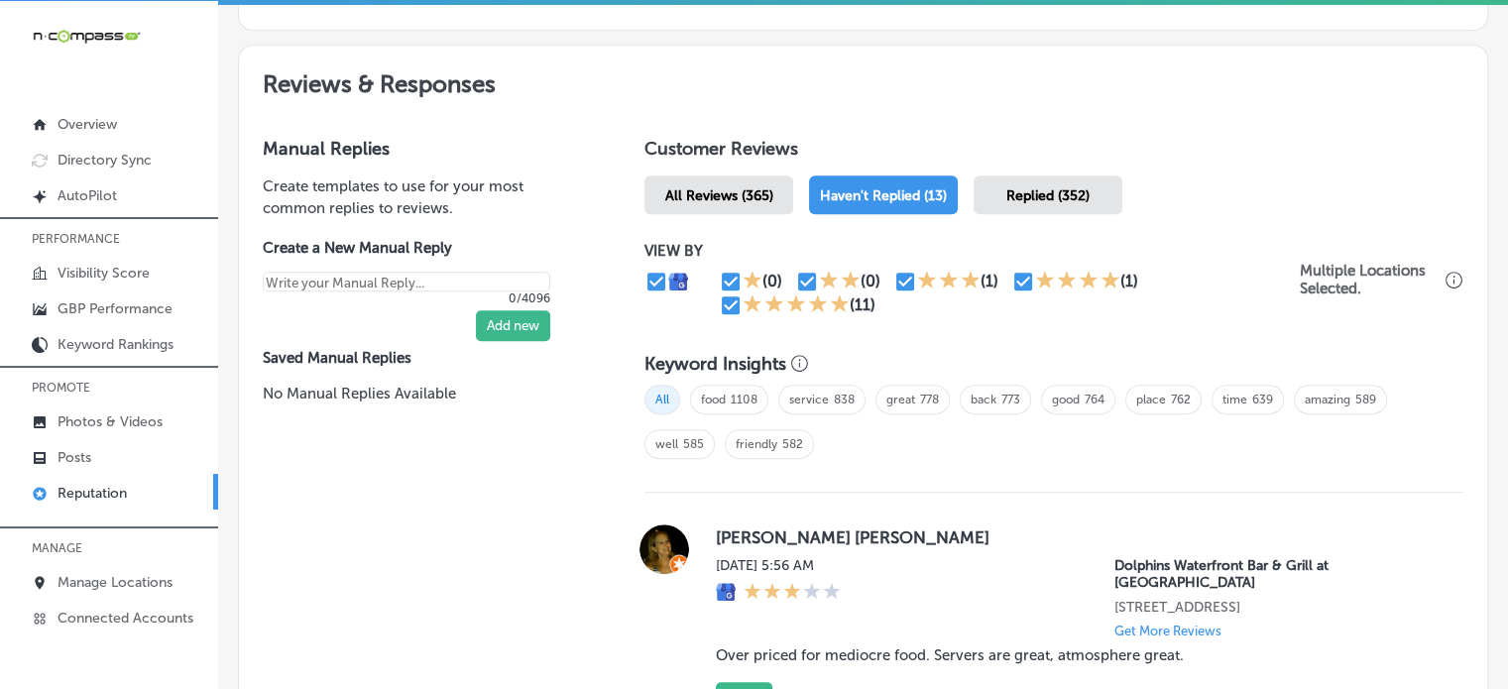
scroll to position [1023, 0]
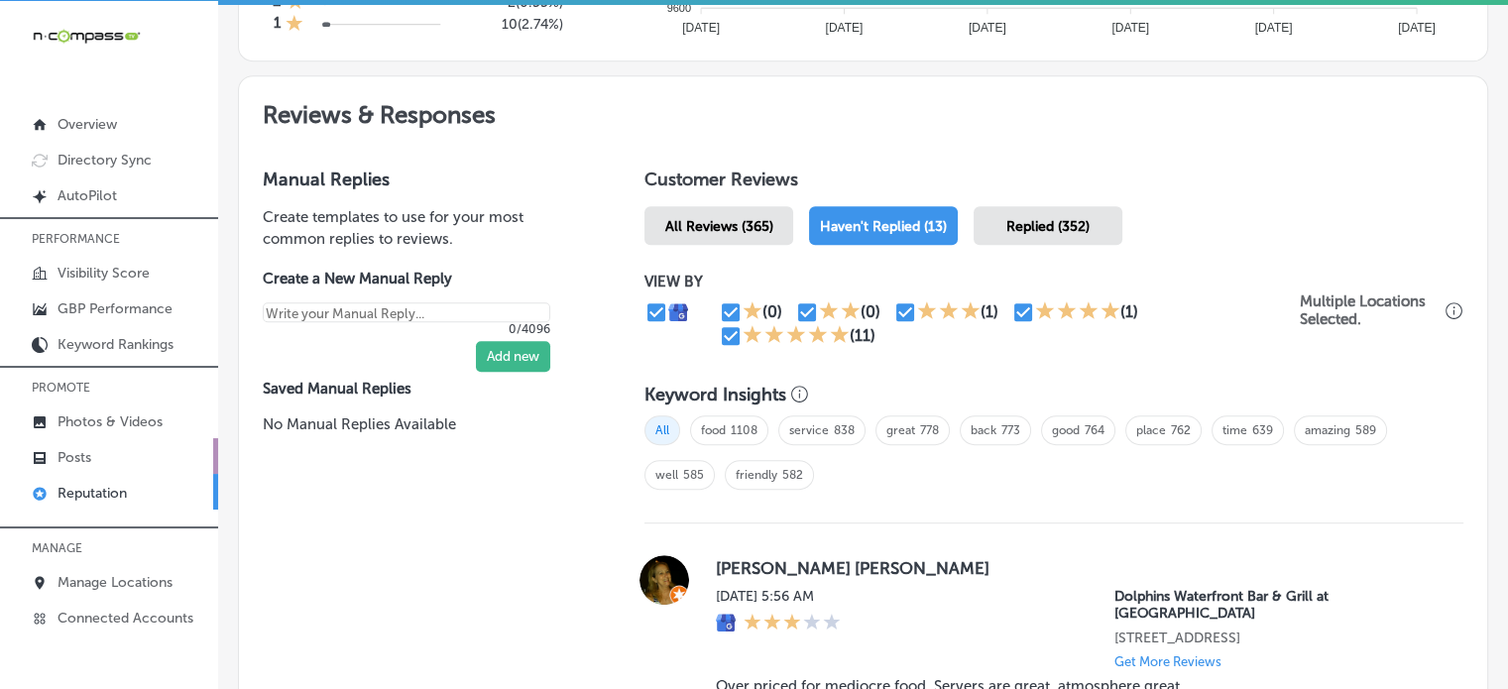
click at [90, 449] on p "Posts" at bounding box center [74, 457] width 34 height 17
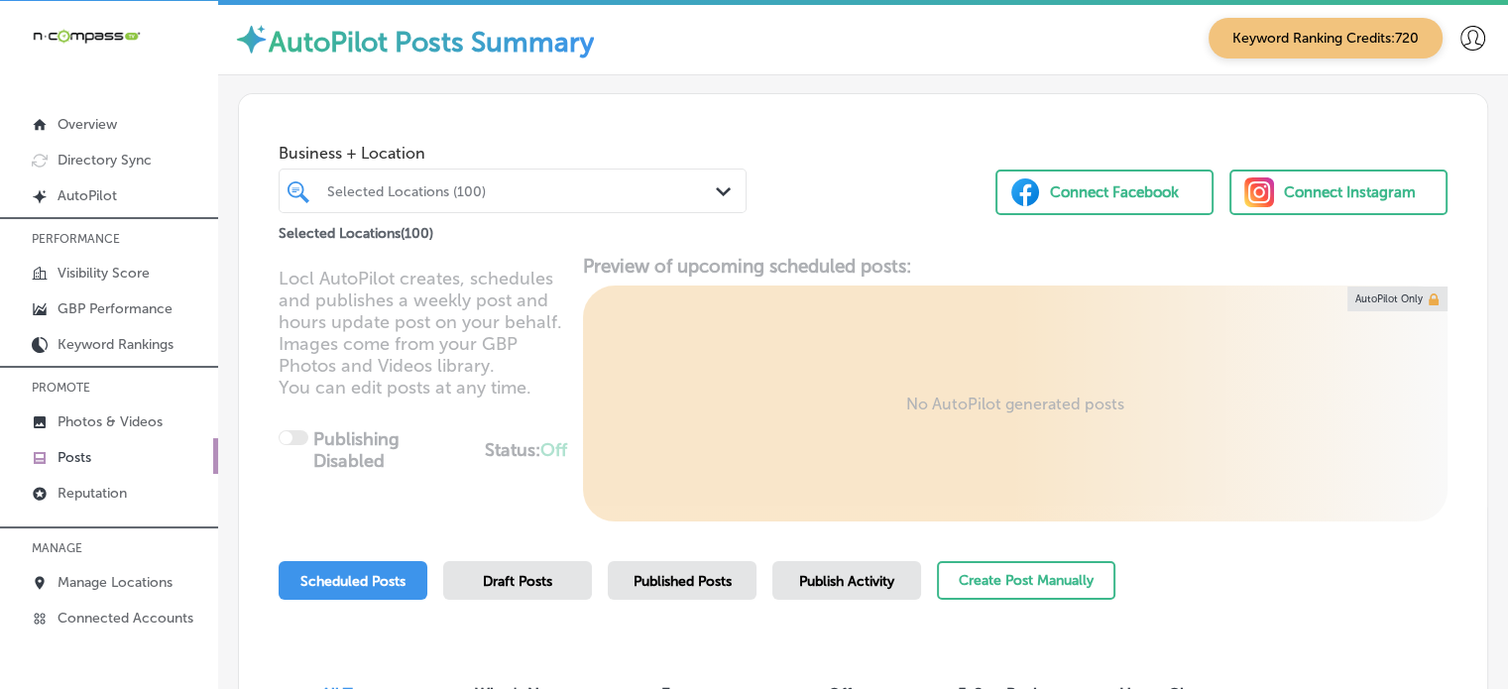
scroll to position [129, 0]
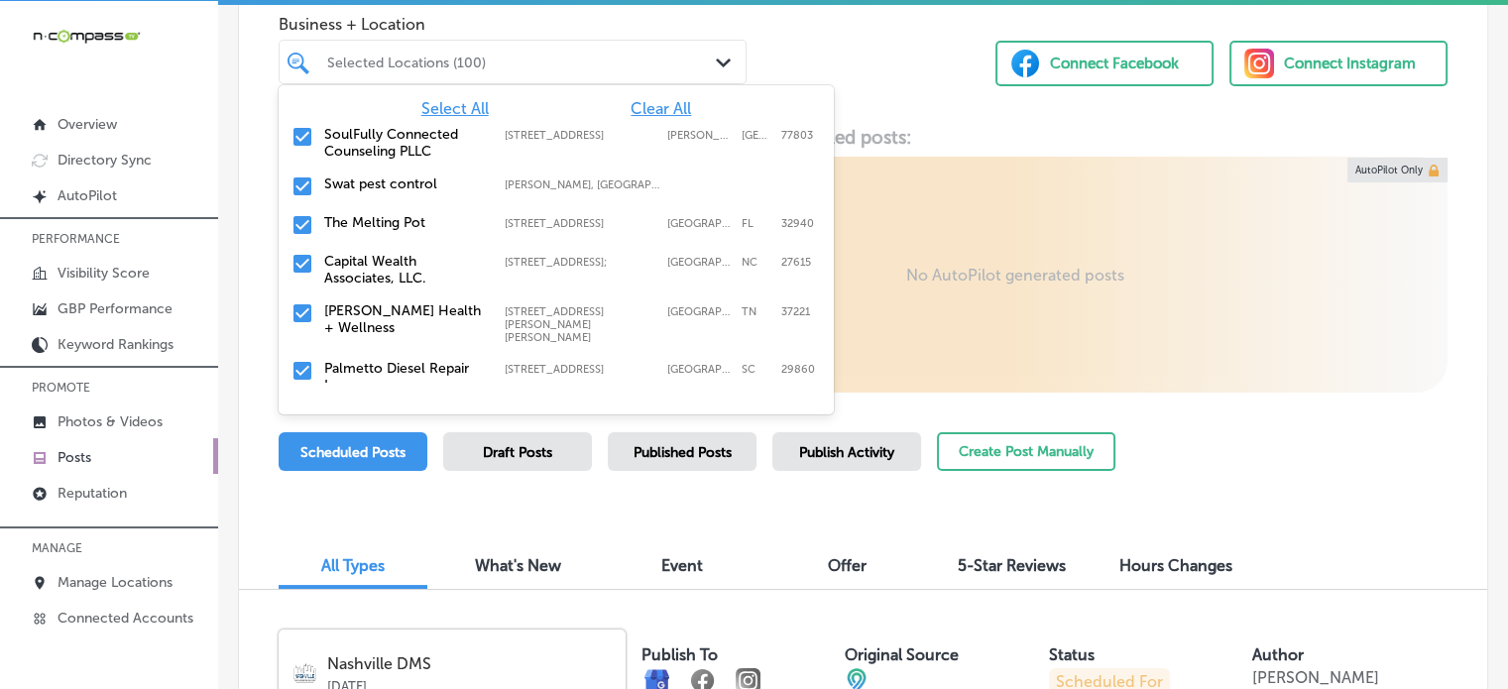
click at [536, 49] on div at bounding box center [493, 62] width 337 height 27
click at [653, 103] on span "Clear All" at bounding box center [661, 108] width 60 height 19
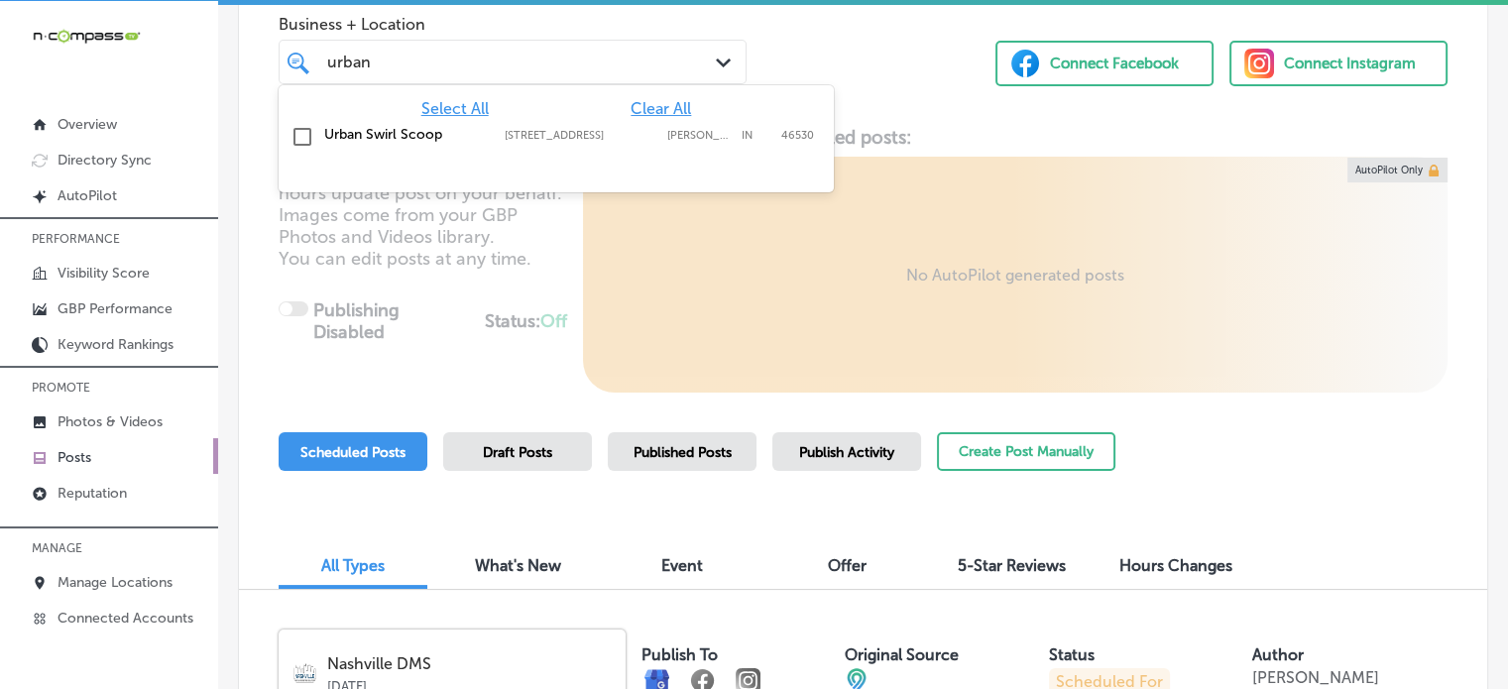
click at [425, 136] on label "Urban Swirl Scoop" at bounding box center [404, 134] width 161 height 17
type input "urban"
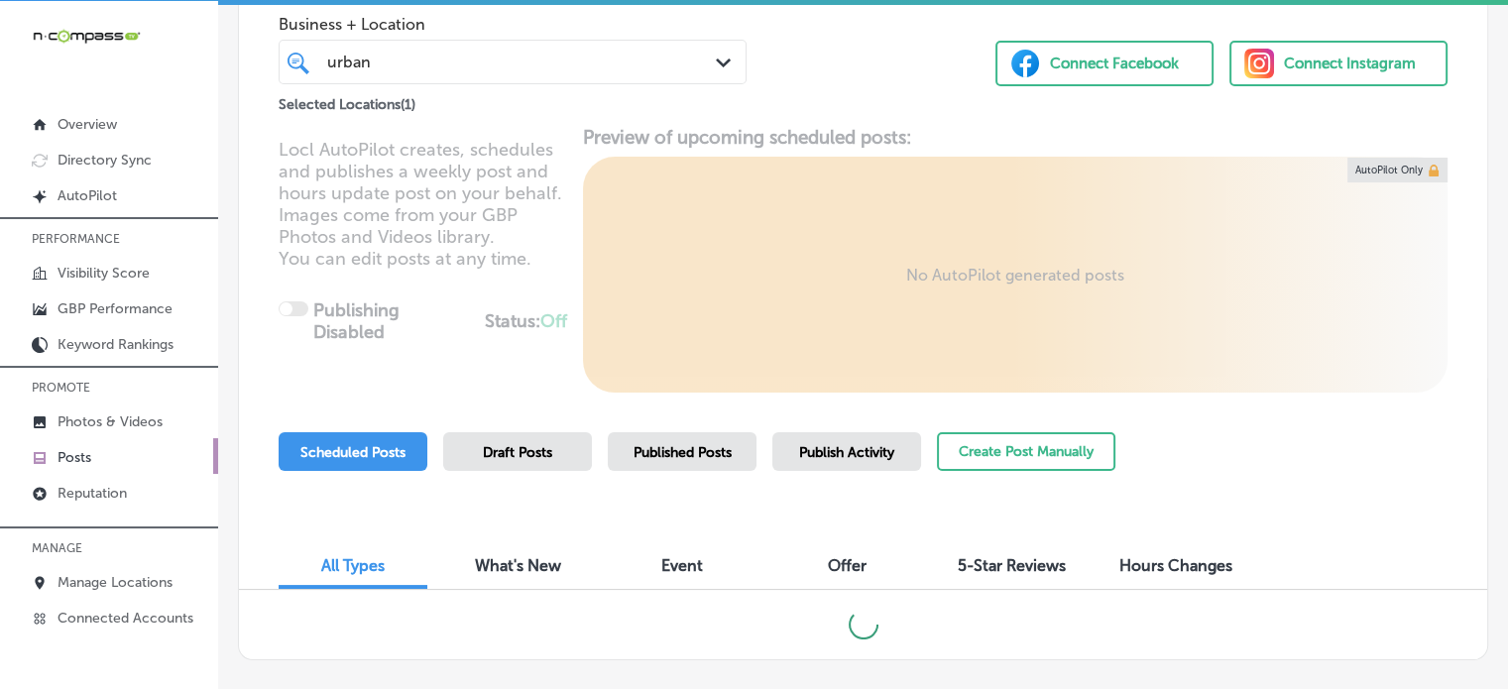
click at [851, 66] on div "Business + Location urban urban Path Created with Sketch. Selected Locations ( …" at bounding box center [863, 40] width 1248 height 151
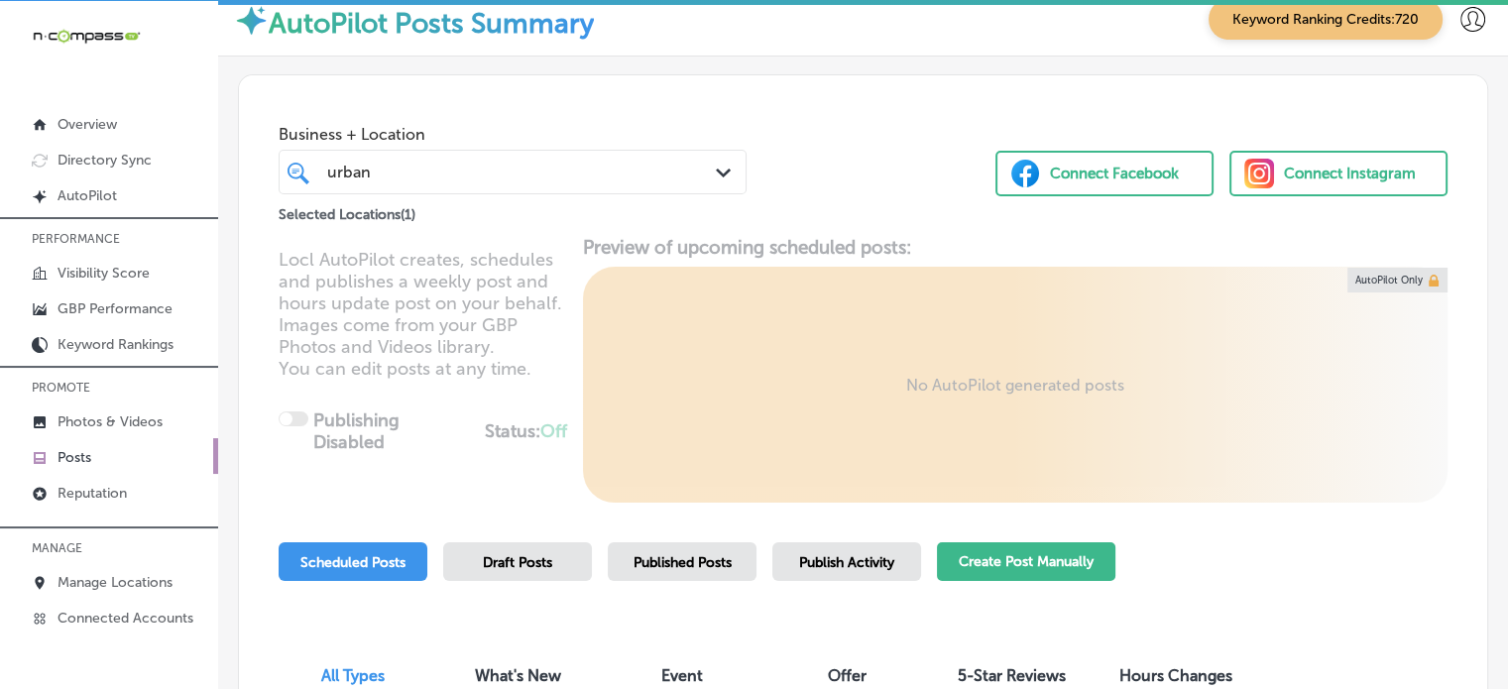
scroll to position [16, 0]
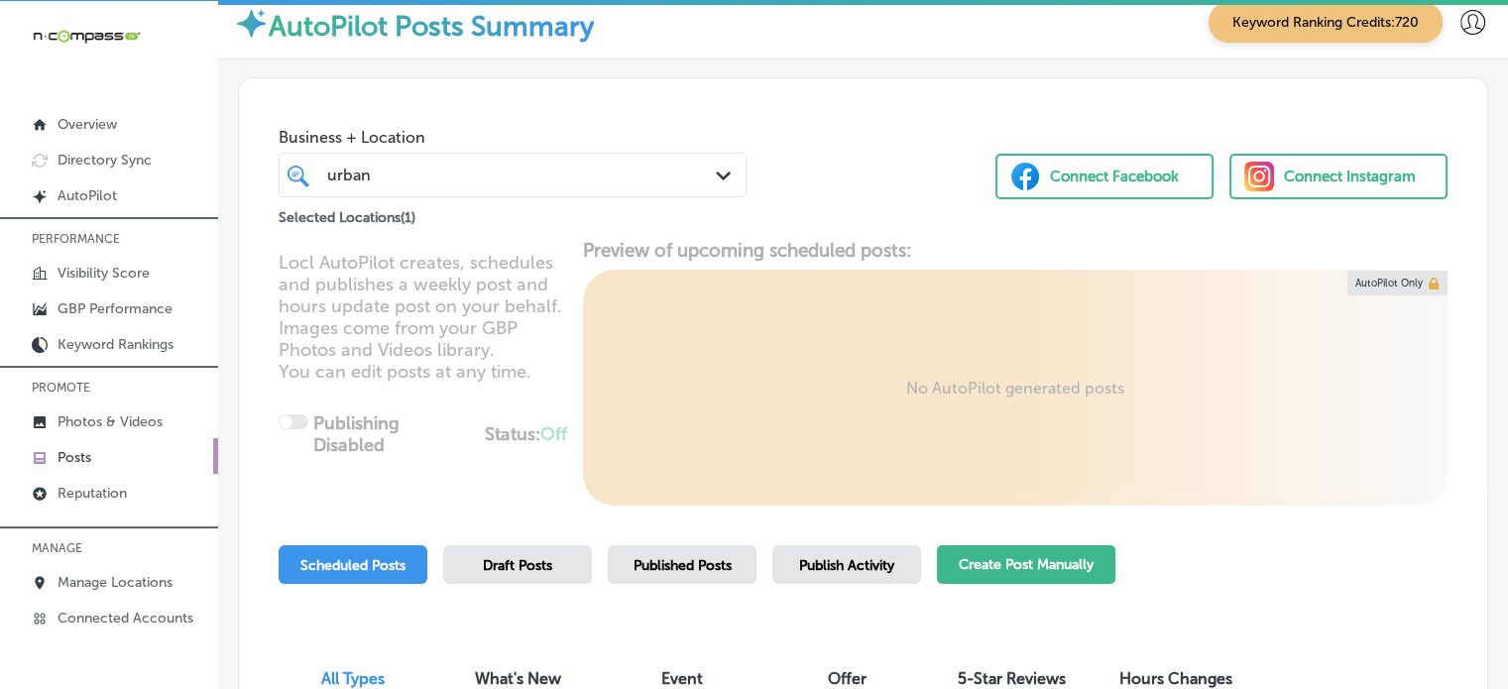
click at [1030, 553] on button "Create Post Manually" at bounding box center [1026, 564] width 178 height 39
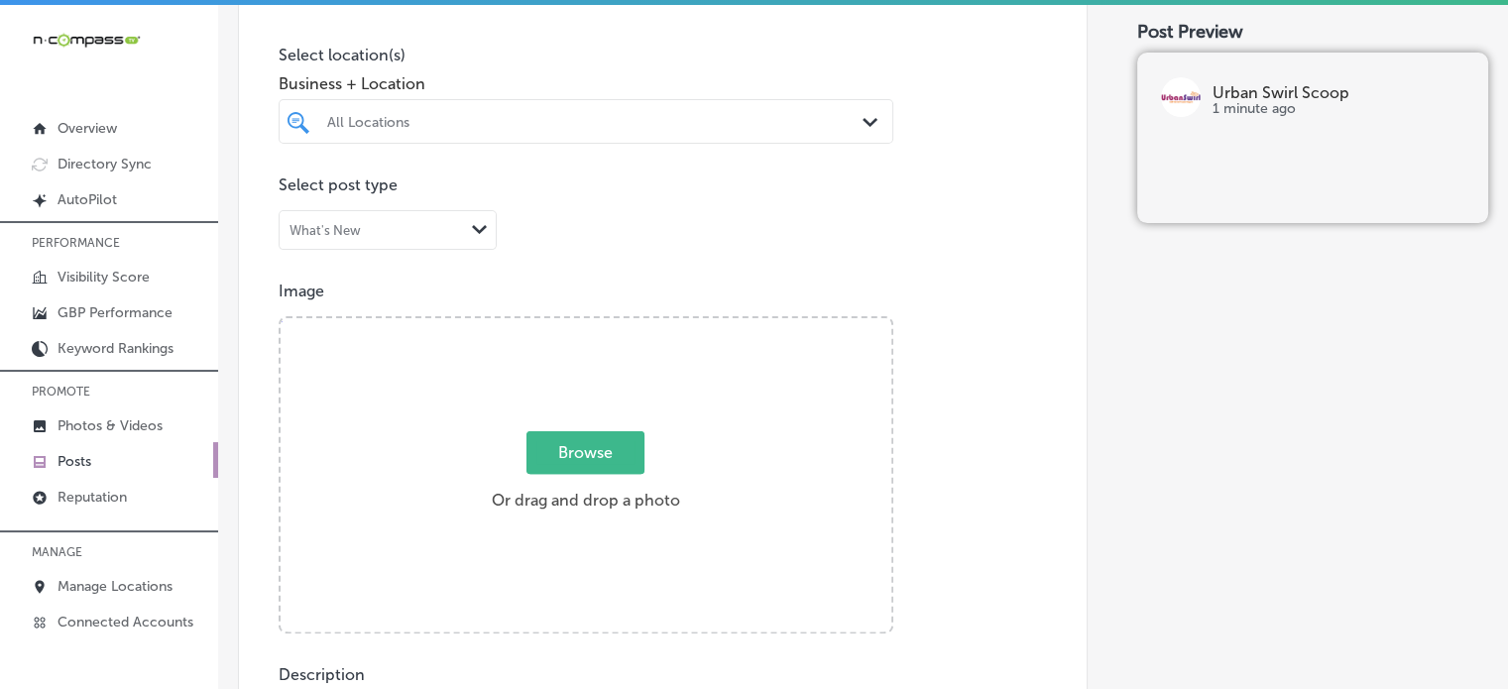
scroll to position [541, 0]
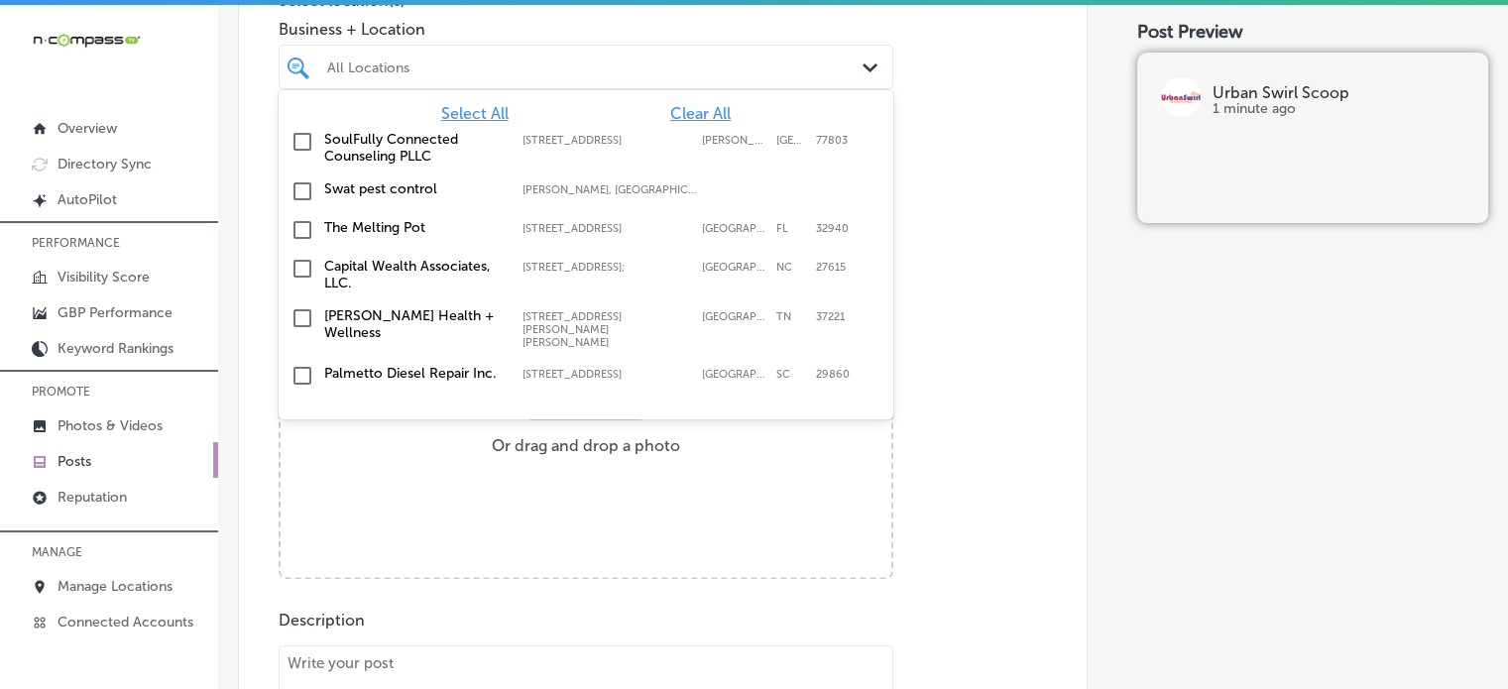
click at [553, 74] on div "All Locations" at bounding box center [595, 66] width 537 height 17
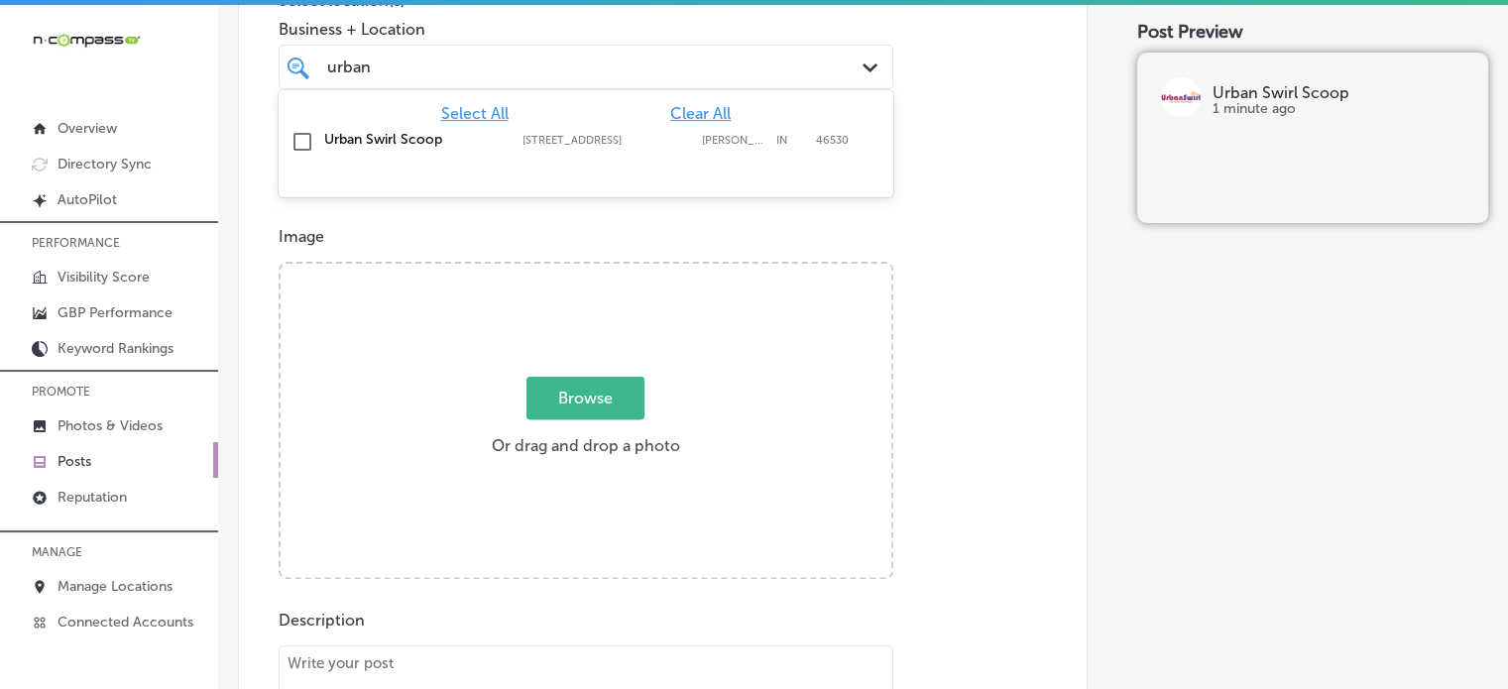
click at [404, 139] on label "Urban Swirl Scoop" at bounding box center [413, 139] width 178 height 17
type input "urban"
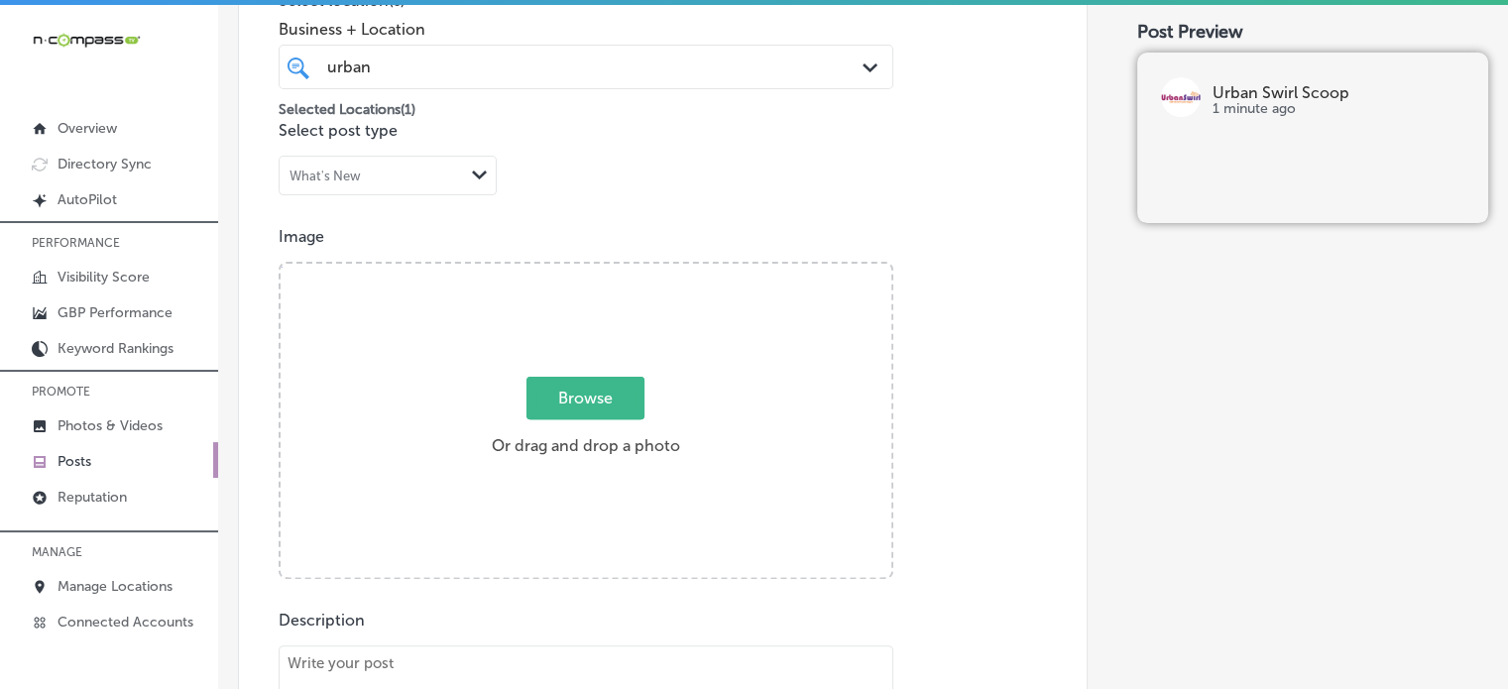
click at [980, 263] on div "Image Powered by PQINA Browse Or drag and drop a photo" at bounding box center [663, 403] width 768 height 352
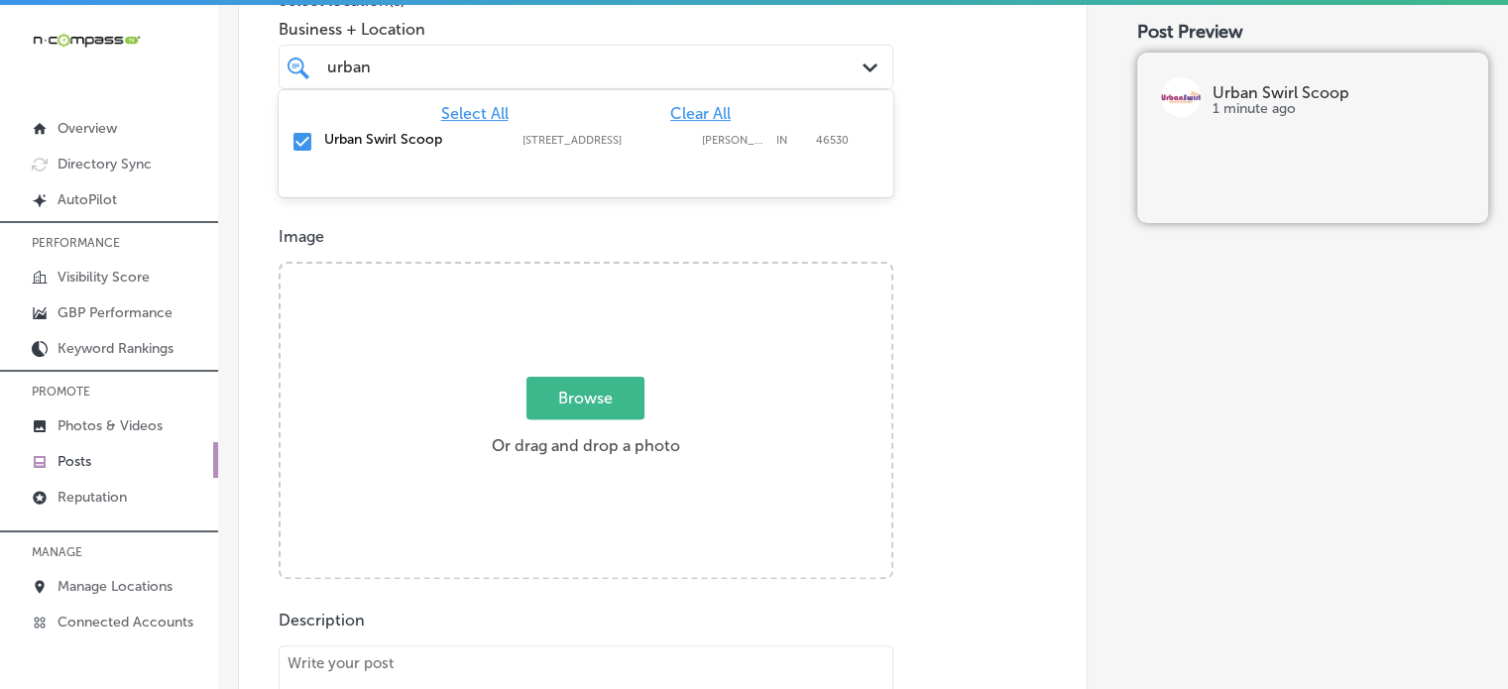
click at [621, 70] on div "urban urban" at bounding box center [559, 67] width 469 height 27
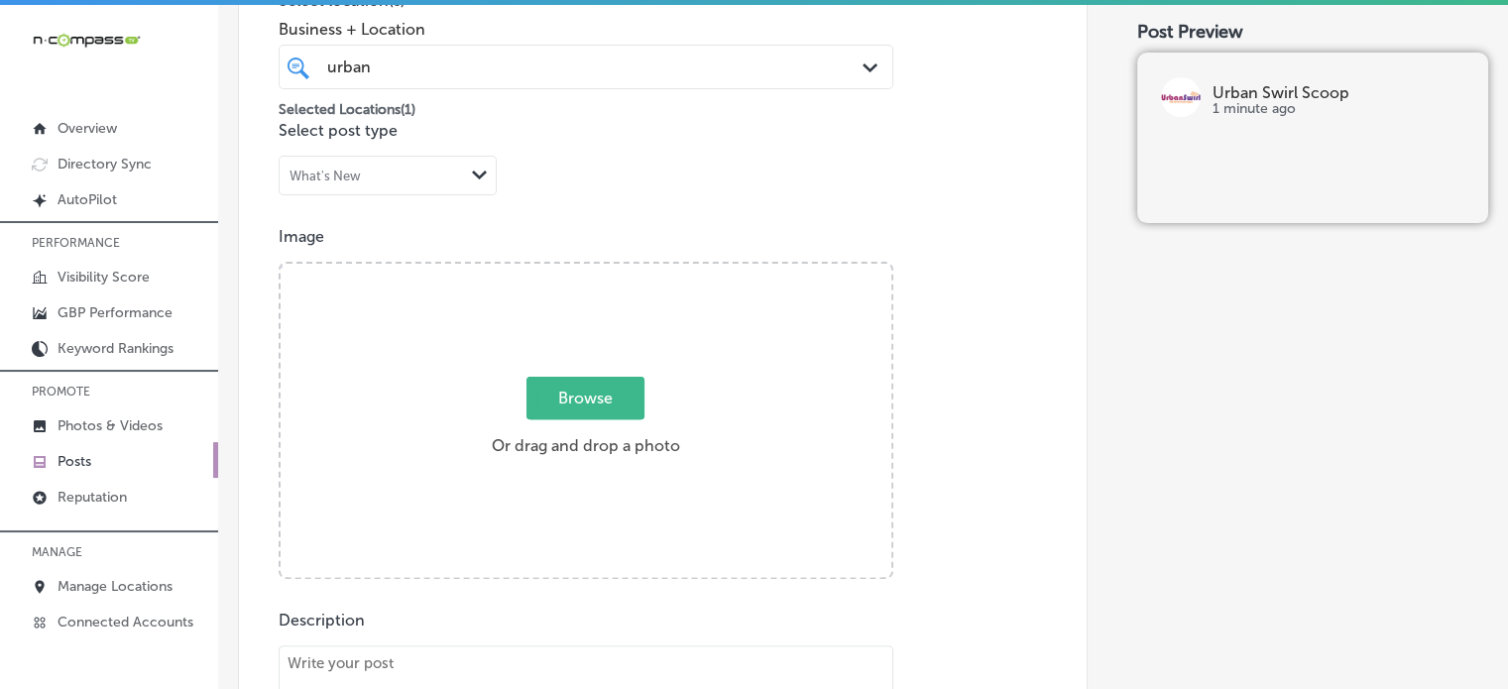
click at [921, 188] on div "Post content Select location(s) Business + Location urban urban Path Created wi…" at bounding box center [663, 493] width 850 height 1255
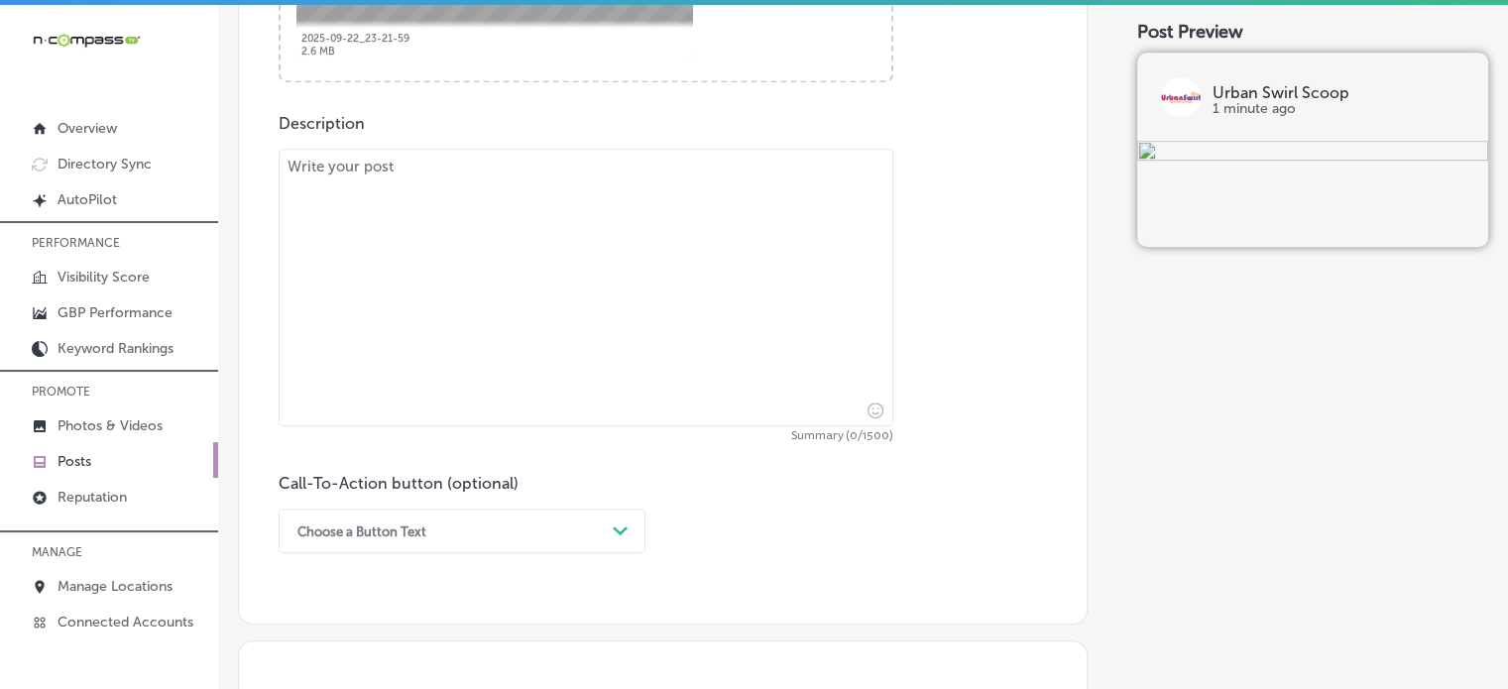
scroll to position [1059, 0]
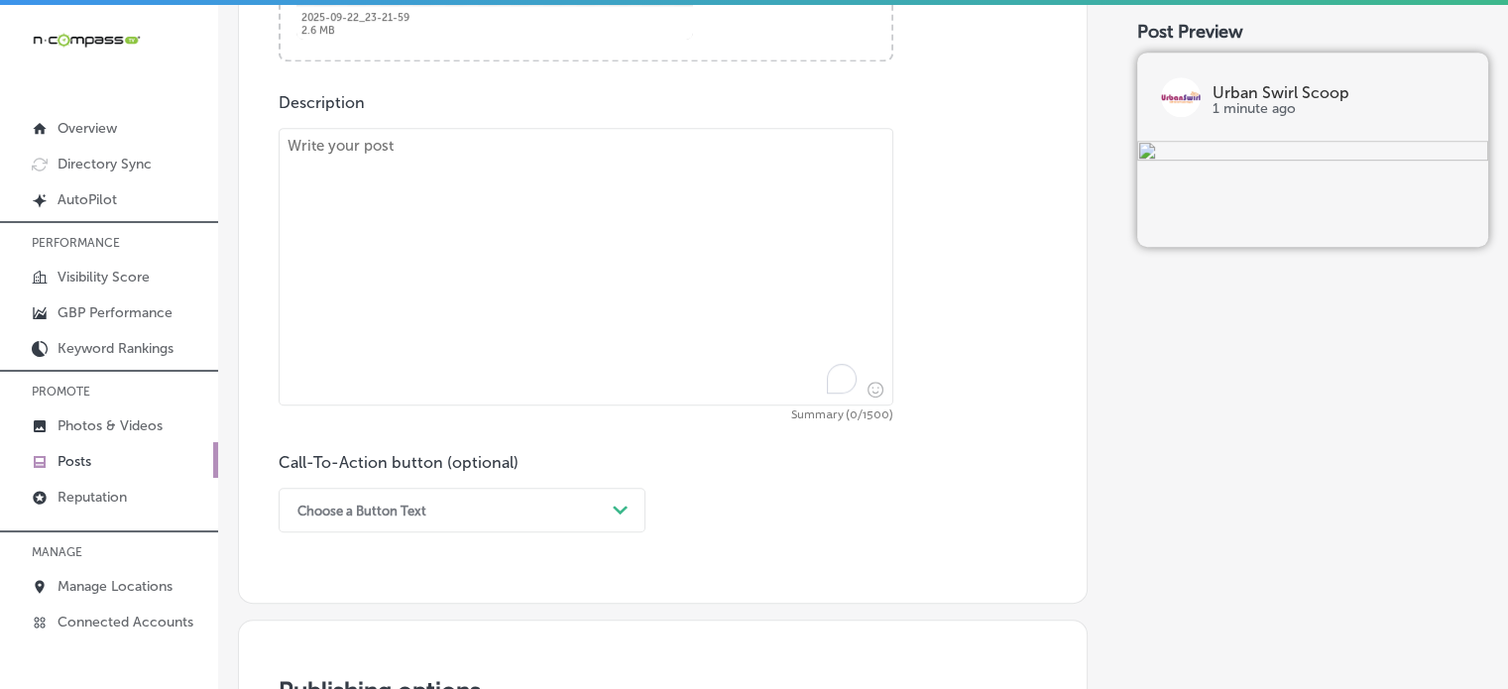
click at [617, 295] on textarea "To enrich screen reader interactions, please activate Accessibility in Grammarl…" at bounding box center [586, 267] width 615 height 278
paste textarea ""Looking to host the perfect event? Urban Swirl & Scoop serving Granger, Mishaw…"
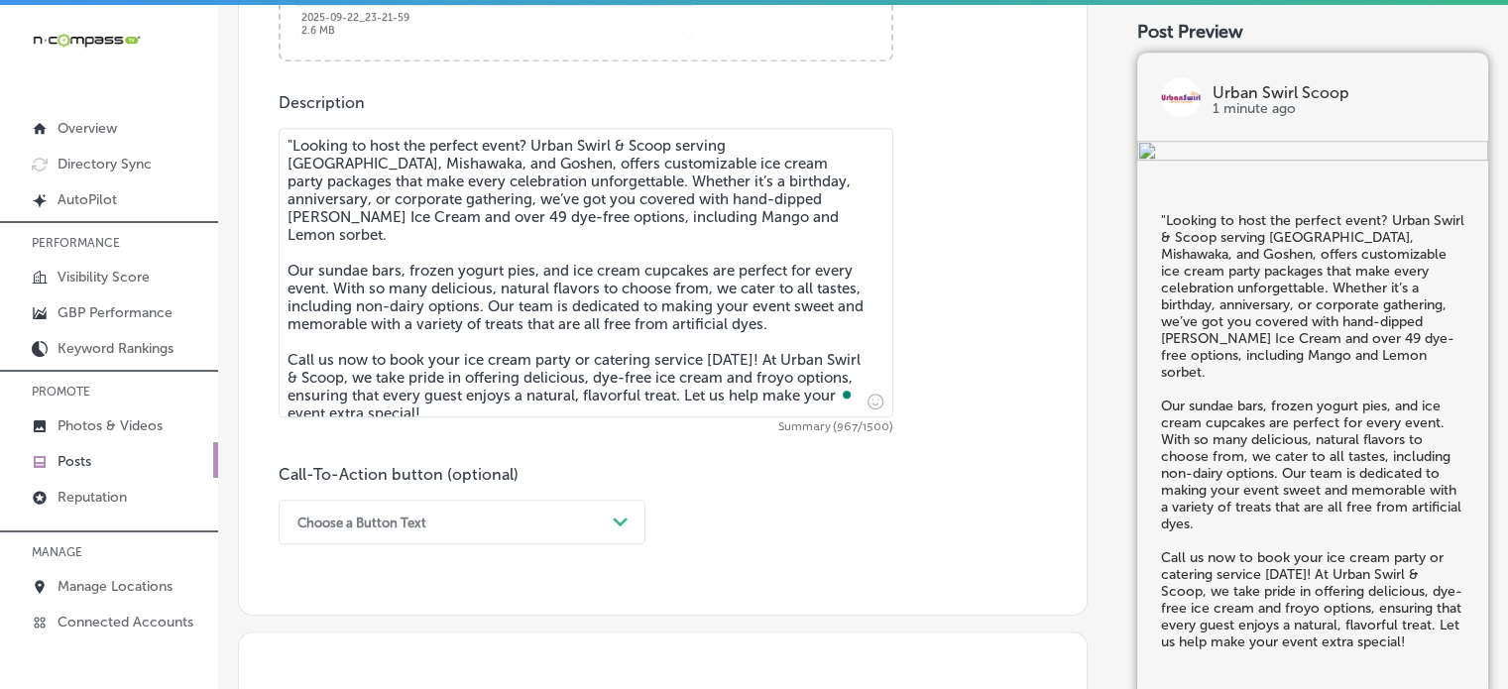
click at [295, 144] on textarea ""Looking to host the perfect event? Urban Swirl & Scoop serving Granger, Mishaw…" at bounding box center [586, 272] width 615 height 289
type textarea "Looking to host the perfect event? Urban Swirl & Scoop serving [GEOGRAPHIC_DATA…"
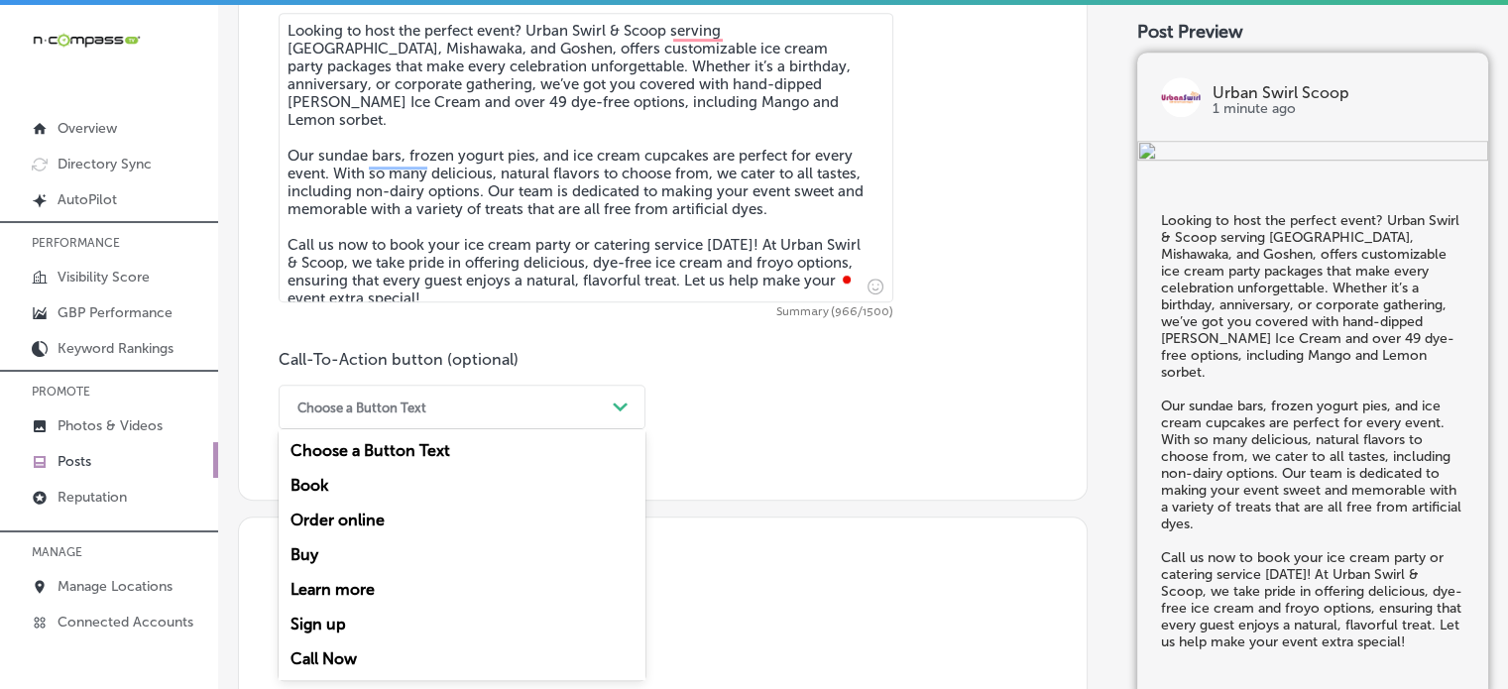
click at [549, 429] on div "option Order online focused, 3 of 7. 7 results available. Use Up and Down to ch…" at bounding box center [462, 407] width 367 height 45
click at [341, 661] on div "Call Now" at bounding box center [462, 658] width 367 height 35
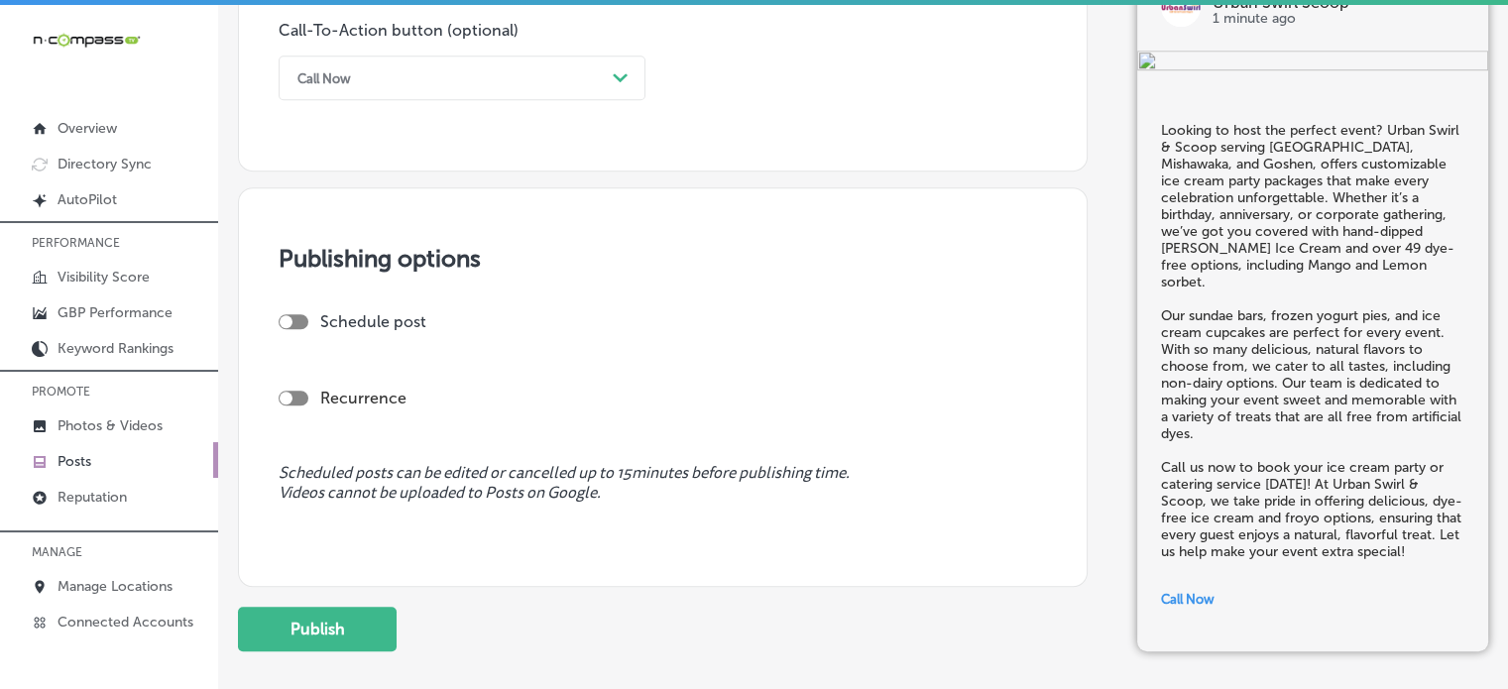
scroll to position [1522, 0]
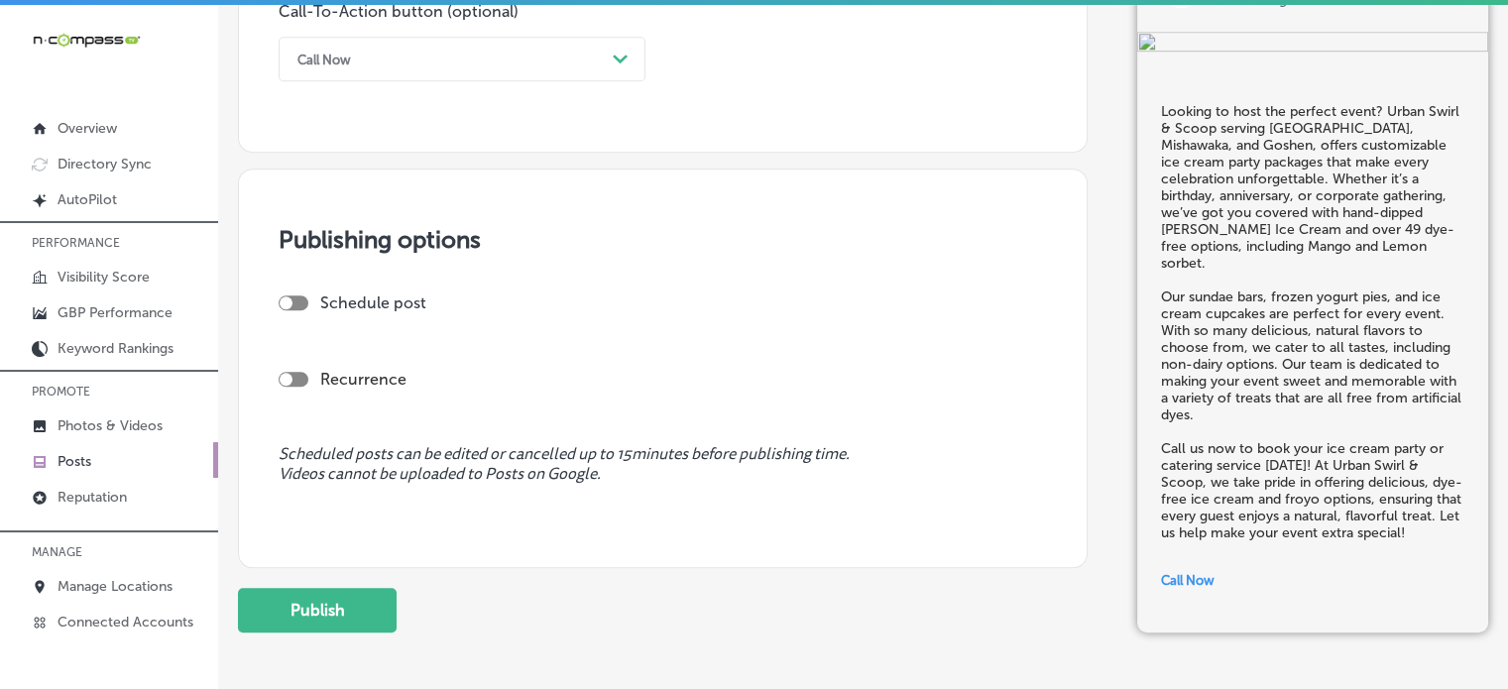
click at [301, 303] on div "Schedule post" at bounding box center [655, 302] width 752 height 19
click at [301, 303] on div at bounding box center [294, 302] width 30 height 15
checkbox input "true"
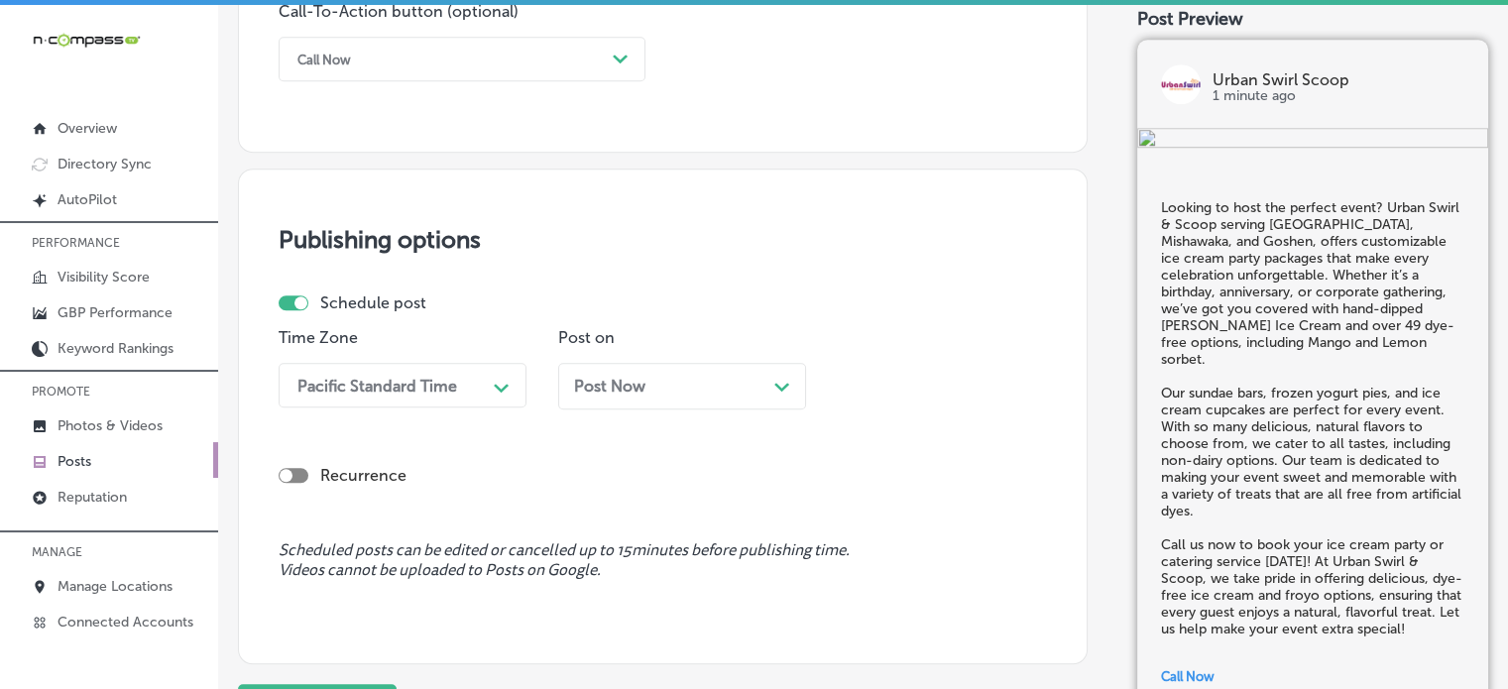
scroll to position [1545, 0]
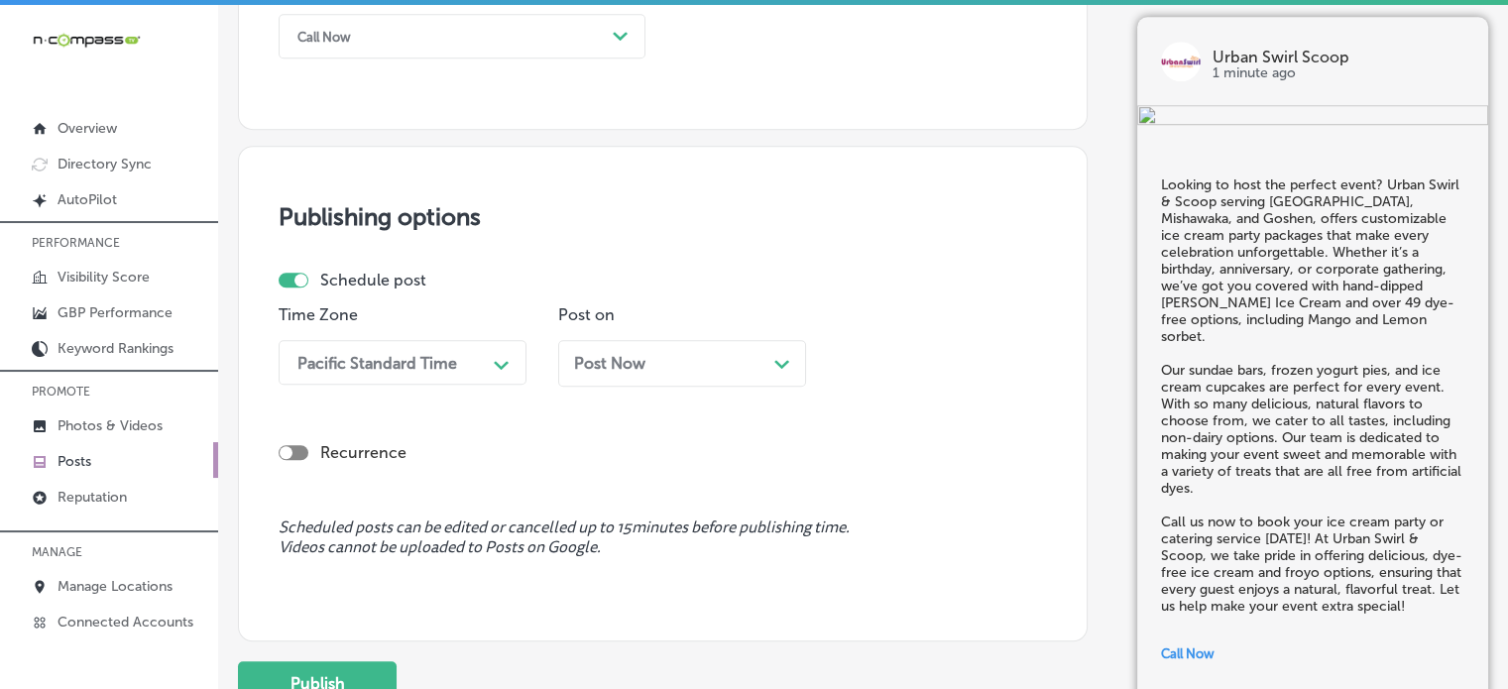
click at [476, 380] on div "Pacific Standard Time Path Created with Sketch." at bounding box center [403, 362] width 248 height 45
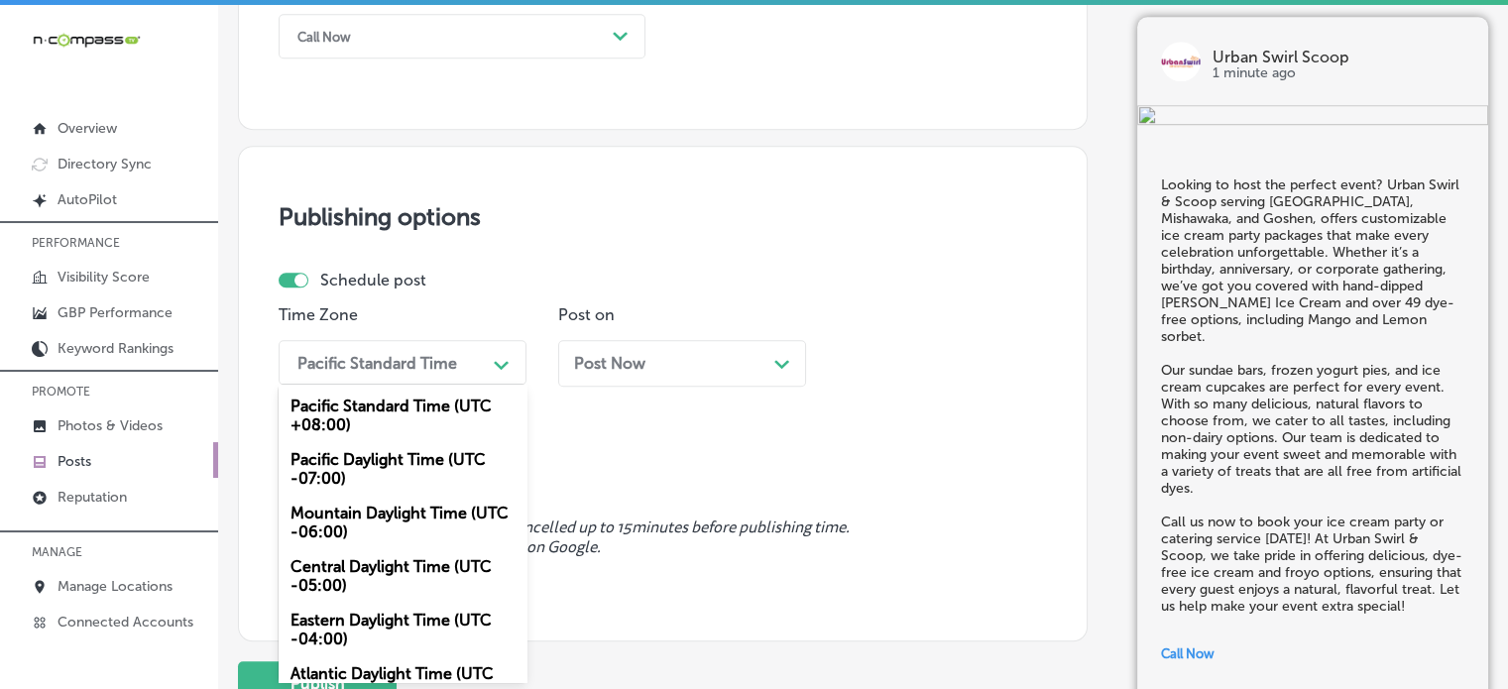
click at [326, 520] on div "Mountain Daylight Time (UTC -06:00)" at bounding box center [403, 523] width 248 height 54
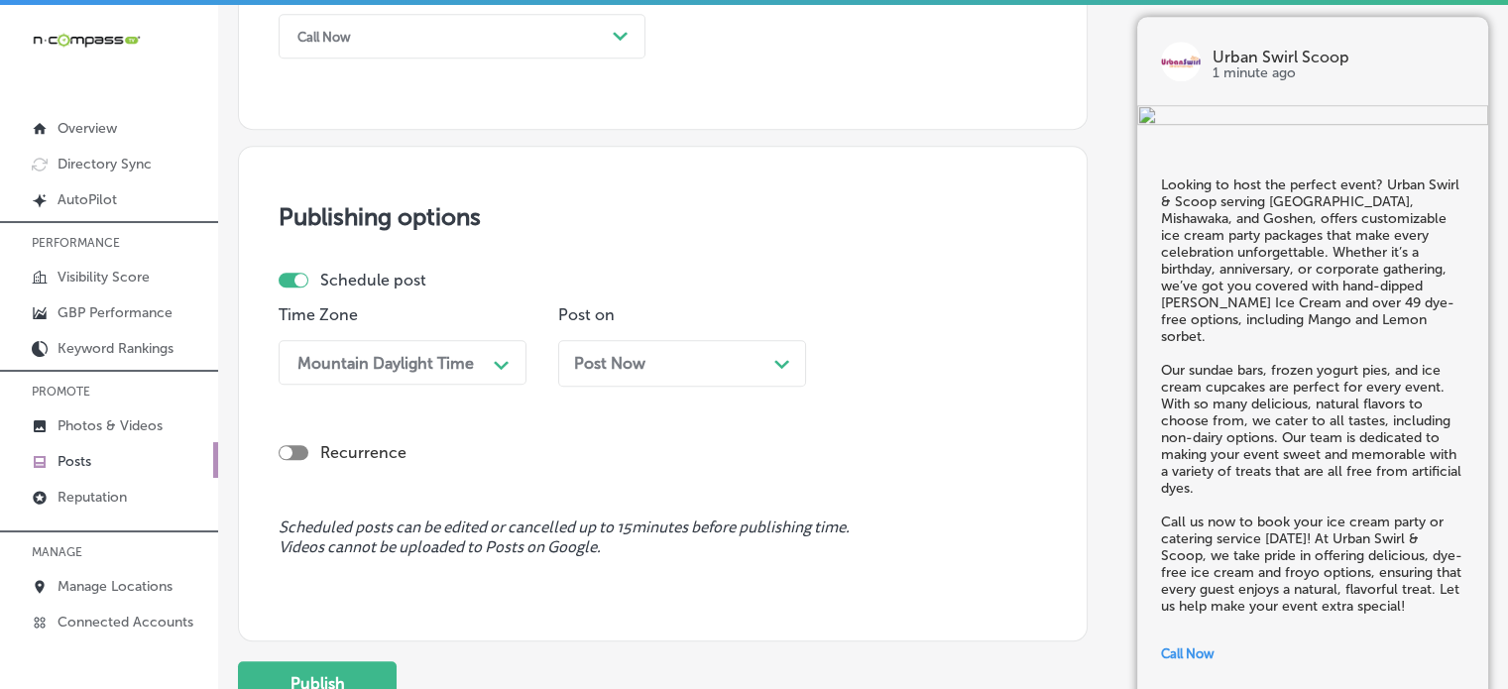
click at [608, 367] on span "Post Now" at bounding box center [609, 363] width 71 height 19
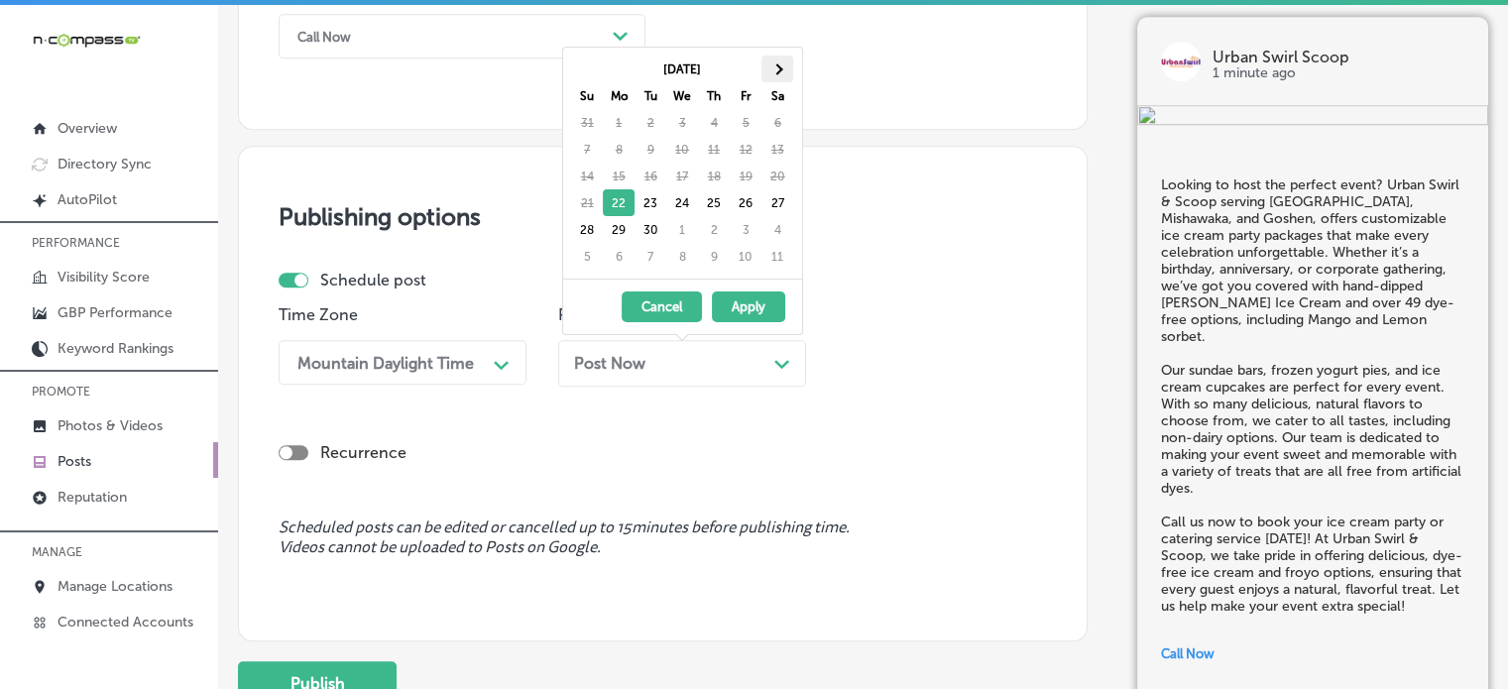
click at [782, 59] on th at bounding box center [777, 69] width 32 height 27
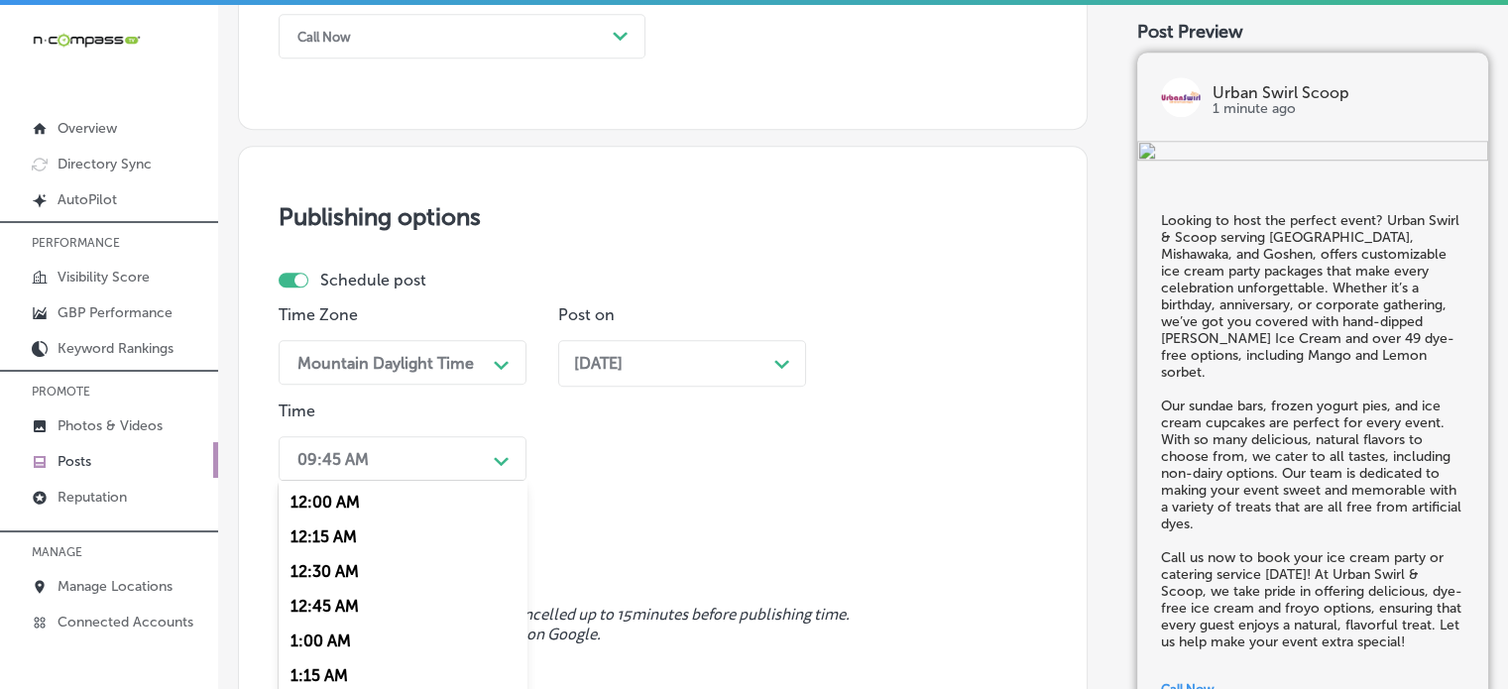
scroll to position [1642, 0]
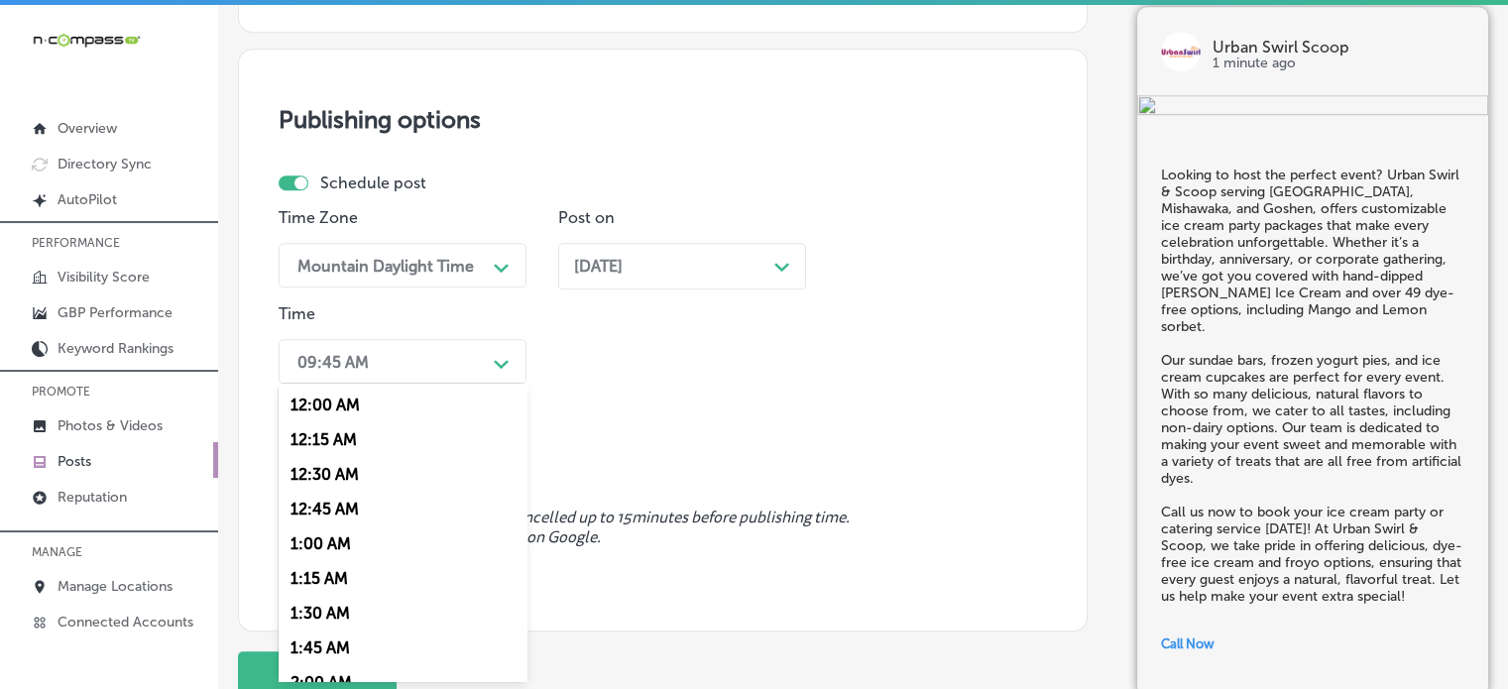
click at [442, 384] on div "option 12:30 AM focused, 3 of 96. 96 results available. Use Up and Down to choo…" at bounding box center [403, 361] width 248 height 45
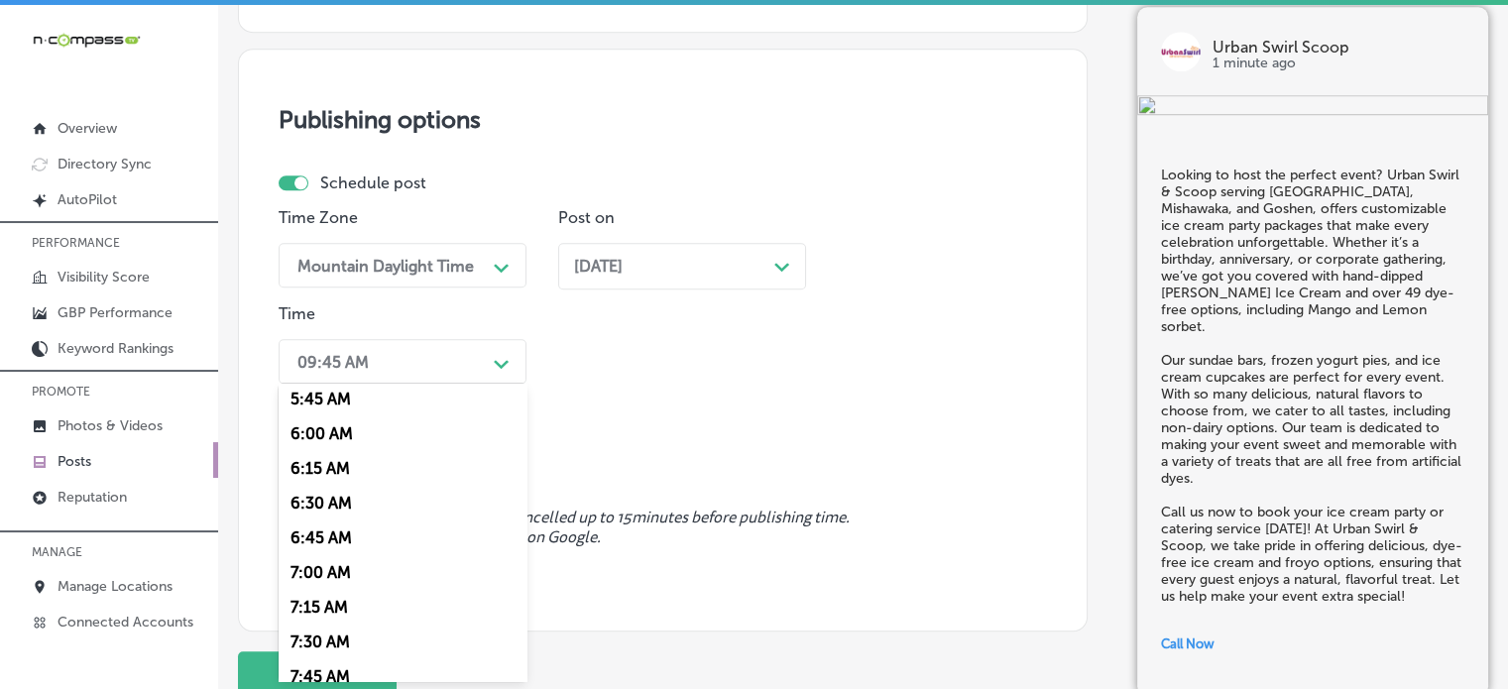
click at [326, 579] on div "7:00 AM" at bounding box center [403, 572] width 248 height 35
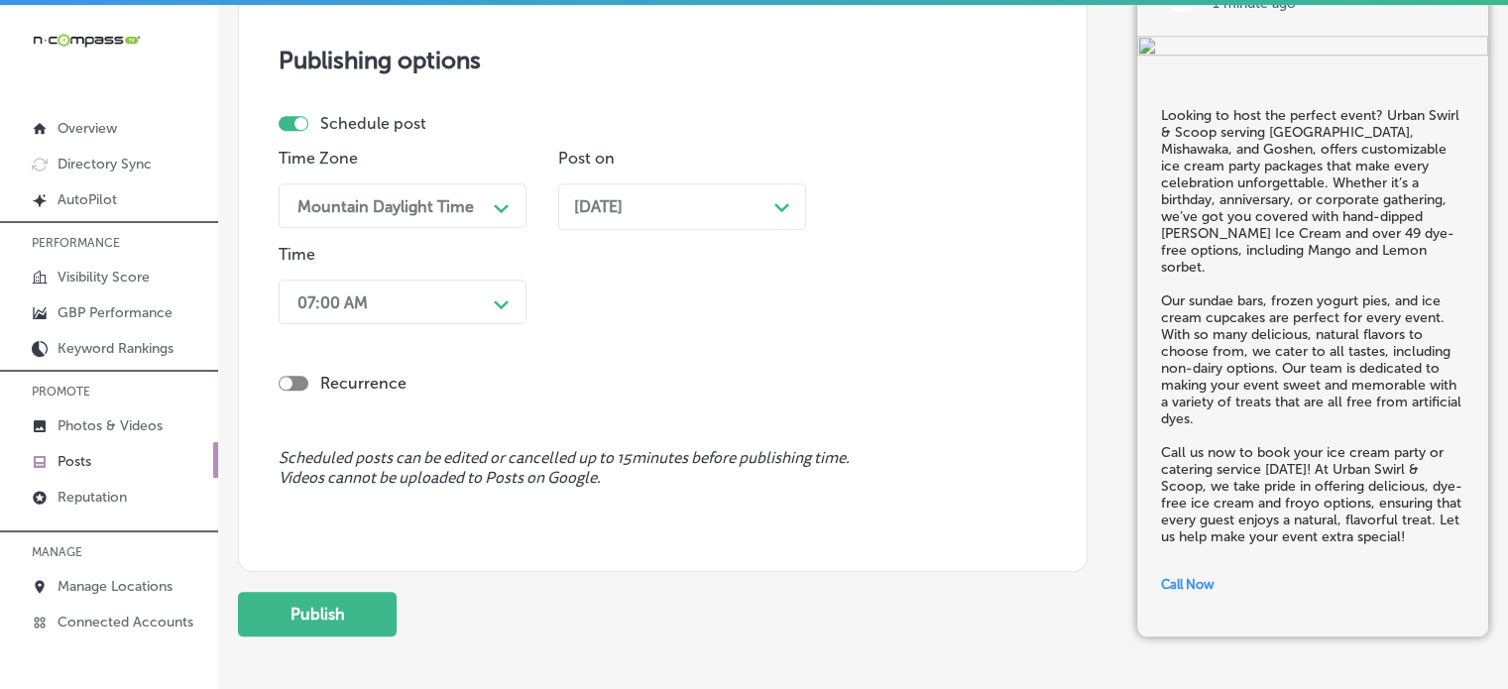
scroll to position [1725, 0]
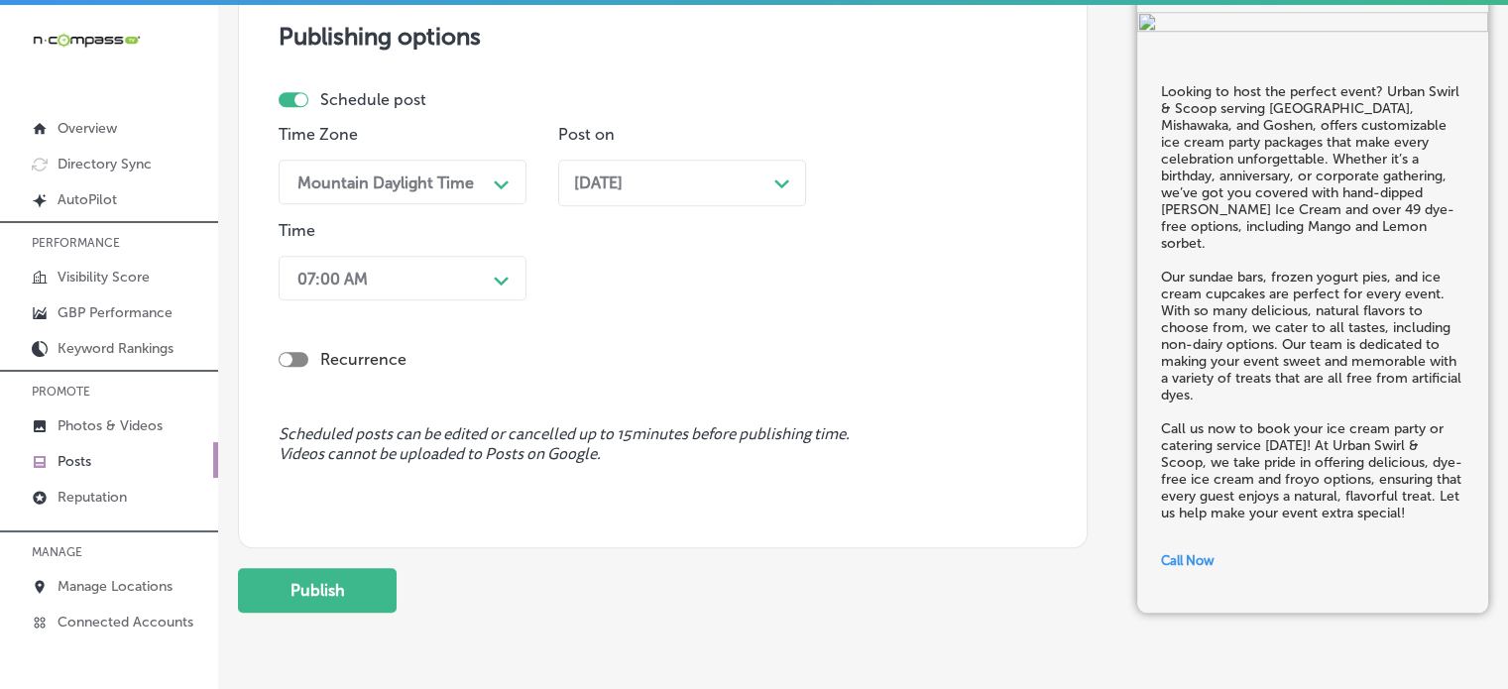
click at [498, 453] on span "Scheduled posts can be edited or cancelled up to 15 minutes before publishing t…" at bounding box center [663, 444] width 768 height 38
click at [324, 600] on button "Publish" at bounding box center [317, 590] width 159 height 45
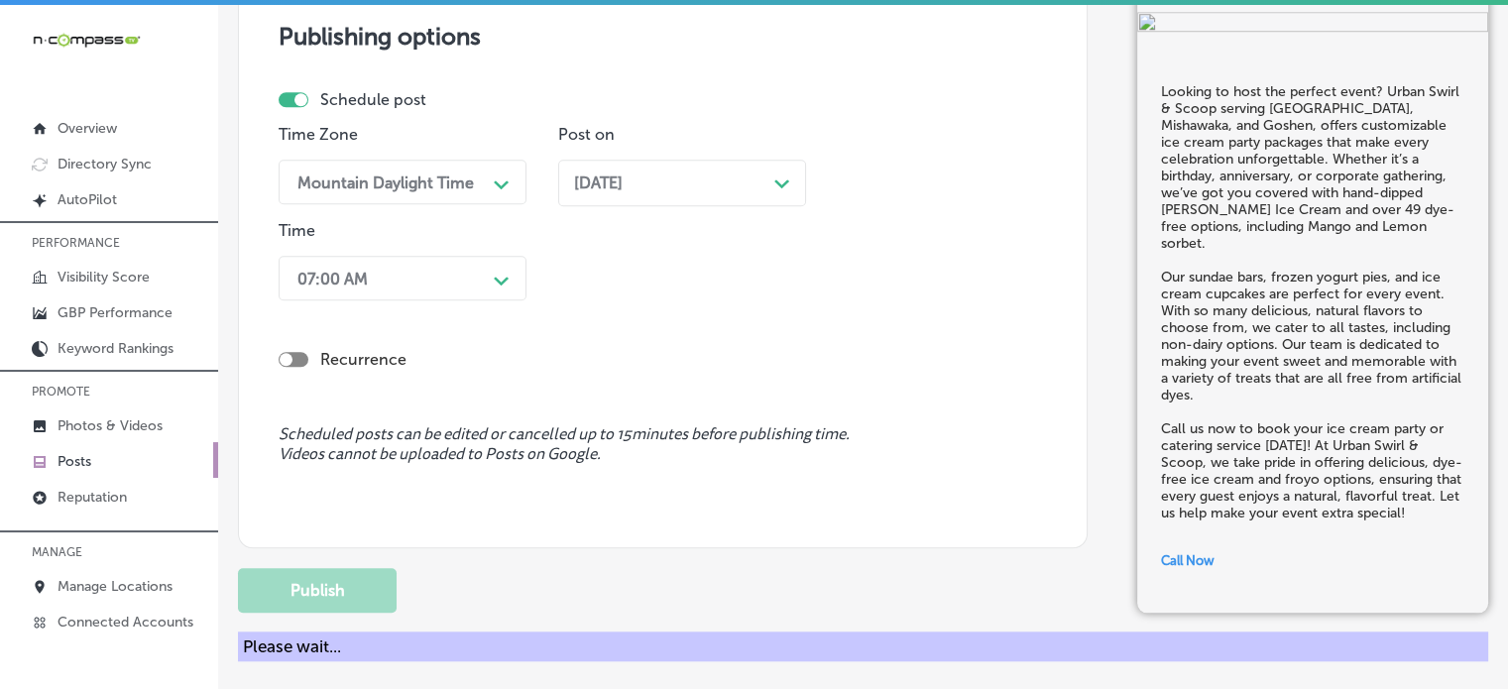
scroll to position [1705, 0]
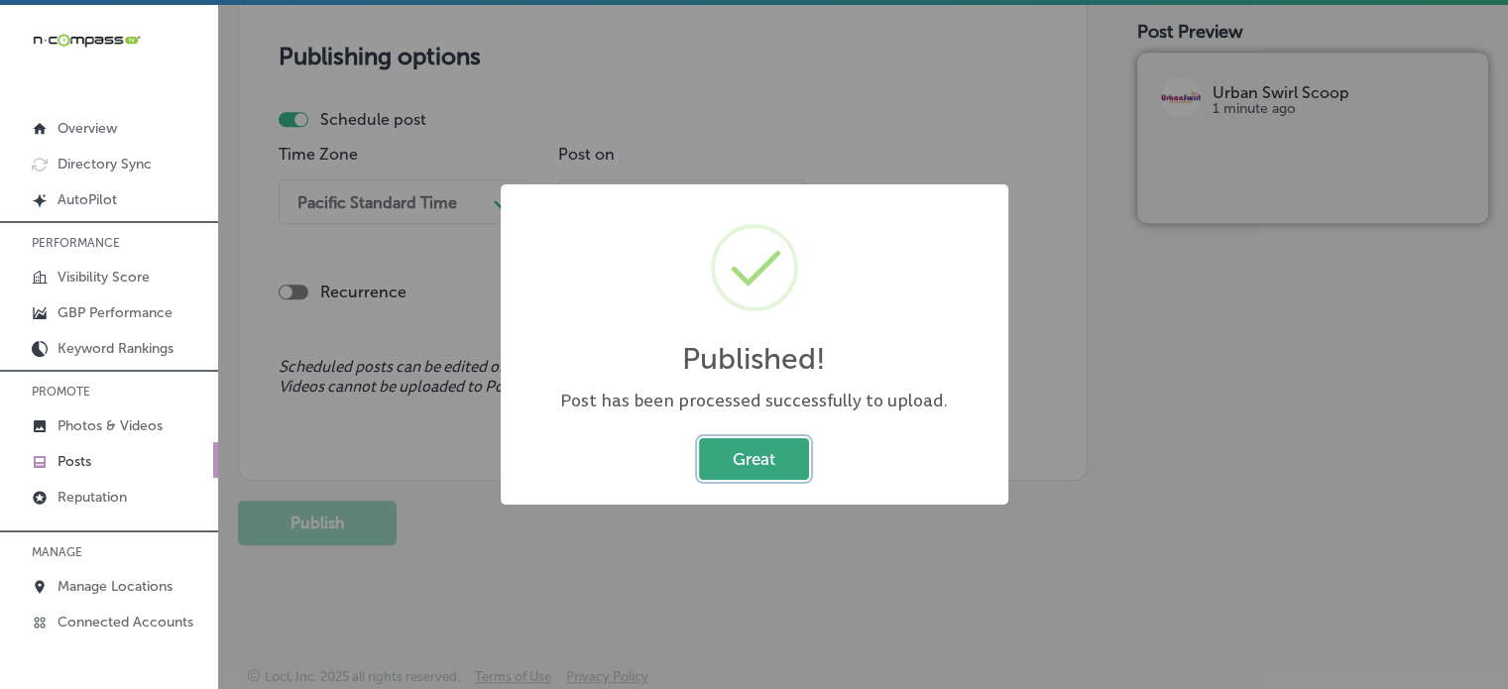
click at [772, 449] on button "Great" at bounding box center [754, 458] width 110 height 41
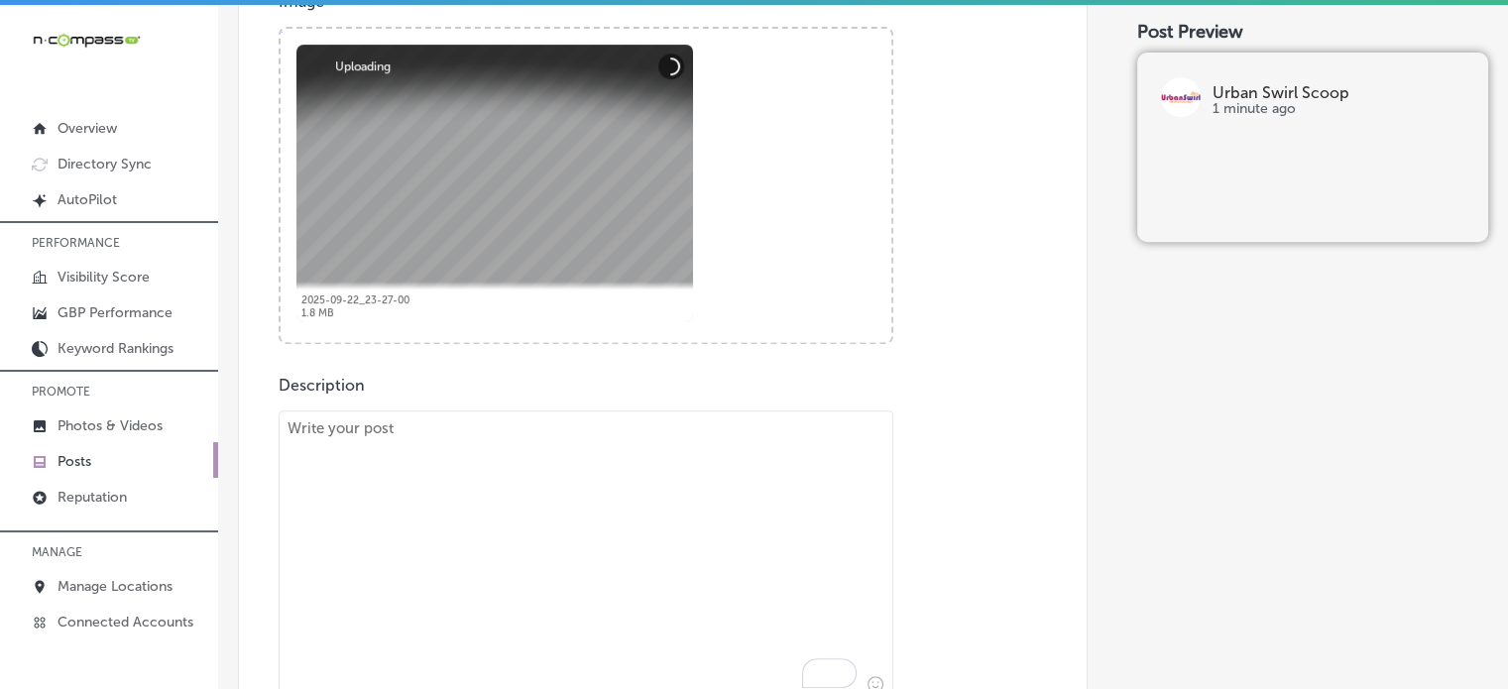
scroll to position [788, 0]
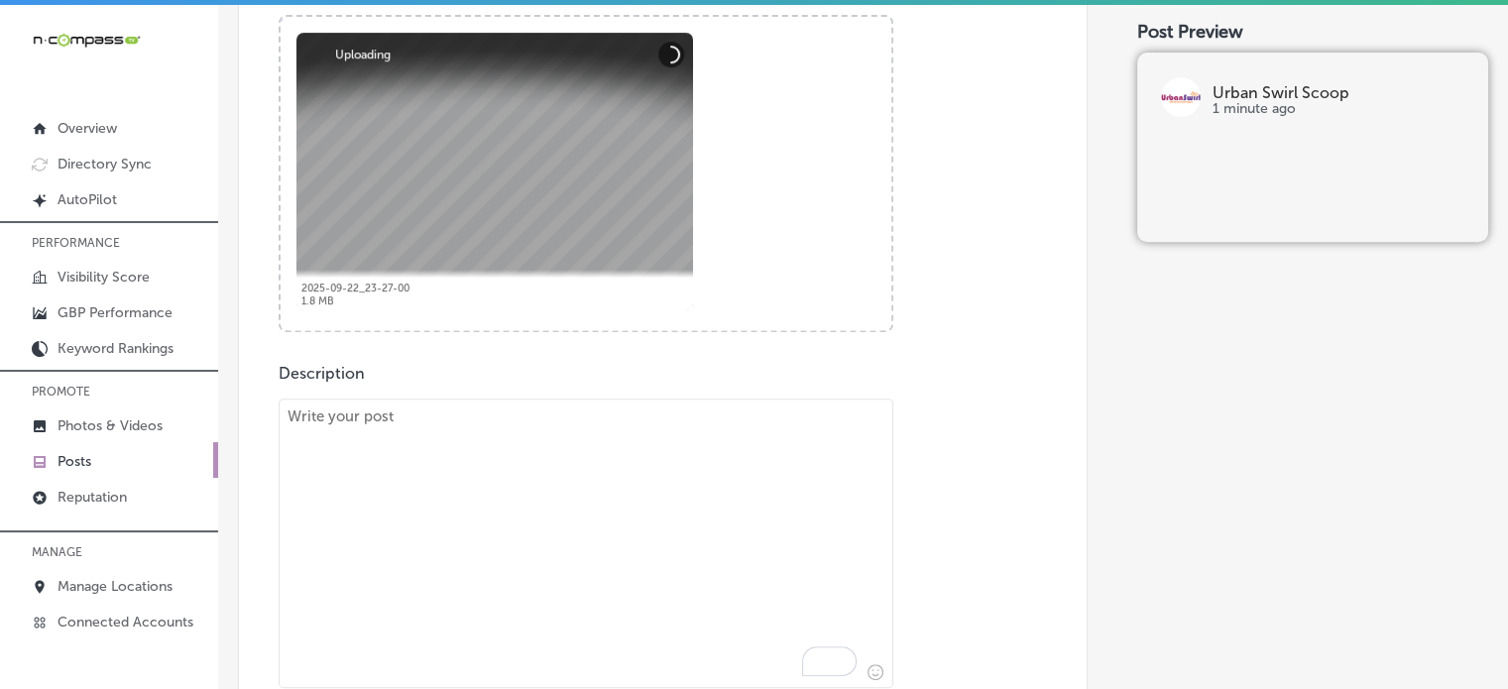
click at [714, 477] on textarea "To enrich screen reader interactions, please activate Accessibility in Grammarl…" at bounding box center [586, 543] width 615 height 289
paste textarea ""Fall is here, and so is our delicious seasonal Pumpkin flavor at Urban Swirl &…"
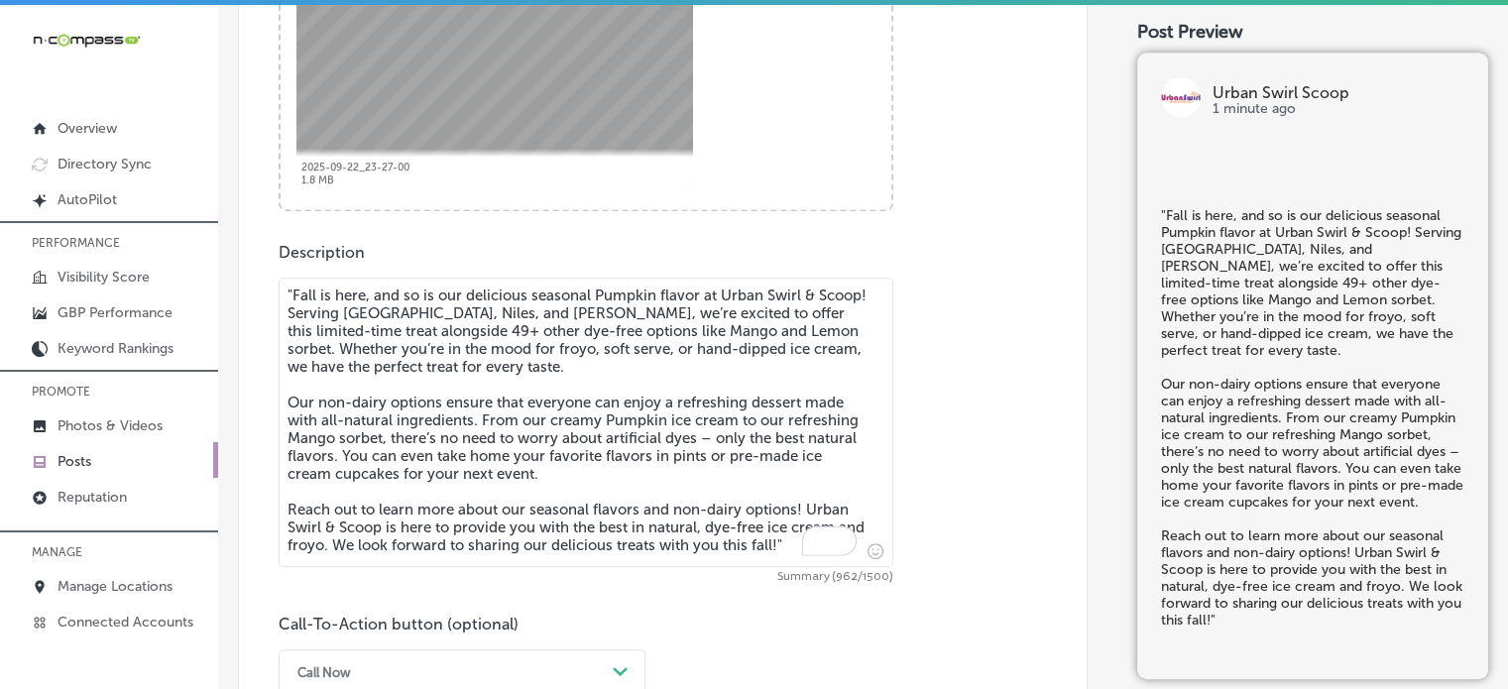
scroll to position [911, 0]
click at [293, 297] on textarea ""Fall is here, and so is our delicious seasonal Pumpkin flavor at Urban Swirl &…" at bounding box center [586, 420] width 615 height 289
click at [404, 395] on textarea "Fall is here, and so is our delicious seasonal Pumpkin flavor at Urban Swirl & …" at bounding box center [586, 420] width 615 height 289
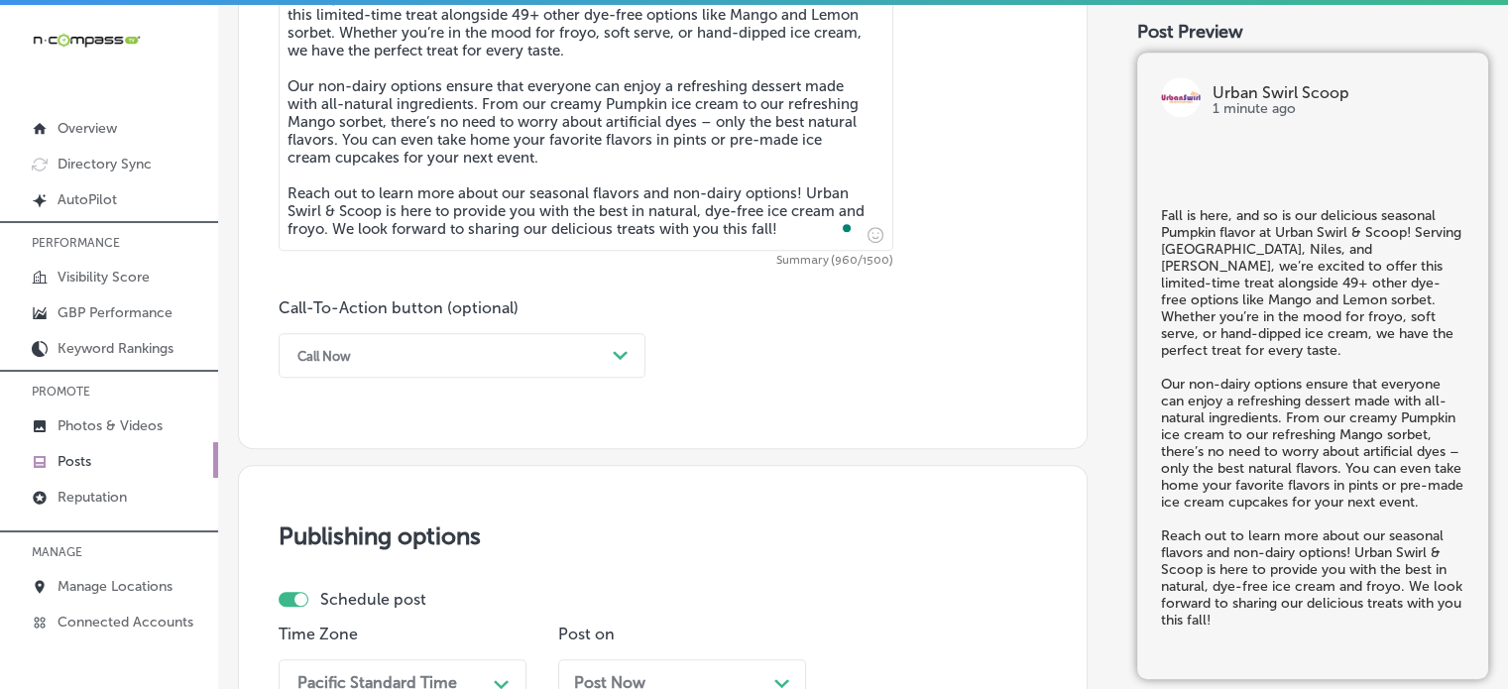
scroll to position [1226, 0]
type textarea "Fall is here, and so is our delicious seasonal Pumpkin flavor at Urban Swirl & …"
click at [503, 328] on div "Call-To-Action button (optional) Call Now Path Created with Sketch." at bounding box center [462, 336] width 367 height 79
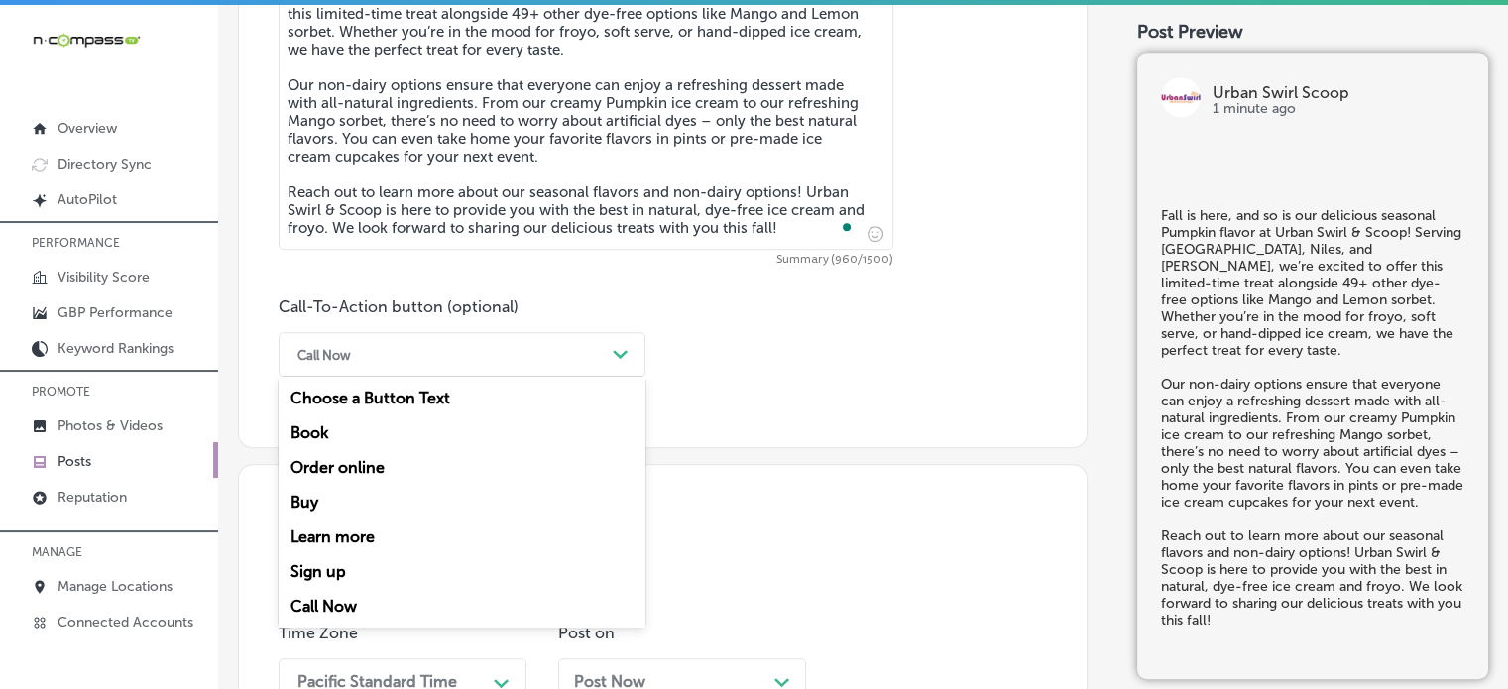
click at [563, 369] on div "Call Now Path Created with Sketch." at bounding box center [462, 354] width 367 height 45
click at [346, 542] on div "Learn more" at bounding box center [462, 536] width 367 height 35
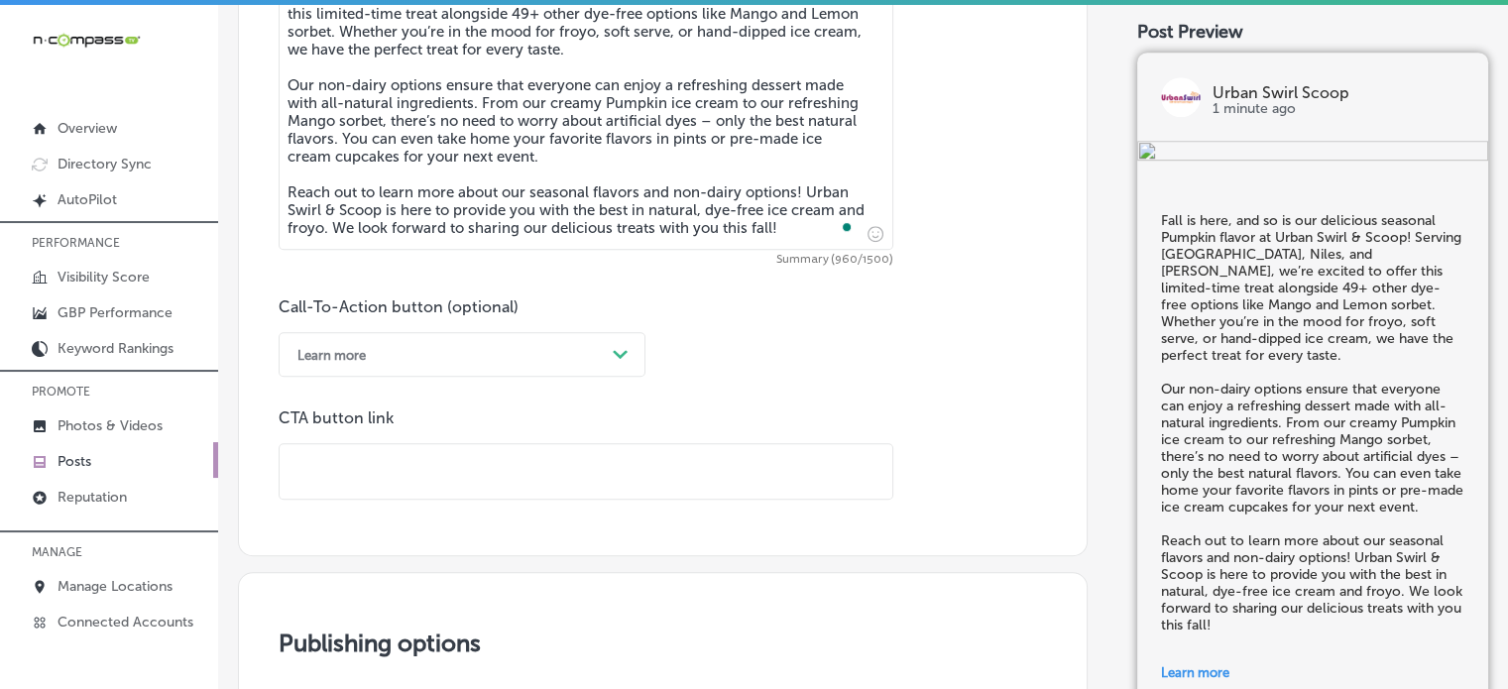
click at [575, 461] on input "text" at bounding box center [586, 471] width 613 height 55
paste input "http://urbanswirlandscoop.com/"
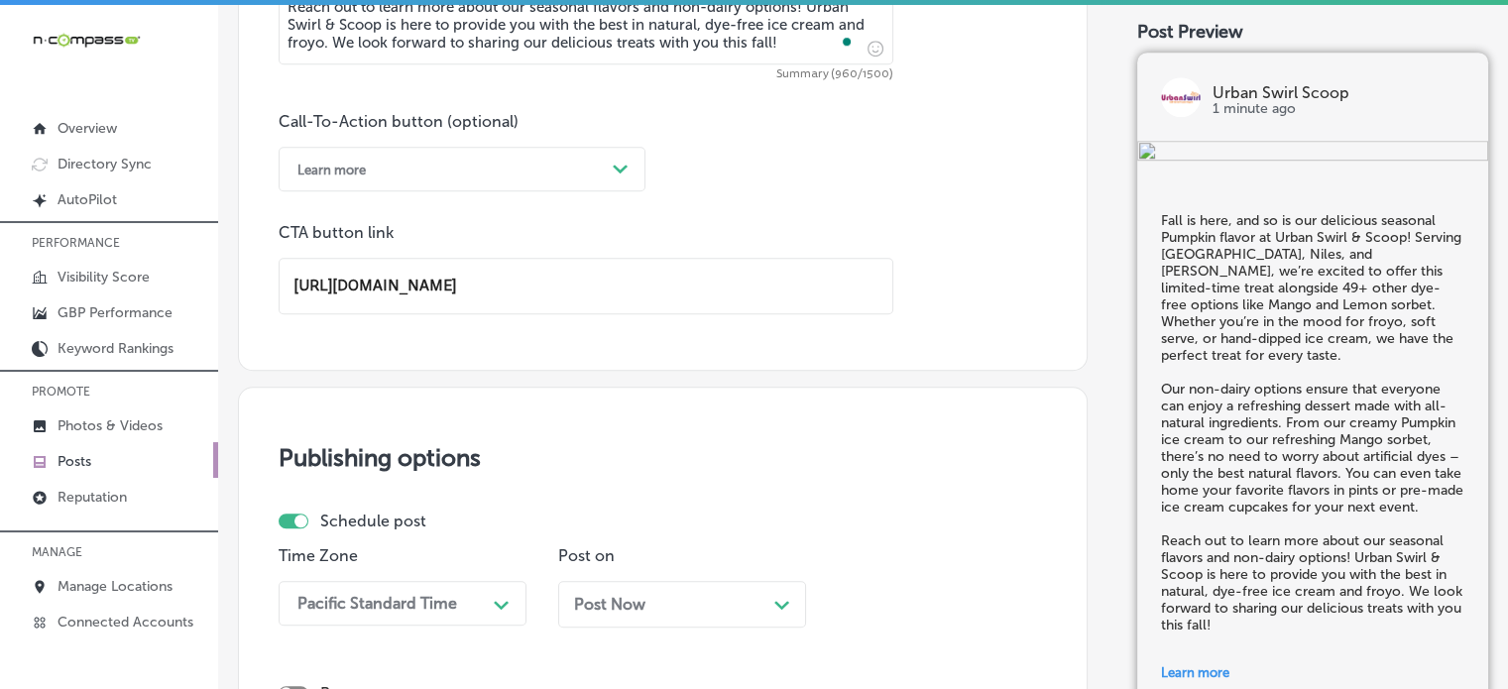
scroll to position [1432, 0]
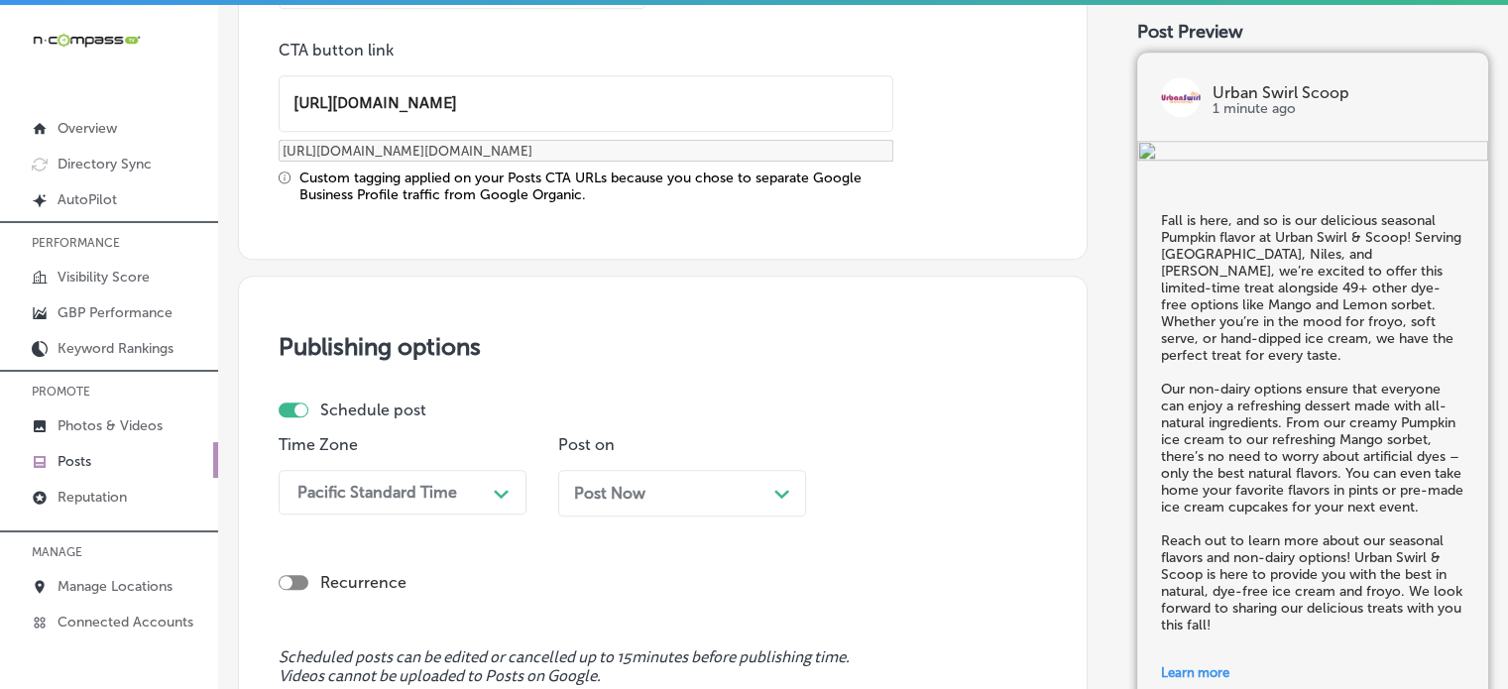
type input "http://urbanswirlandscoop.com/"
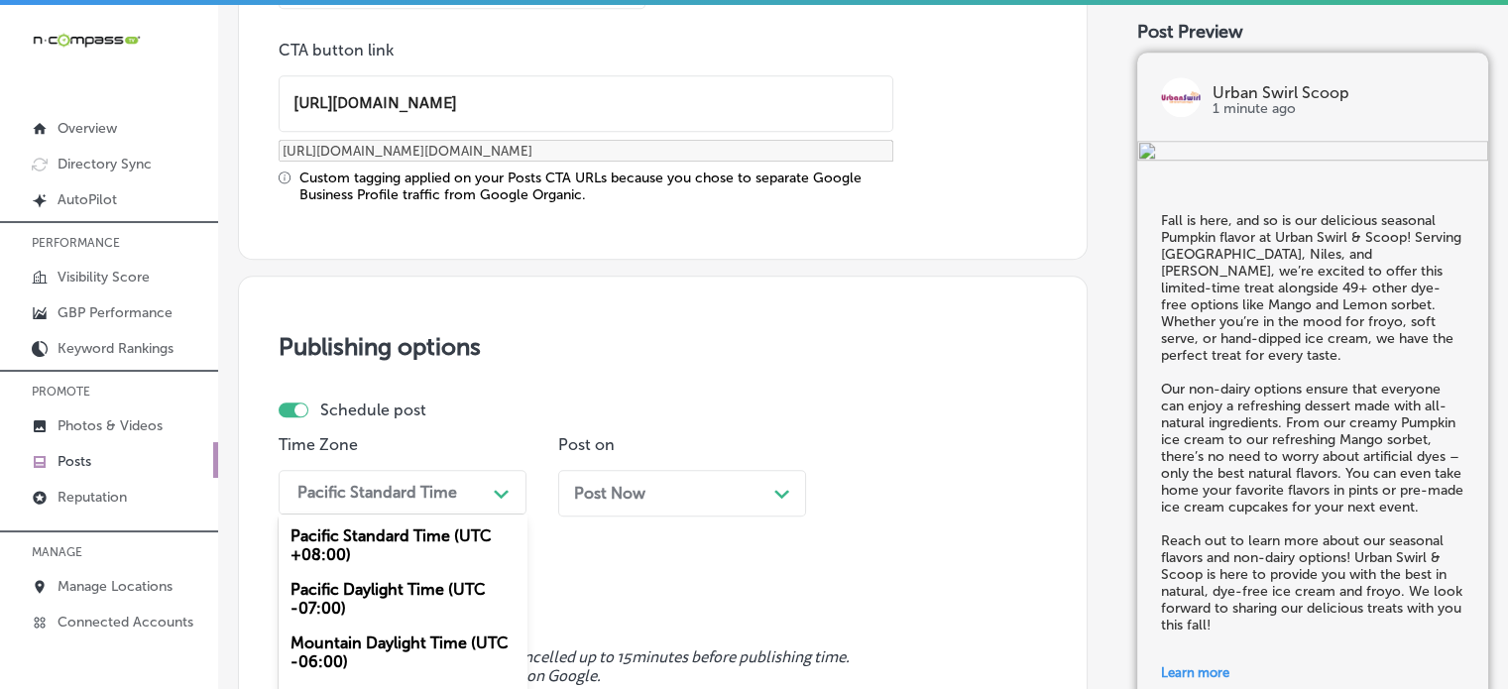
scroll to position [1723, 0]
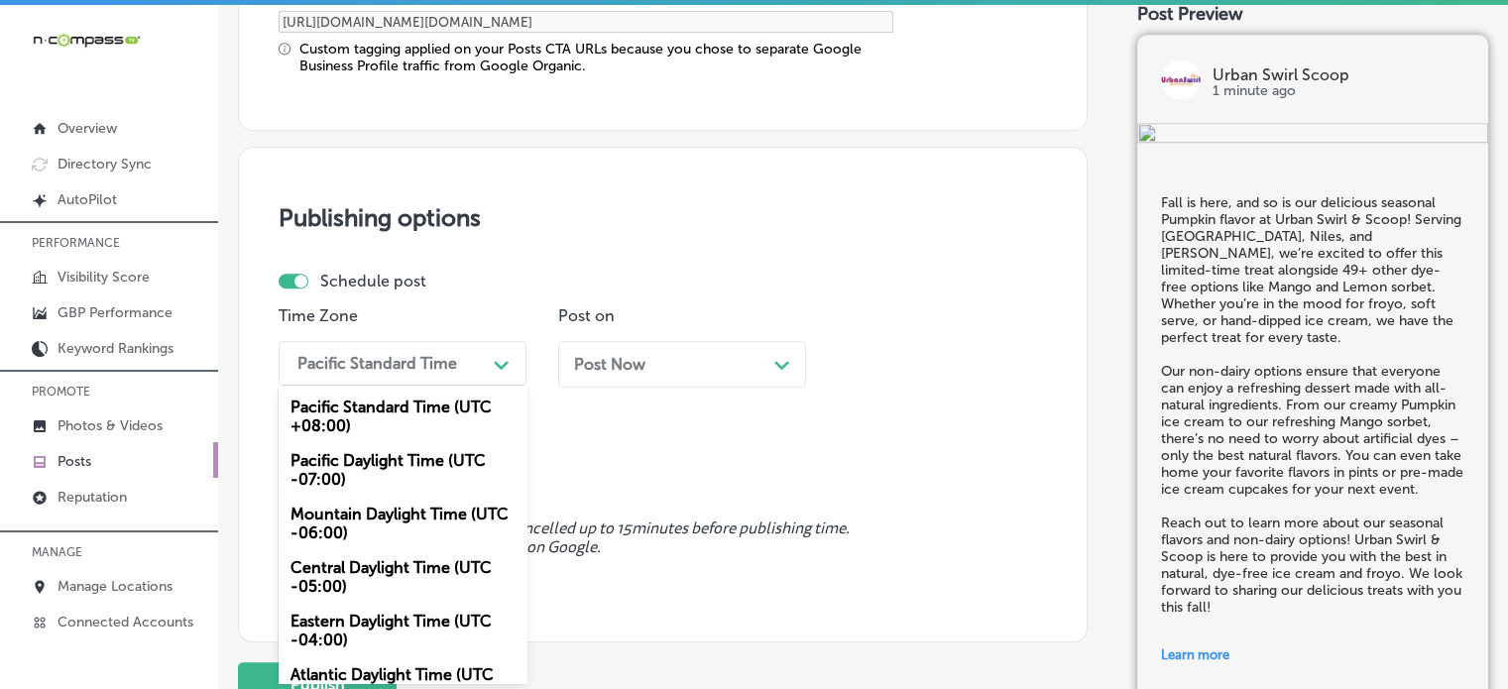
click at [459, 386] on div "option Mountain Daylight Time (UTC -06:00), selected. option Pacific Daylight T…" at bounding box center [403, 363] width 248 height 45
click at [444, 346] on div "Pacific Standard Time" at bounding box center [386, 363] width 198 height 35
click at [366, 526] on div "Mountain Daylight Time (UTC -06:00)" at bounding box center [403, 524] width 248 height 54
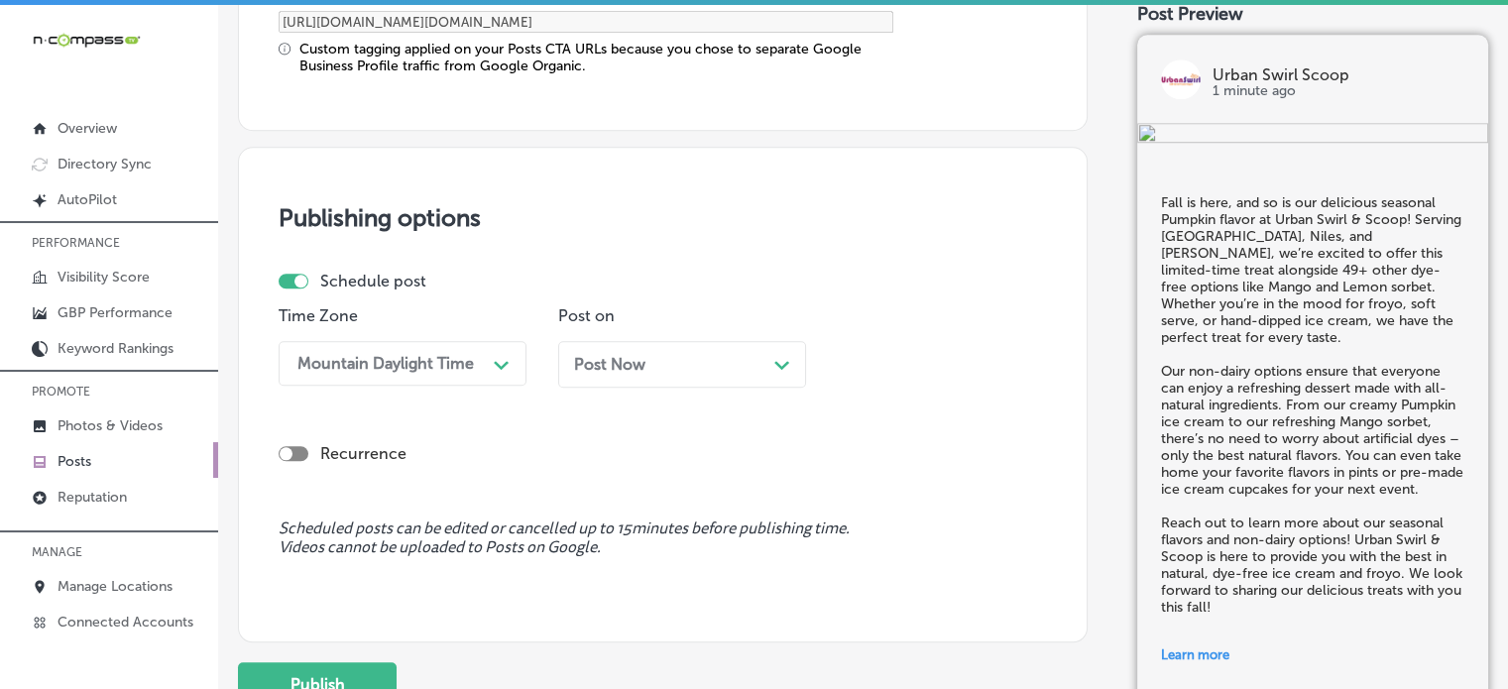
click at [662, 375] on div "Post Now Path Created with Sketch." at bounding box center [682, 364] width 248 height 47
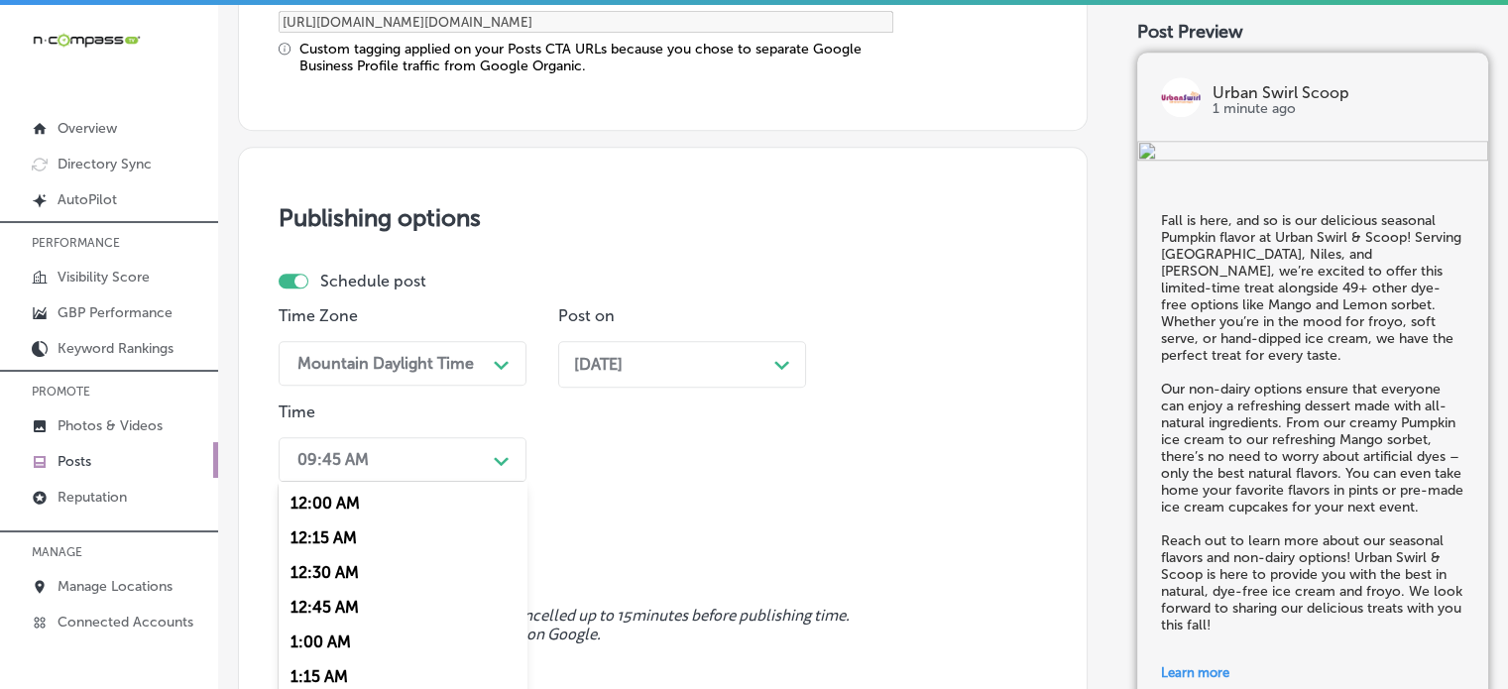
scroll to position [1819, 0]
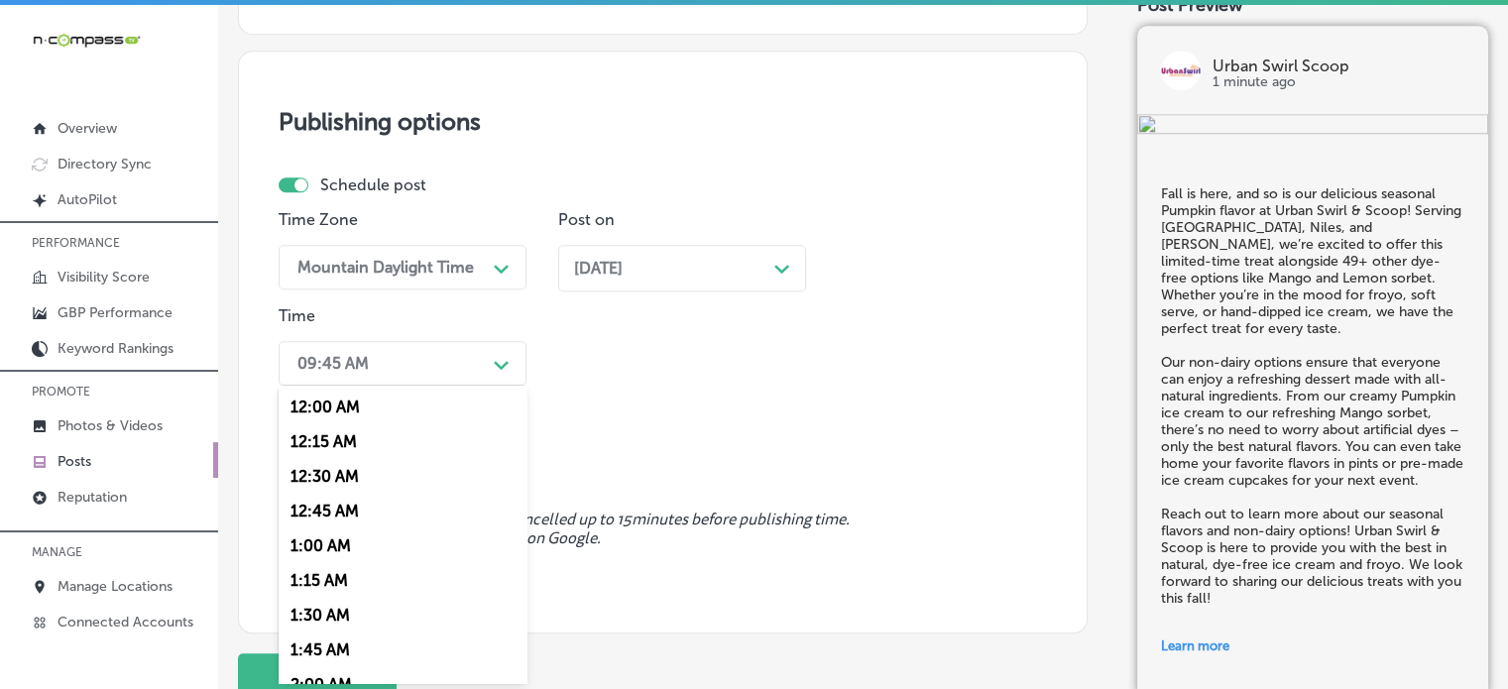
click at [467, 386] on div "option 7:00 AM, selected. option 12:15 AM focused, 2 of 96. 96 results availabl…" at bounding box center [403, 363] width 248 height 45
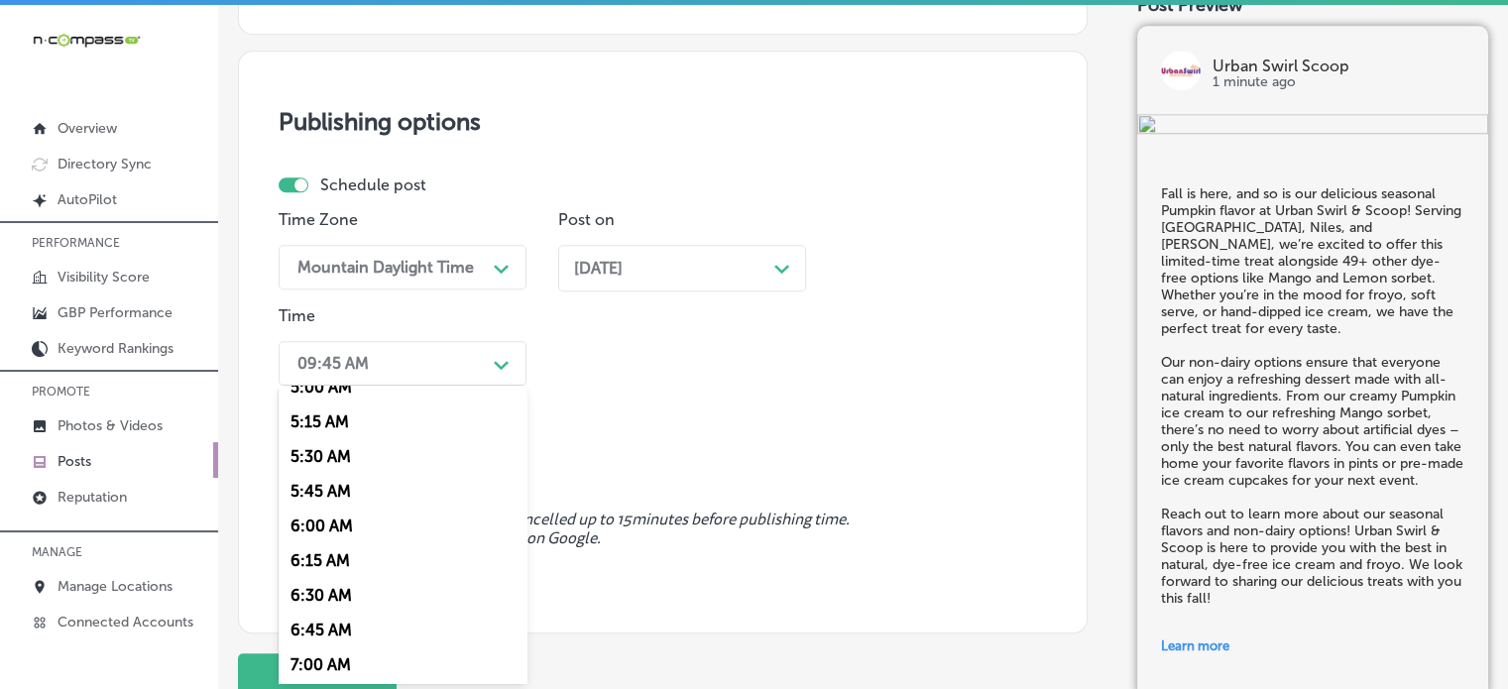
scroll to position [717, 0]
click at [336, 663] on div "7:00 AM" at bounding box center [403, 661] width 248 height 35
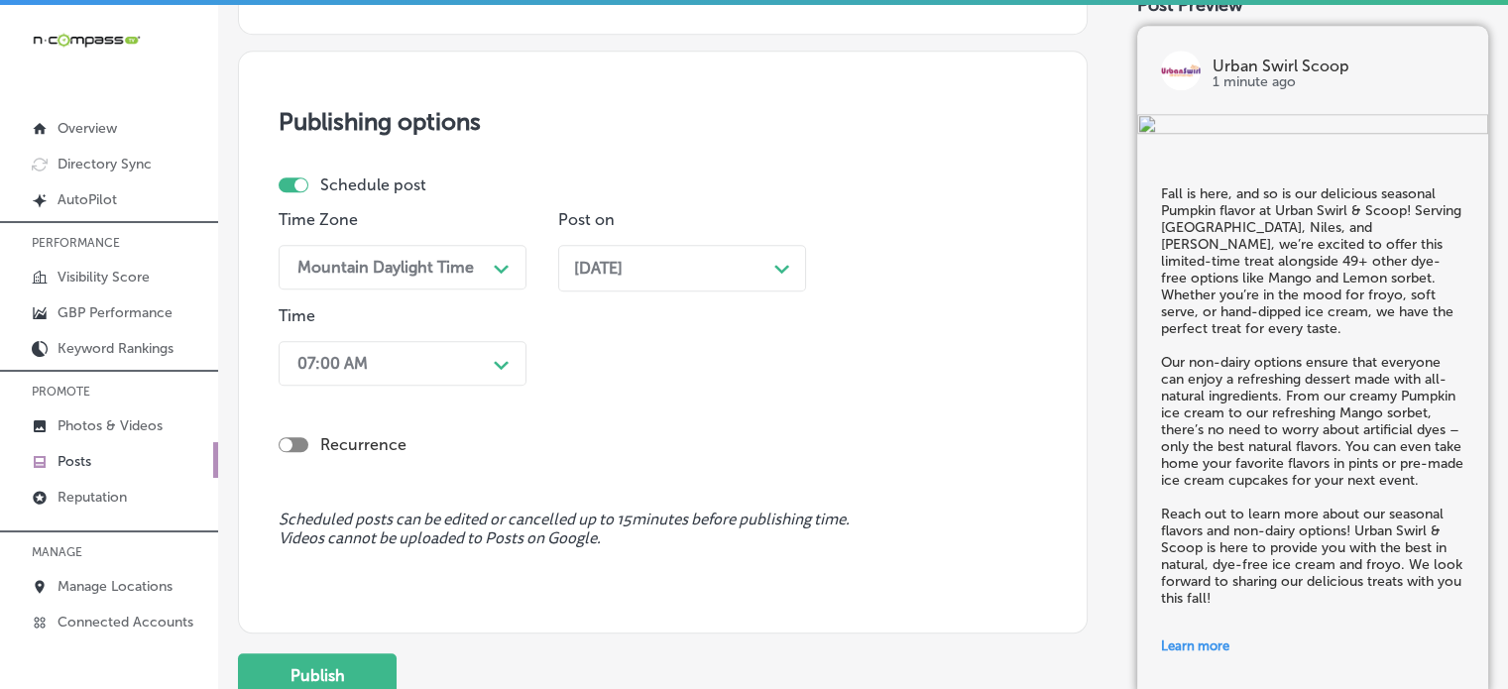
click at [546, 523] on span "Scheduled posts can be edited or cancelled up to 15 minutes before publishing t…" at bounding box center [663, 530] width 768 height 38
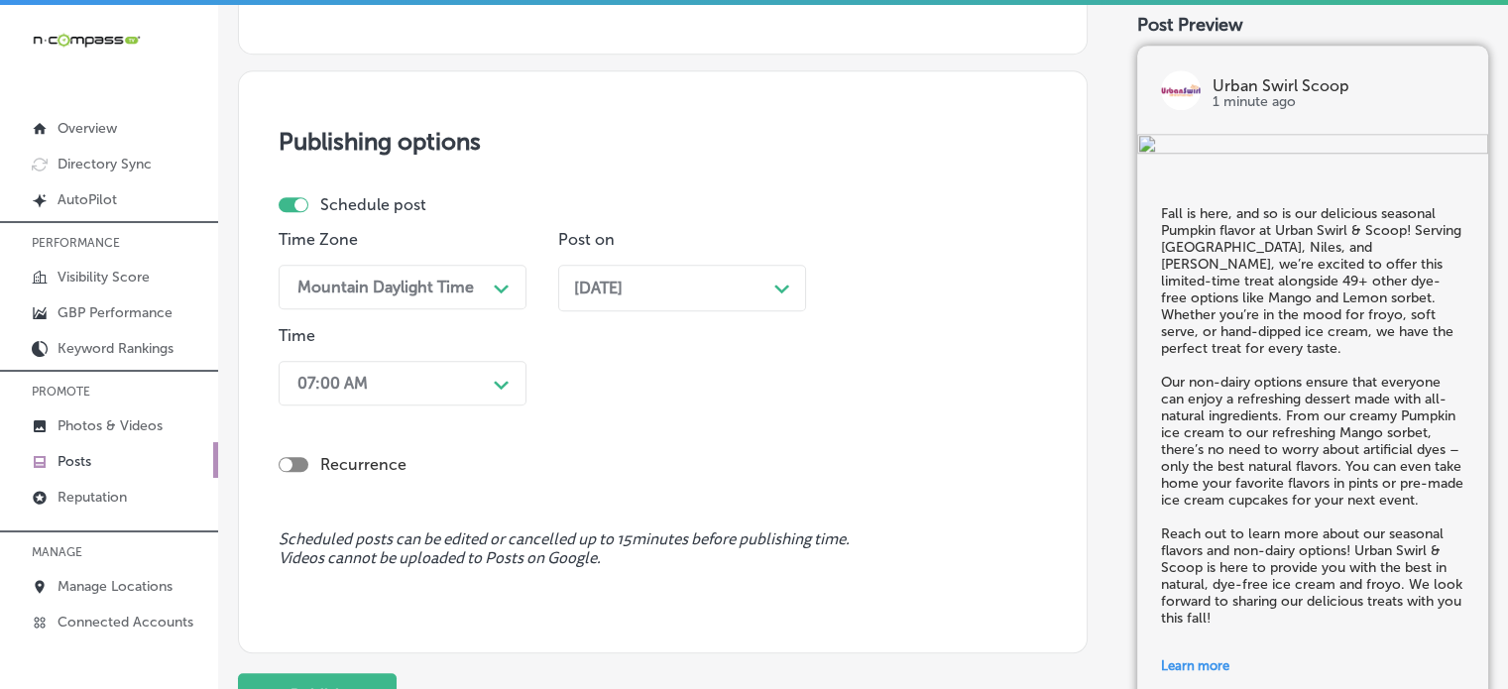
scroll to position [1970, 0]
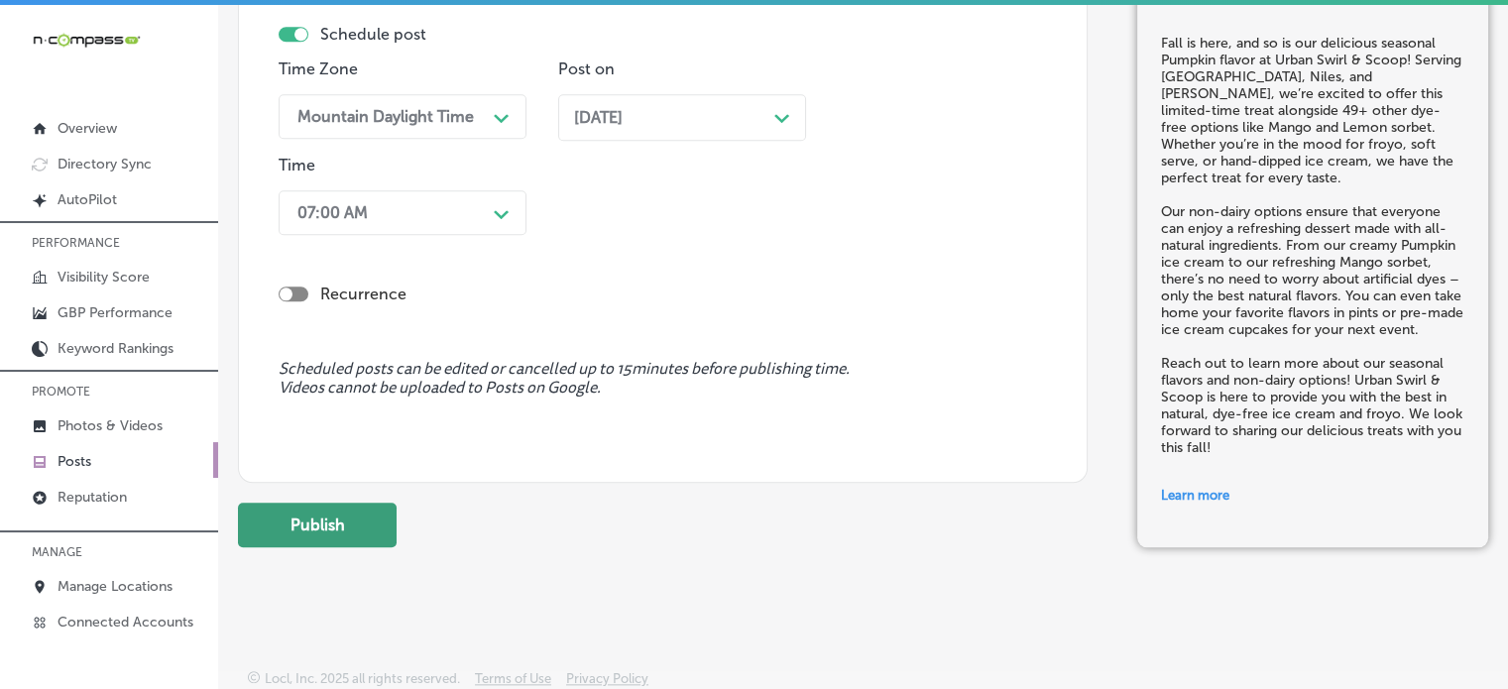
click at [335, 508] on button "Publish" at bounding box center [317, 525] width 159 height 45
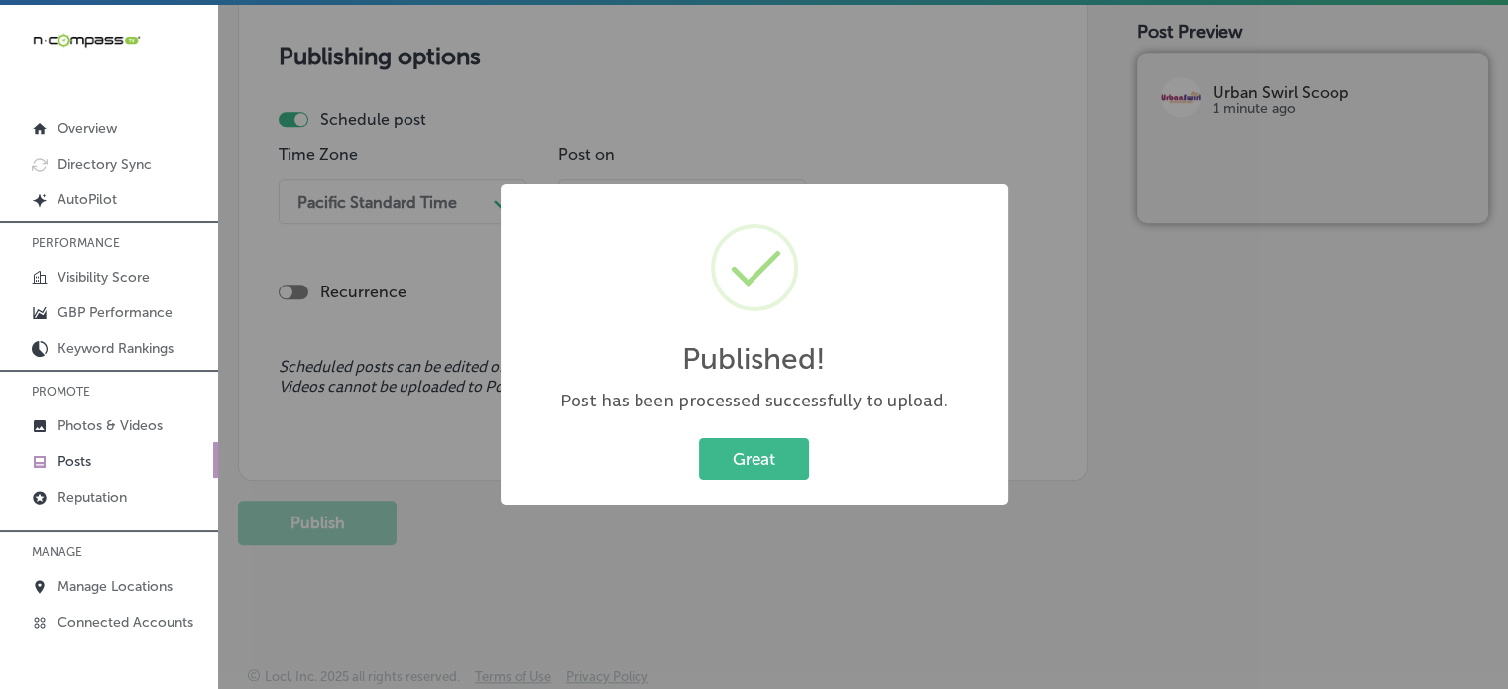
scroll to position [1705, 0]
click at [752, 442] on button "Great" at bounding box center [754, 458] width 110 height 41
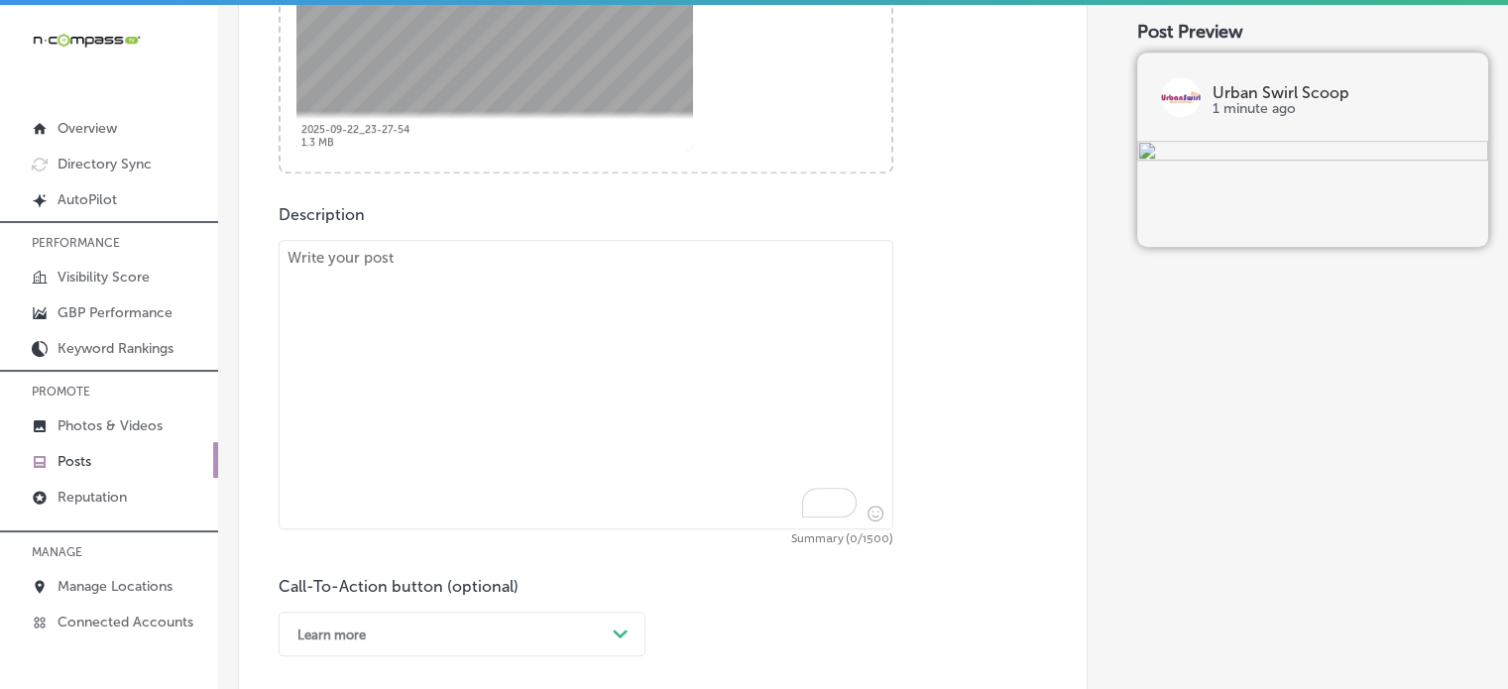
scroll to position [974, 0]
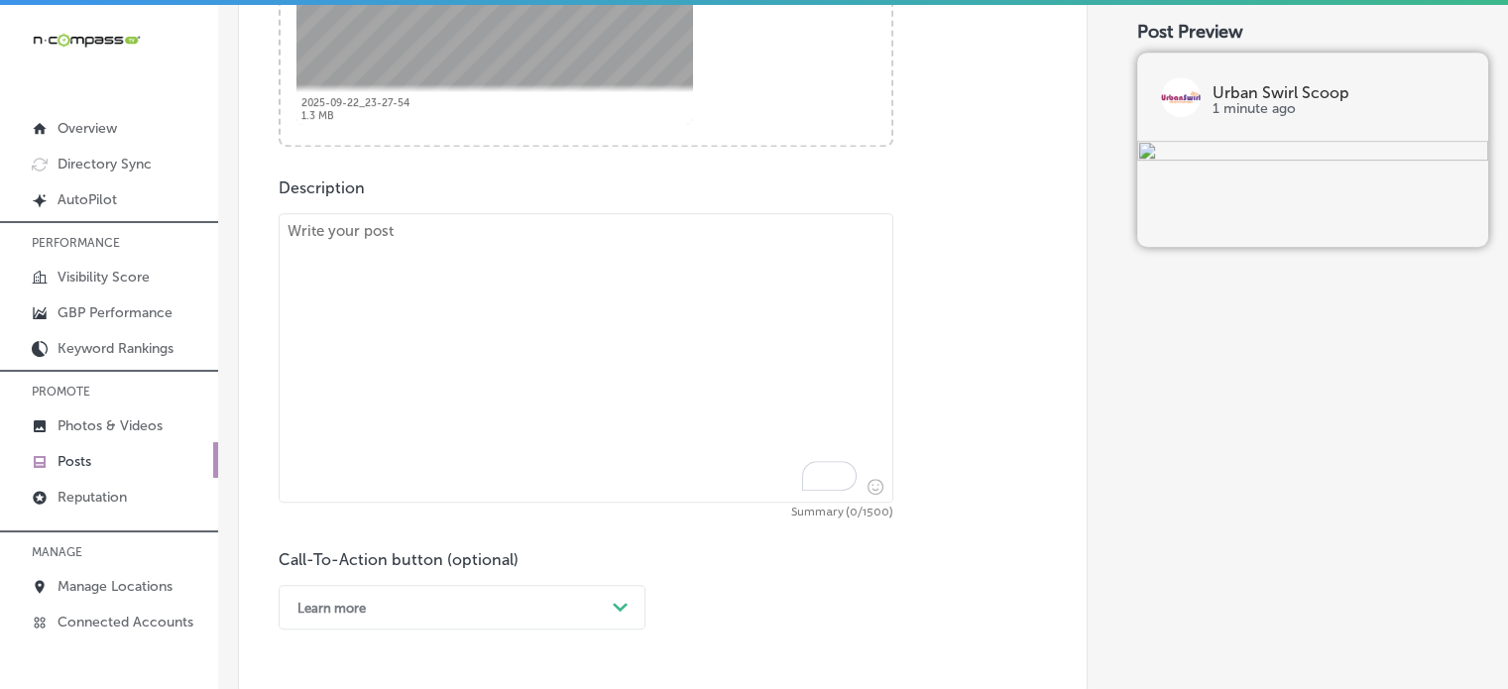
click at [642, 337] on textarea "To enrich screen reader interactions, please activate Accessibility in Grammarl…" at bounding box center [586, 357] width 615 height 289
paste textarea ""If you're craving something sweet and fun, come try our Ice Cream Smashers or …"
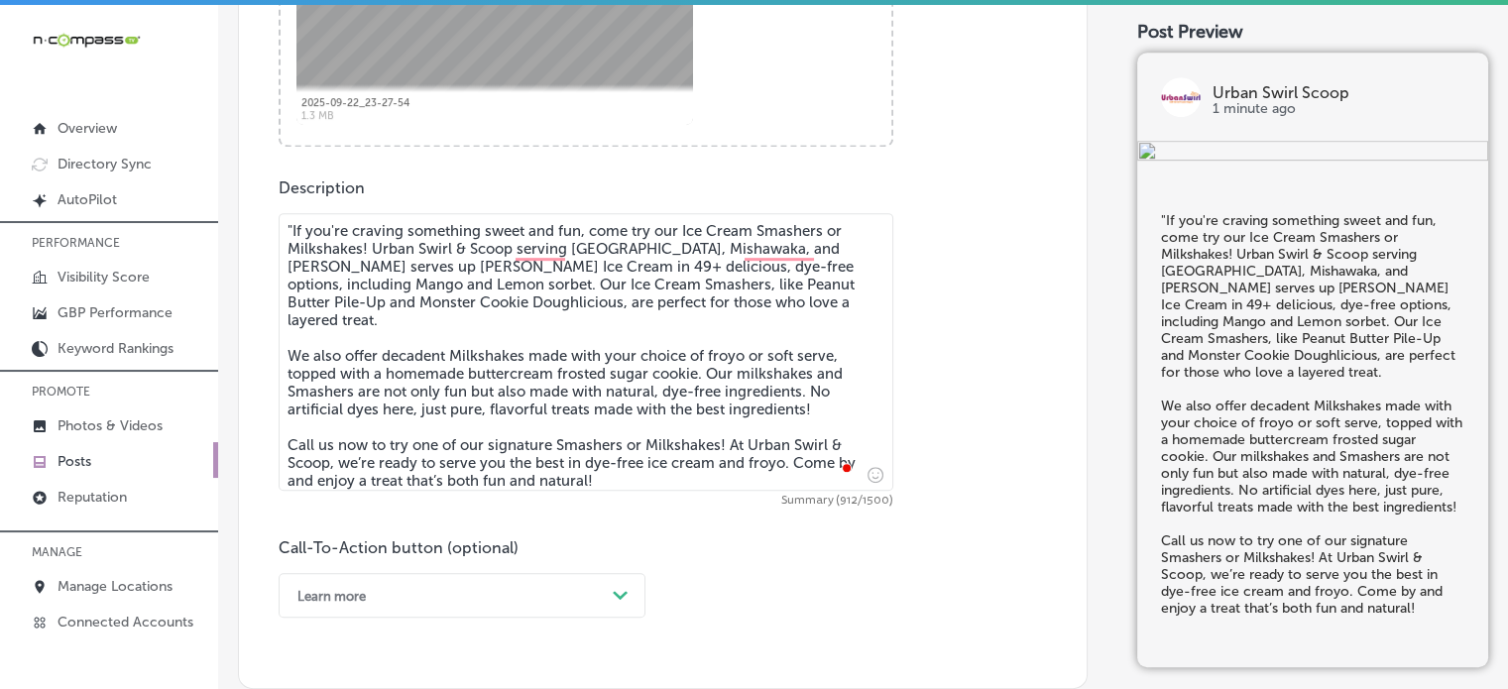
click at [294, 231] on textarea ""If you're craving something sweet and fun, come try our Ice Cream Smashers or …" at bounding box center [586, 352] width 615 height 278
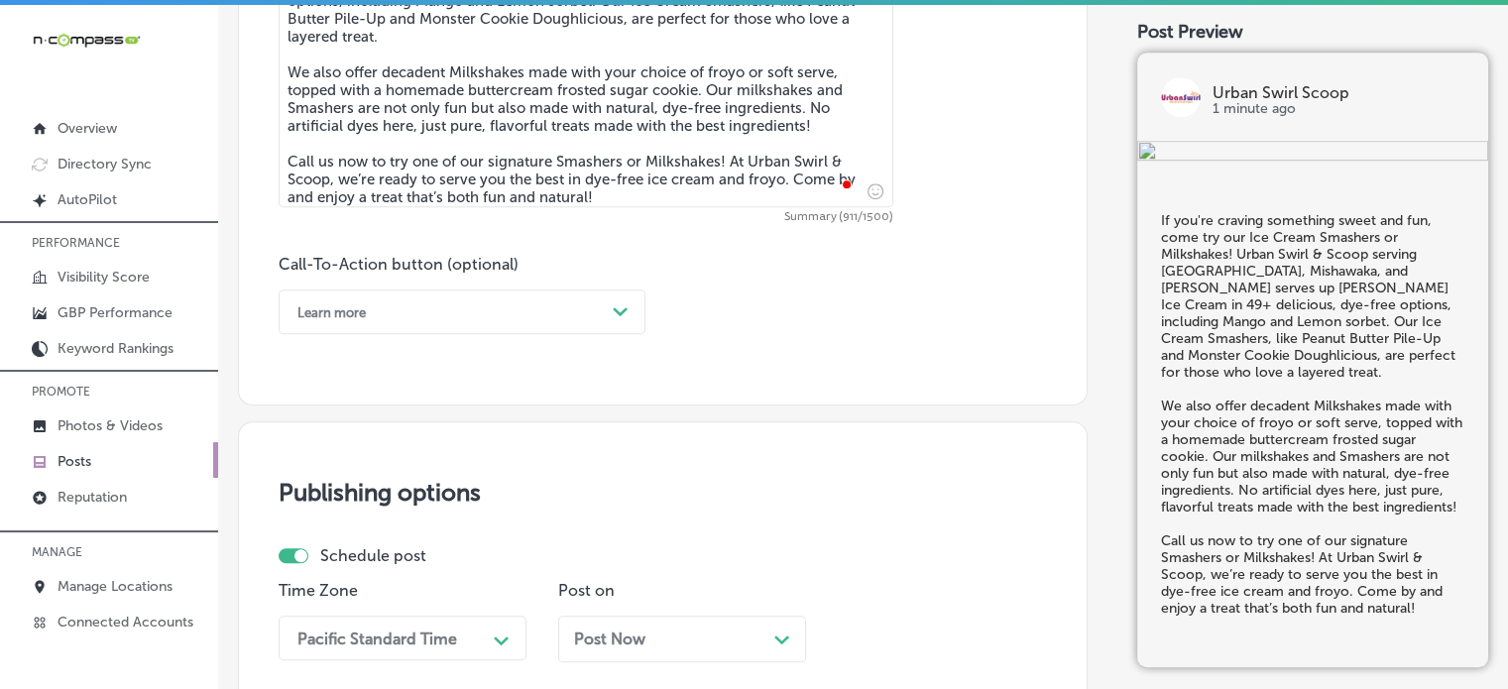
scroll to position [1260, 0]
type textarea "If you're craving something sweet and fun, come try our Ice Cream Smashers or M…"
click at [517, 294] on div "Learn more" at bounding box center [445, 308] width 317 height 31
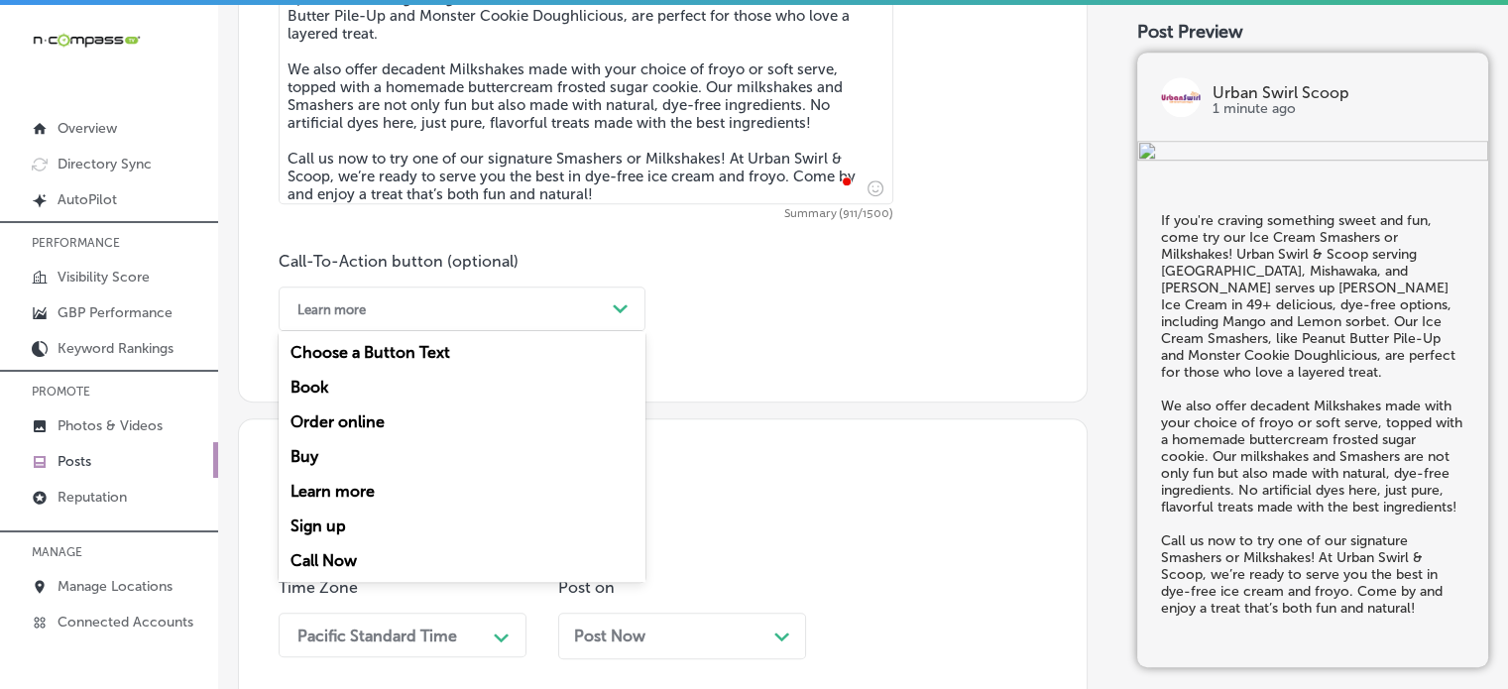
click at [339, 550] on div "Call Now" at bounding box center [462, 560] width 367 height 35
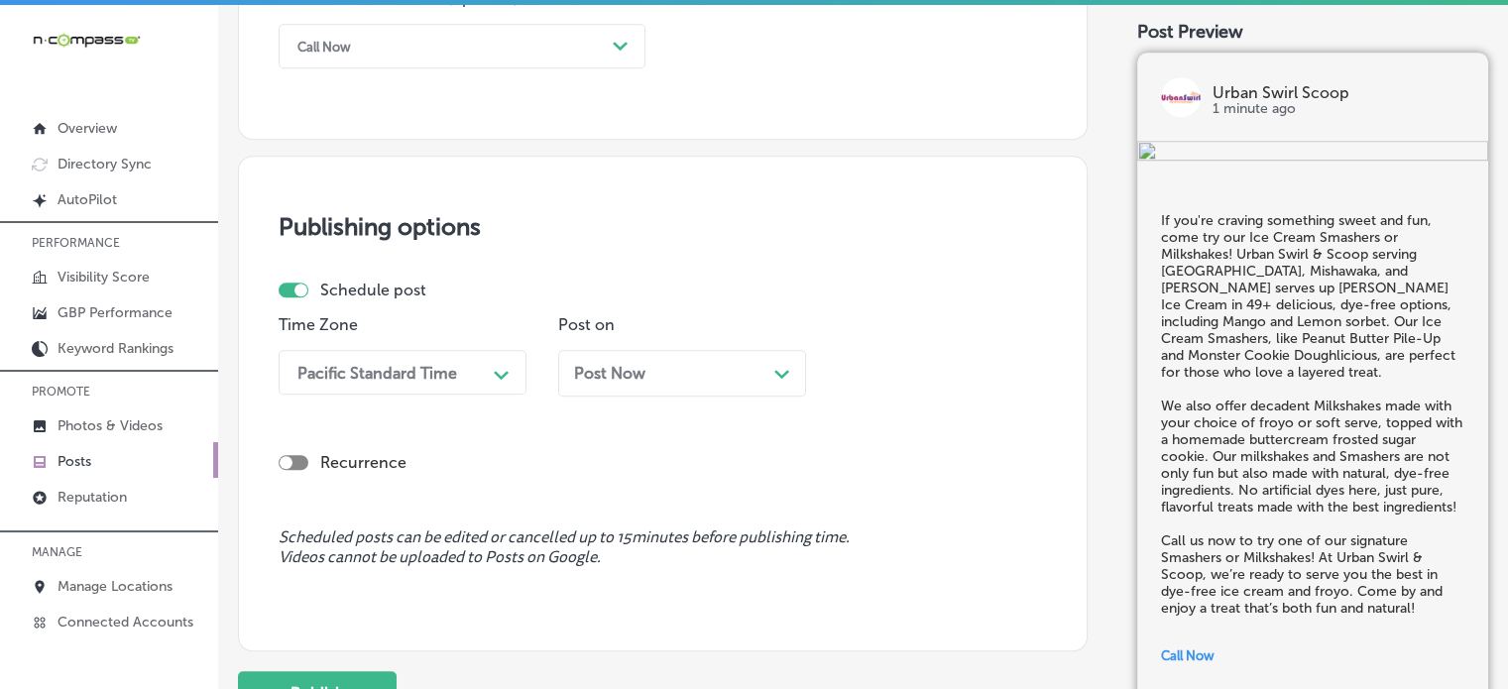
scroll to position [1530, 0]
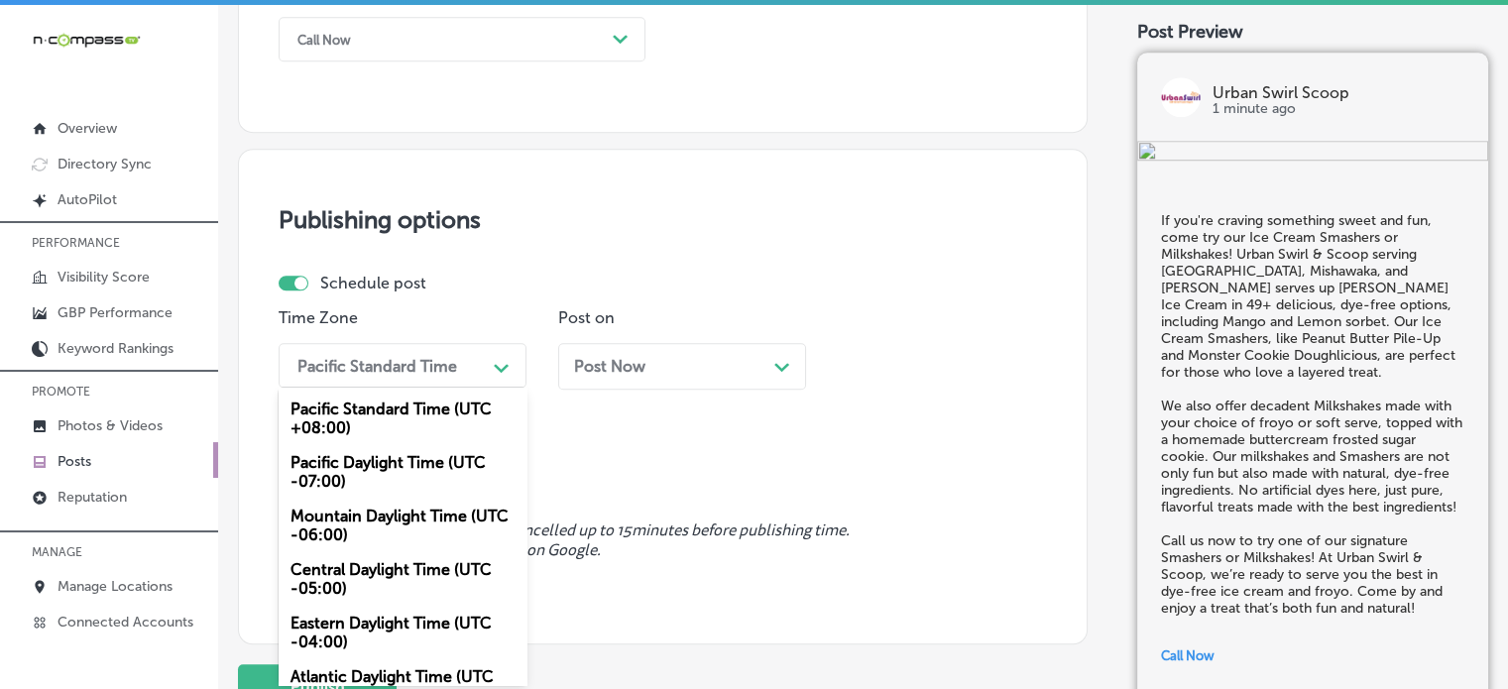
click at [419, 352] on div "Pacific Standard Time" at bounding box center [386, 365] width 198 height 35
click at [355, 518] on div "Mountain Daylight Time (UTC -06:00)" at bounding box center [403, 526] width 248 height 54
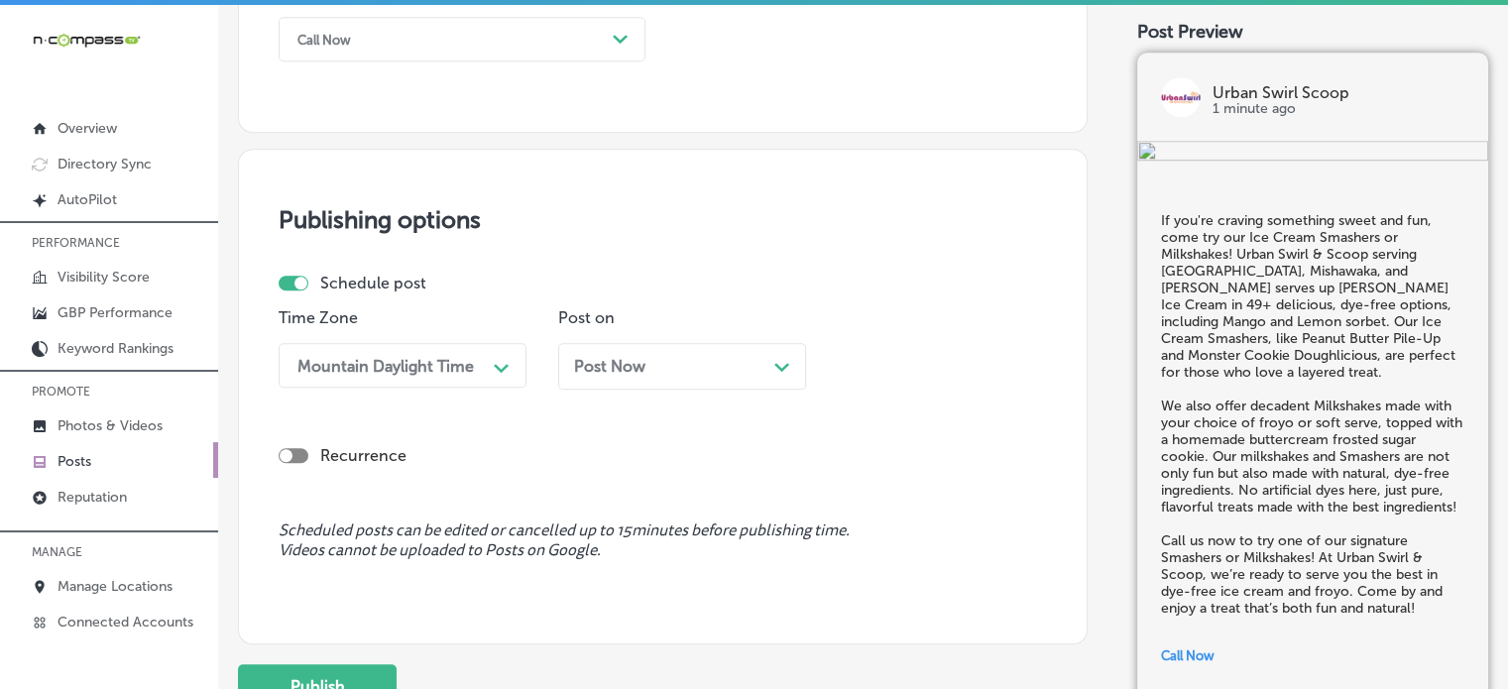
click at [654, 371] on div "Post Now Path Created with Sketch." at bounding box center [682, 366] width 216 height 19
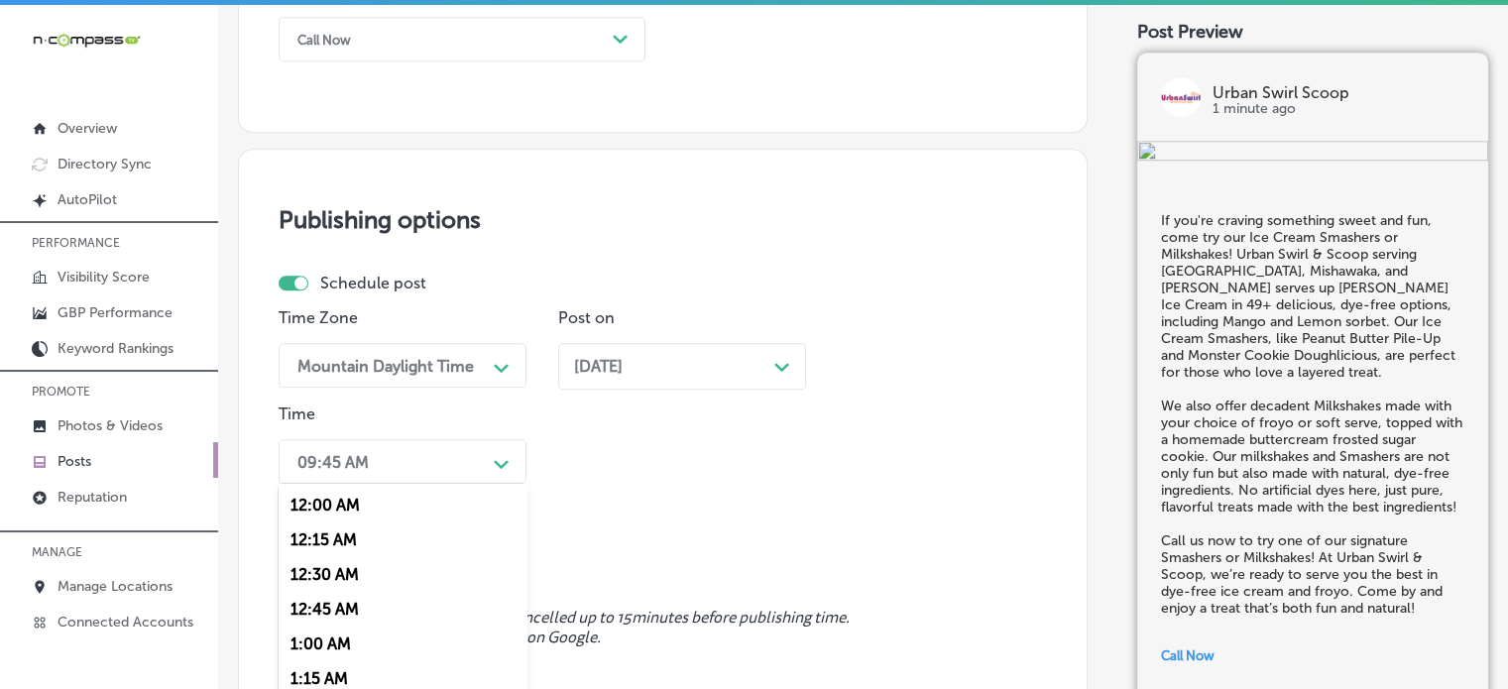
scroll to position [1630, 0]
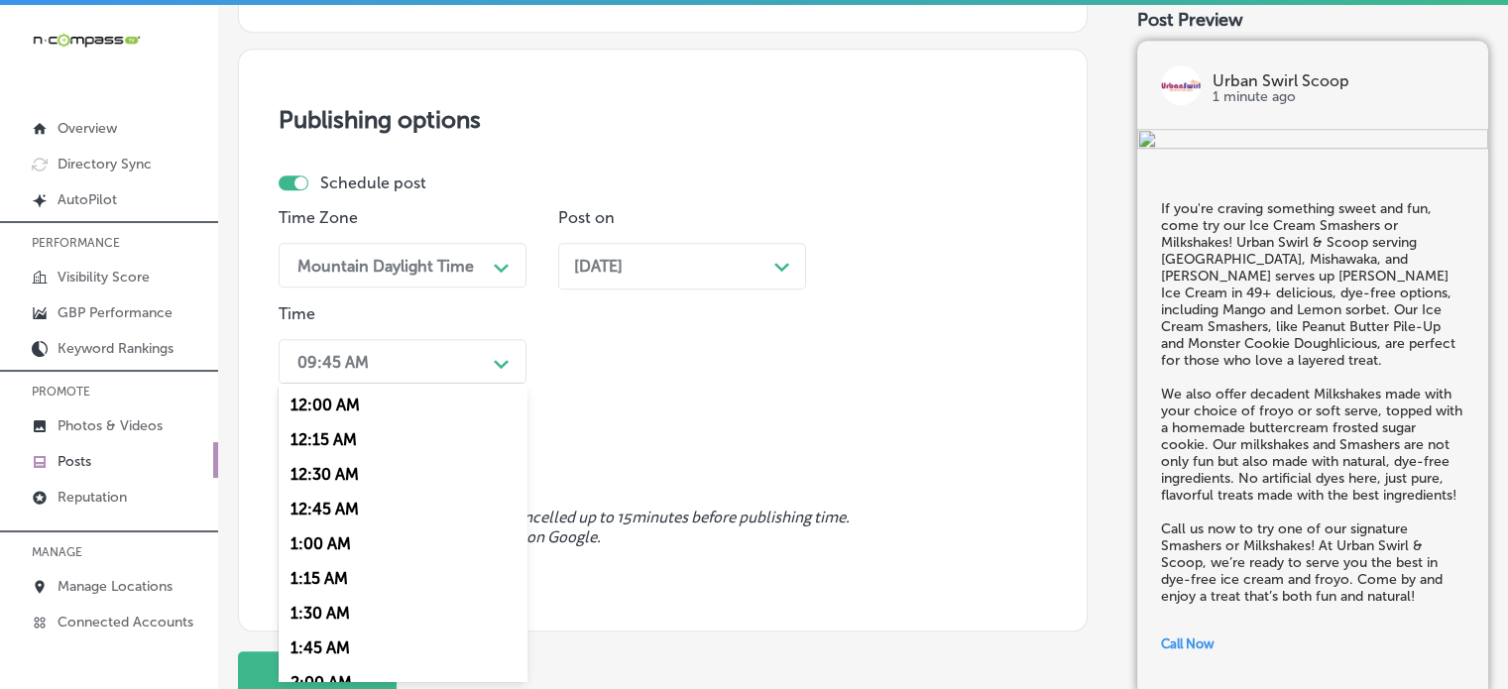
click at [461, 384] on div "option 7:00 AM, selected. option 12:30 AM focused, 3 of 96. 96 results availabl…" at bounding box center [403, 361] width 248 height 45
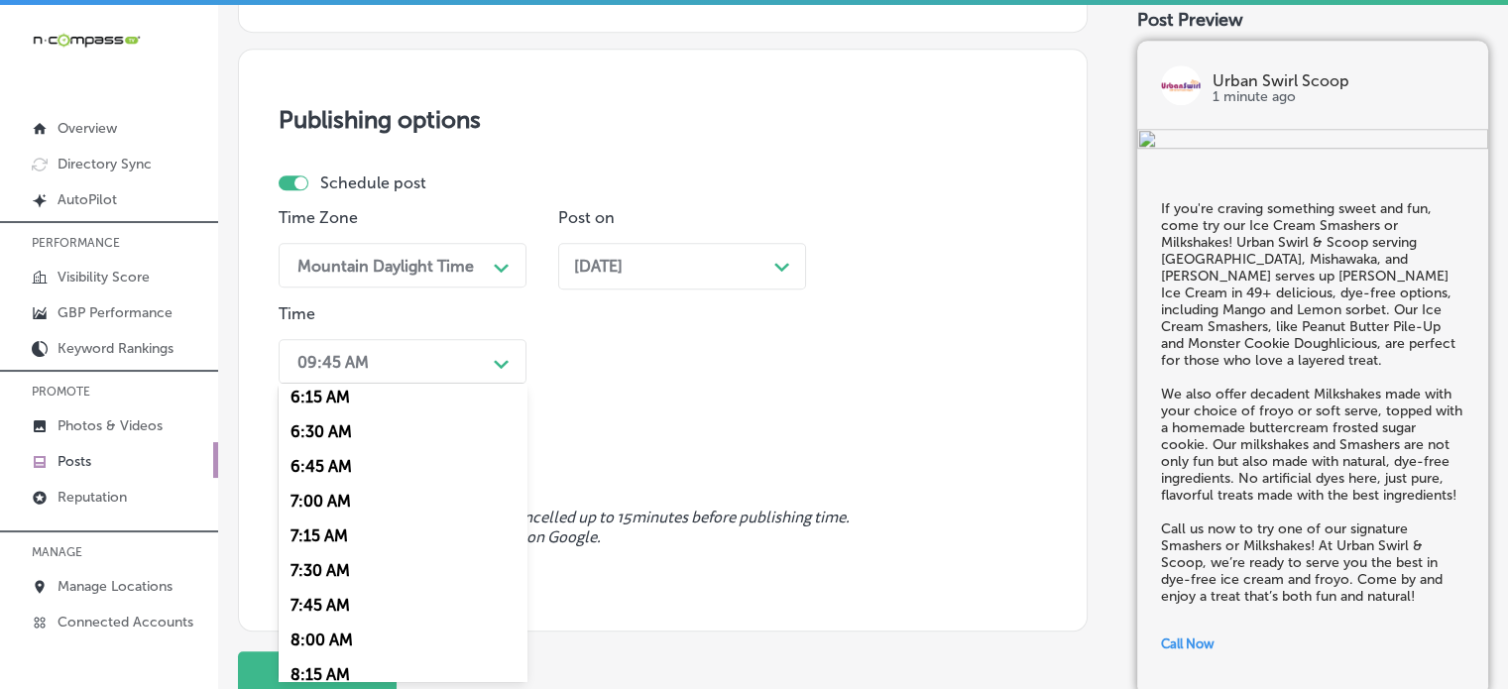
click at [336, 512] on div "7:00 AM" at bounding box center [403, 501] width 248 height 35
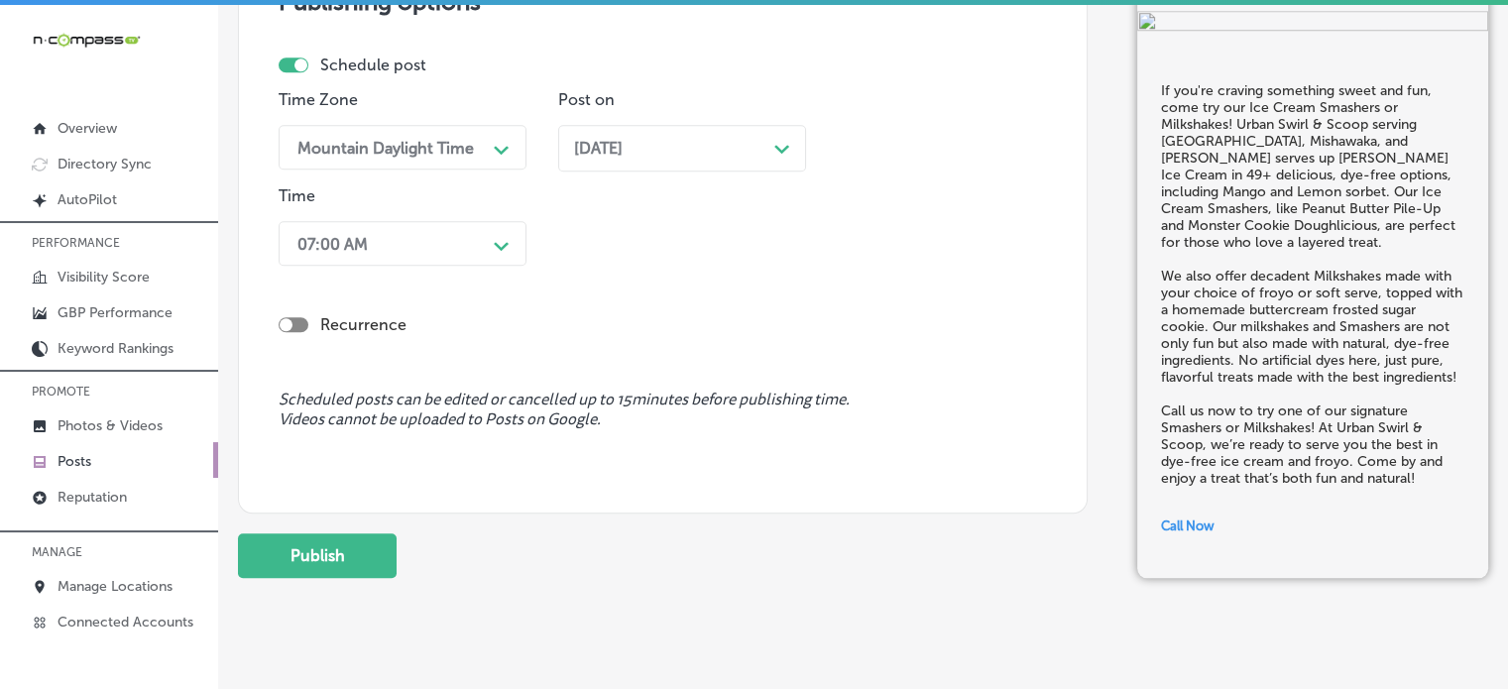
scroll to position [1749, 0]
click at [307, 562] on button "Publish" at bounding box center [317, 554] width 159 height 45
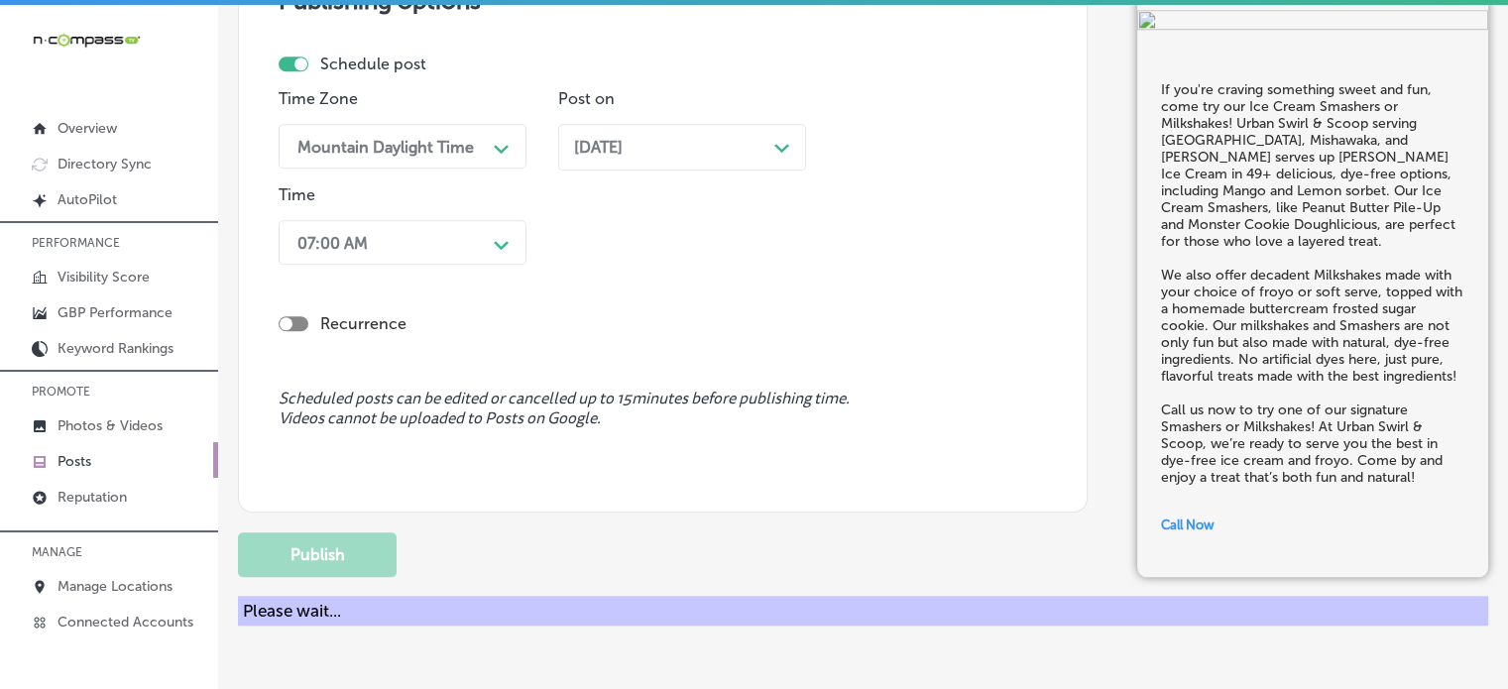
scroll to position [1693, 0]
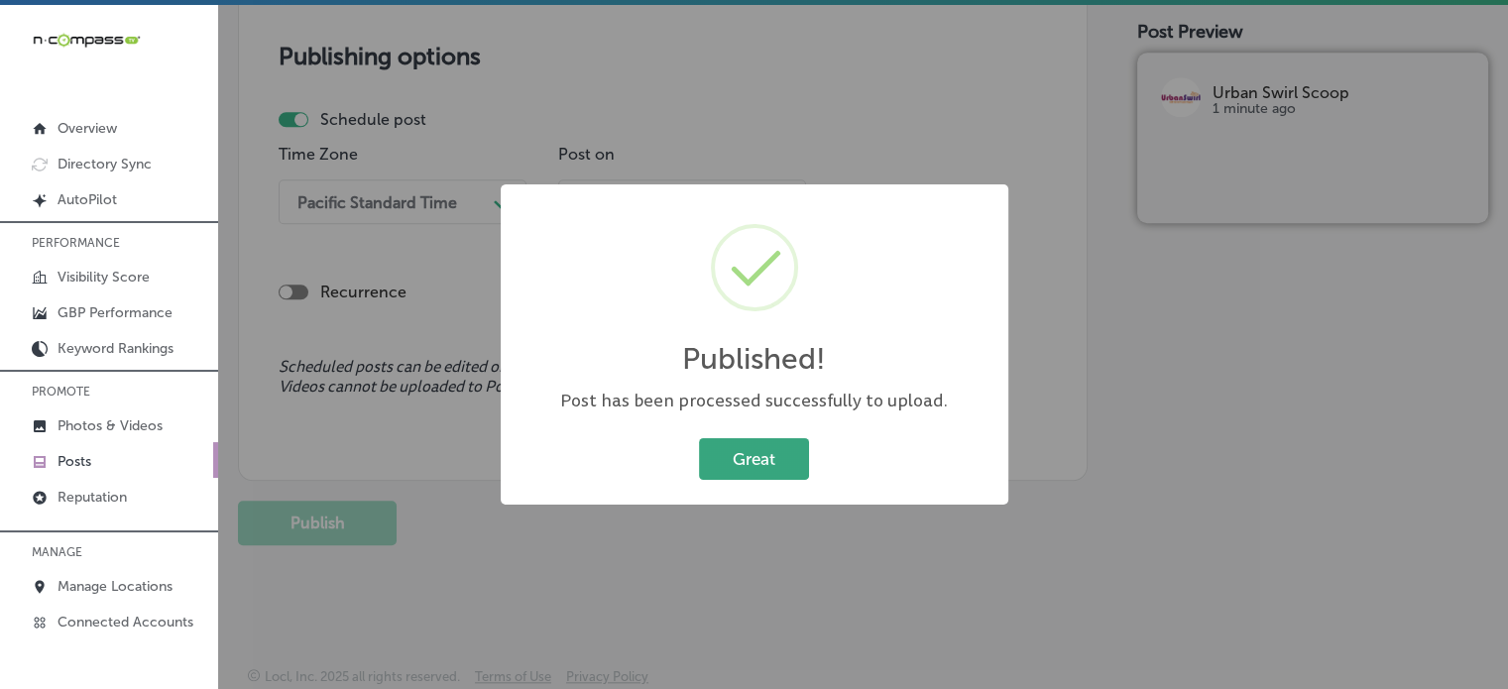
click at [767, 463] on button "Great" at bounding box center [754, 458] width 110 height 41
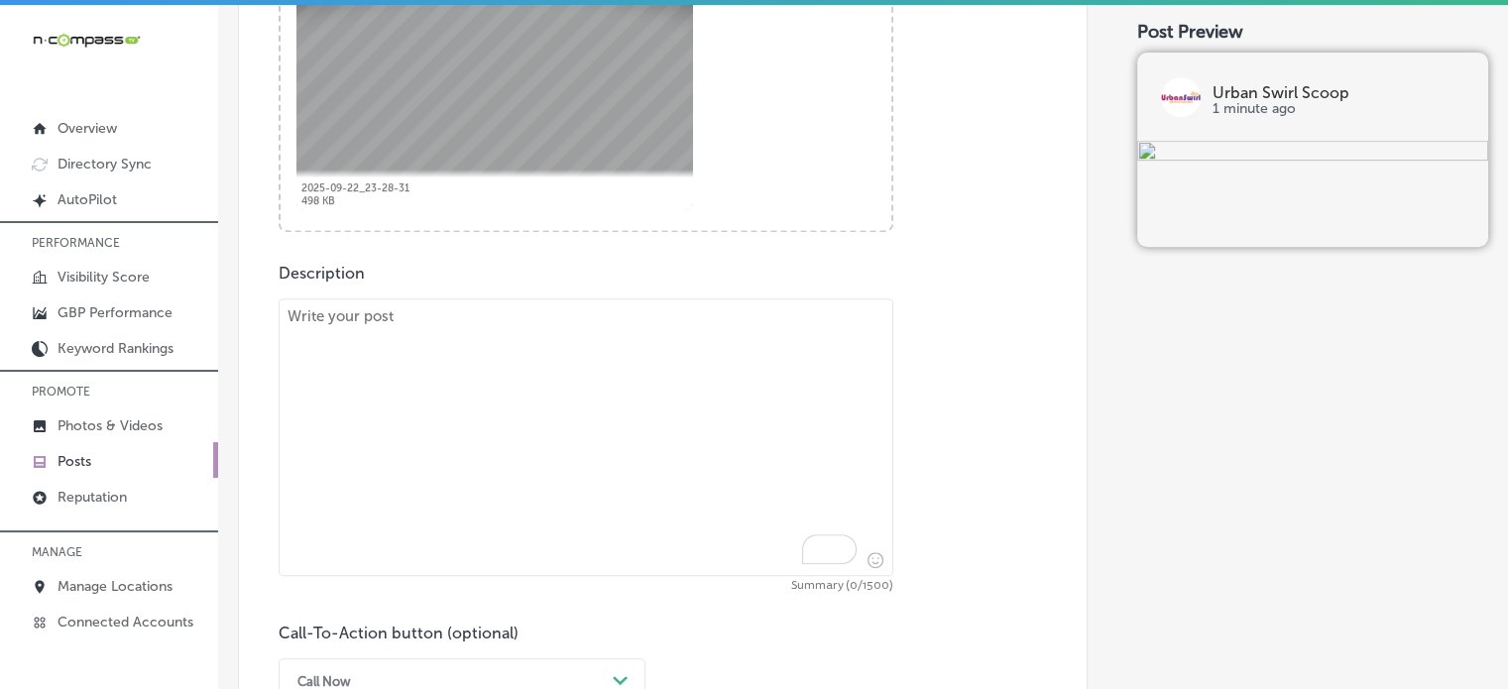
scroll to position [891, 0]
click at [639, 402] on textarea "To enrich screen reader interactions, please activate Accessibility in Grammarl…" at bounding box center [586, 434] width 615 height 278
paste textarea ""At Urban Swirl & Scoop, we’re here to make your special occasions even sweeter…"
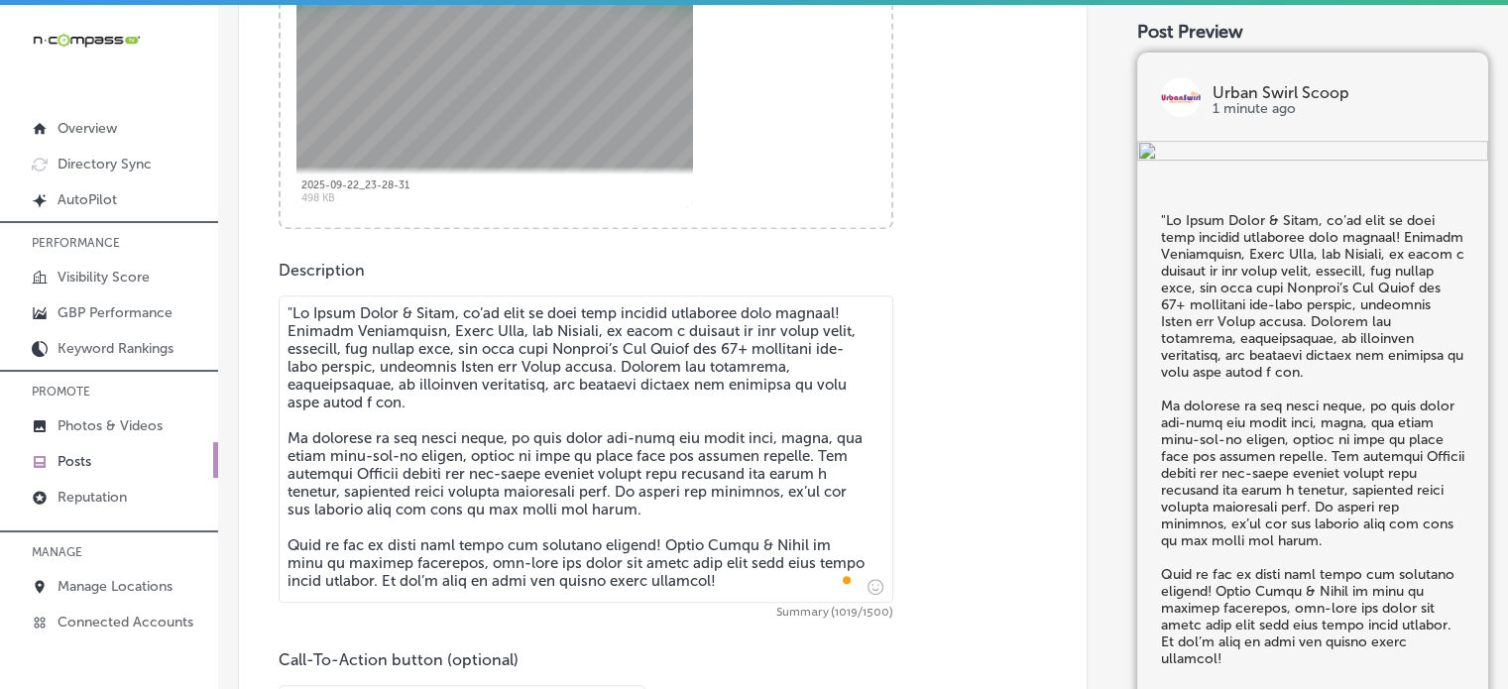
click at [291, 312] on textarea "To enrich screen reader interactions, please activate Accessibility in Grammarl…" at bounding box center [586, 448] width 615 height 307
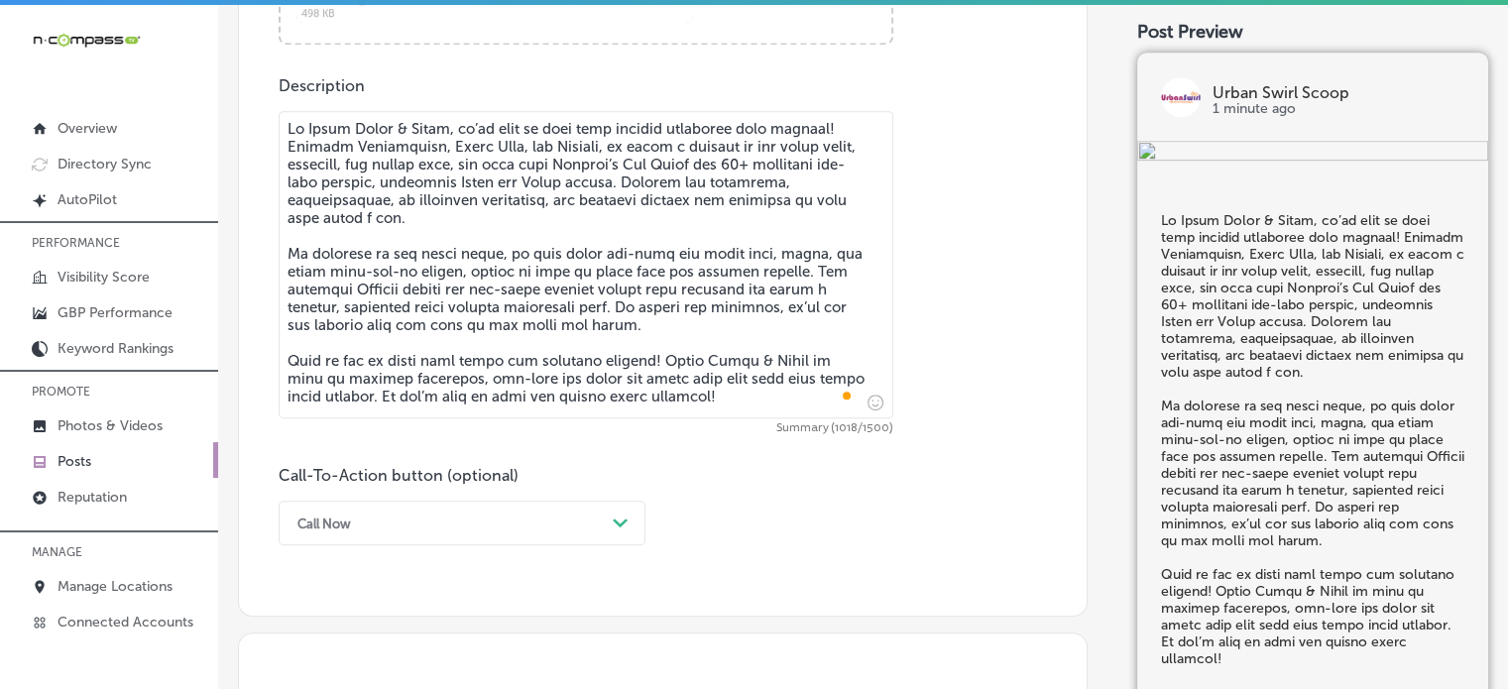
scroll to position [1091, 0]
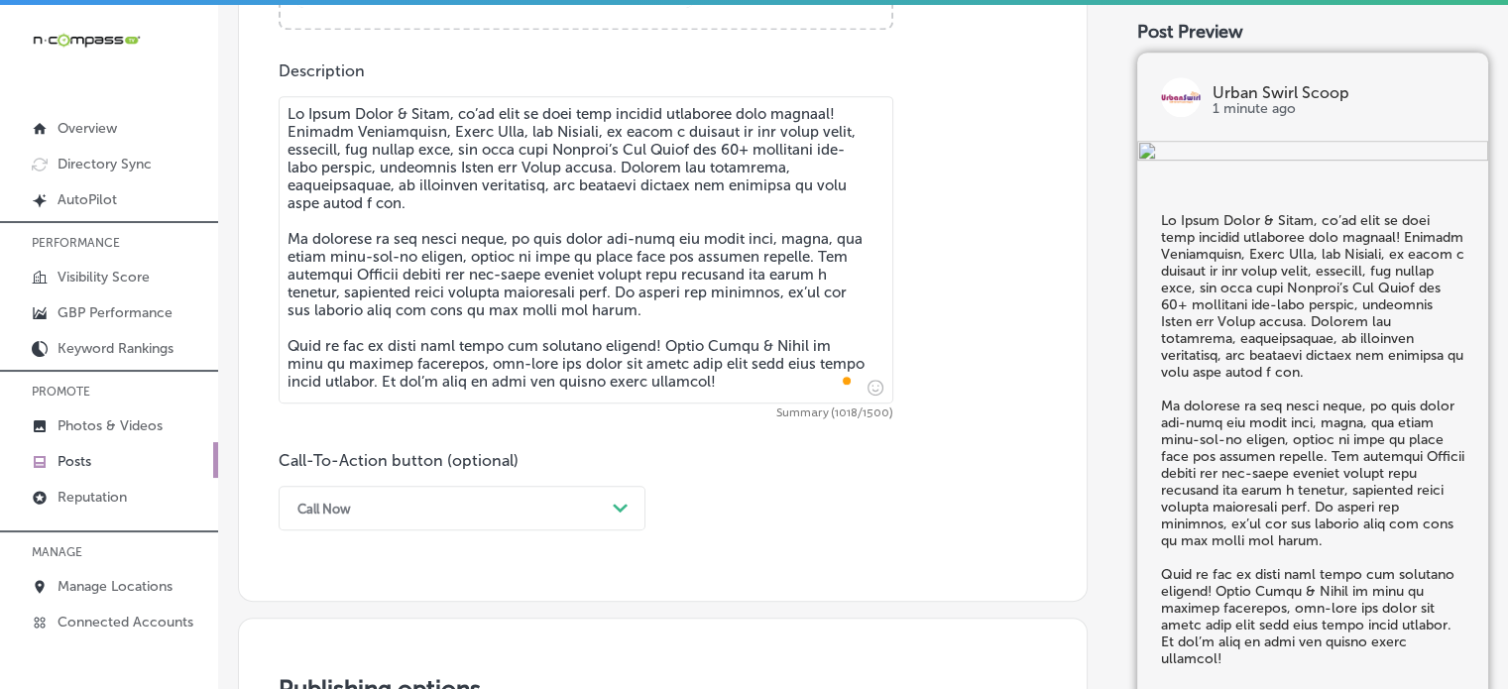
type textarea "At Urban Swirl & Scoop, we’re here to make your special occasions even sweeter!…"
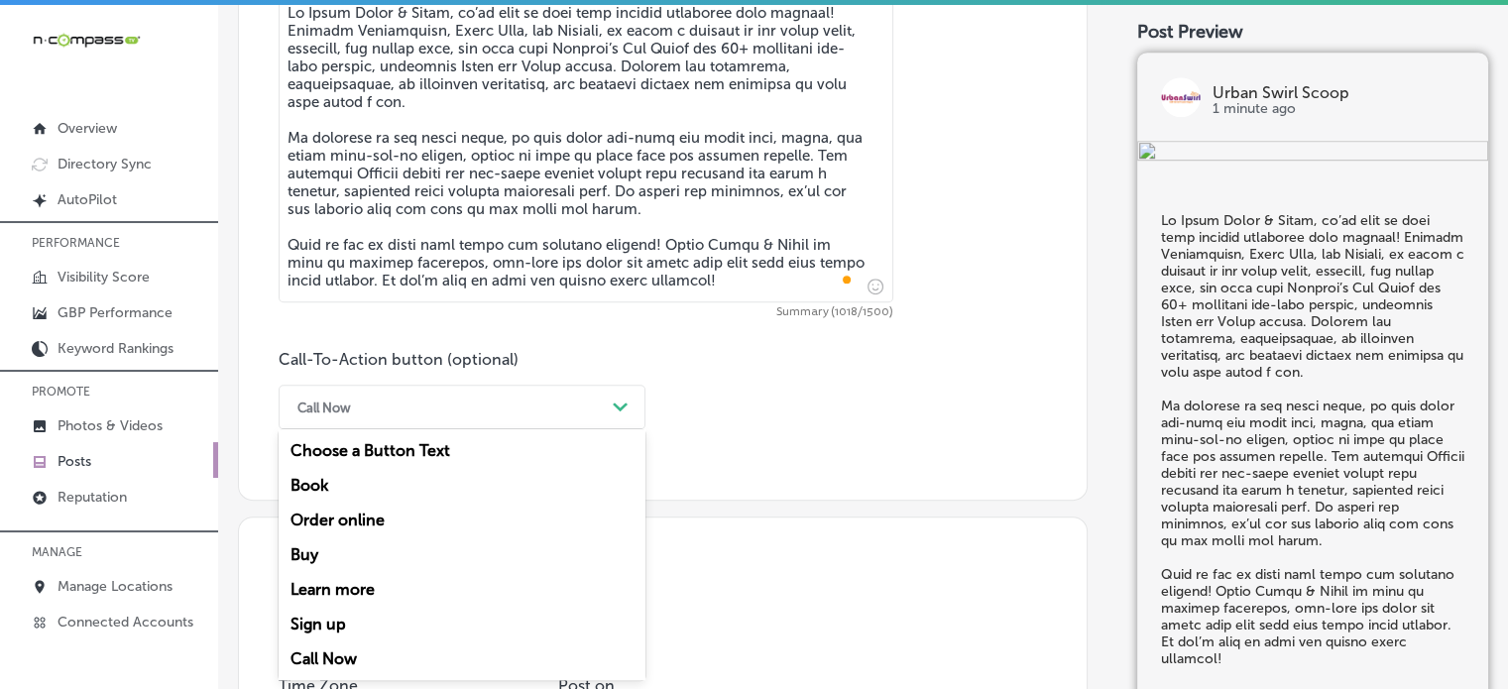
click at [401, 429] on div "option Call Now, selected. option Book focused, 2 of 7. 7 results available. Us…" at bounding box center [462, 407] width 367 height 45
click at [358, 586] on div "Learn more" at bounding box center [462, 589] width 367 height 35
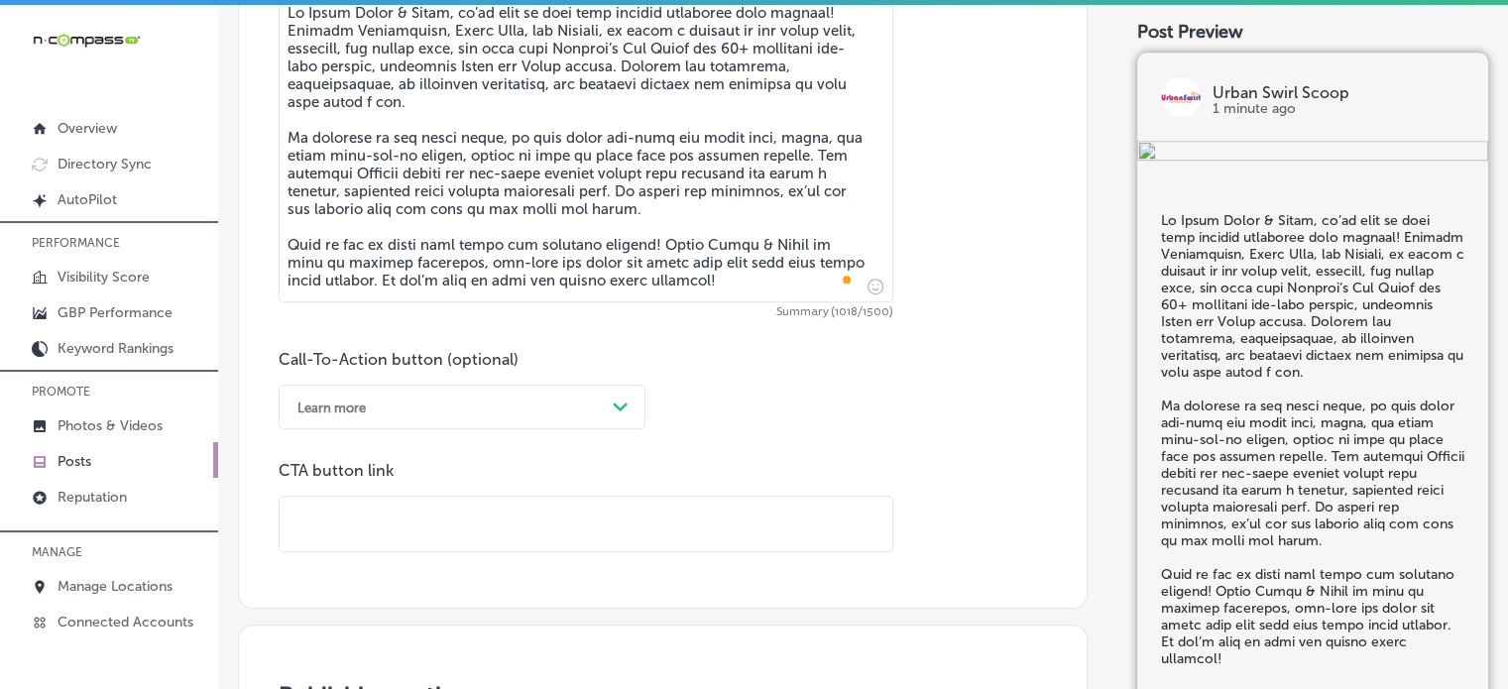
click at [476, 528] on input "text" at bounding box center [586, 524] width 613 height 55
paste input "http://urbanswirlandscoop.com/"
type input "http://urbanswirlandscoop.com/"
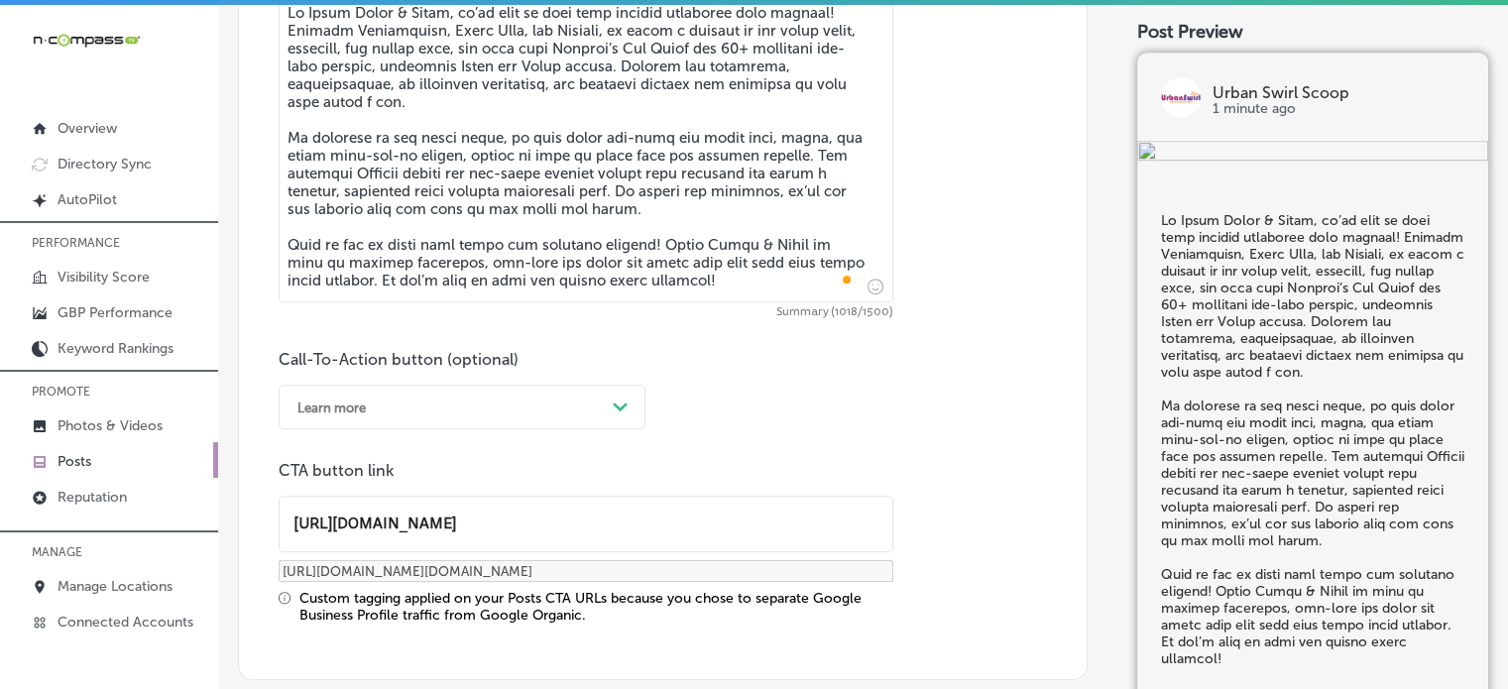
click at [531, 626] on div "Publish to * When publishing to Facebook and Instagram, only the post image and…" at bounding box center [663, 94] width 850 height 2323
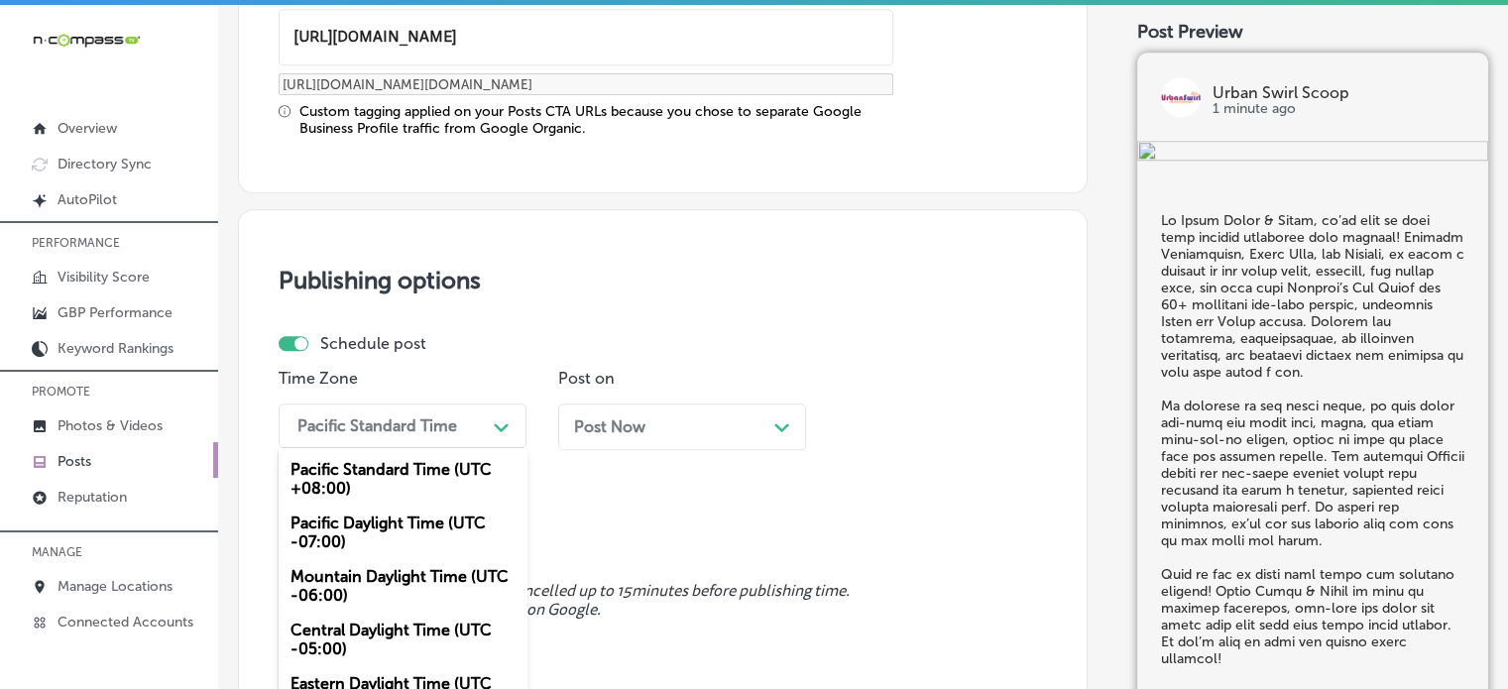
scroll to position [1741, 0]
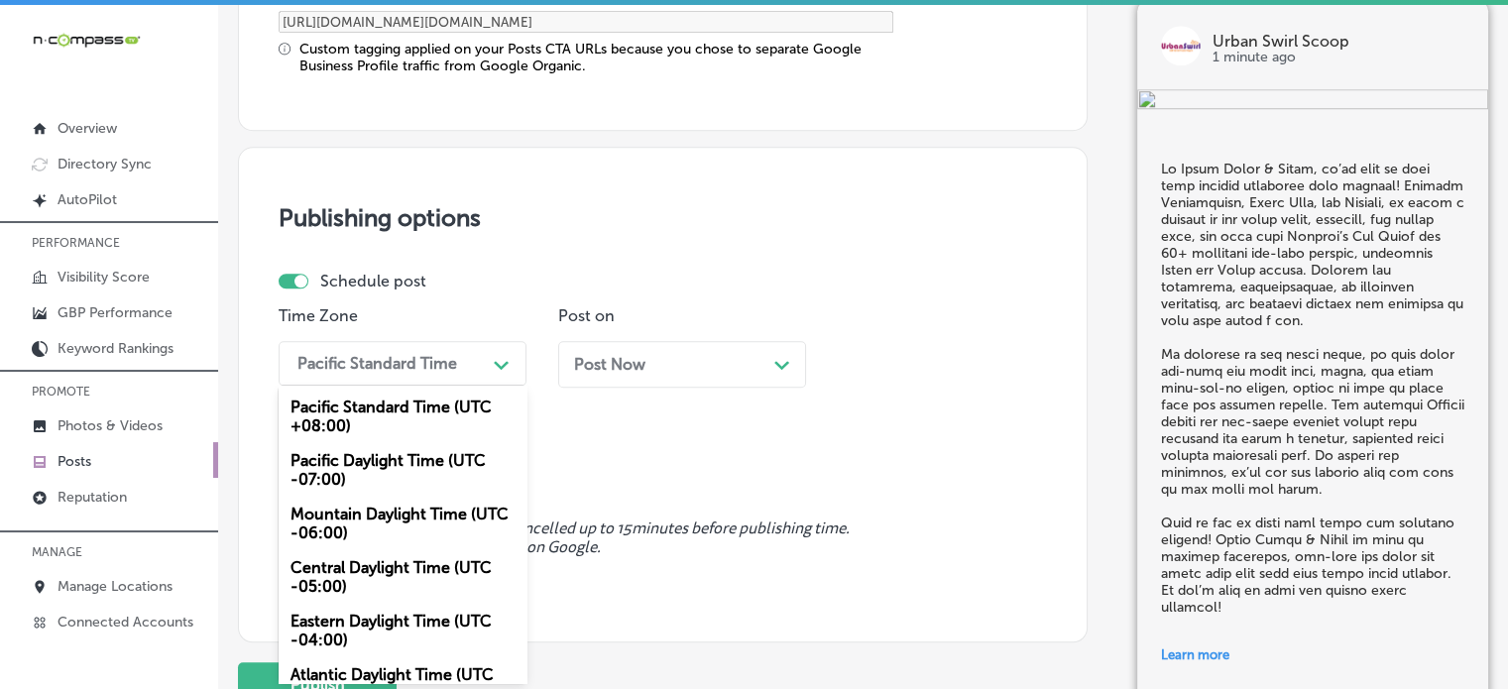
click at [451, 386] on div "option Mountain Daylight Time (UTC -06:00), selected. option Pacific Standard T…" at bounding box center [403, 363] width 248 height 45
click at [408, 497] on div "Mountain Daylight Time (UTC -06:00)" at bounding box center [403, 524] width 248 height 54
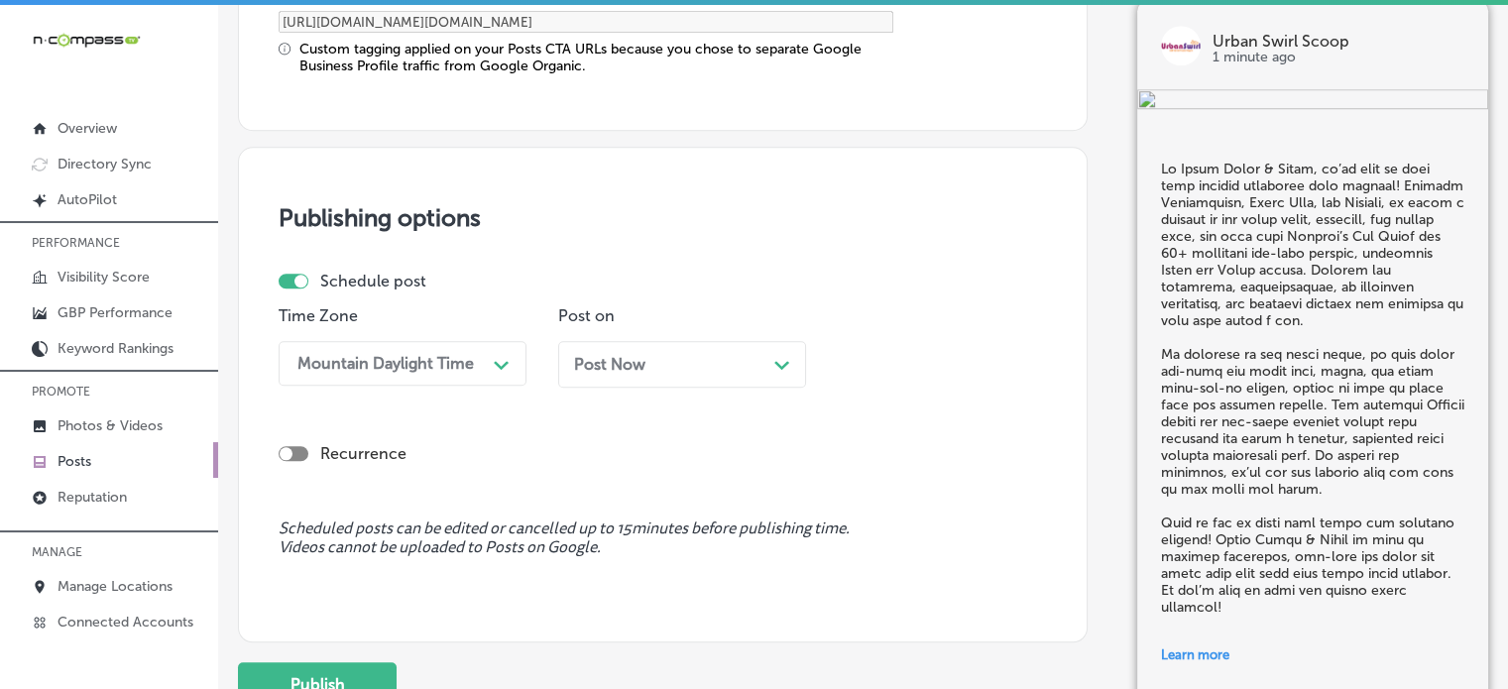
click at [631, 364] on span "Post Now" at bounding box center [609, 364] width 71 height 19
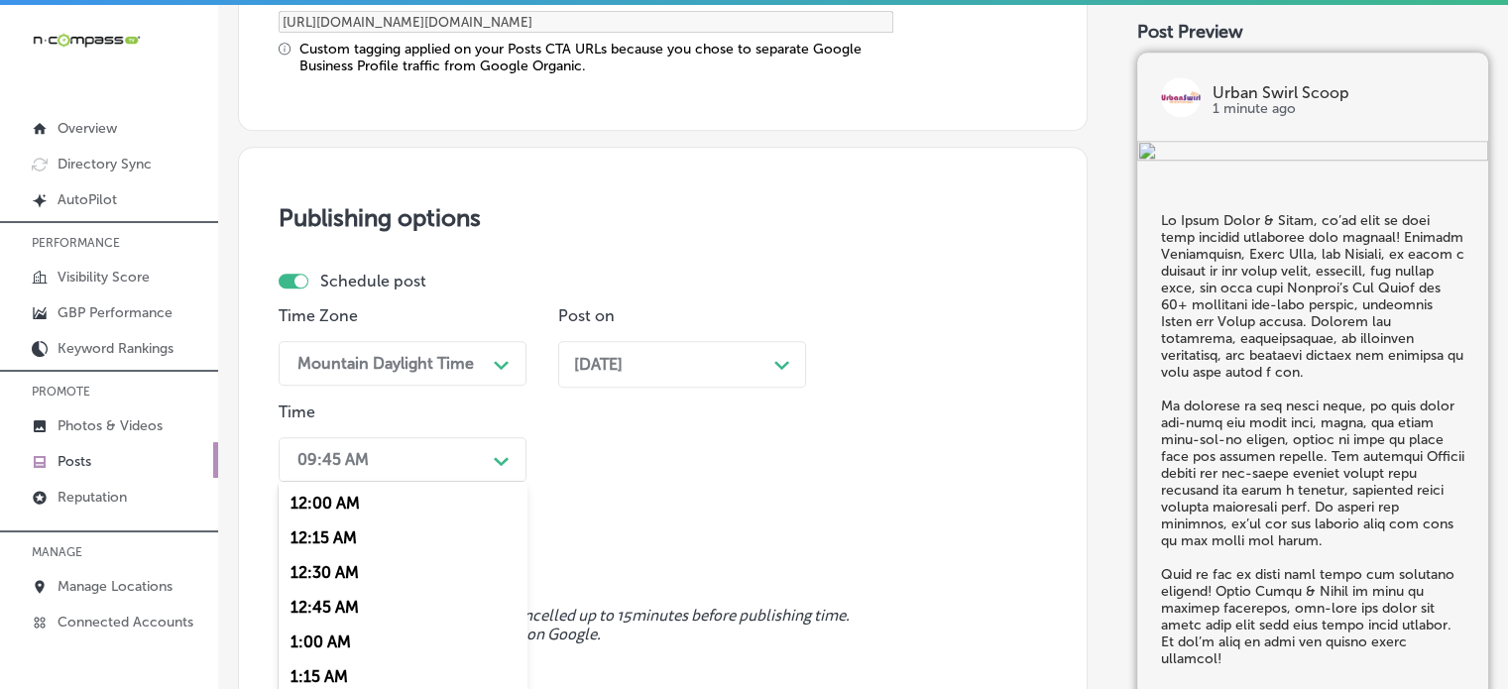
click at [456, 469] on div "option 7:00 AM, selected. option 12:30 AM focused, 3 of 96. 96 results availabl…" at bounding box center [403, 459] width 248 height 45
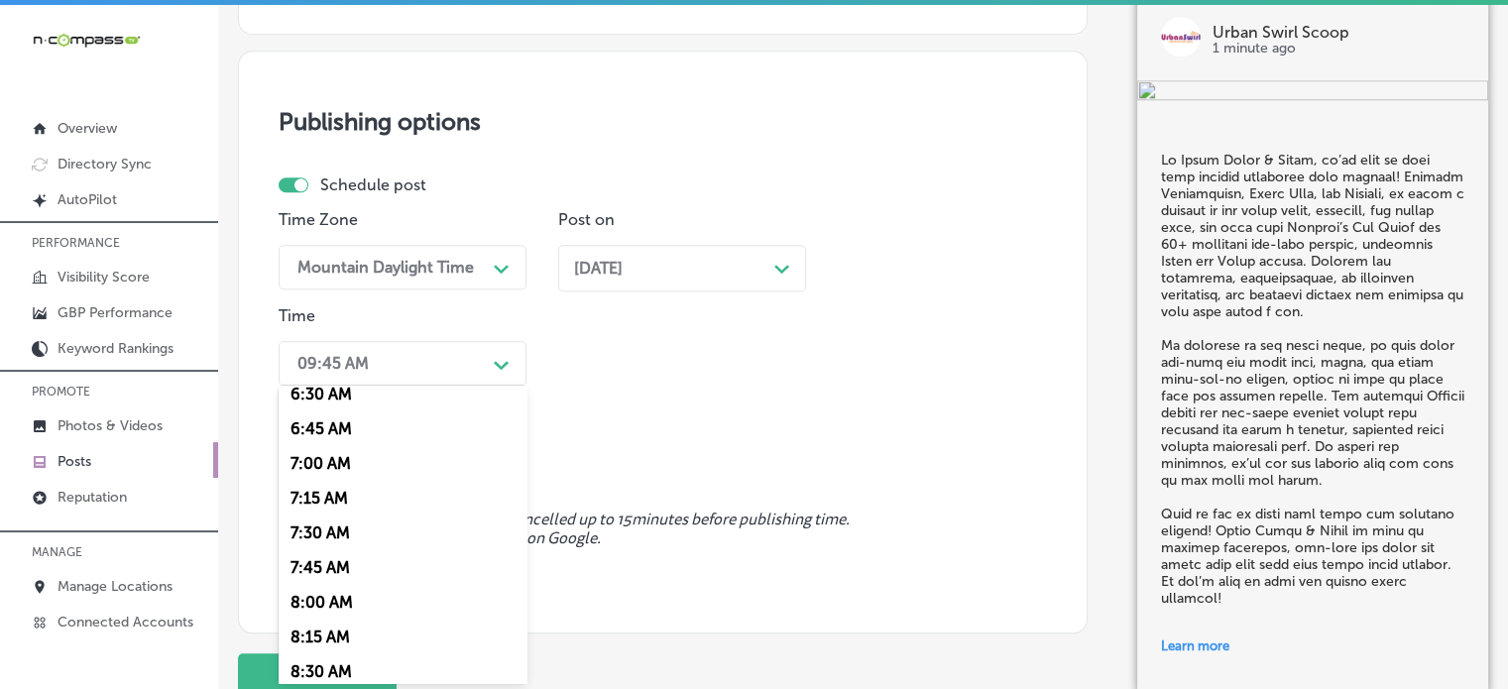
scroll to position [916, 0]
click at [337, 535] on div "7:30 AM" at bounding box center [403, 532] width 248 height 35
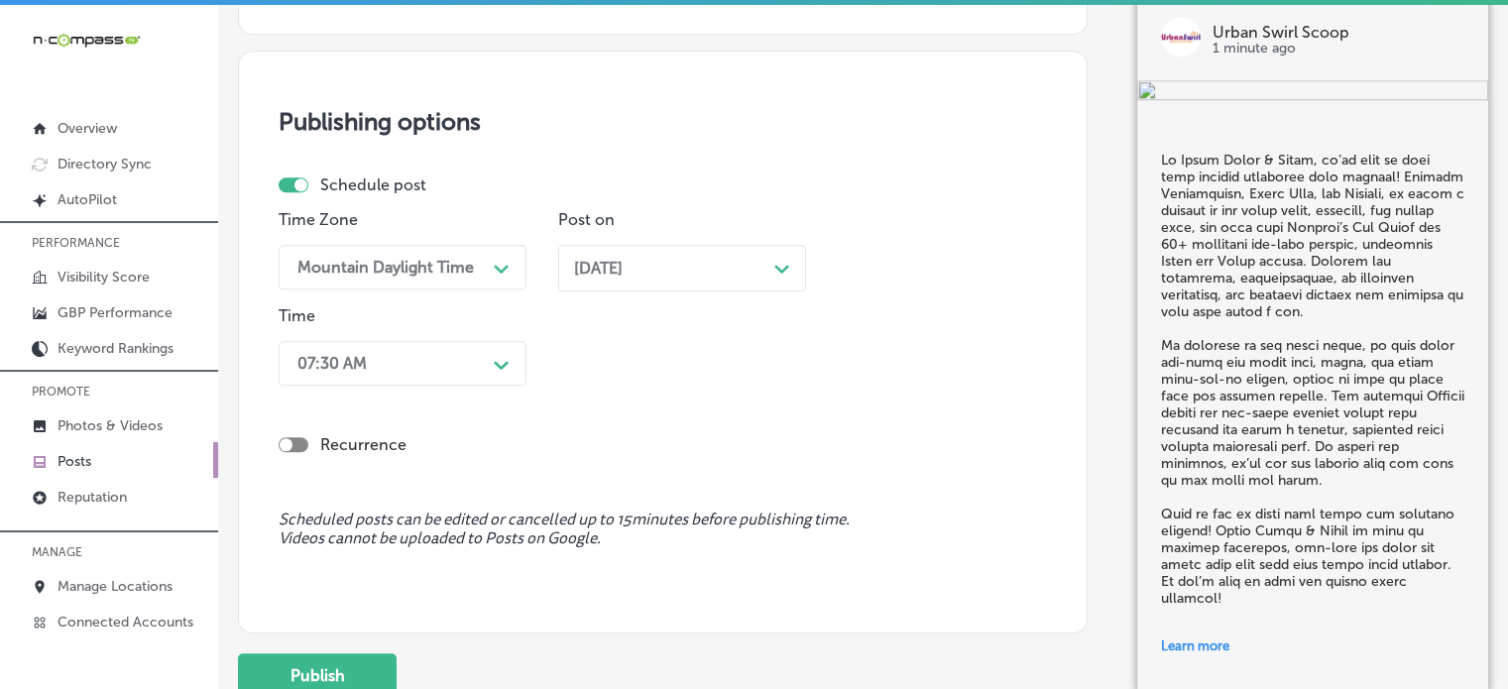
click at [369, 367] on div "07:30 AM" at bounding box center [386, 363] width 198 height 35
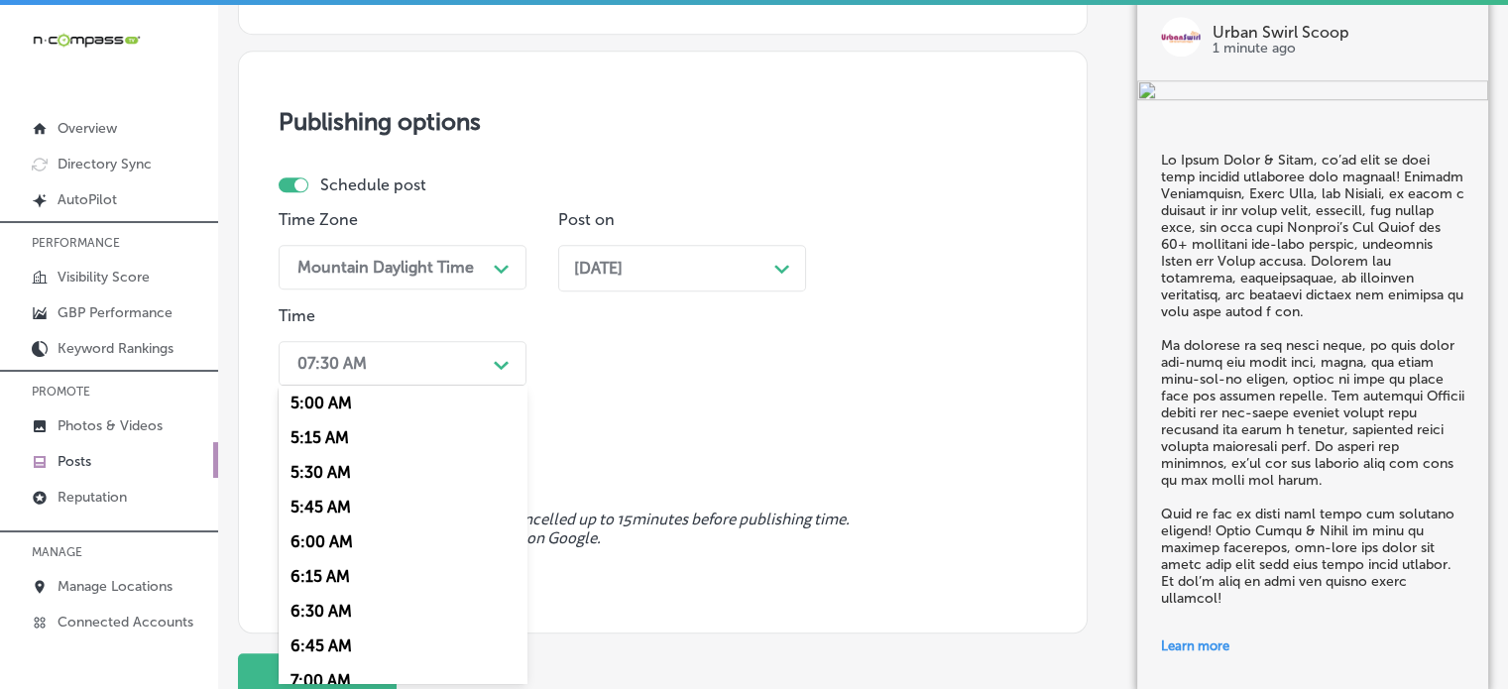
scroll to position [797, 0]
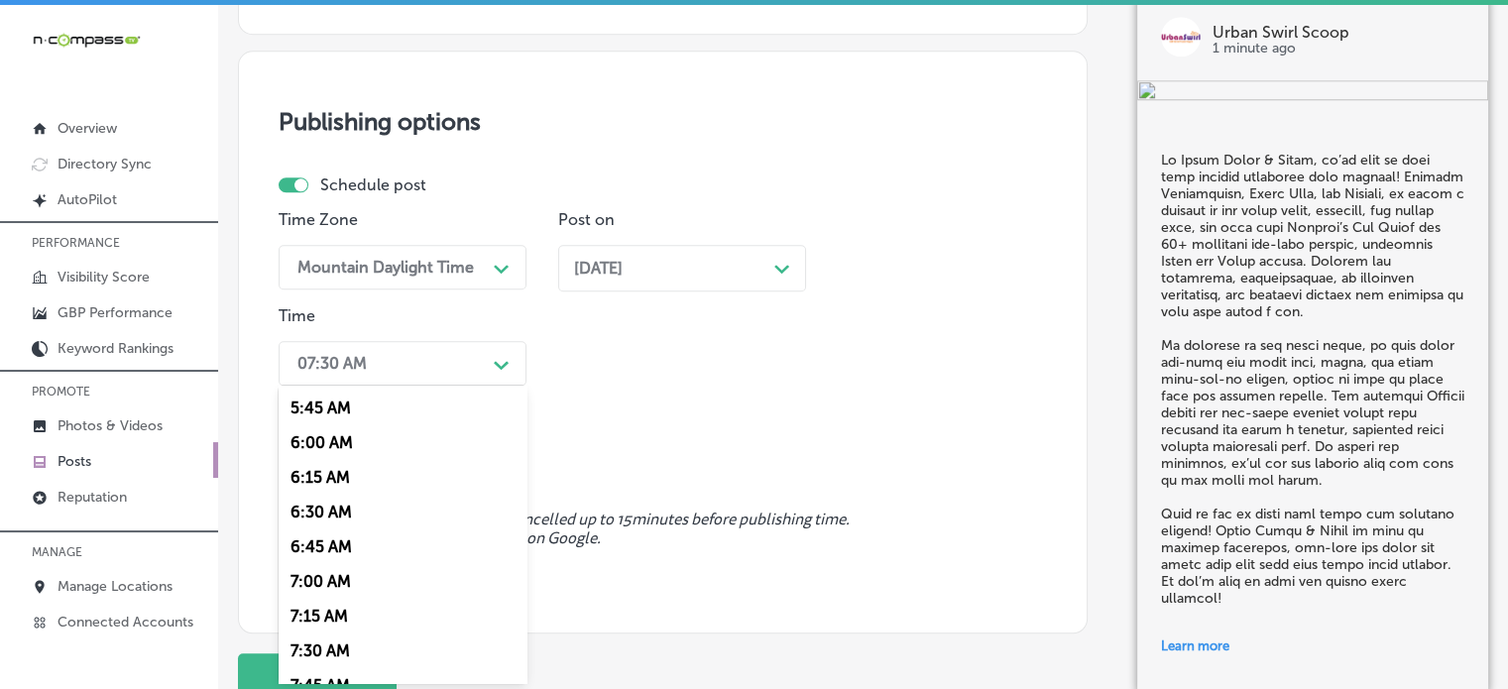
click at [337, 590] on div "7:00 AM" at bounding box center [403, 581] width 248 height 35
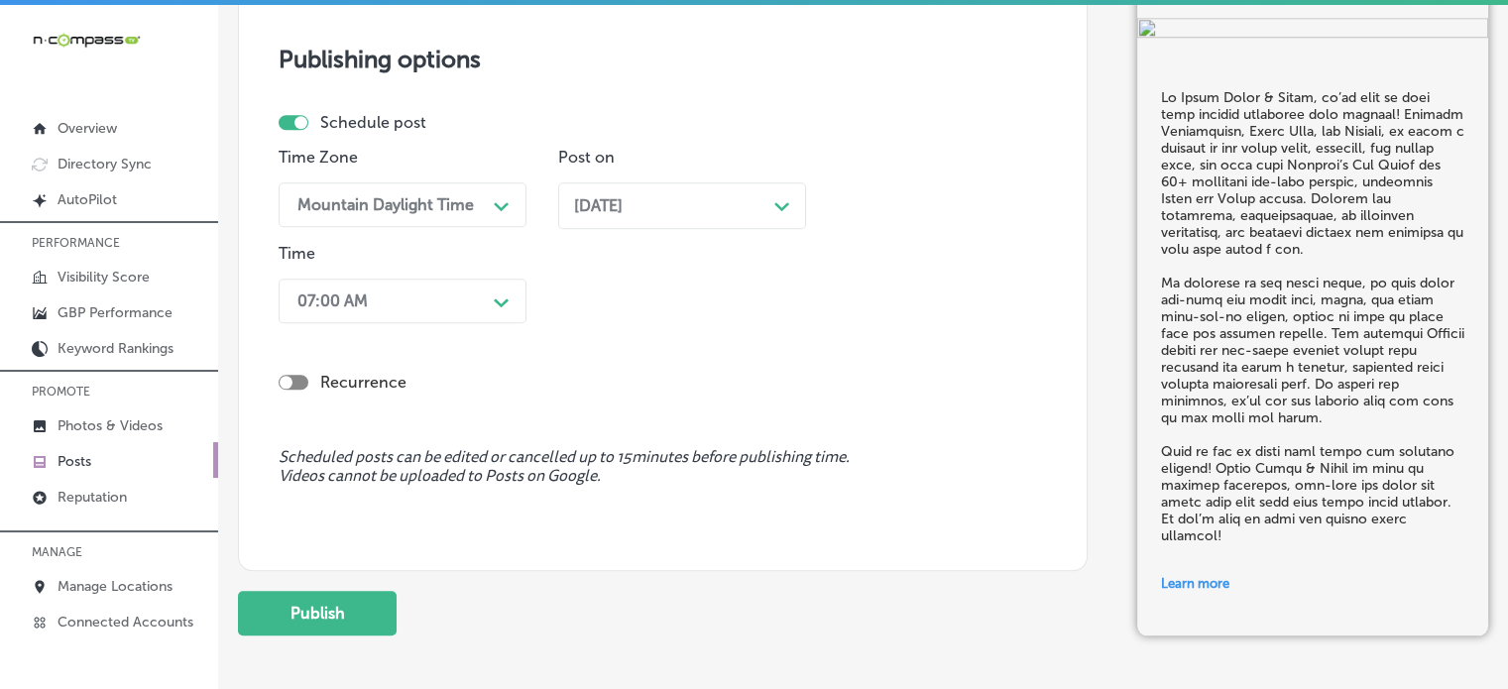
scroll to position [1902, 0]
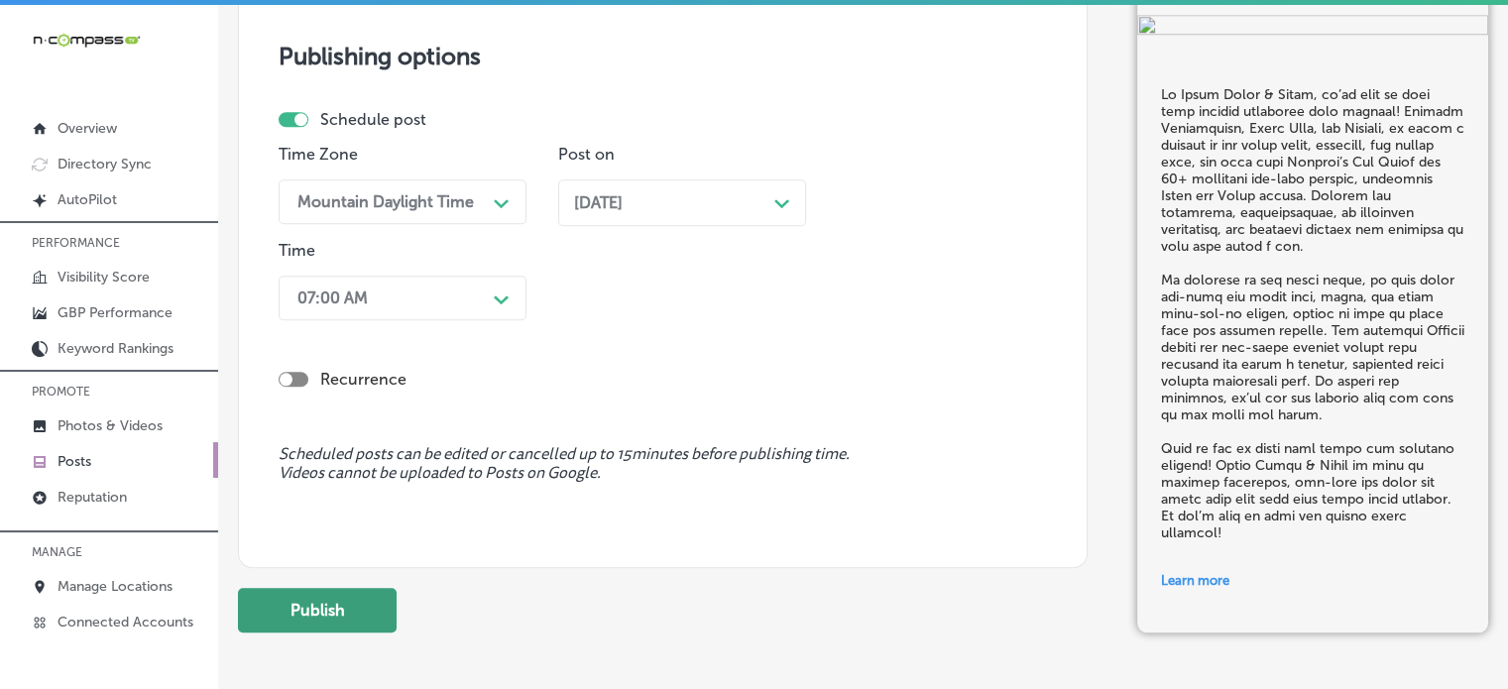
click at [321, 602] on button "Publish" at bounding box center [317, 610] width 159 height 45
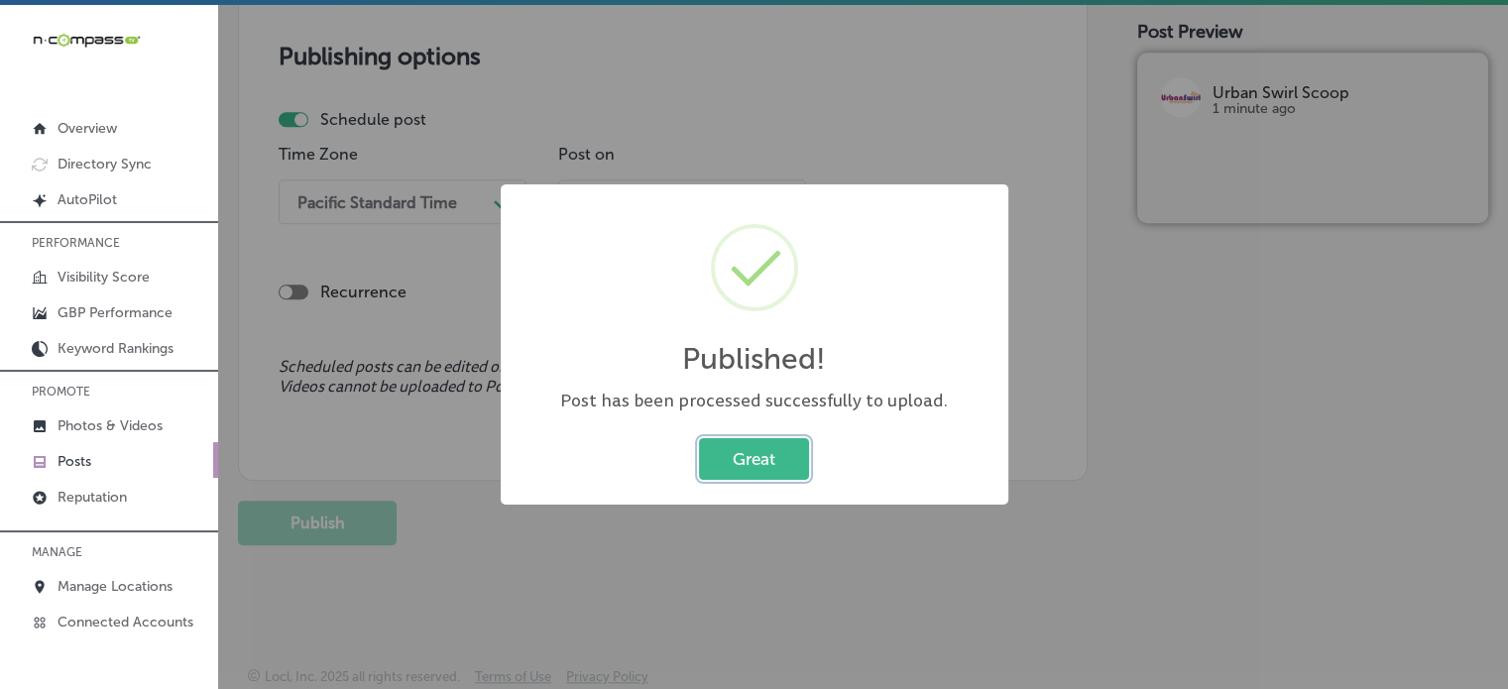
scroll to position [1722, 0]
click at [765, 473] on button "Great" at bounding box center [754, 458] width 110 height 41
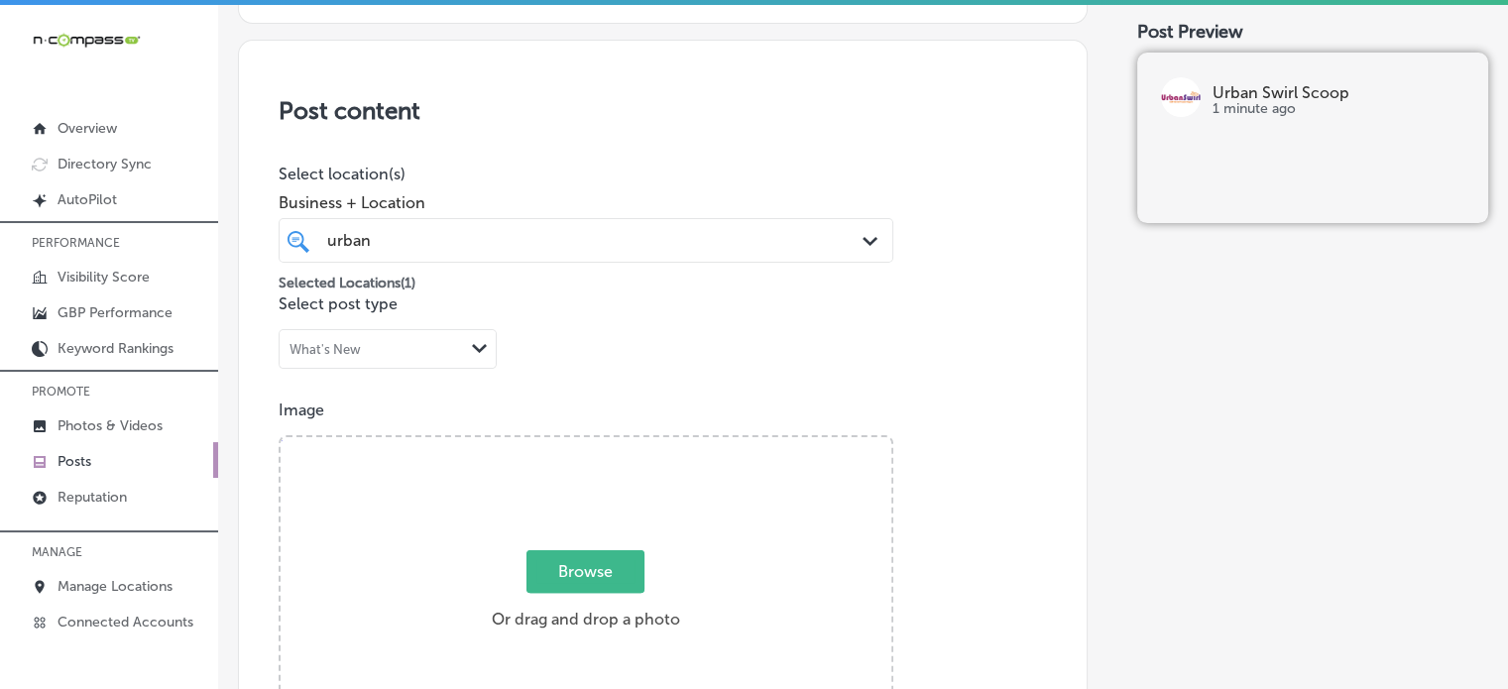
scroll to position [362, 0]
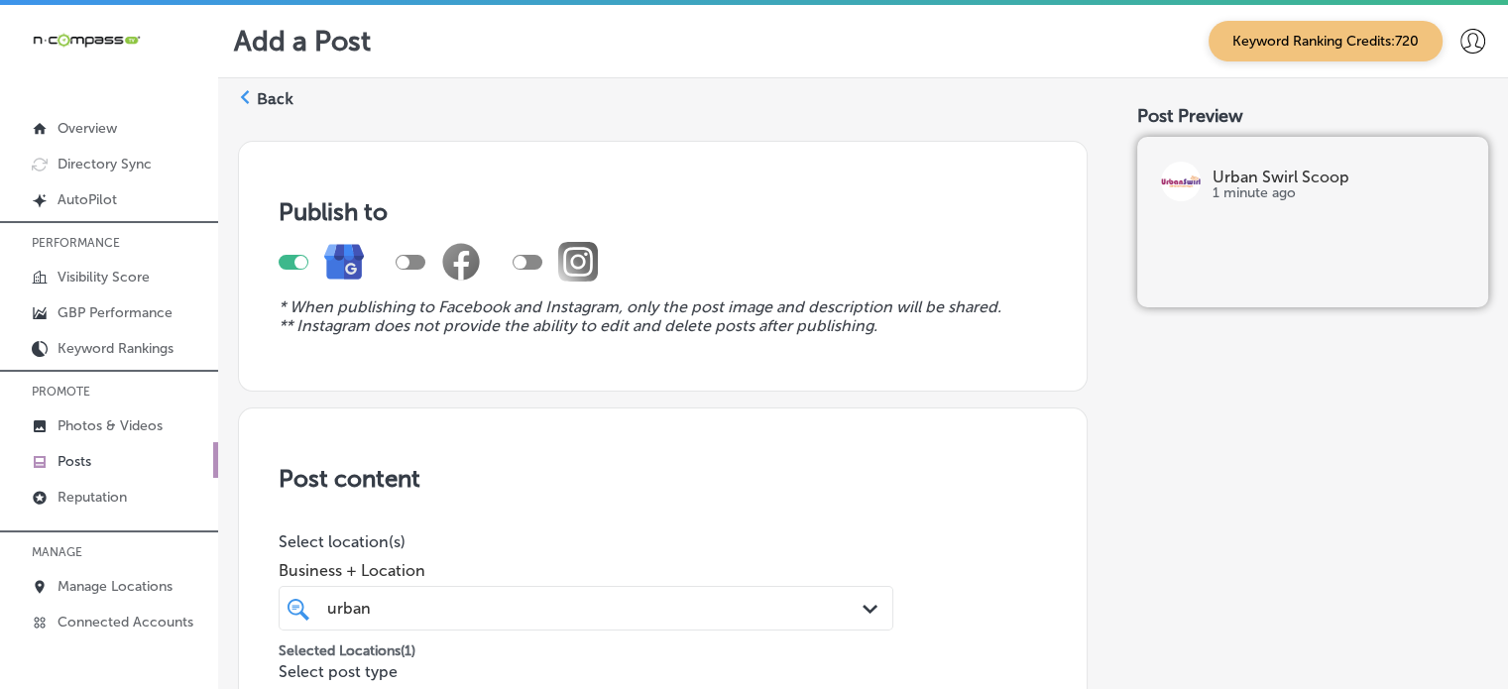
click at [262, 98] on label "Back" at bounding box center [275, 99] width 37 height 22
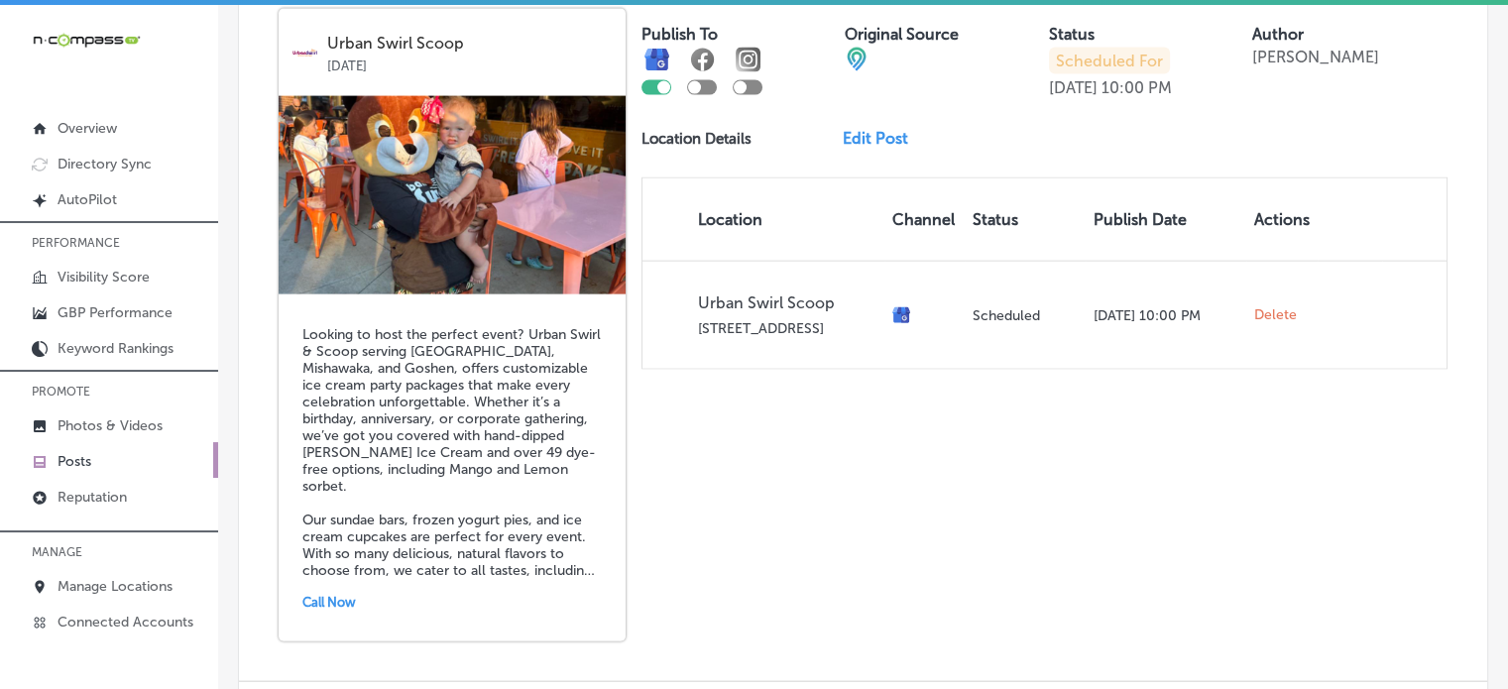
scroll to position [4489, 0]
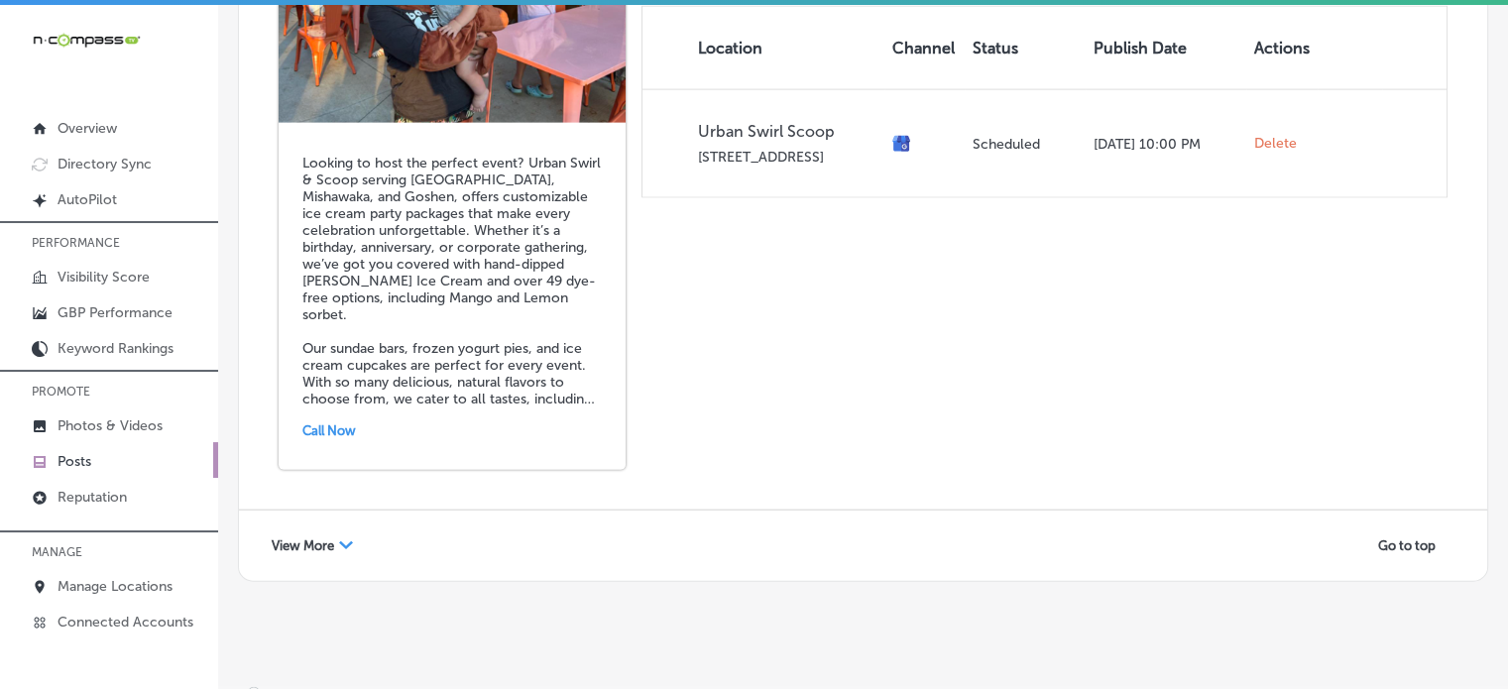
click at [332, 538] on span "View More" at bounding box center [303, 545] width 62 height 15
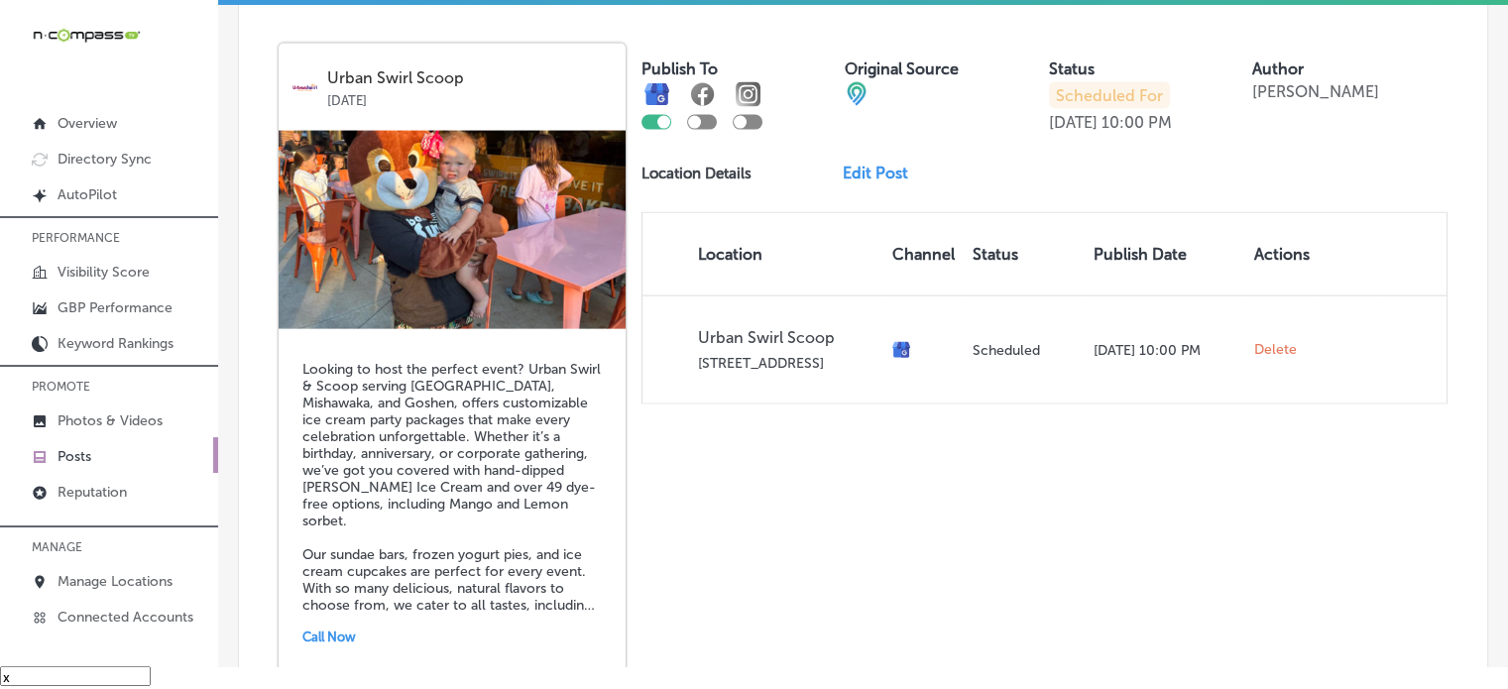
scroll to position [4249, 0]
